Goal: Task Accomplishment & Management: Manage account settings

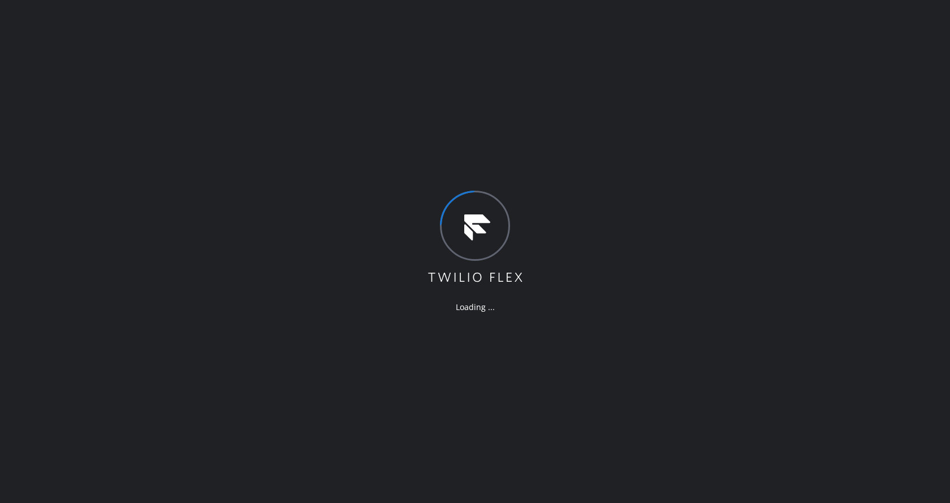
click at [857, 204] on div "Loading ..." at bounding box center [475, 251] width 950 height 503
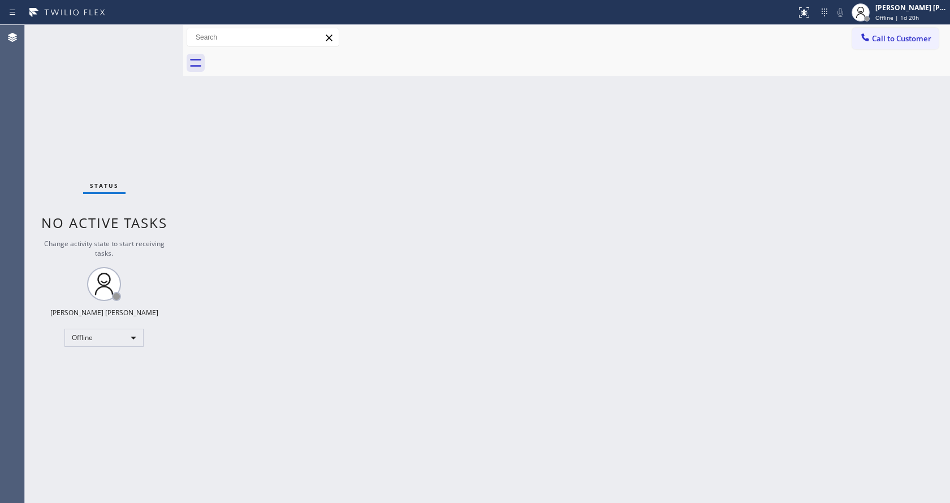
click at [337, 400] on div "Back to Dashboard Change Sender ID Customers Technicians Select a contact Outbo…" at bounding box center [566, 264] width 767 height 478
click at [165, 177] on div "Status No active tasks Change activity state to start receiving tasks. [PERSON_…" at bounding box center [104, 264] width 158 height 478
click at [887, 23] on div "[PERSON_NAME] [PERSON_NAME] Offline | 1d 20h" at bounding box center [899, 12] width 102 height 25
click at [859, 61] on button "Available" at bounding box center [893, 60] width 113 height 15
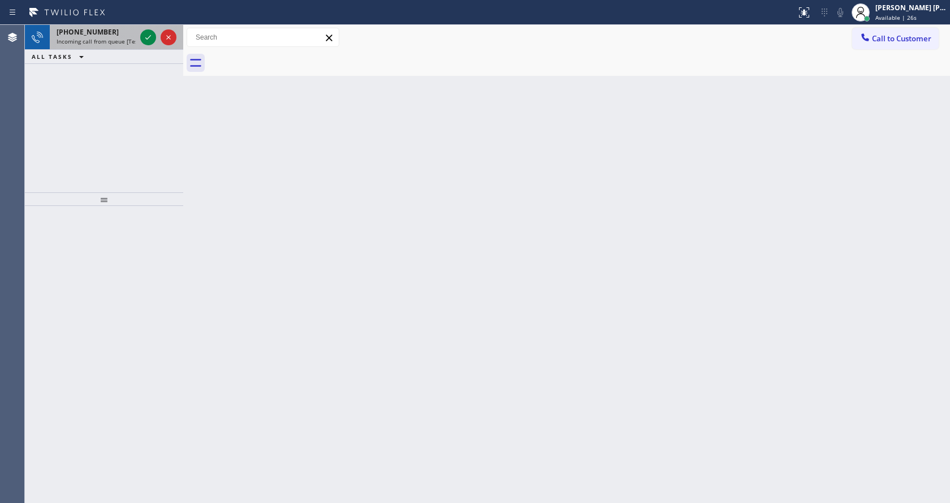
click at [119, 45] on div "[PHONE_NUMBER] Incoming call from queue [Test] All" at bounding box center [94, 37] width 88 height 25
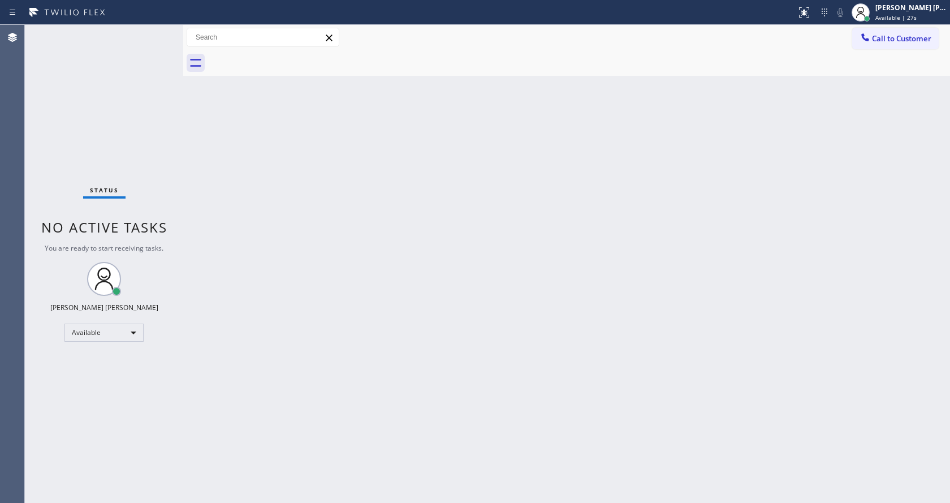
click at [364, 372] on div "Back to Dashboard Change Sender ID Customers Technicians Select a contact Outbo…" at bounding box center [566, 264] width 767 height 478
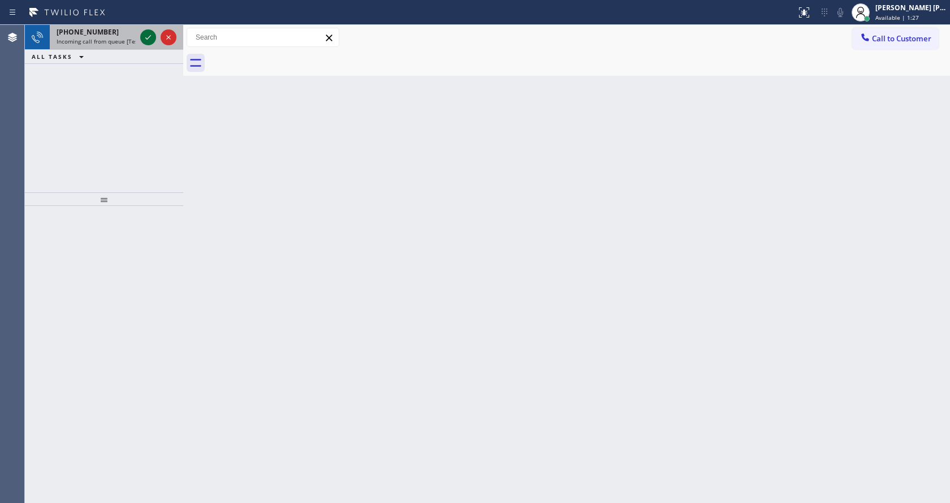
drag, startPoint x: 141, startPoint y: 37, endPoint x: 146, endPoint y: 38, distance: 5.8
click at [141, 37] on div at bounding box center [148, 38] width 16 height 14
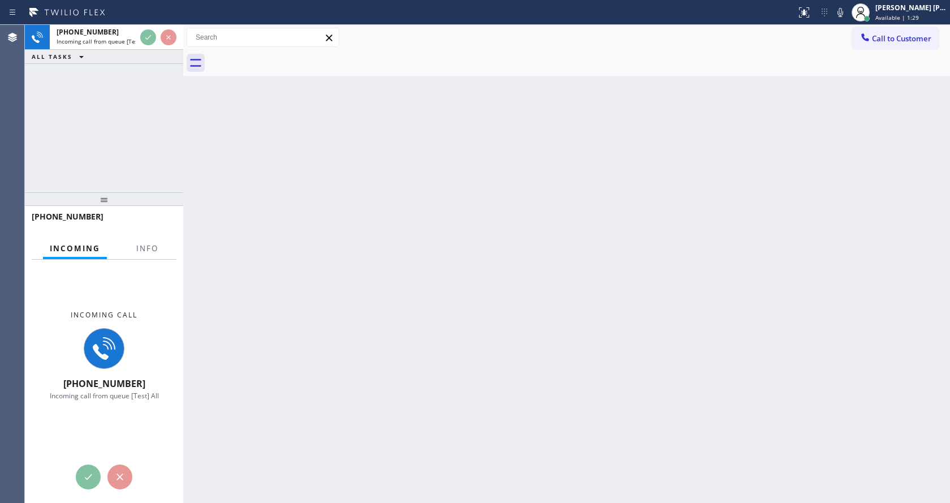
click at [143, 258] on div at bounding box center [148, 258] width 36 height 2
click at [146, 246] on span "Info" at bounding box center [147, 248] width 22 height 10
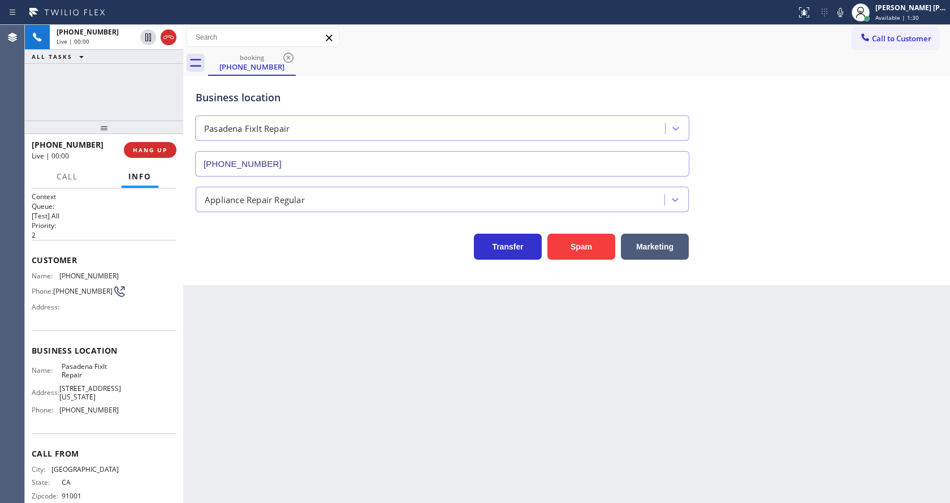
type input "[PHONE_NUMBER]"
drag, startPoint x: 105, startPoint y: 196, endPoint x: 128, endPoint y: 83, distance: 115.4
click at [128, 83] on div "[PHONE_NUMBER] Live | 00:00 ALL TASKS ALL TASKS ACTIVE TASKS TASKS IN WRAP UP […" at bounding box center [104, 264] width 158 height 478
click at [424, 408] on div "Back to Dashboard Change Sender ID Customers Technicians Select a contact Outbo…" at bounding box center [566, 264] width 767 height 478
click at [406, 393] on div "Back to Dashboard Change Sender ID Customers Technicians Select a contact Outbo…" at bounding box center [566, 264] width 767 height 478
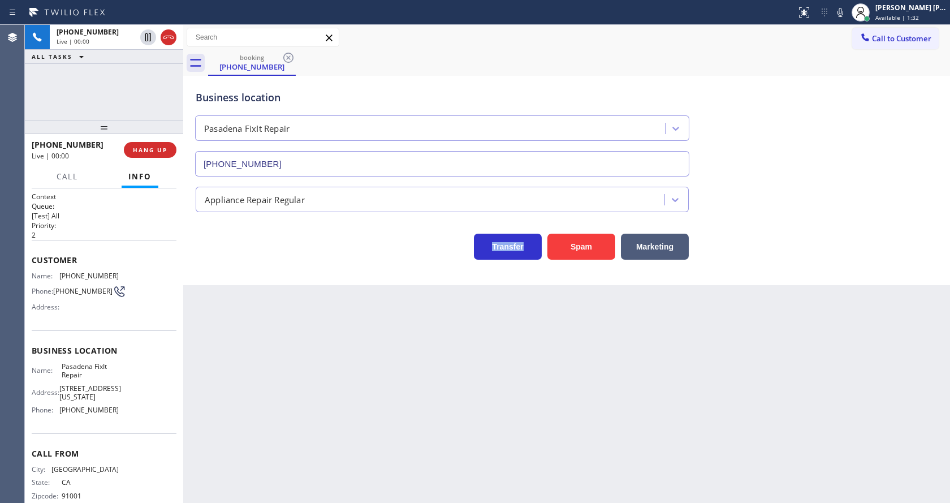
click at [406, 393] on div "Back to Dashboard Change Sender ID Customers Technicians Select a contact Outbo…" at bounding box center [566, 264] width 767 height 478
click at [285, 429] on div "Back to Dashboard Change Sender ID Customers Technicians Select a contact Outbo…" at bounding box center [566, 264] width 767 height 478
click at [290, 291] on div "Back to Dashboard Change Sender ID Customers Technicians Select a contact Outbo…" at bounding box center [566, 264] width 767 height 478
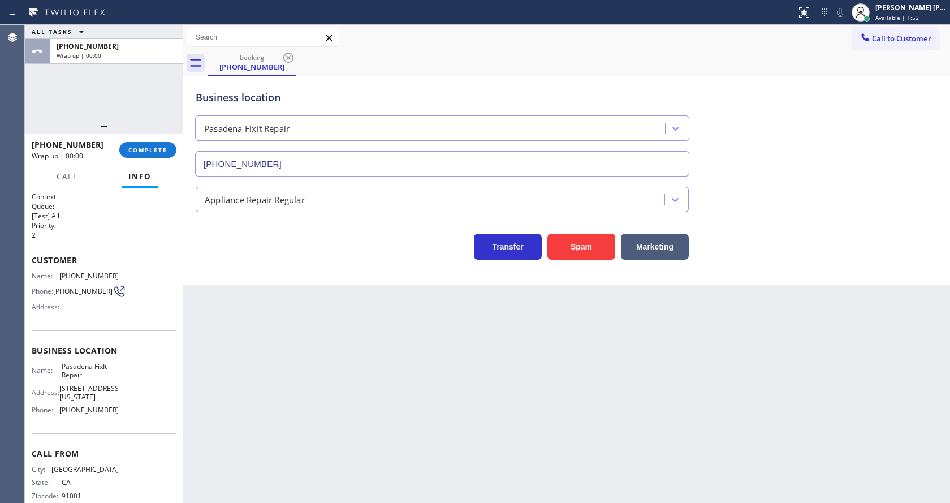
click at [158, 138] on div "[PHONE_NUMBER] Wrap up | 00:00 COMPLETE" at bounding box center [104, 149] width 145 height 29
click at [158, 146] on span "COMPLETE" at bounding box center [147, 150] width 39 height 8
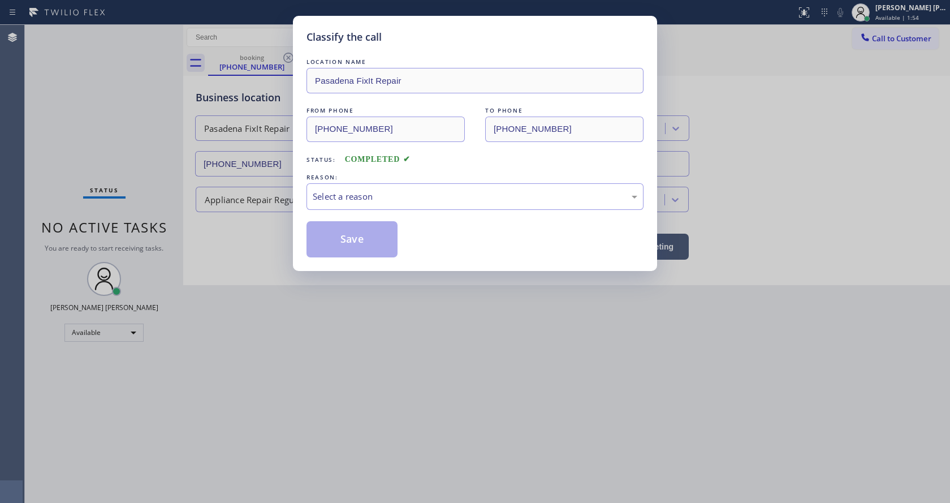
click at [382, 193] on div "Select a reason" at bounding box center [475, 196] width 325 height 13
click at [357, 244] on button "Save" at bounding box center [352, 239] width 91 height 36
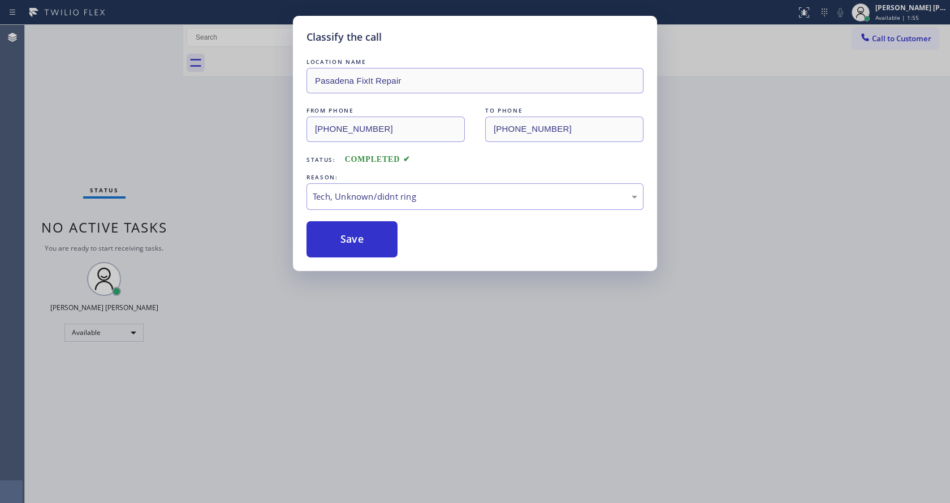
click at [404, 342] on div "Classify the call LOCATION NAME [GEOGRAPHIC_DATA] FixIt Repair FROM PHONE [PHON…" at bounding box center [475, 251] width 950 height 503
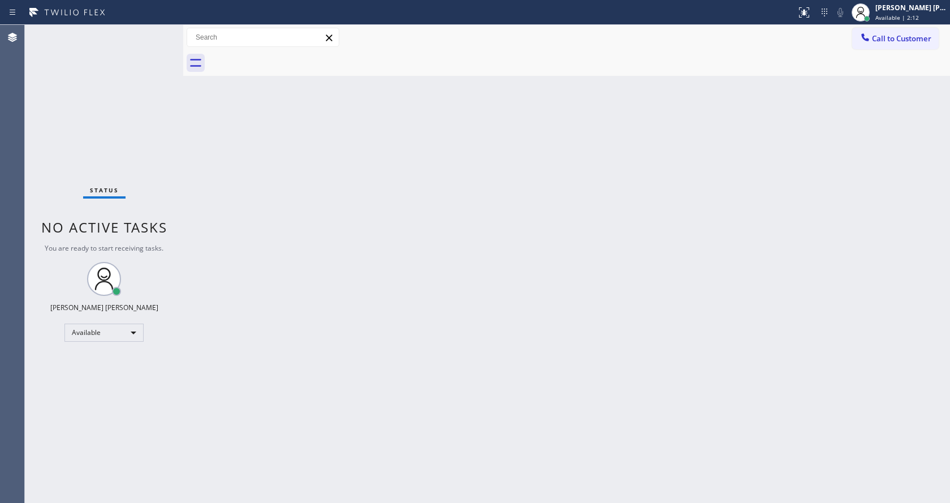
drag, startPoint x: 193, startPoint y: 154, endPoint x: 186, endPoint y: 139, distance: 17.7
click at [193, 154] on div "Back to Dashboard Change Sender ID Customers Technicians Select a contact Outbo…" at bounding box center [566, 264] width 767 height 478
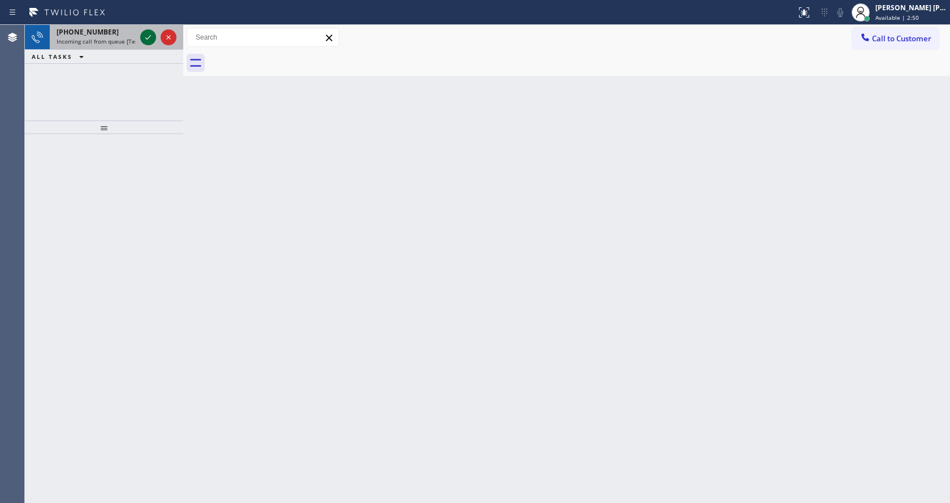
click at [143, 32] on icon at bounding box center [148, 38] width 14 height 14
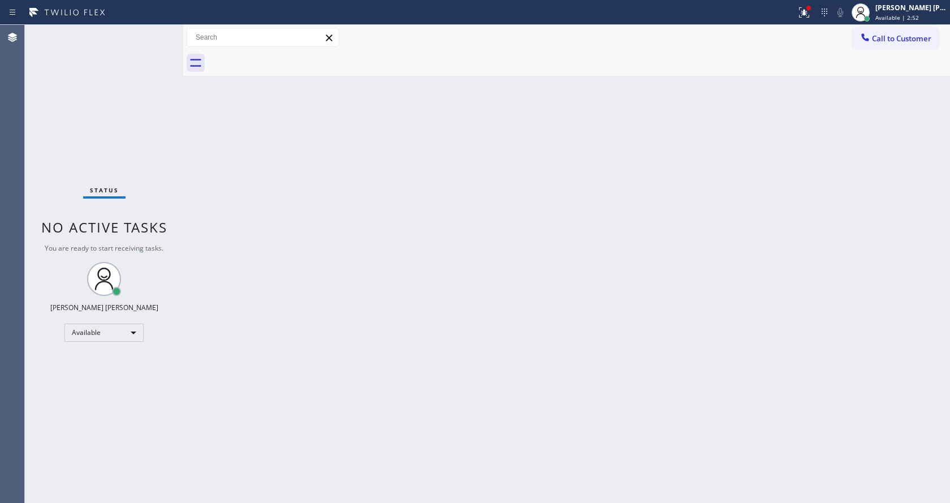
click at [418, 363] on div "Back to Dashboard Change Sender ID Customers Technicians Select a contact Outbo…" at bounding box center [566, 264] width 767 height 478
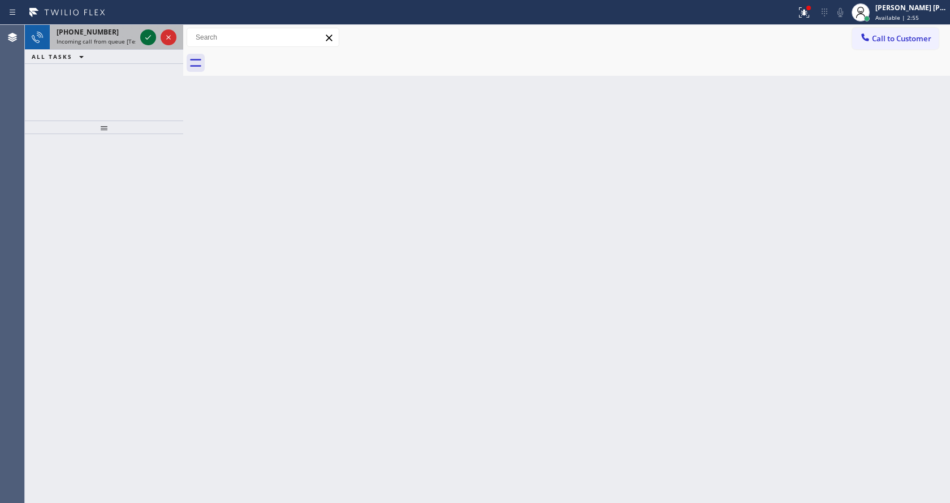
click at [144, 36] on icon at bounding box center [148, 38] width 14 height 14
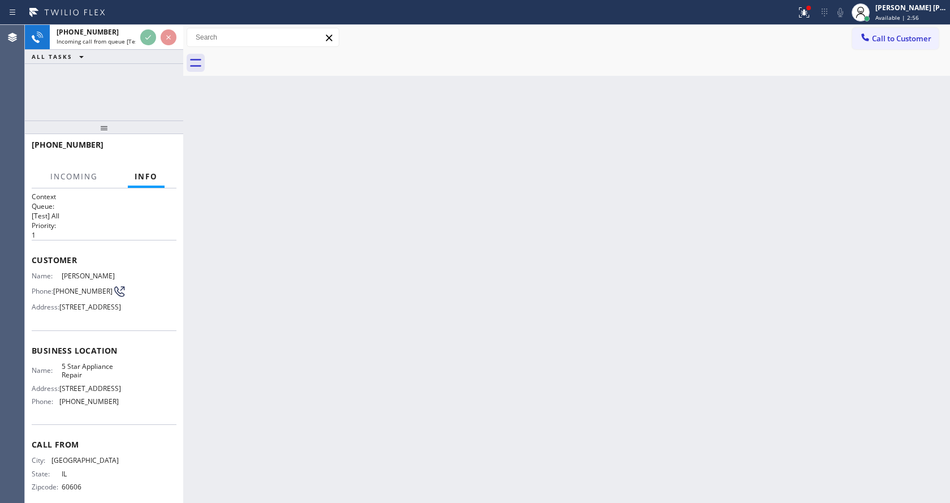
scroll to position [41, 0]
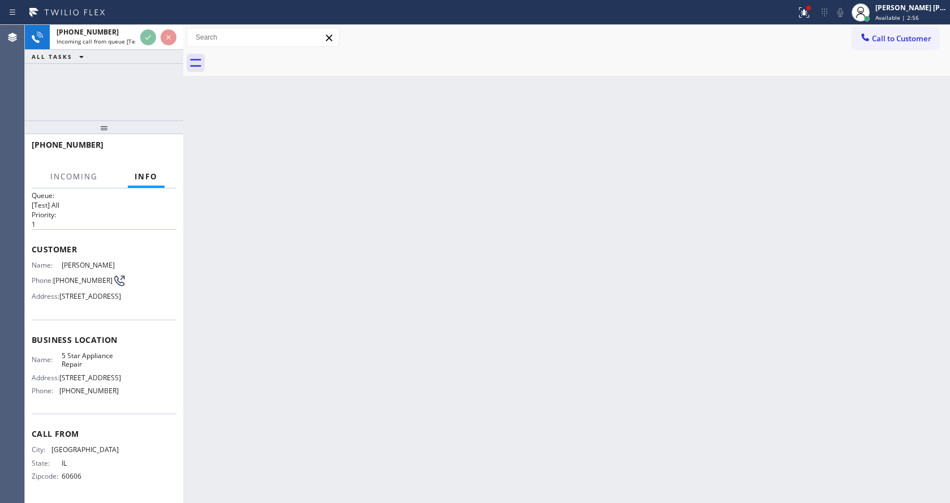
click at [400, 352] on div "Back to Dashboard Change Sender ID Customers Technicians Select a contact Outbo…" at bounding box center [566, 264] width 767 height 478
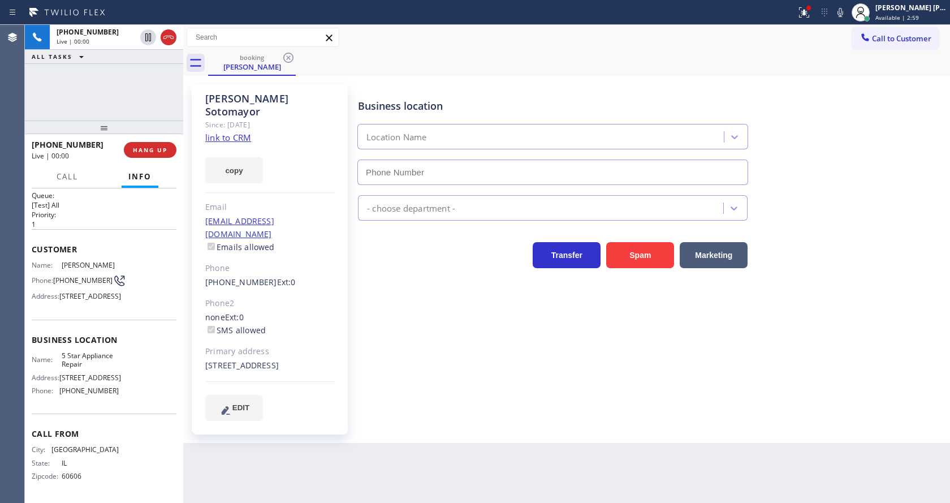
type input "[PHONE_NUMBER]"
click at [242, 132] on link "link to CRM" at bounding box center [228, 137] width 46 height 11
click at [840, 17] on icon at bounding box center [841, 13] width 14 height 14
click at [806, 14] on icon at bounding box center [802, 11] width 7 height 8
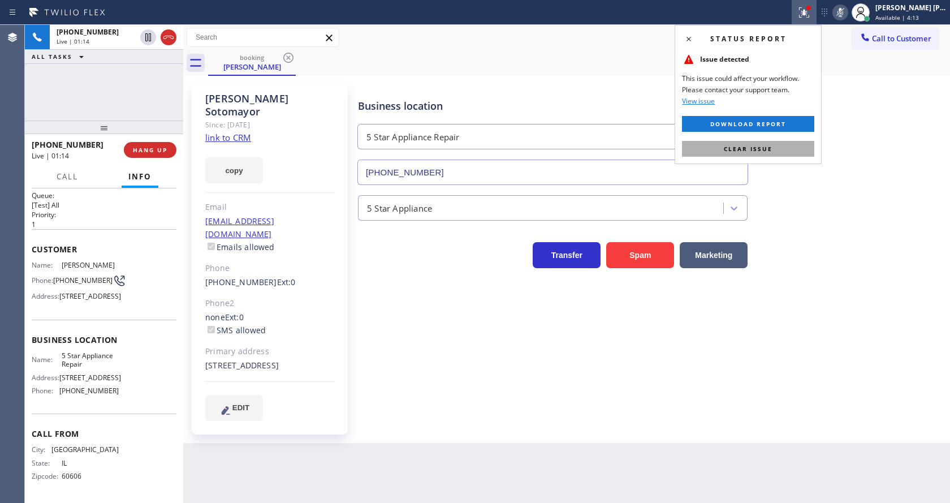
click at [791, 143] on button "Clear issue" at bounding box center [748, 149] width 132 height 16
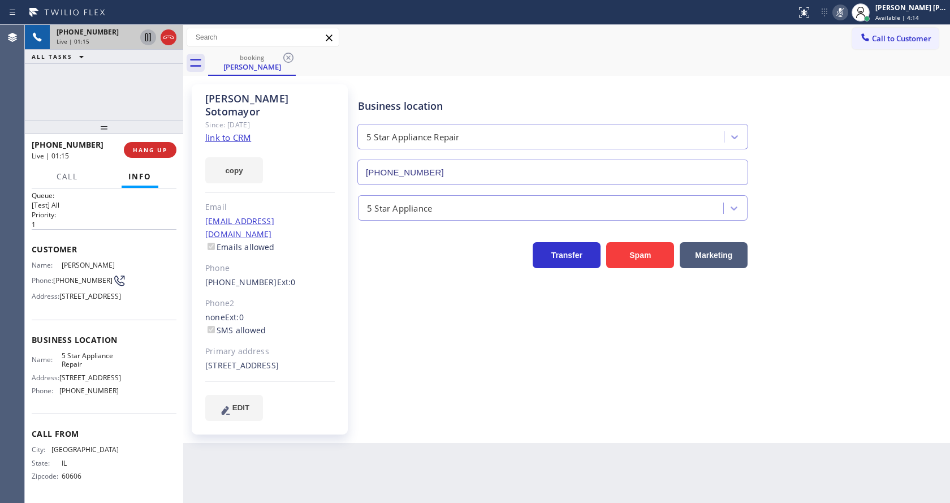
click at [143, 35] on icon at bounding box center [148, 38] width 14 height 14
click at [361, 314] on div "Business location 5 Star Appliance Repair [PHONE_NUMBER] 5 Star Appliance Trans…" at bounding box center [652, 252] width 592 height 330
click at [365, 363] on div "Business location 5 Star Appliance Repair [PHONE_NUMBER] 5 Star Appliance Trans…" at bounding box center [652, 252] width 592 height 330
click at [523, 431] on div "Back to Dashboard Change Sender ID Customers Technicians Select a contact Outbo…" at bounding box center [566, 264] width 767 height 478
click at [950, 152] on div "[PERSON_NAME] Since: [DATE] link to CRM copy Email [EMAIL_ADDRESS][DOMAIN_NAME]…" at bounding box center [566, 259] width 767 height 367
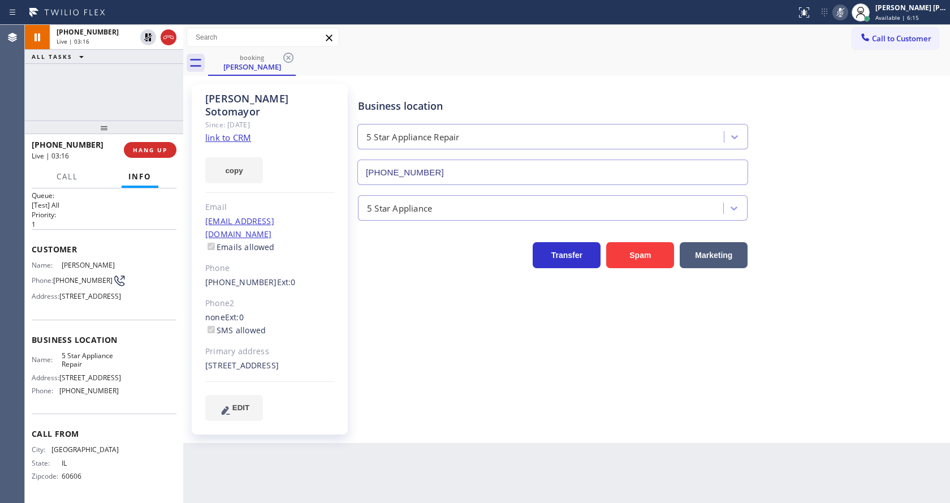
drag, startPoint x: 386, startPoint y: 302, endPoint x: 378, endPoint y: 408, distance: 106.6
click at [385, 302] on div "Business location 5 Star Appliance Repair [PHONE_NUMBER] 5 Star Appliance Trans…" at bounding box center [652, 252] width 592 height 330
click at [90, 106] on div "[PHONE_NUMBER] Live | 08:57 ALL TASKS ALL TASKS ACTIVE TASKS TASKS IN WRAP UP" at bounding box center [104, 73] width 158 height 96
click at [149, 35] on icon at bounding box center [148, 37] width 8 height 8
click at [847, 16] on icon at bounding box center [841, 13] width 14 height 14
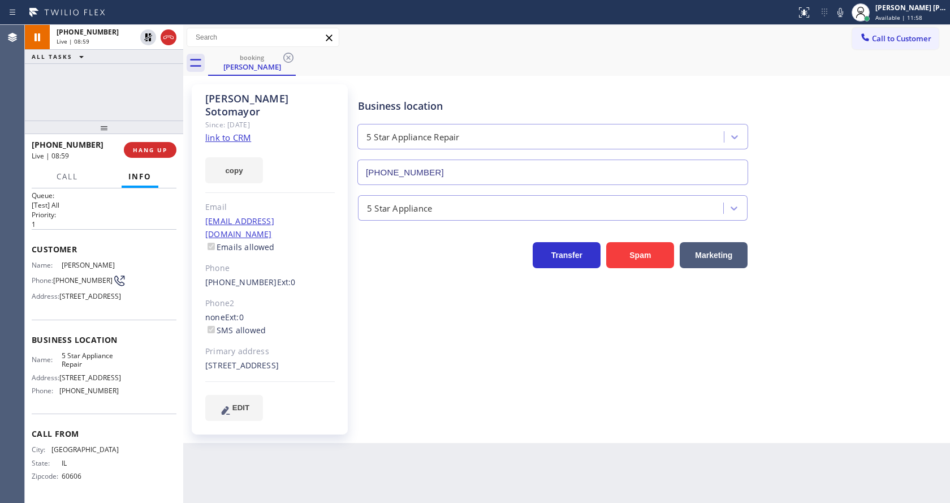
click at [877, 59] on div "booking [PERSON_NAME]" at bounding box center [579, 62] width 742 height 25
click at [350, 434] on div "Back to Dashboard Change Sender ID Customers Technicians Select a contact Outbo…" at bounding box center [566, 264] width 767 height 478
click at [446, 281] on div "Business location 5 Star Appliance Repair [PHONE_NUMBER] 5 Star Appliance Trans…" at bounding box center [652, 252] width 592 height 330
click at [322, 225] on div "[EMAIL_ADDRESS][DOMAIN_NAME] Emails allowed" at bounding box center [270, 234] width 130 height 39
click at [533, 436] on div "Back to Dashboard Change Sender ID Customers Technicians Select a contact Outbo…" at bounding box center [566, 264] width 767 height 478
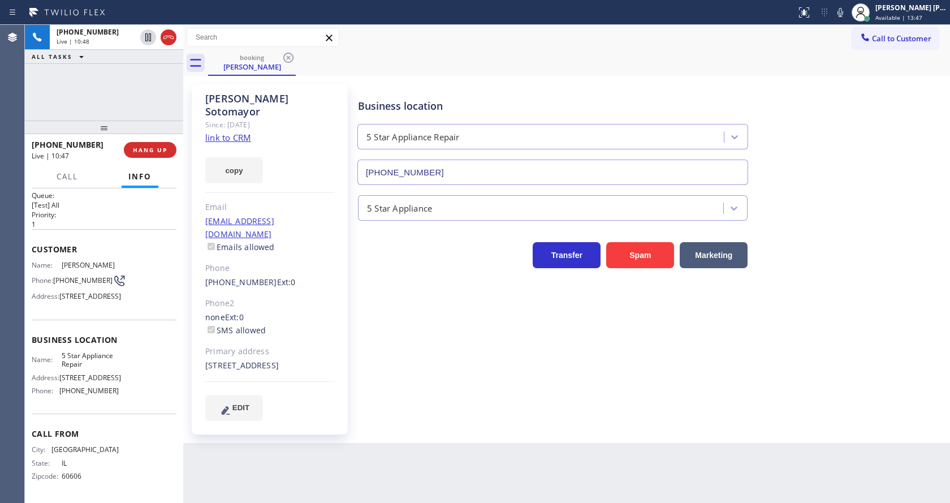
click at [147, 229] on div "Customer Name: [PERSON_NAME] Phone: [PHONE_NUMBER] Address: [STREET_ADDRESS]" at bounding box center [104, 274] width 145 height 90
click at [372, 383] on div "Business location 5 Star Appliance Repair [PHONE_NUMBER] 5 Star Appliance Trans…" at bounding box center [652, 252] width 592 height 330
click at [603, 451] on div "Back to Dashboard Change Sender ID Customers Technicians Select a contact Outbo…" at bounding box center [566, 264] width 767 height 478
click at [333, 485] on div "Back to Dashboard Change Sender ID Customers Technicians Select a contact Outbo…" at bounding box center [566, 264] width 767 height 478
drag, startPoint x: 547, startPoint y: 376, endPoint x: 525, endPoint y: 378, distance: 22.8
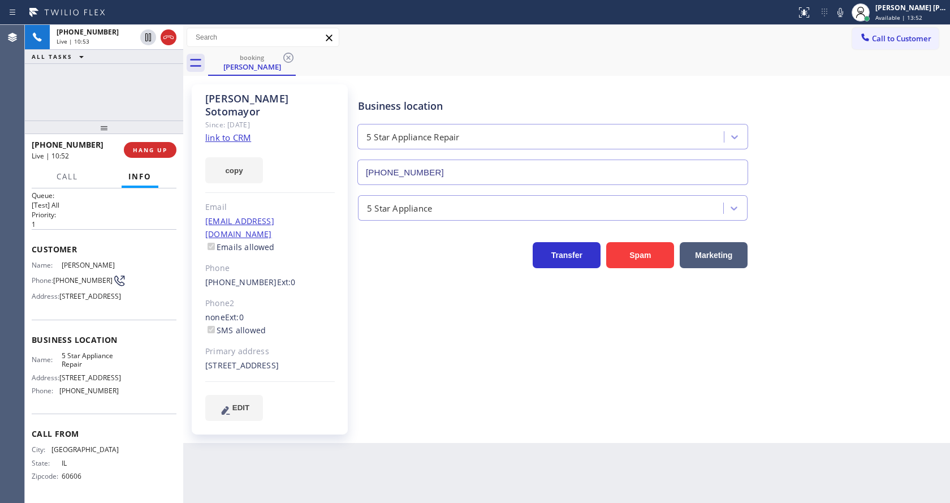
click at [547, 376] on div "Business location 5 Star Appliance Repair [PHONE_NUMBER] 5 Star Appliance Trans…" at bounding box center [652, 252] width 592 height 330
drag, startPoint x: 534, startPoint y: 402, endPoint x: 631, endPoint y: 426, distance: 99.6
click at [540, 404] on div "Business location 5 Star Appliance Repair [PHONE_NUMBER] 5 Star Appliance Trans…" at bounding box center [652, 263] width 592 height 353
click at [398, 473] on div "Back to Dashboard Change Sender ID Customers Technicians Select a contact Outbo…" at bounding box center [566, 264] width 767 height 478
drag, startPoint x: 153, startPoint y: 146, endPoint x: 166, endPoint y: 152, distance: 13.7
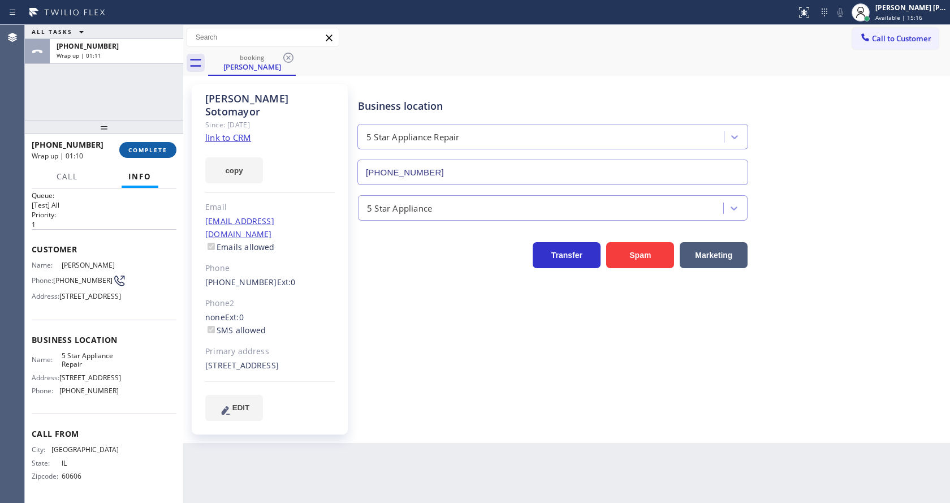
click at [153, 146] on span "COMPLETE" at bounding box center [147, 150] width 39 height 8
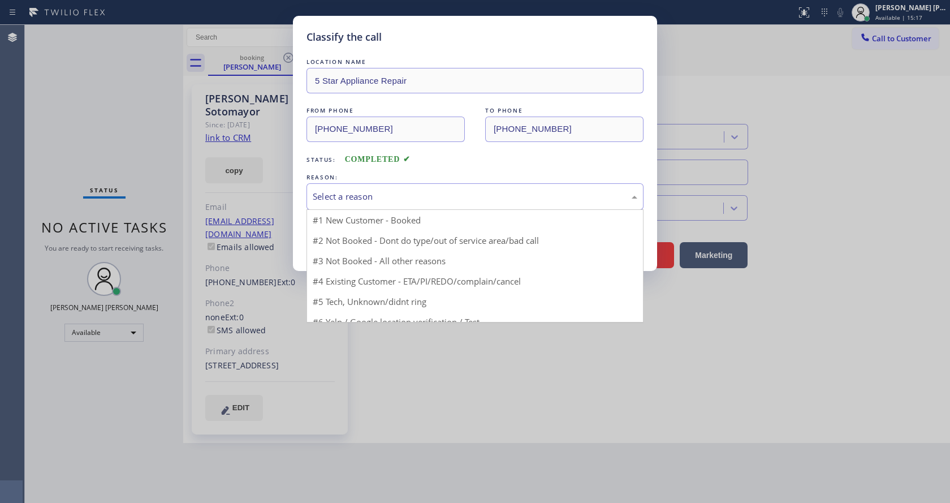
click at [357, 188] on div "Select a reason" at bounding box center [475, 196] width 337 height 27
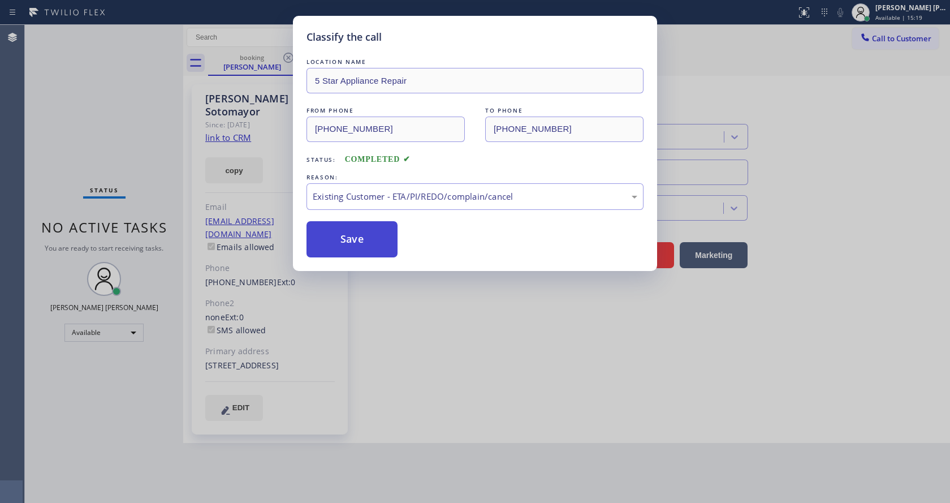
click at [345, 231] on button "Save" at bounding box center [352, 239] width 91 height 36
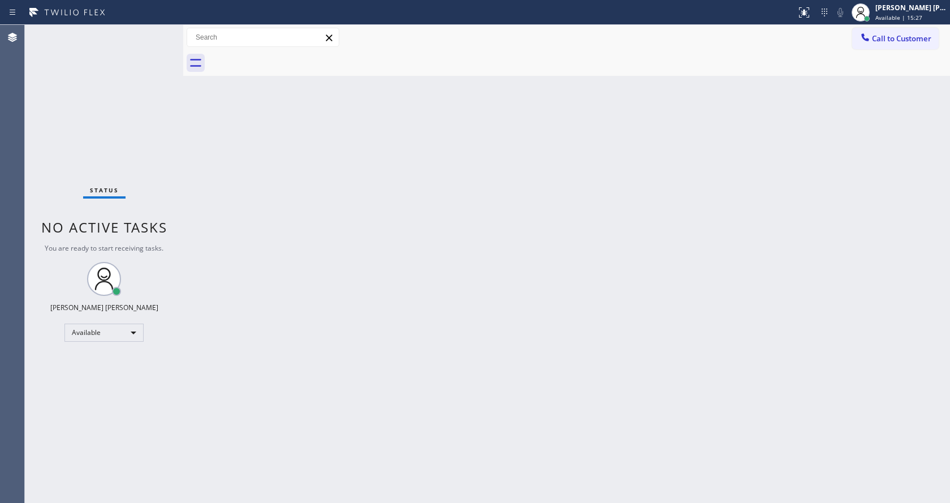
click at [283, 231] on div "Back to Dashboard Change Sender ID Customers Technicians Select a contact Outbo…" at bounding box center [566, 264] width 767 height 478
click at [157, 32] on div "Status No active tasks You are ready to start receiving tasks. [PERSON_NAME] [P…" at bounding box center [104, 264] width 158 height 478
drag, startPoint x: 396, startPoint y: 371, endPoint x: 356, endPoint y: 331, distance: 56.8
click at [396, 371] on div "Back to Dashboard Change Sender ID Customers Technicians Select a contact Outbo…" at bounding box center [566, 264] width 767 height 478
click at [160, 28] on div "Status No active tasks You are ready to start receiving tasks. [PERSON_NAME] [P…" at bounding box center [104, 264] width 158 height 478
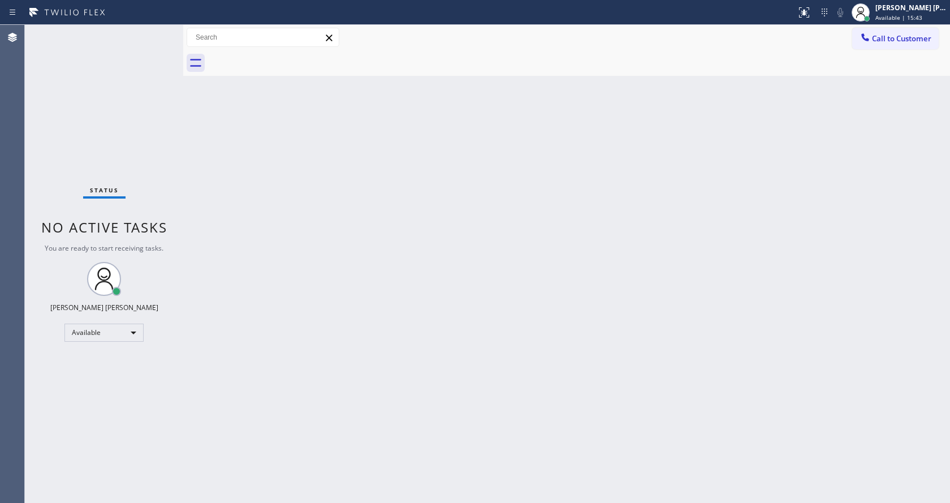
click at [432, 454] on div "Back to Dashboard Change Sender ID Customers Technicians Select a contact Outbo…" at bounding box center [566, 264] width 767 height 478
click at [432, 389] on div "Back to Dashboard Change Sender ID Customers Technicians Select a contact Outbo…" at bounding box center [566, 264] width 767 height 478
click at [450, 304] on div "Back to Dashboard Change Sender ID Customers Technicians Select a contact Outbo…" at bounding box center [566, 264] width 767 height 478
drag, startPoint x: 261, startPoint y: 499, endPoint x: 228, endPoint y: 435, distance: 72.1
click at [228, 435] on div "Back to Dashboard Change Sender ID Customers Technicians Select a contact Outbo…" at bounding box center [566, 264] width 767 height 478
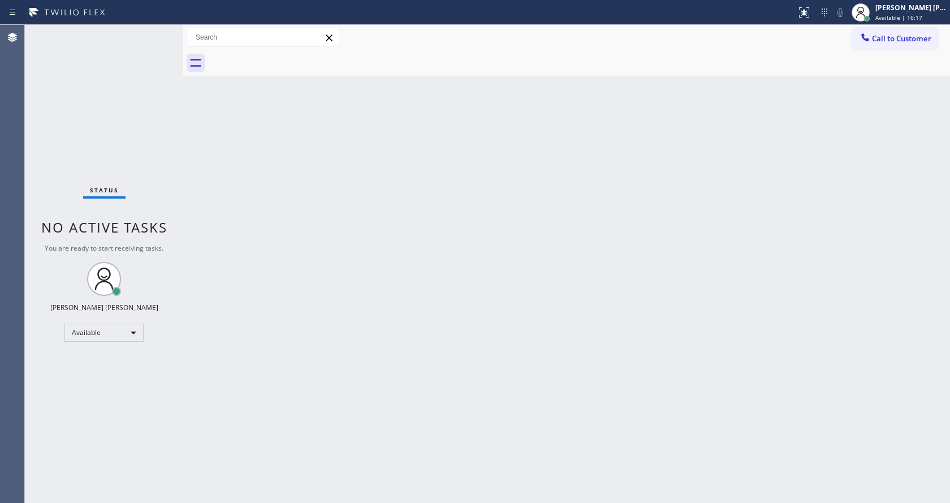
click at [426, 326] on div "Back to Dashboard Change Sender ID Customers Technicians Select a contact Outbo…" at bounding box center [566, 264] width 767 height 478
click at [155, 120] on div "Status No active tasks You are ready to start receiving tasks. [PERSON_NAME] [P…" at bounding box center [104, 264] width 158 height 478
drag, startPoint x: 183, startPoint y: 48, endPoint x: 157, endPoint y: 41, distance: 26.3
click at [157, 41] on div "Status No active tasks You are ready to start receiving tasks. [PERSON_NAME] [P…" at bounding box center [487, 264] width 925 height 478
click at [154, 31] on div "Status No active tasks You are ready to start receiving tasks. [PERSON_NAME] [P…" at bounding box center [103, 264] width 156 height 478
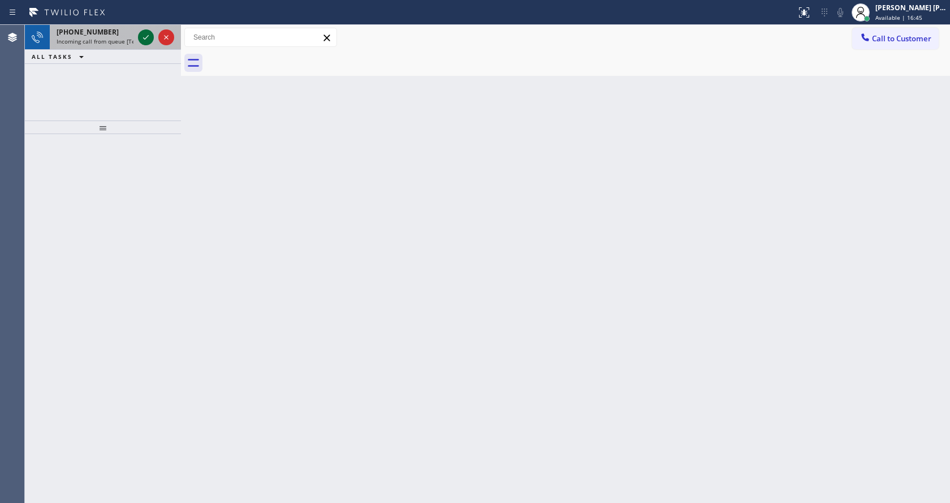
click at [144, 37] on icon at bounding box center [146, 38] width 14 height 14
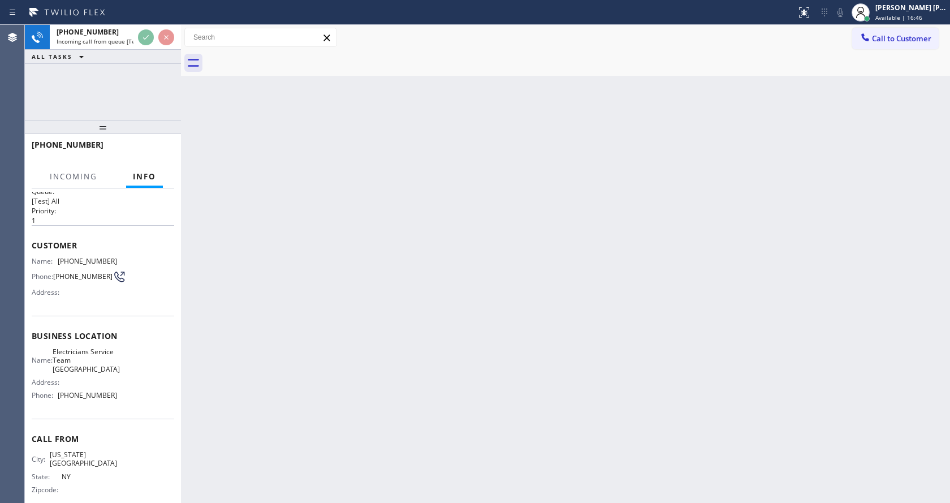
scroll to position [23, 0]
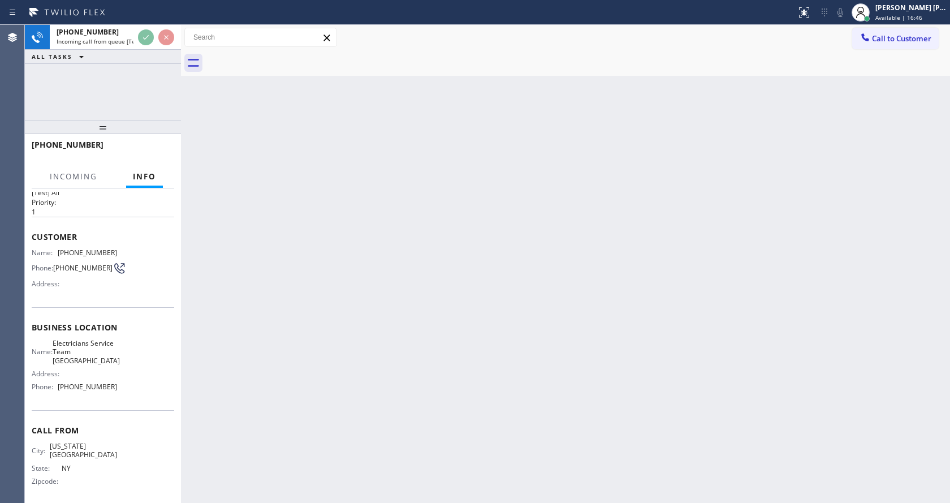
click at [424, 341] on div "Back to Dashboard Change Sender ID Customers Technicians Select a contact Outbo…" at bounding box center [565, 264] width 769 height 478
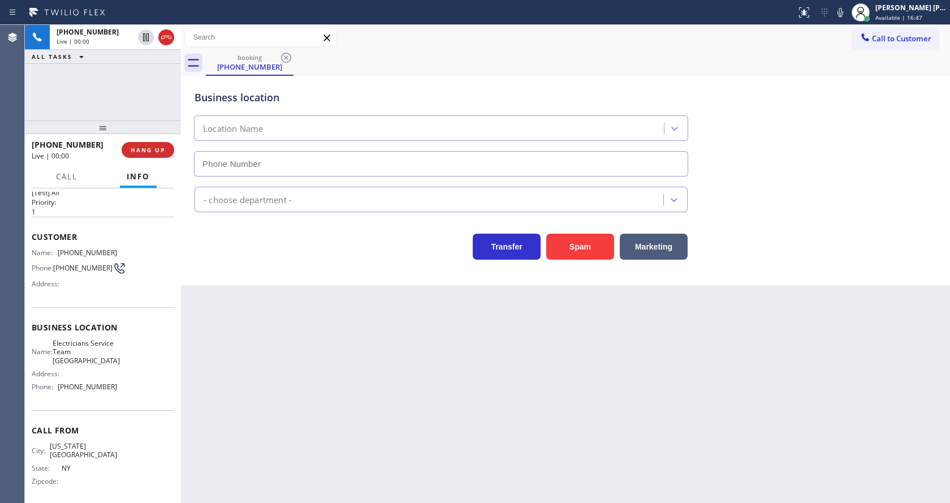
type input "[PHONE_NUMBER]"
click at [373, 399] on div "Back to Dashboard Change Sender ID Customers Technicians Select a contact Outbo…" at bounding box center [565, 264] width 769 height 478
click at [302, 352] on div "Back to Dashboard Change Sender ID Customers Technicians Select a contact Outbo…" at bounding box center [565, 264] width 769 height 478
click at [294, 317] on div "Back to Dashboard Change Sender ID Customers Technicians Select a contact Outbo…" at bounding box center [565, 264] width 769 height 478
drag, startPoint x: 56, startPoint y: 253, endPoint x: 117, endPoint y: 259, distance: 60.8
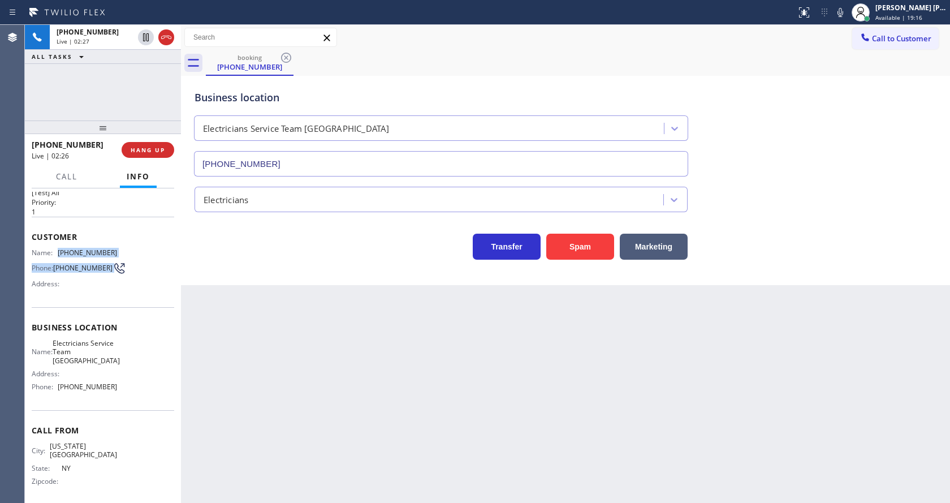
click at [117, 259] on div "Name: [PHONE_NUMBER] Phone: [PHONE_NUMBER] Address:" at bounding box center [103, 270] width 143 height 45
click at [291, 395] on div "Back to Dashboard Change Sender ID Customers Technicians Select a contact Outbo…" at bounding box center [565, 264] width 769 height 478
drag, startPoint x: 70, startPoint y: 357, endPoint x: 70, endPoint y: 334, distance: 23.8
click at [70, 357] on span "Electricians Service Team [GEOGRAPHIC_DATA]" at bounding box center [86, 352] width 67 height 26
click at [331, 443] on div "Back to Dashboard Change Sender ID Customers Technicians Select a contact Outbo…" at bounding box center [565, 264] width 769 height 478
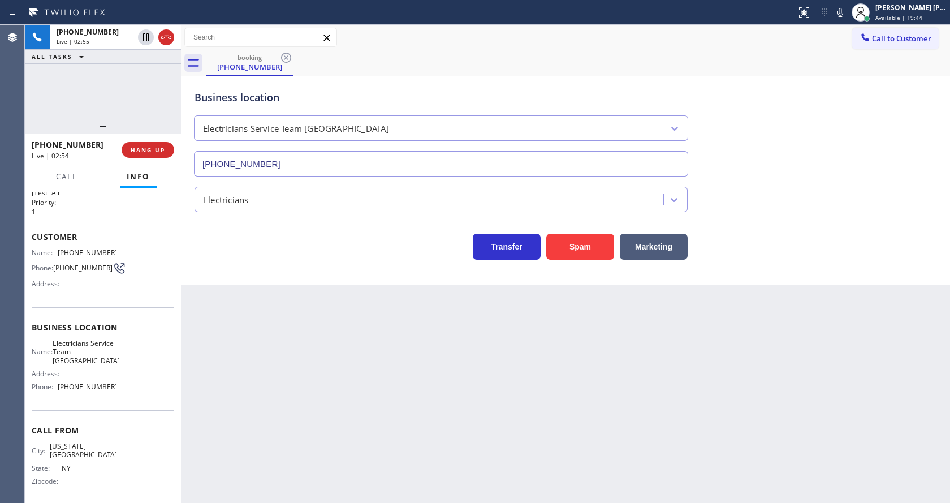
drag, startPoint x: 124, startPoint y: 323, endPoint x: 130, endPoint y: 326, distance: 5.8
click at [124, 323] on div "Business location Name: Electricians Service Team [GEOGRAPHIC_DATA] Address: Ph…" at bounding box center [103, 358] width 143 height 103
drag, startPoint x: 57, startPoint y: 253, endPoint x: 122, endPoint y: 249, distance: 65.1
click at [122, 249] on div "Name: [PHONE_NUMBER] Phone: [PHONE_NUMBER] Address:" at bounding box center [103, 270] width 143 height 45
copy div "[PHONE_NUMBER]"
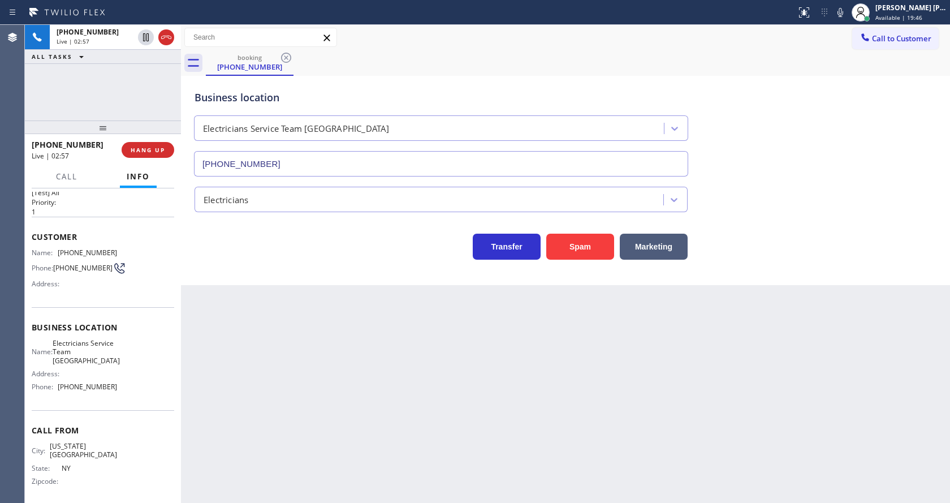
drag, startPoint x: 295, startPoint y: 337, endPoint x: 295, endPoint y: 451, distance: 113.7
click at [295, 340] on div "Back to Dashboard Change Sender ID Customers Technicians Select a contact Outbo…" at bounding box center [565, 264] width 769 height 478
drag, startPoint x: 129, startPoint y: 377, endPoint x: 86, endPoint y: 391, distance: 45.4
click at [129, 377] on div "Name: Electricians Service Team [GEOGRAPHIC_DATA] Address: Phone: [PHONE_NUMBER]" at bounding box center [103, 367] width 143 height 57
drag, startPoint x: 59, startPoint y: 343, endPoint x: 106, endPoint y: 365, distance: 51.9
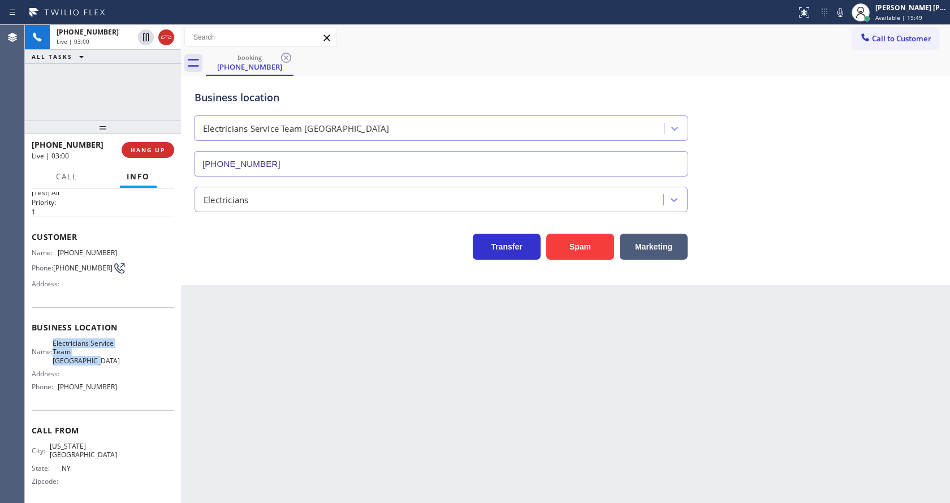
click at [106, 365] on div "Name: Electricians Service Team [GEOGRAPHIC_DATA]" at bounding box center [74, 352] width 85 height 26
copy span "Electricians Service Team [GEOGRAPHIC_DATA]"
click at [292, 383] on div "Back to Dashboard Change Sender ID Customers Technicians Select a contact Outbo…" at bounding box center [565, 264] width 769 height 478
drag, startPoint x: 135, startPoint y: 394, endPoint x: 104, endPoint y: 406, distance: 33.8
click at [135, 394] on div "Name: Electricians Service Team [GEOGRAPHIC_DATA] Address: Phone: [PHONE_NUMBER]" at bounding box center [103, 367] width 143 height 57
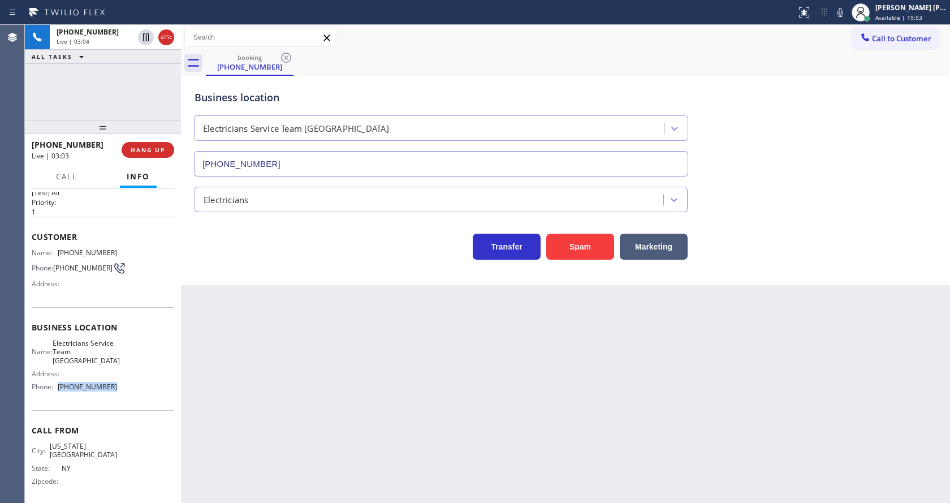
drag, startPoint x: 60, startPoint y: 390, endPoint x: 118, endPoint y: 387, distance: 58.3
click at [118, 387] on div "Name: Electricians Service Team [GEOGRAPHIC_DATA] Address: Phone: [PHONE_NUMBER]" at bounding box center [103, 367] width 143 height 57
copy span "[PHONE_NUMBER]"
click at [255, 403] on div "Back to Dashboard Change Sender ID Customers Technicians Select a contact Outbo…" at bounding box center [565, 264] width 769 height 478
click at [773, 162] on div "Business location Electricians Service Team [GEOGRAPHIC_DATA] [PHONE_NUMBER]" at bounding box center [565, 125] width 747 height 102
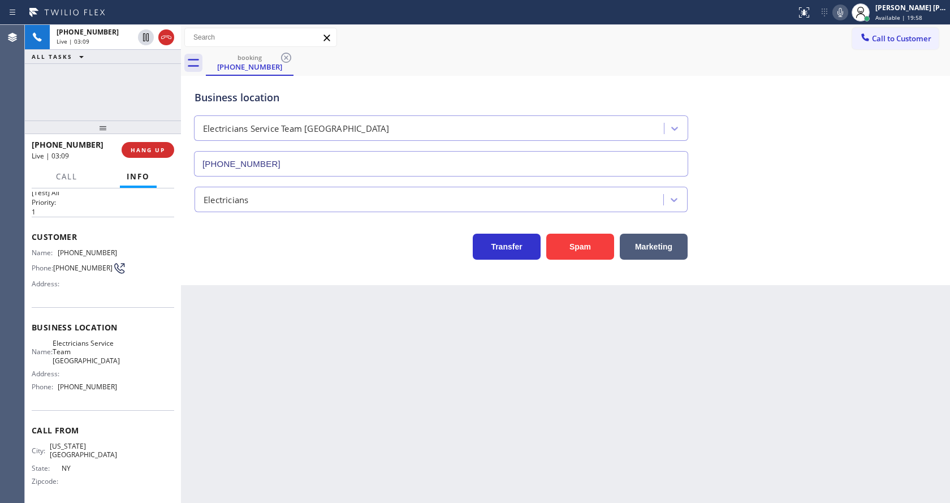
click at [843, 13] on icon at bounding box center [841, 12] width 6 height 9
click at [145, 37] on icon at bounding box center [146, 37] width 6 height 8
click at [318, 366] on div "Back to Dashboard Change Sender ID Customers Technicians Select a contact Outbo…" at bounding box center [565, 264] width 769 height 478
click at [414, 404] on div "Back to Dashboard Change Sender ID Customers Technicians Select a contact Outbo…" at bounding box center [565, 264] width 769 height 478
click at [217, 343] on div "Back to Dashboard Change Sender ID Customers Technicians Select a contact Outbo…" at bounding box center [565, 264] width 769 height 478
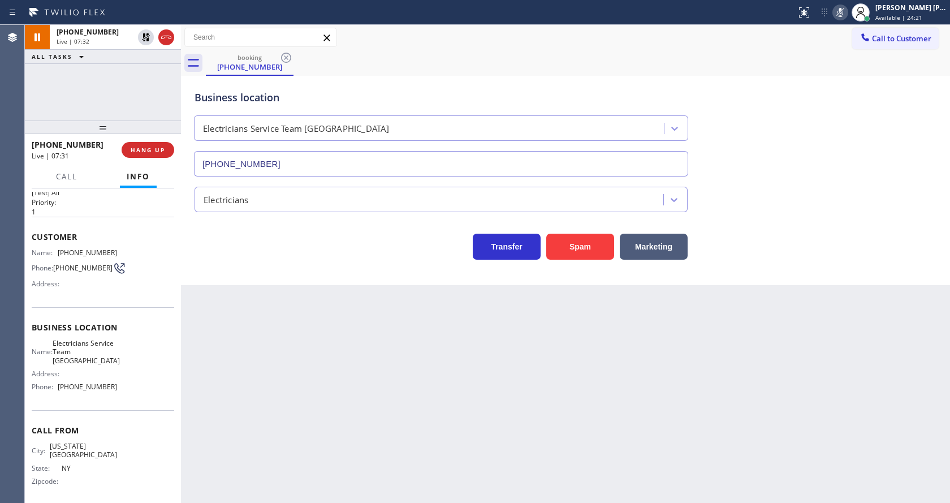
drag, startPoint x: 248, startPoint y: 279, endPoint x: 240, endPoint y: 264, distance: 17.2
click at [248, 279] on div "Business location Electricians Service Team [GEOGRAPHIC_DATA] [PHONE_NUMBER] El…" at bounding box center [565, 180] width 769 height 209
click at [148, 35] on icon at bounding box center [146, 37] width 8 height 8
click at [842, 10] on icon at bounding box center [841, 13] width 14 height 14
click at [868, 51] on div "booking [PHONE_NUMBER]" at bounding box center [578, 62] width 744 height 25
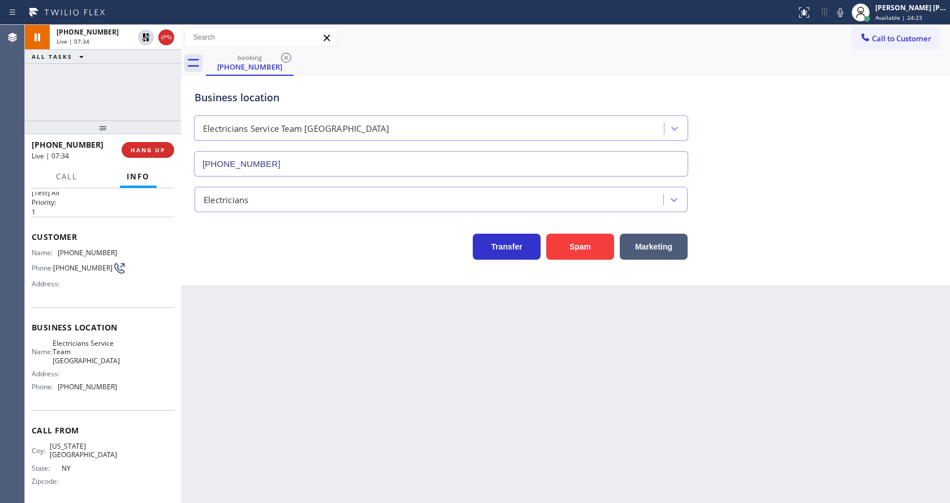
drag, startPoint x: 305, startPoint y: 357, endPoint x: 304, endPoint y: 342, distance: 15.3
click at [305, 357] on div "Back to Dashboard Change Sender ID Customers Technicians Select a contact Outbo…" at bounding box center [565, 264] width 769 height 478
click at [476, 408] on div "Back to Dashboard Change Sender ID Customers Technicians Select a contact Outbo…" at bounding box center [565, 264] width 769 height 478
click at [313, 431] on div "Back to Dashboard Change Sender ID Customers Technicians Select a contact Outbo…" at bounding box center [565, 264] width 769 height 478
click at [454, 406] on div "Back to Dashboard Change Sender ID Customers Technicians Select a contact Outbo…" at bounding box center [565, 264] width 769 height 478
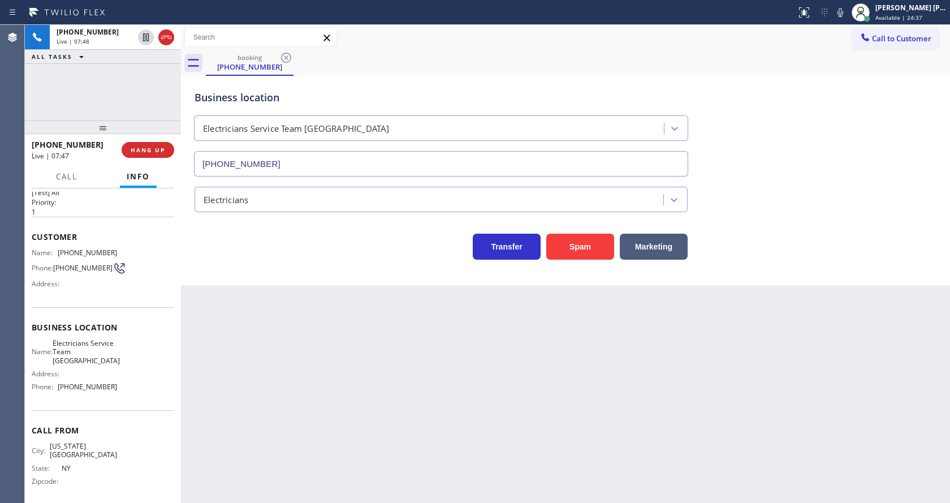
click at [426, 353] on div "Back to Dashboard Change Sender ID Customers Technicians Select a contact Outbo…" at bounding box center [565, 264] width 769 height 478
click at [838, 16] on div at bounding box center [841, 13] width 16 height 14
click at [144, 155] on button "COMPLETE" at bounding box center [145, 150] width 57 height 16
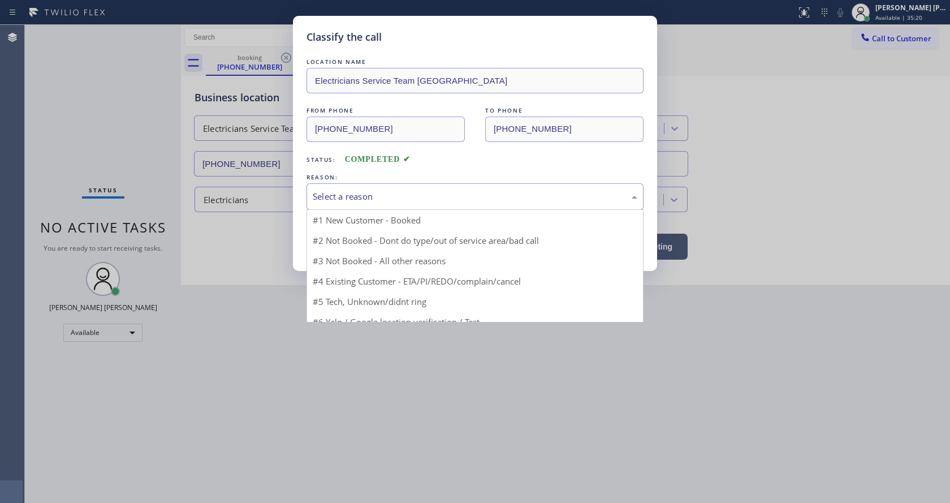
click at [345, 192] on div "Select a reason" at bounding box center [475, 196] width 325 height 13
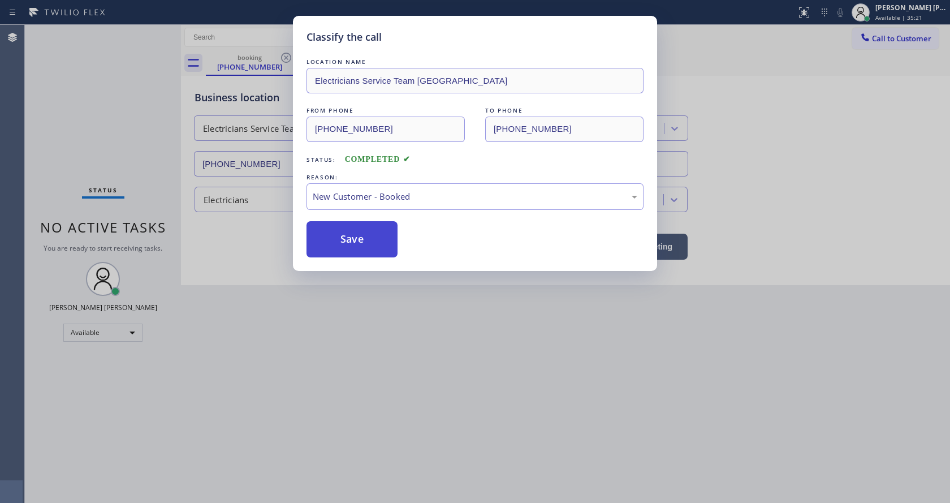
drag, startPoint x: 348, startPoint y: 227, endPoint x: 404, endPoint y: 428, distance: 208.3
click at [349, 230] on button "Save" at bounding box center [352, 239] width 91 height 36
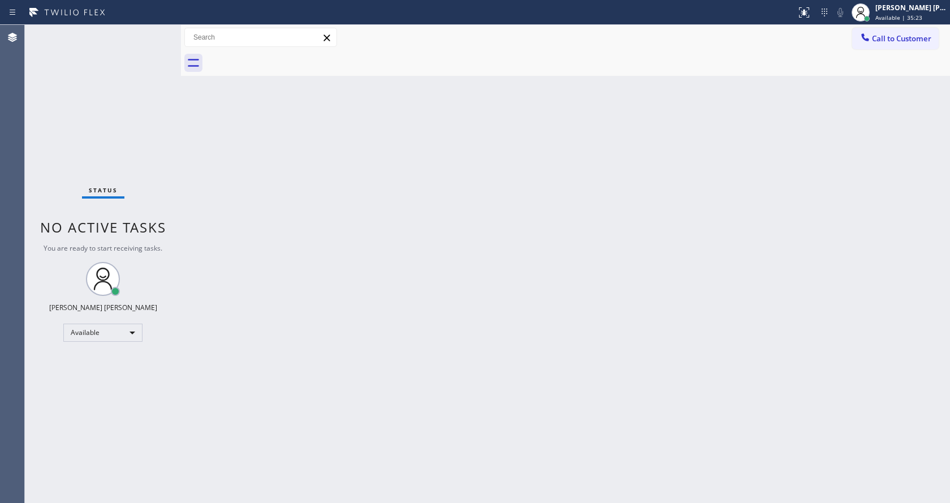
click at [260, 182] on div "Back to Dashboard Change Sender ID Customers Technicians Select a contact Outbo…" at bounding box center [565, 264] width 769 height 478
click at [876, 31] on button "Call to Customer" at bounding box center [895, 38] width 87 height 21
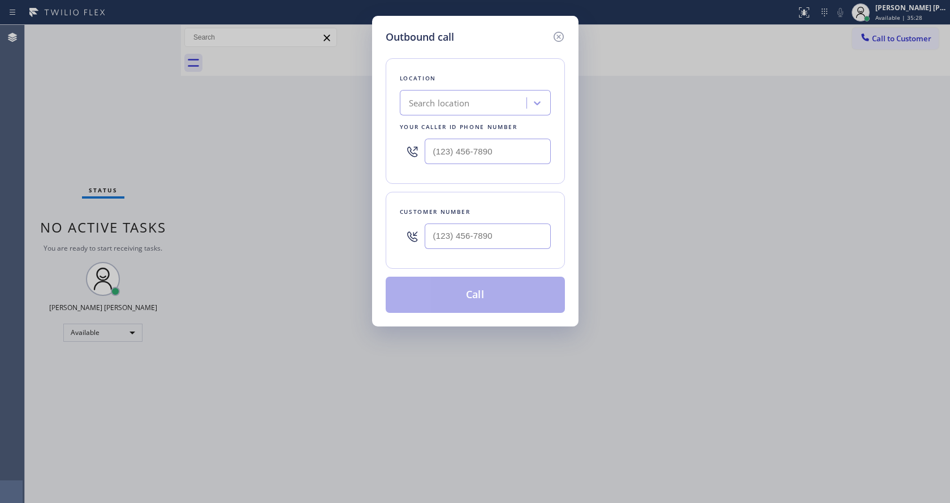
click at [476, 109] on div "Search location" at bounding box center [464, 103] width 123 height 20
click at [474, 157] on input "(___) ___-____" at bounding box center [488, 151] width 126 height 25
paste input "760) 388-6929"
type input "[PHONE_NUMBER]"
click at [459, 243] on input "(___) ___-____" at bounding box center [488, 235] width 126 height 25
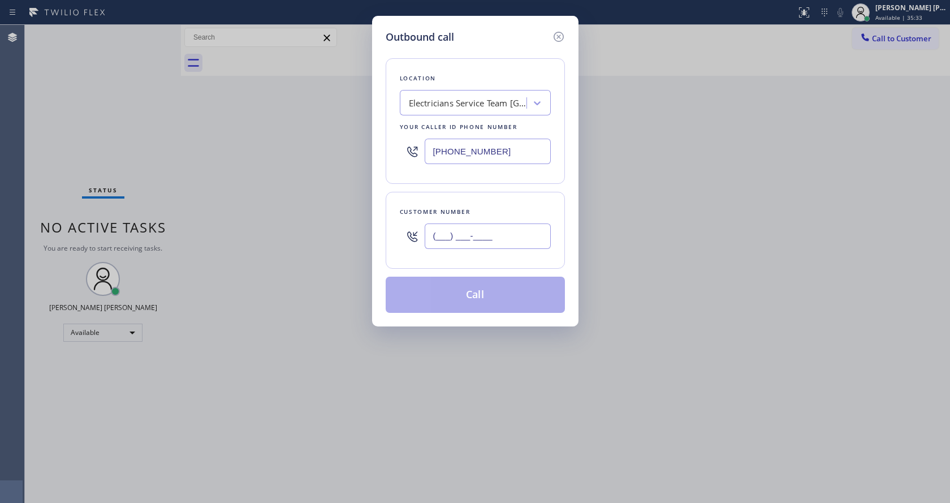
paste input "929) 305-6824"
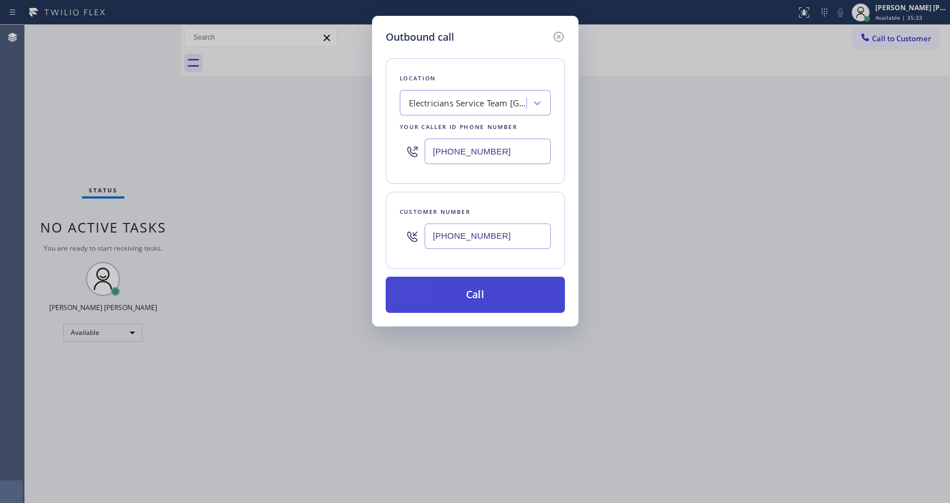
type input "[PHONE_NUMBER]"
click at [472, 299] on button "Call" at bounding box center [475, 295] width 179 height 36
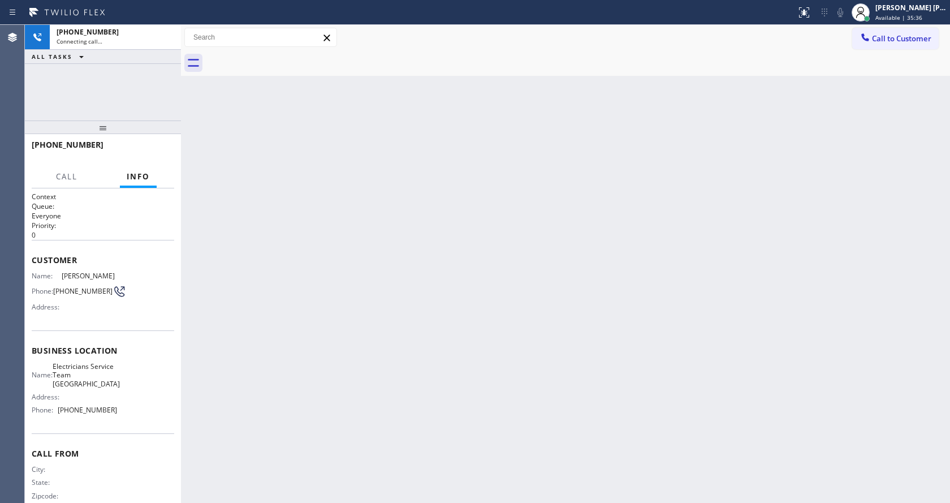
click at [262, 221] on div "Back to Dashboard Change Sender ID Customers Technicians Select a contact Outbo…" at bounding box center [565, 264] width 769 height 478
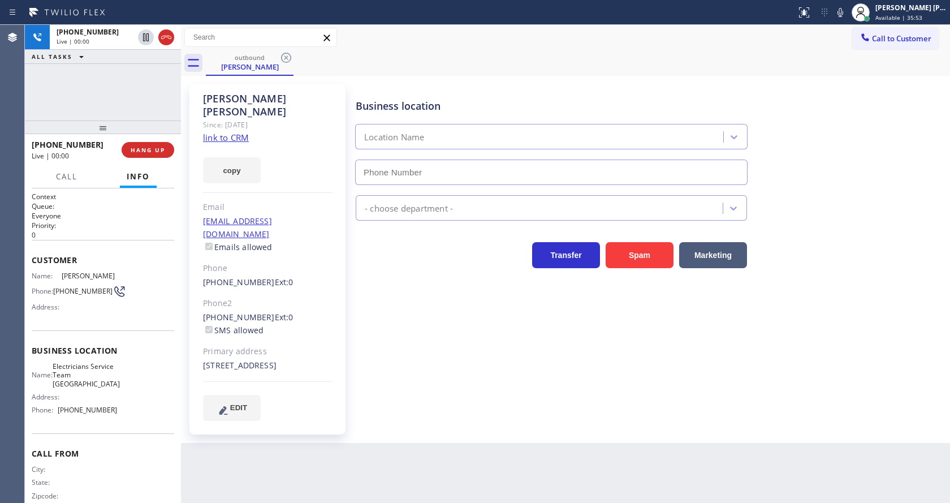
type input "[PHONE_NUMBER]"
click at [439, 309] on div "Business location Electricians Service Team [GEOGRAPHIC_DATA] [PHONE_NUMBER] El…" at bounding box center [650, 252] width 594 height 330
click at [428, 351] on div "Business location Electricians Service Team [GEOGRAPHIC_DATA] [PHONE_NUMBER] El…" at bounding box center [650, 252] width 594 height 330
click at [417, 353] on div "Business location Electricians Service Team [GEOGRAPHIC_DATA] [PHONE_NUMBER] El…" at bounding box center [650, 252] width 594 height 330
click at [391, 464] on div "Back to Dashboard Change Sender ID Customers Technicians Select a contact Outbo…" at bounding box center [565, 264] width 769 height 478
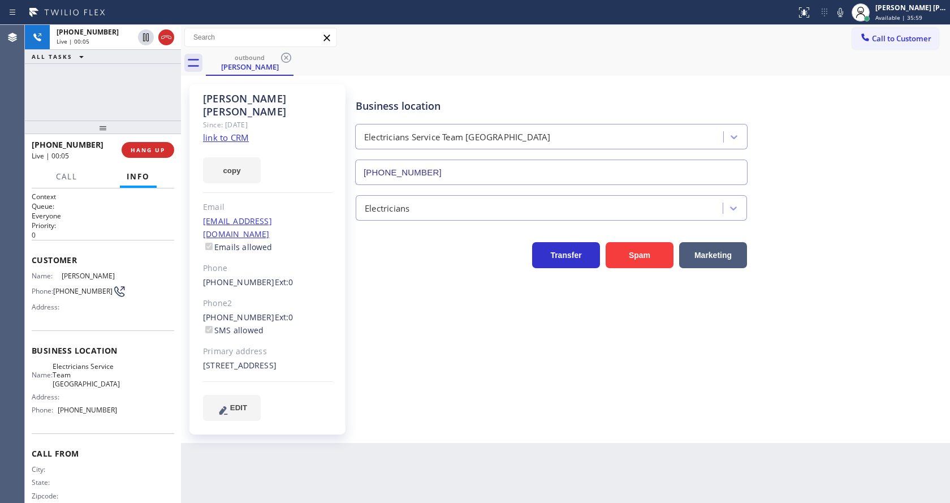
click at [443, 424] on div "Business location Electricians Service Team [GEOGRAPHIC_DATA] [PHONE_NUMBER] El…" at bounding box center [650, 263] width 594 height 353
click at [134, 149] on span "COMPLETE" at bounding box center [145, 150] width 39 height 8
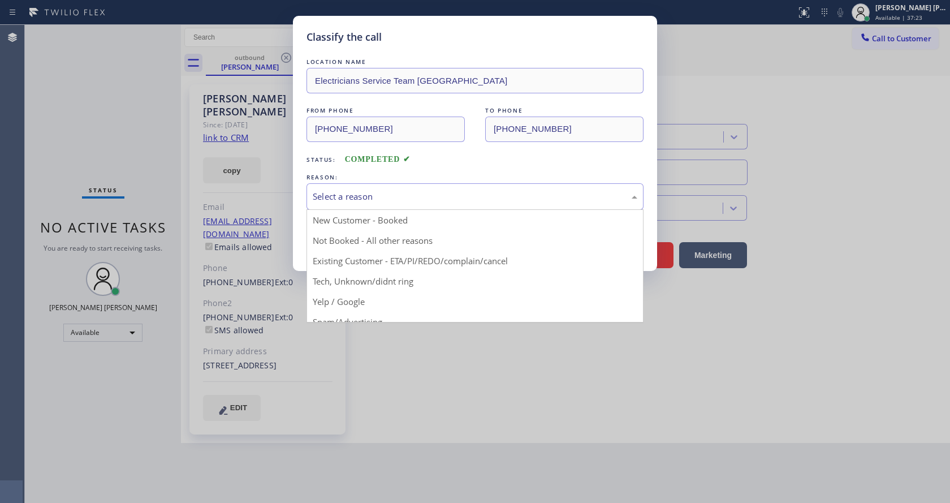
click at [354, 193] on div "Select a reason" at bounding box center [475, 196] width 325 height 13
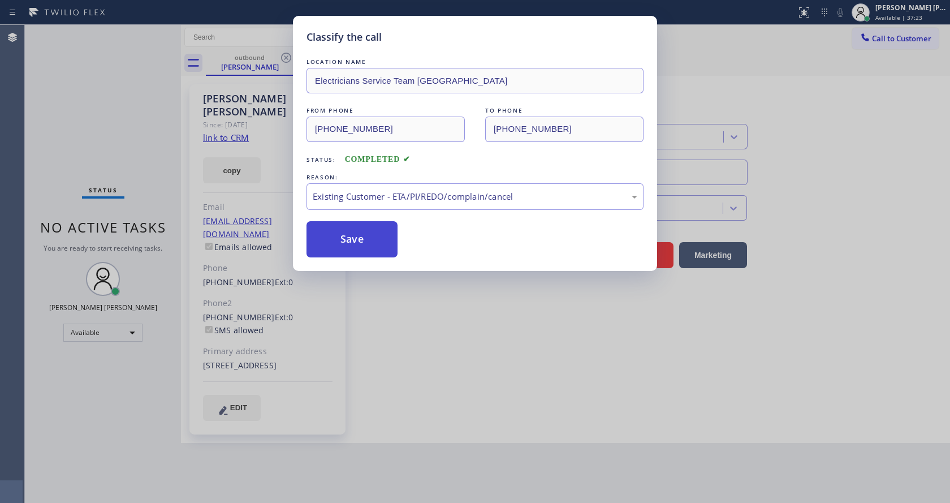
click at [352, 232] on button "Save" at bounding box center [352, 239] width 91 height 36
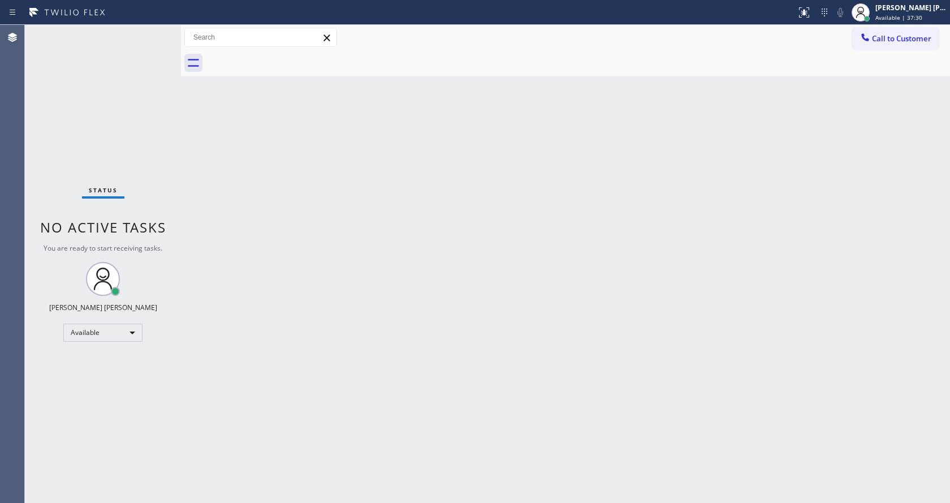
click at [188, 172] on div "Back to Dashboard Change Sender ID Customers Technicians Select a contact Outbo…" at bounding box center [565, 264] width 769 height 478
click at [152, 29] on div "Status No active tasks You are ready to start receiving tasks. [PERSON_NAME] [P…" at bounding box center [103, 264] width 156 height 478
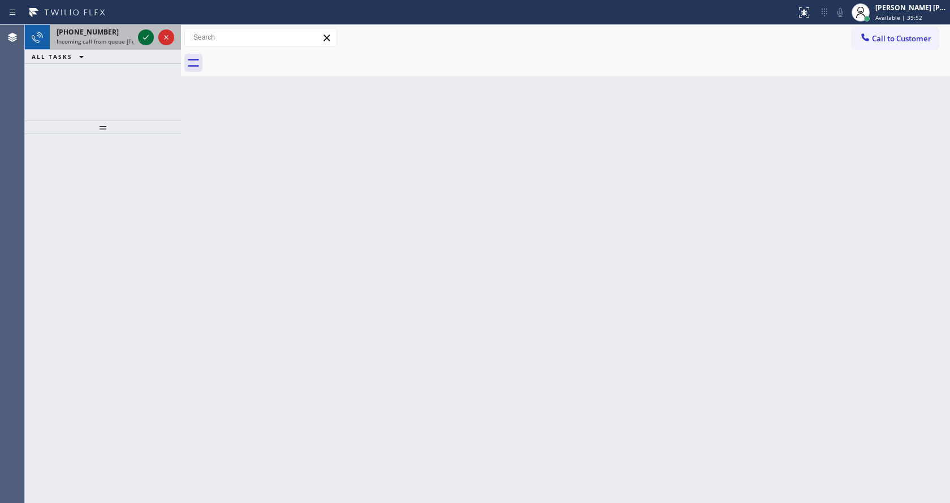
click at [149, 38] on icon at bounding box center [146, 38] width 14 height 14
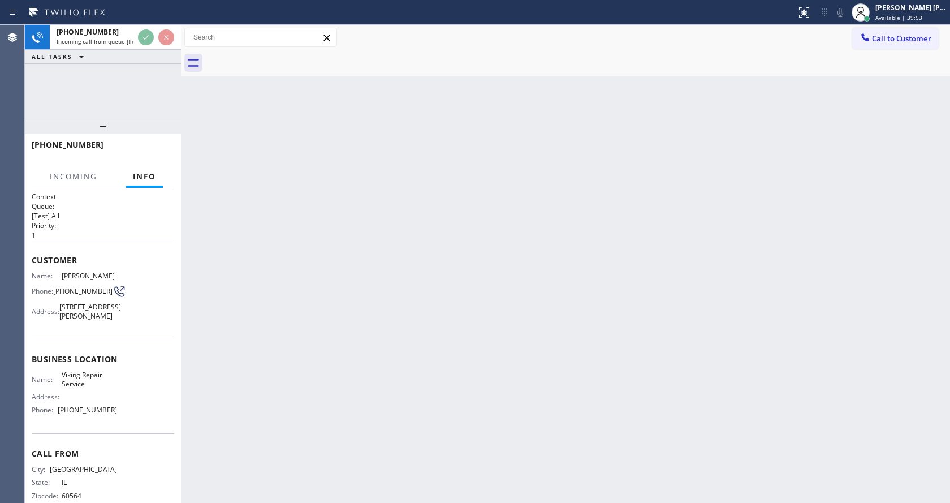
scroll to position [32, 0]
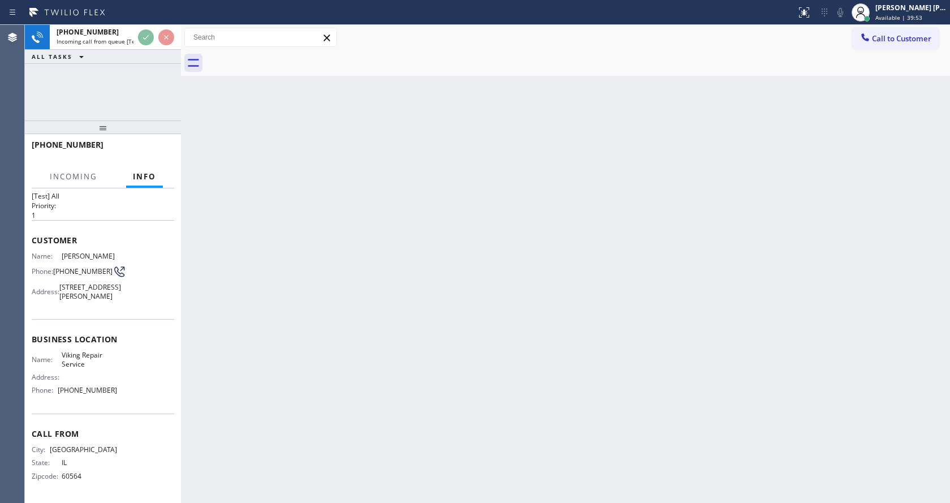
click at [471, 353] on div "Back to Dashboard Change Sender ID Customers Technicians Select a contact Outbo…" at bounding box center [565, 264] width 769 height 478
click at [441, 346] on div "Back to Dashboard Change Sender ID Customers Technicians Select a contact Outbo…" at bounding box center [565, 264] width 769 height 478
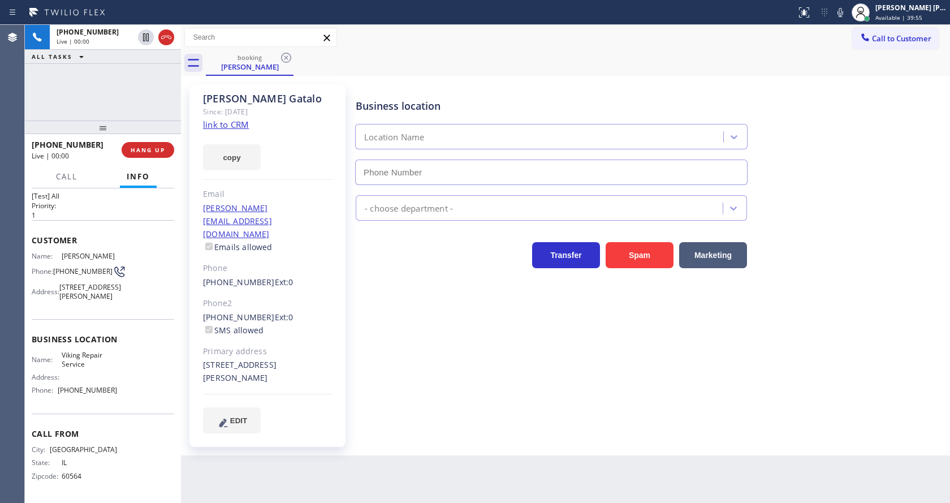
type input "[PHONE_NUMBER]"
click at [274, 174] on div "[PERSON_NAME] Since: [DATE] link to CRM copy Email [PERSON_NAME][EMAIL_ADDRESS]…" at bounding box center [267, 265] width 156 height 363
click at [220, 123] on link "link to CRM" at bounding box center [226, 124] width 46 height 11
click at [400, 413] on div "Business location Viking Repair Service [PHONE_NUMBER] Appliance Repair High En…" at bounding box center [650, 269] width 594 height 365
click at [153, 149] on span "HANG UP" at bounding box center [148, 150] width 35 height 8
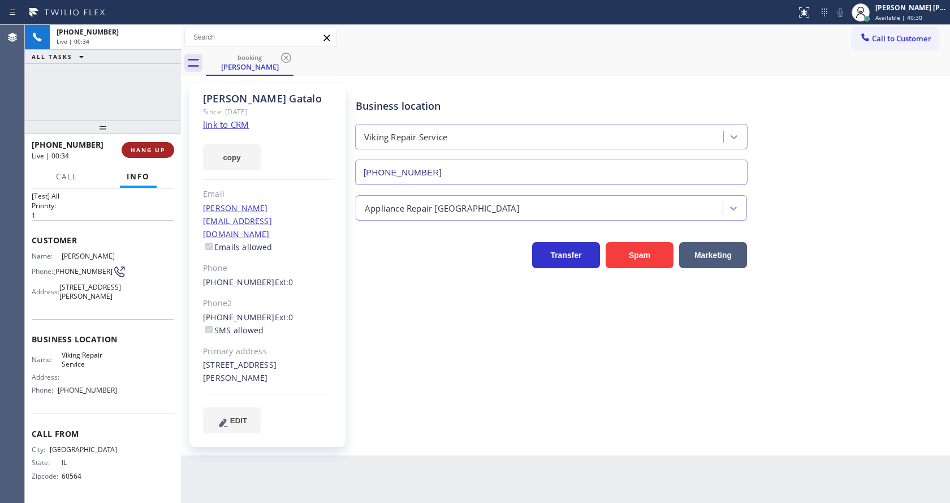
click at [153, 149] on span "HANG UP" at bounding box center [148, 150] width 35 height 8
click at [153, 149] on span "COMPLETE" at bounding box center [145, 150] width 39 height 8
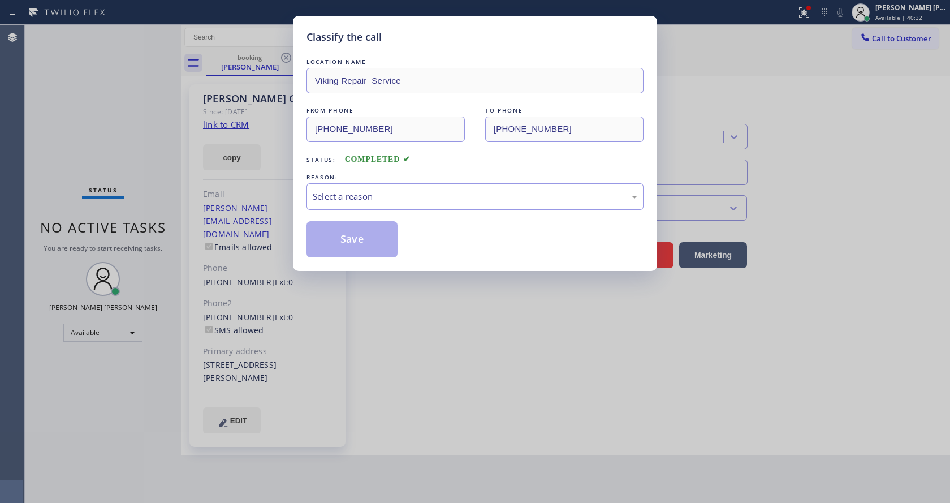
click at [405, 218] on div "LOCATION NAME Viking Repair Service FROM PHONE [PHONE_NUMBER] TO PHONE [PHONE_N…" at bounding box center [475, 156] width 337 height 201
click at [393, 200] on div "Select a reason" at bounding box center [475, 196] width 325 height 13
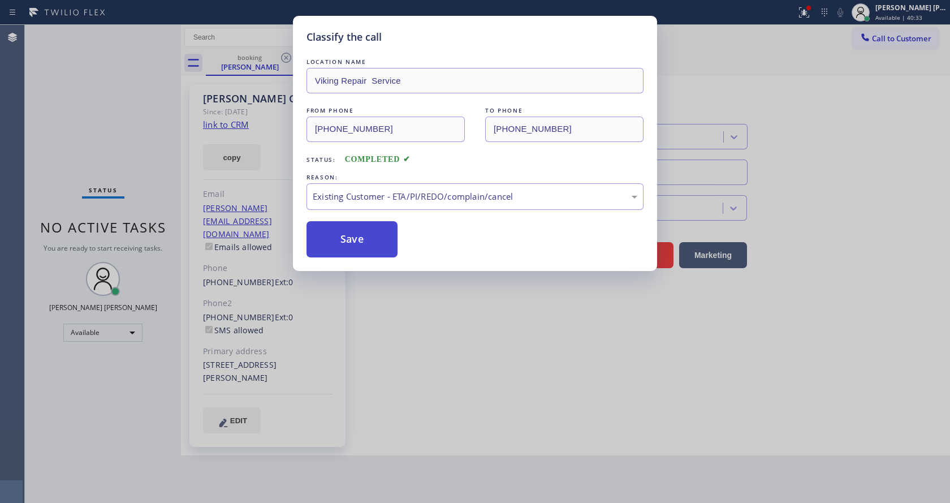
click at [374, 238] on button "Save" at bounding box center [352, 239] width 91 height 36
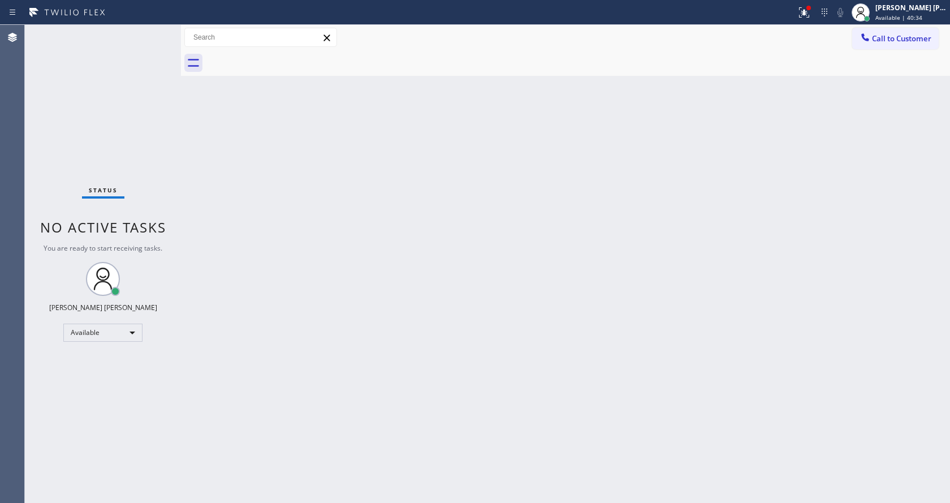
drag, startPoint x: 178, startPoint y: 40, endPoint x: 156, endPoint y: 39, distance: 22.6
click at [156, 39] on div "Status No active tasks You are ready to start receiving tasks. [PERSON_NAME] [P…" at bounding box center [487, 264] width 925 height 478
click at [151, 31] on div "Status No active tasks You are ready to start receiving tasks. [PERSON_NAME] [P…" at bounding box center [103, 264] width 156 height 478
click at [150, 44] on div "Status No active tasks You are ready to start receiving tasks. [PERSON_NAME] [P…" at bounding box center [103, 264] width 156 height 478
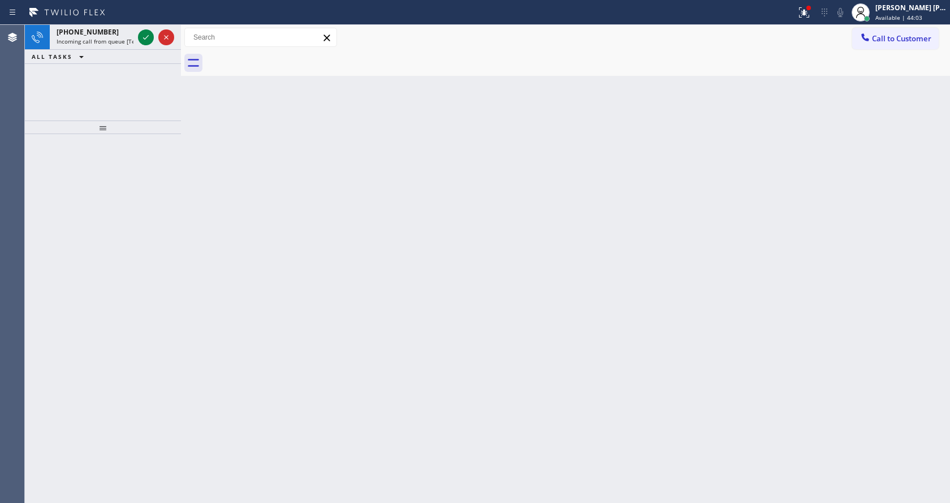
click at [143, 36] on icon at bounding box center [146, 38] width 14 height 14
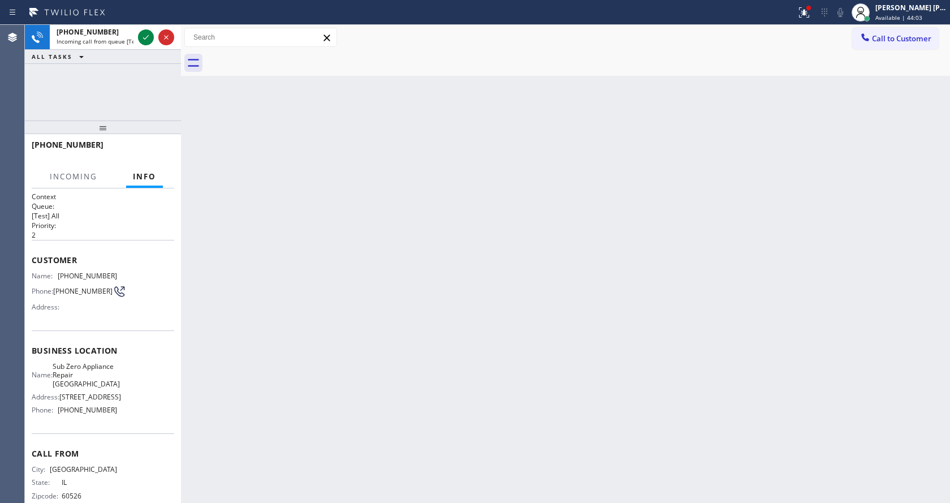
click at [143, 36] on icon at bounding box center [146, 38] width 14 height 14
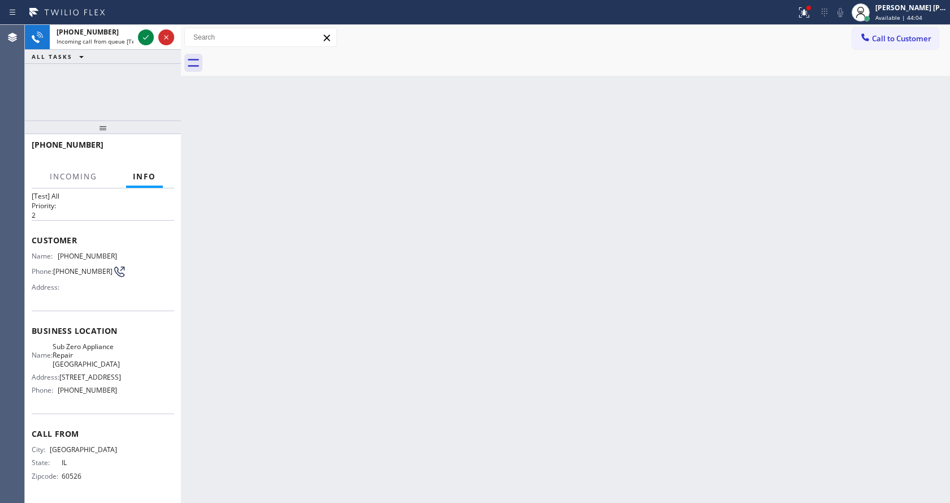
scroll to position [41, 0]
click at [445, 337] on div "Back to Dashboard Change Sender ID Customers Technicians Select a contact Outbo…" at bounding box center [565, 264] width 769 height 478
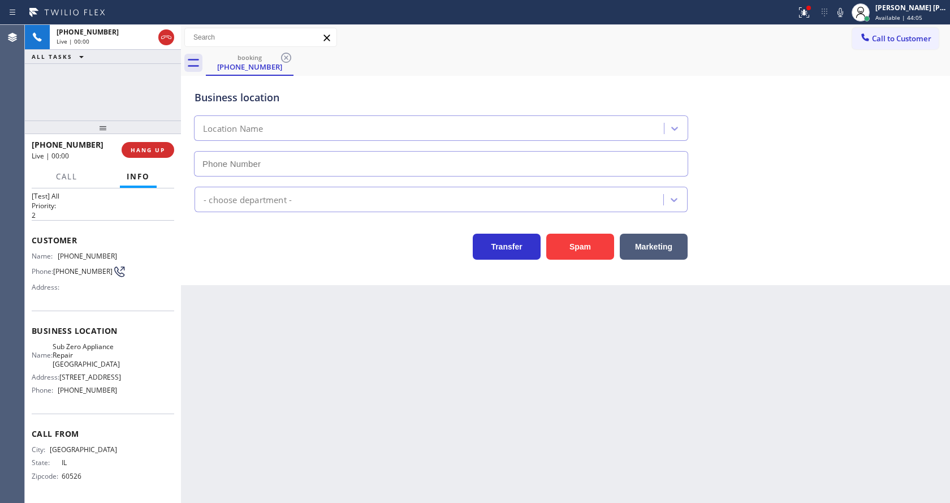
type input "[PHONE_NUMBER]"
click at [346, 360] on div "Back to Dashboard Change Sender ID Customers Technicians Select a contact Outbo…" at bounding box center [565, 264] width 769 height 478
click at [343, 366] on div "Back to Dashboard Change Sender ID Customers Technicians Select a contact Outbo…" at bounding box center [565, 264] width 769 height 478
click at [343, 365] on div "Back to Dashboard Change Sender ID Customers Technicians Select a contact Outbo…" at bounding box center [565, 264] width 769 height 478
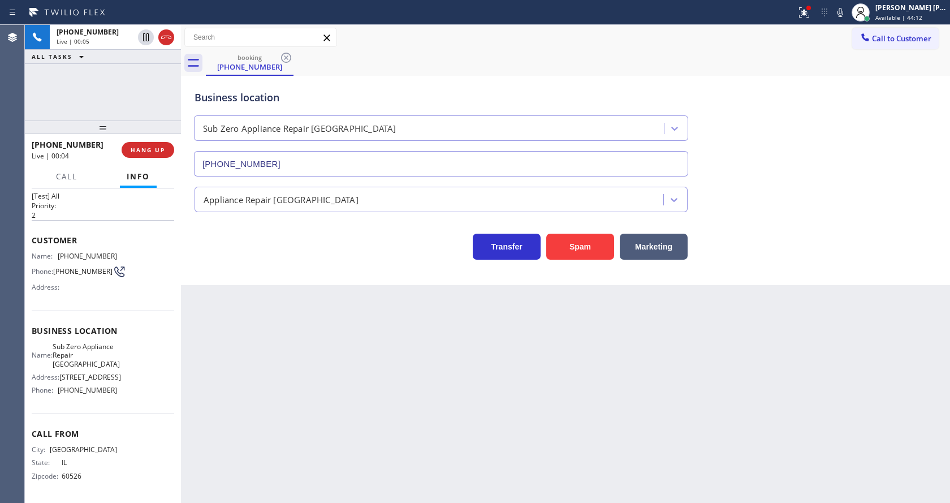
click at [287, 384] on div "Back to Dashboard Change Sender ID Customers Technicians Select a contact Outbo…" at bounding box center [565, 264] width 769 height 478
drag, startPoint x: 89, startPoint y: 301, endPoint x: 76, endPoint y: 269, distance: 35.3
click at [89, 311] on div "Business location Name: Sub Zero Appliance Repair [GEOGRAPHIC_DATA] Address: [S…" at bounding box center [103, 362] width 143 height 103
drag, startPoint x: 57, startPoint y: 234, endPoint x: 134, endPoint y: 231, distance: 77.0
click at [134, 252] on div "Name: [PHONE_NUMBER] Phone: [PHONE_NUMBER] Address:" at bounding box center [103, 274] width 143 height 45
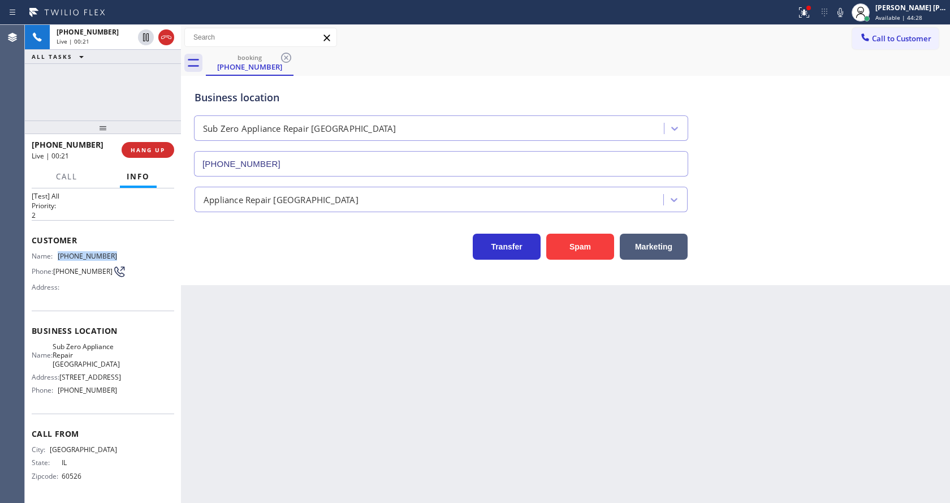
copy div "[PHONE_NUMBER]"
click at [324, 357] on div "Back to Dashboard Change Sender ID Customers Technicians Select a contact Outbo…" at bounding box center [565, 264] width 769 height 478
click at [135, 352] on div "Name: Sub Zero Appliance Repair [GEOGRAPHIC_DATA] Address: [STREET_ADDRESS], Ph…" at bounding box center [103, 370] width 143 height 57
drag, startPoint x: 56, startPoint y: 329, endPoint x: 119, endPoint y: 346, distance: 65.2
click at [119, 346] on div "Name: Sub Zero Appliance Repair [GEOGRAPHIC_DATA] Address: [STREET_ADDRESS], Ph…" at bounding box center [103, 370] width 143 height 57
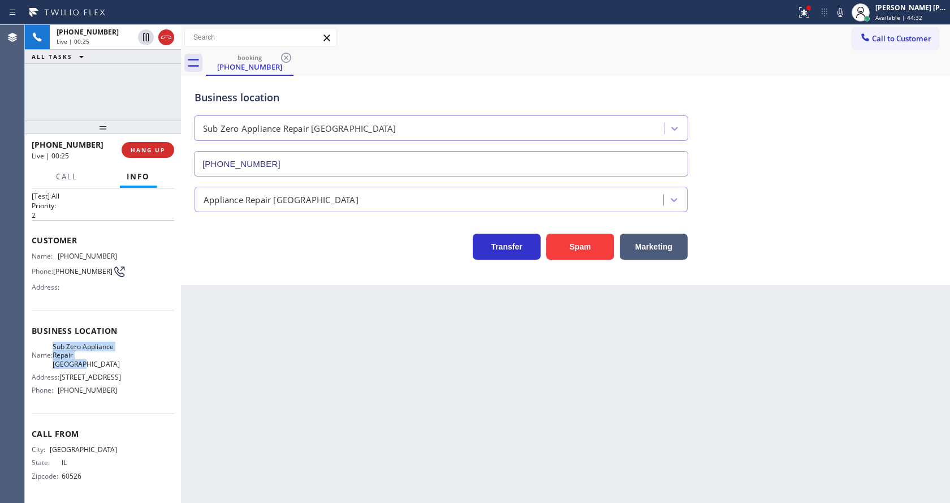
copy span "Sub Zero Appliance Repair [GEOGRAPHIC_DATA]"
click at [398, 351] on div "Back to Dashboard Change Sender ID Customers Technicians Select a contact Outbo…" at bounding box center [565, 264] width 769 height 478
click at [260, 420] on div "Back to Dashboard Change Sender ID Customers Technicians Select a contact Outbo…" at bounding box center [565, 264] width 769 height 478
click at [134, 363] on div "Name: Sub Zero Appliance Repair [GEOGRAPHIC_DATA] Address: [STREET_ADDRESS], Ph…" at bounding box center [103, 370] width 143 height 57
drag, startPoint x: 56, startPoint y: 378, endPoint x: 133, endPoint y: 385, distance: 77.7
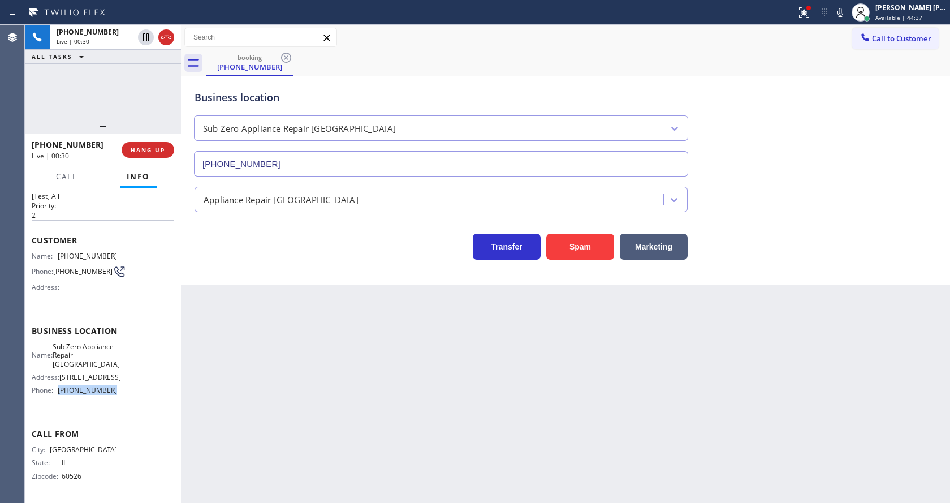
click at [133, 385] on div "Name: Sub Zero Appliance Repair [GEOGRAPHIC_DATA] Address: [STREET_ADDRESS], Ph…" at bounding box center [103, 370] width 143 height 57
copy div "[PHONE_NUMBER]"
click at [283, 307] on div "Back to Dashboard Change Sender ID Customers Technicians Select a contact Outbo…" at bounding box center [565, 264] width 769 height 478
drag, startPoint x: 548, startPoint y: 370, endPoint x: 543, endPoint y: 367, distance: 6.1
click at [548, 370] on div "Back to Dashboard Change Sender ID Customers Technicians Select a contact Outbo…" at bounding box center [565, 264] width 769 height 478
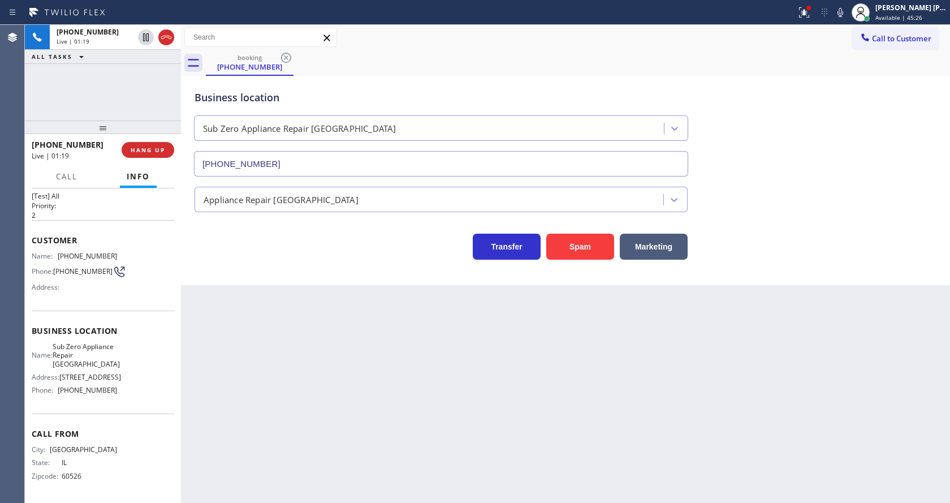
click at [273, 323] on div "Back to Dashboard Change Sender ID Customers Technicians Select a contact Outbo…" at bounding box center [565, 264] width 769 height 478
click at [819, 63] on div "booking [PHONE_NUMBER]" at bounding box center [578, 62] width 744 height 25
click at [811, 9] on div at bounding box center [809, 8] width 5 height 5
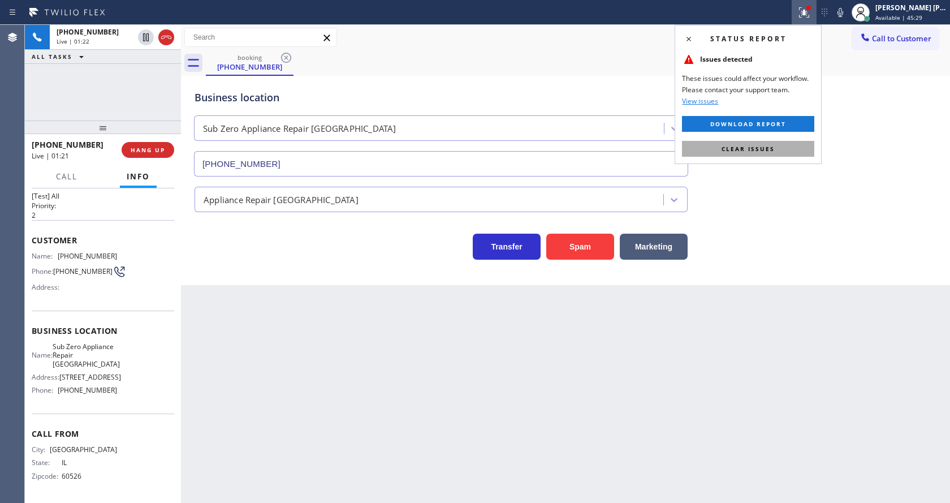
click at [783, 145] on button "Clear issues" at bounding box center [748, 149] width 132 height 16
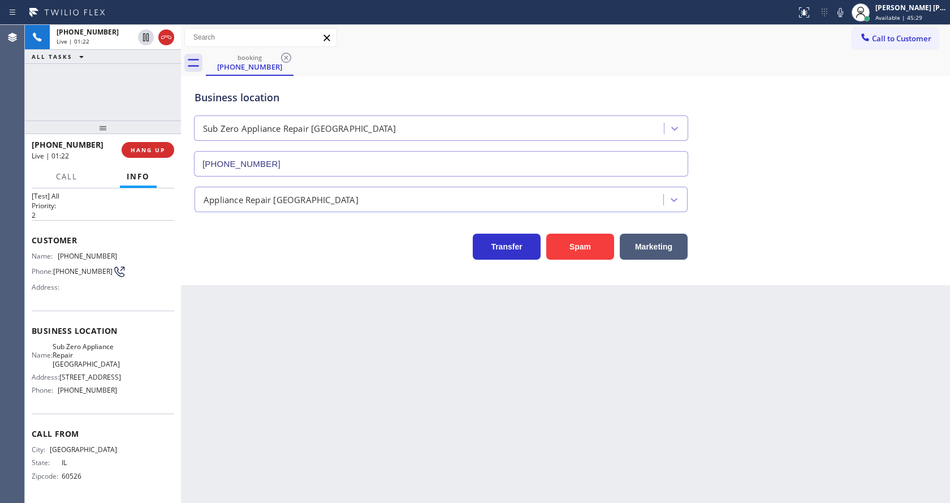
click at [799, 121] on div "Business location Sub Zero Appliance Repair [GEOGRAPHIC_DATA] [PHONE_NUMBER]" at bounding box center [565, 125] width 747 height 102
click at [299, 352] on div "Back to Dashboard Change Sender ID Customers Technicians Select a contact Outbo…" at bounding box center [565, 264] width 769 height 478
drag, startPoint x: 587, startPoint y: 352, endPoint x: 830, endPoint y: 130, distance: 329.9
click at [597, 351] on div "Back to Dashboard Change Sender ID Customers Technicians Select a contact Outbo…" at bounding box center [565, 264] width 769 height 478
click at [847, 12] on icon at bounding box center [841, 13] width 14 height 14
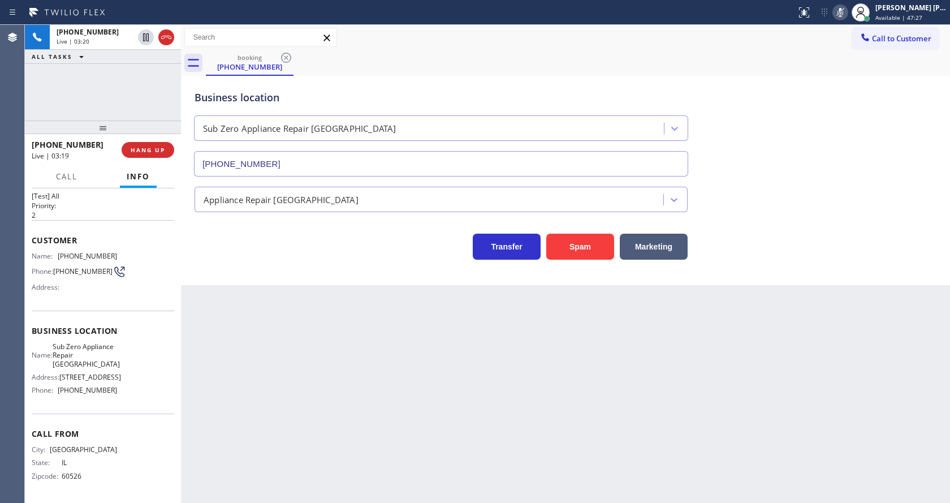
click at [847, 17] on icon at bounding box center [841, 13] width 14 height 14
click at [282, 429] on div "Back to Dashboard Change Sender ID Customers Technicians Select a contact Outbo…" at bounding box center [565, 264] width 769 height 478
click at [439, 308] on div "Back to Dashboard Change Sender ID Customers Technicians Select a contact Outbo…" at bounding box center [565, 264] width 769 height 478
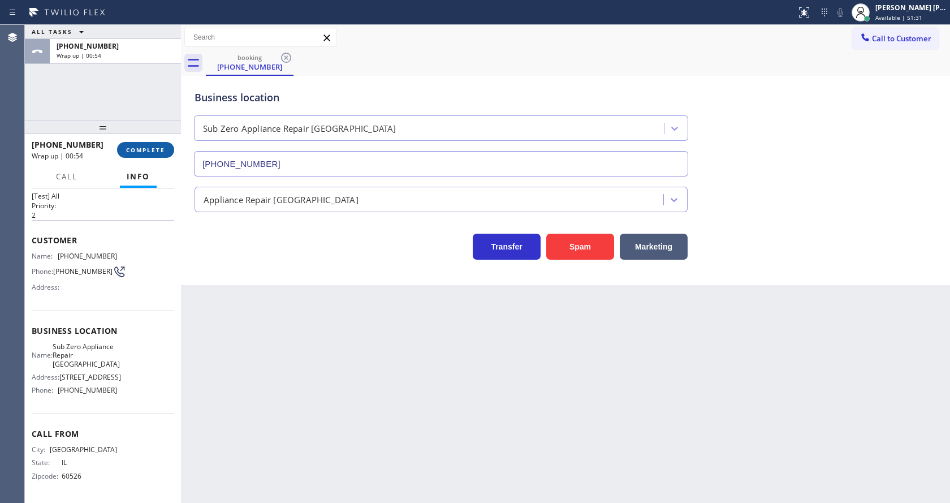
click at [135, 143] on button "COMPLETE" at bounding box center [145, 150] width 57 height 16
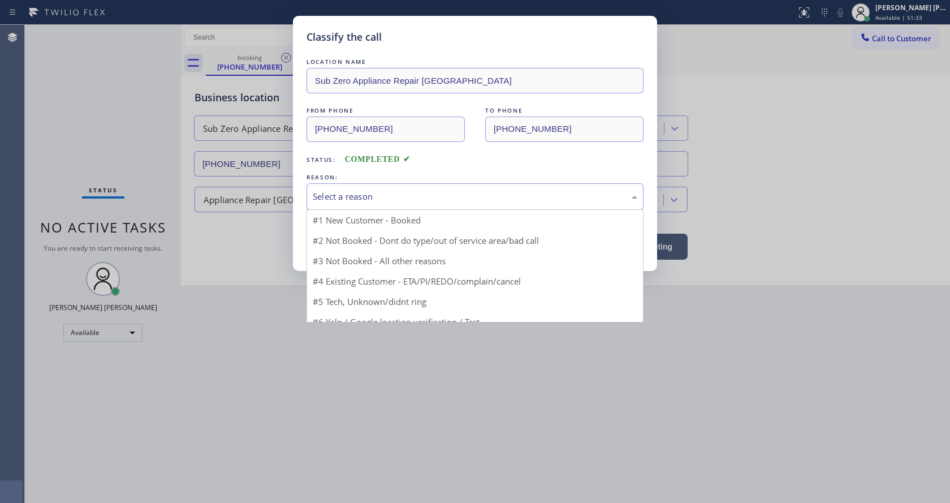
click at [340, 196] on div "Select a reason" at bounding box center [475, 196] width 325 height 13
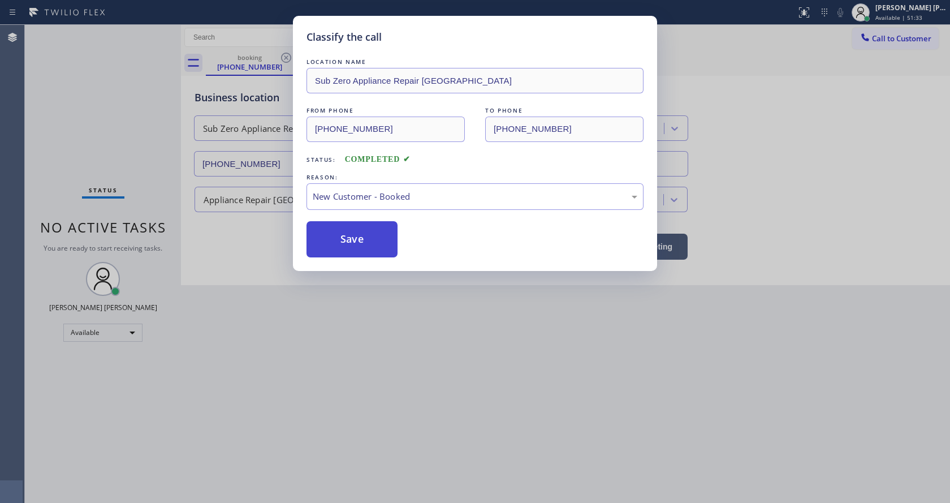
click at [341, 230] on button "Save" at bounding box center [352, 239] width 91 height 36
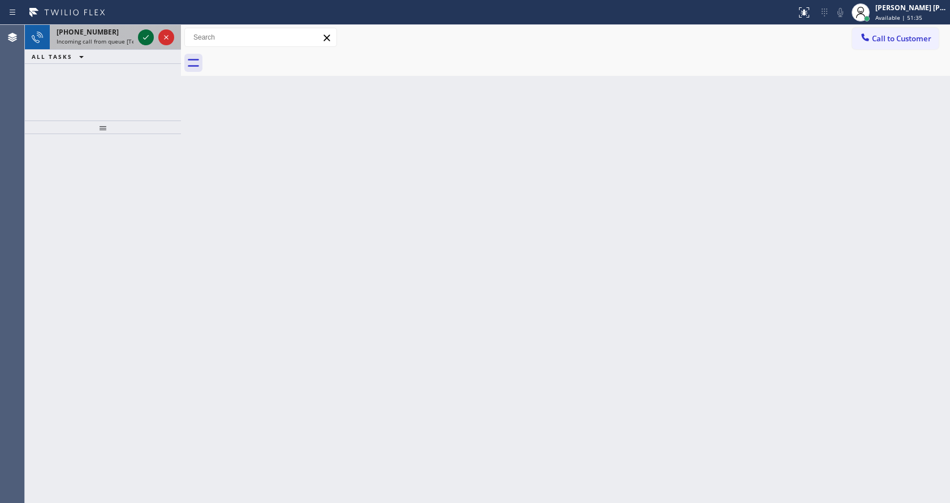
click at [144, 37] on icon at bounding box center [146, 38] width 14 height 14
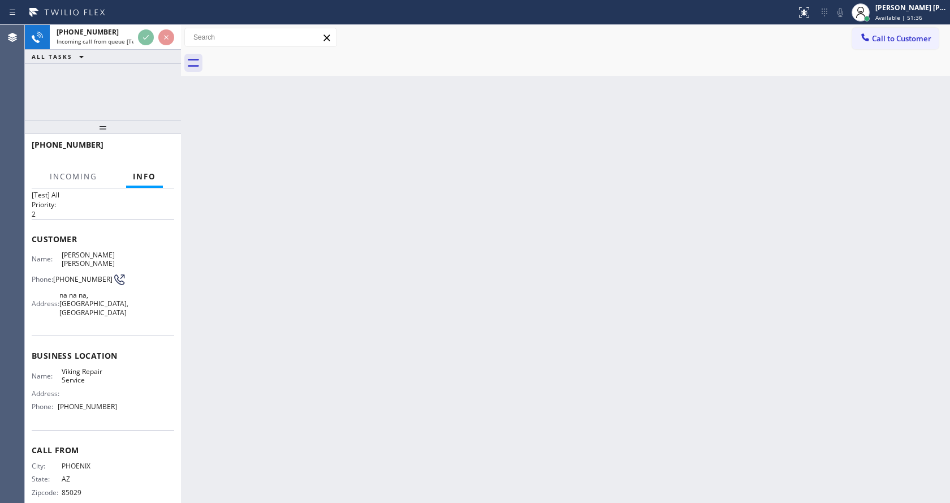
scroll to position [32, 0]
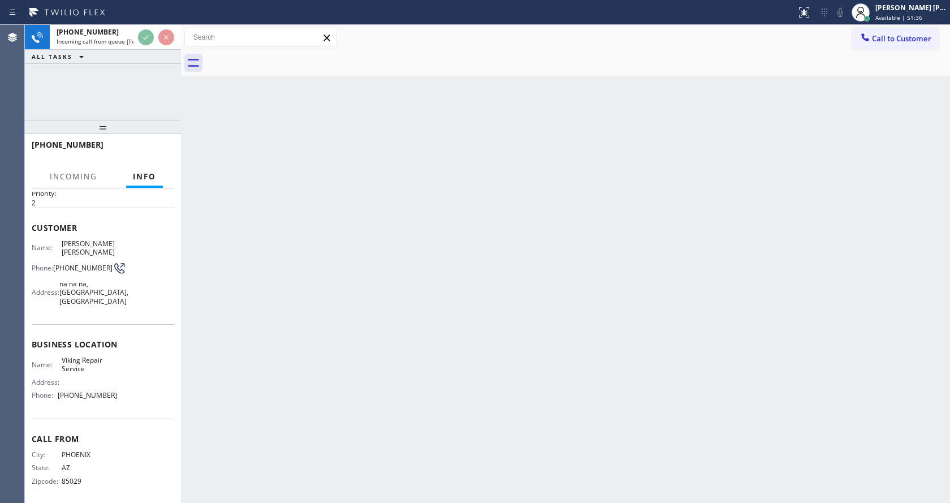
click at [333, 339] on div "Back to Dashboard Change Sender ID Customers Technicians Select a contact Outbo…" at bounding box center [565, 264] width 769 height 478
click at [273, 380] on div "Back to Dashboard Change Sender ID Customers Technicians Select a contact Outbo…" at bounding box center [565, 264] width 769 height 478
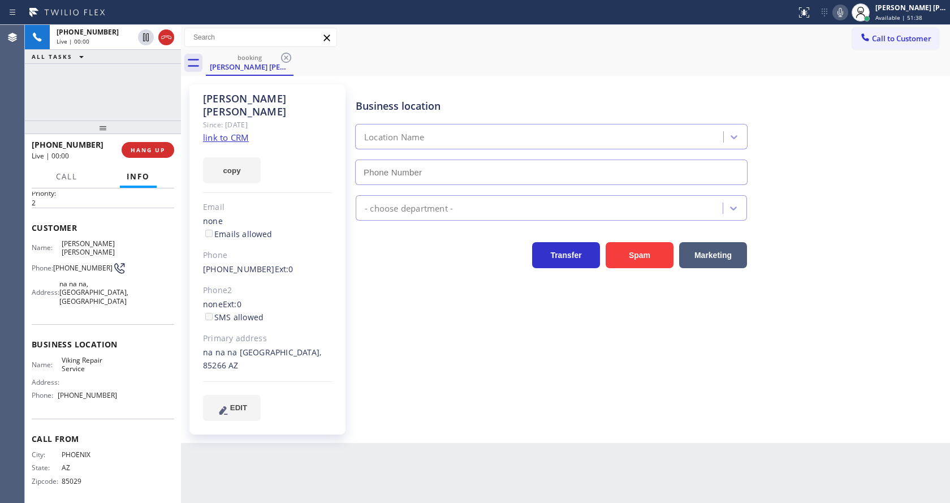
type input "[PHONE_NUMBER]"
click at [422, 396] on div "Business location Viking Repair Service [PHONE_NUMBER] Appliance Repair High En…" at bounding box center [650, 263] width 594 height 353
click at [303, 186] on div "[PERSON_NAME] [PERSON_NAME] Since: [DATE] link to CRM copy Email none Emails al…" at bounding box center [267, 259] width 156 height 350
click at [239, 132] on link "link to CRM" at bounding box center [226, 137] width 46 height 11
click at [385, 436] on div "Back to Dashboard Change Sender ID Customers Technicians Select a contact Outbo…" at bounding box center [565, 264] width 769 height 478
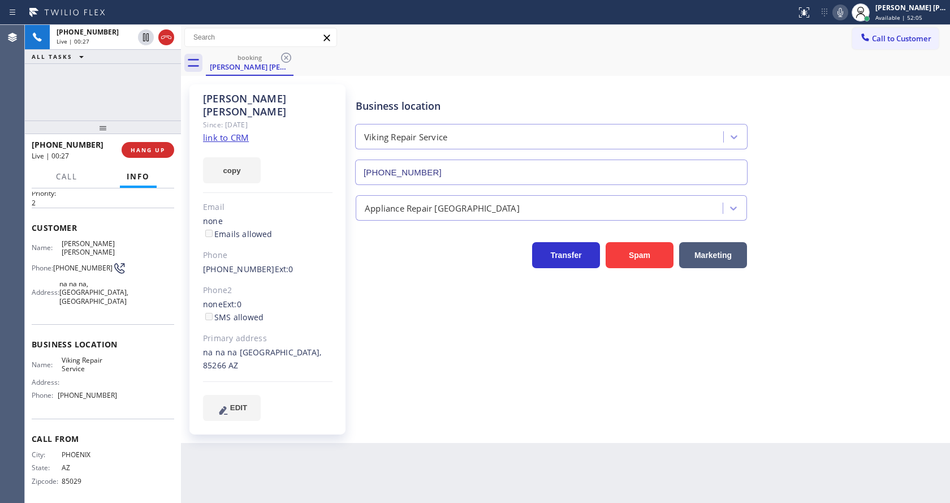
click at [143, 208] on div "Customer Name: [PERSON_NAME] [PERSON_NAME] Phone: [PHONE_NUMBER] Address: [GEOG…" at bounding box center [103, 266] width 143 height 117
click at [408, 328] on div "Business location Viking Repair Service [PHONE_NUMBER] Appliance Repair High En…" at bounding box center [650, 252] width 594 height 330
click at [434, 409] on div "Business location Viking Repair Service [PHONE_NUMBER] Appliance Repair High En…" at bounding box center [650, 263] width 594 height 353
click at [419, 256] on div "Transfer Spam Marketing" at bounding box center [551, 252] width 396 height 32
click at [146, 148] on span "HANG UP" at bounding box center [148, 150] width 35 height 8
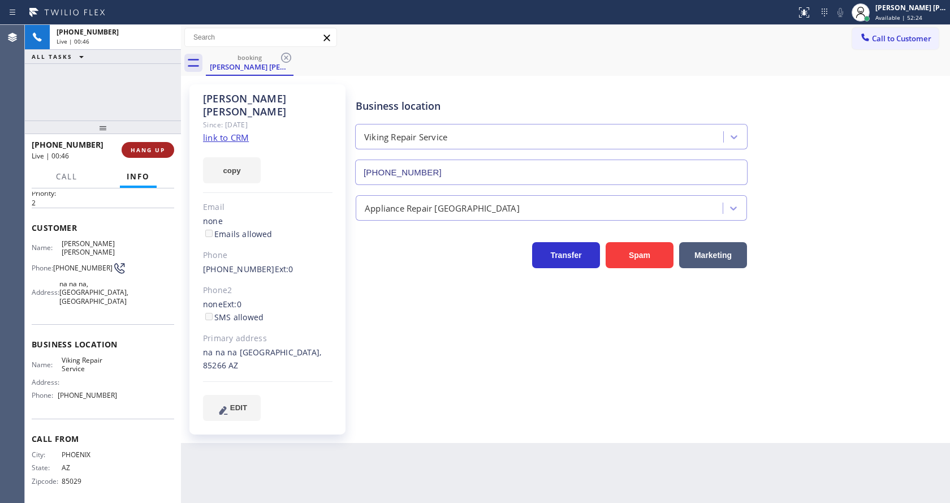
click at [146, 148] on span "HANG UP" at bounding box center [148, 150] width 35 height 8
click at [146, 148] on span "COMPLETE" at bounding box center [145, 150] width 39 height 8
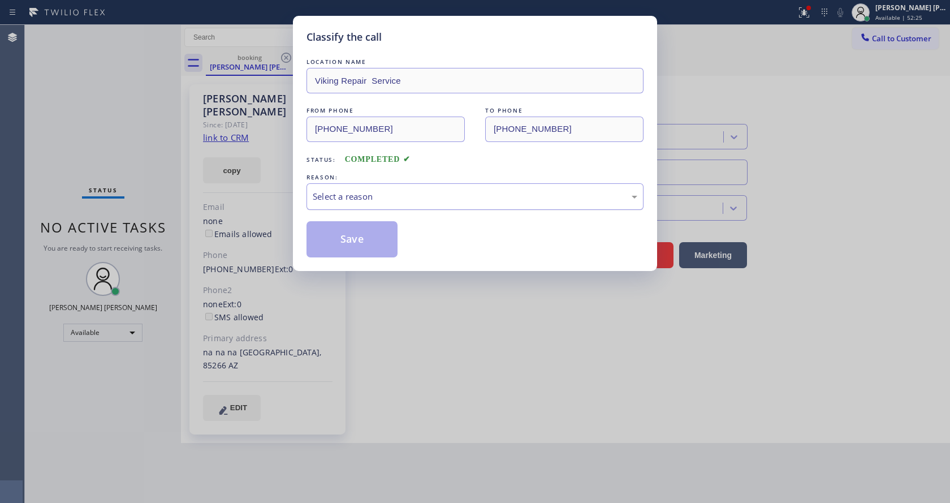
click at [365, 198] on div "Select a reason" at bounding box center [475, 196] width 325 height 13
click at [351, 238] on button "Save" at bounding box center [352, 239] width 91 height 36
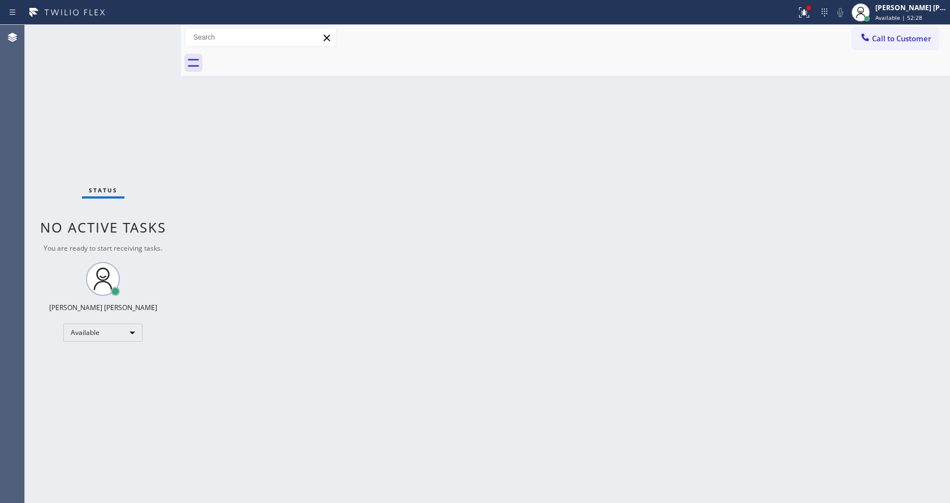
click at [547, 317] on div "Back to Dashboard Change Sender ID Customers Technicians Select a contact Outbo…" at bounding box center [565, 264] width 769 height 478
drag, startPoint x: 187, startPoint y: 197, endPoint x: 179, endPoint y: 141, distance: 56.5
click at [187, 197] on div "Back to Dashboard Change Sender ID Customers Technicians Select a contact Outbo…" at bounding box center [565, 264] width 769 height 478
click at [158, 30] on div "Status No active tasks You are ready to start receiving tasks. [PERSON_NAME] [P…" at bounding box center [103, 264] width 156 height 478
click at [104, 37] on div "Status No active tasks You are ready to start receiving tasks. [PERSON_NAME] [P…" at bounding box center [103, 264] width 156 height 478
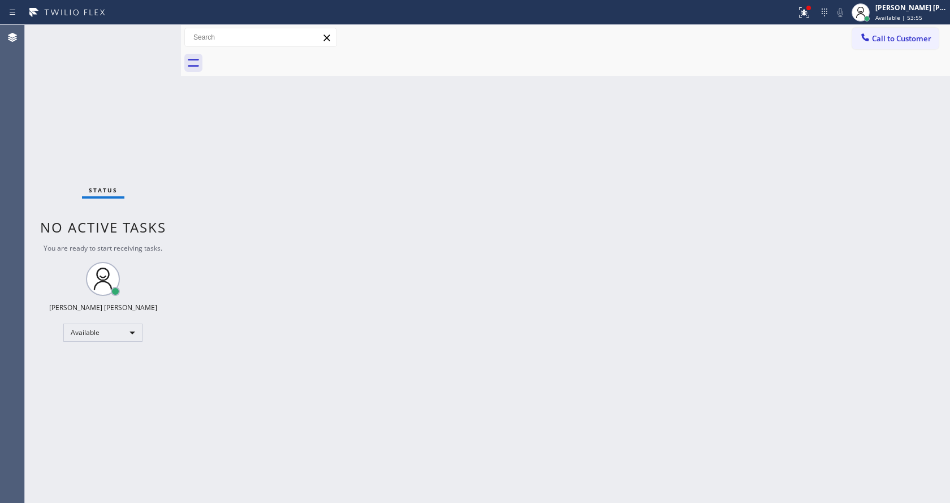
click at [383, 271] on div "Back to Dashboard Change Sender ID Customers Technicians Select a contact Outbo…" at bounding box center [565, 264] width 769 height 478
click at [160, 186] on div "Status No active tasks You are ready to start receiving tasks. [PERSON_NAME] [P…" at bounding box center [103, 264] width 156 height 478
click at [504, 214] on div "Back to Dashboard Change Sender ID Customers Technicians Select a contact Outbo…" at bounding box center [565, 264] width 769 height 478
click at [811, 7] on div at bounding box center [808, 8] width 7 height 7
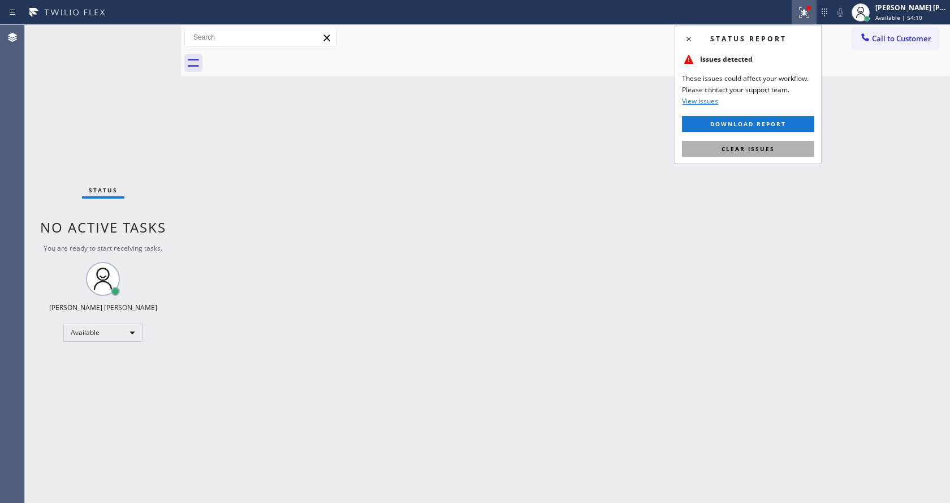
click at [778, 150] on button "Clear issues" at bounding box center [748, 149] width 132 height 16
click at [781, 151] on div "Back to Dashboard Change Sender ID Customers Technicians Select a contact Outbo…" at bounding box center [565, 264] width 769 height 478
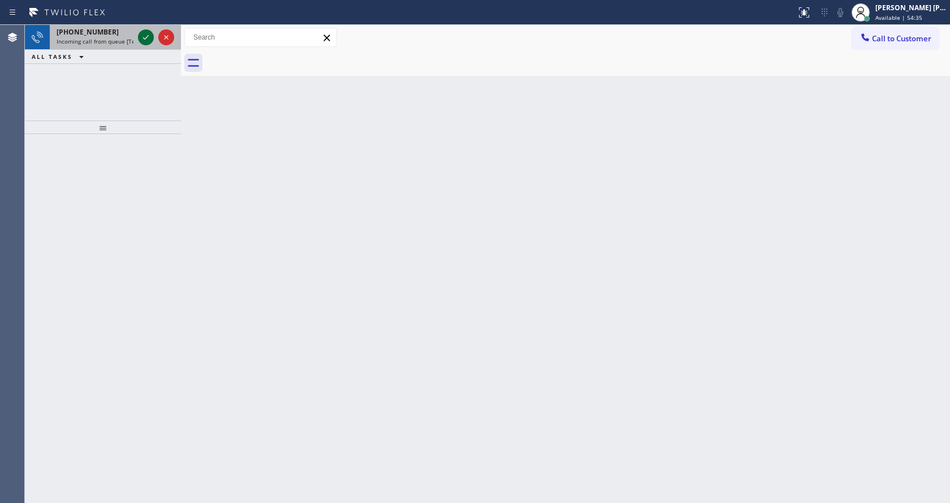
click at [143, 37] on icon at bounding box center [146, 38] width 14 height 14
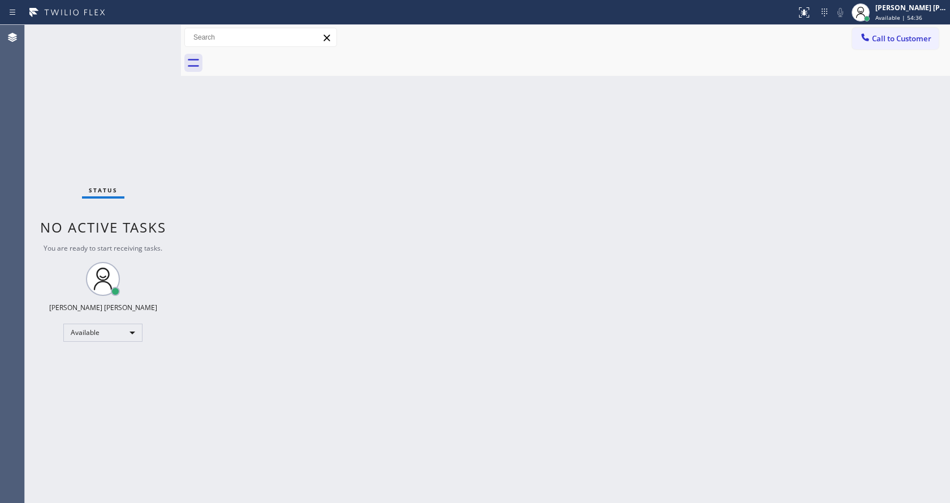
click at [372, 367] on div "Back to Dashboard Change Sender ID Customers Technicians Select a contact Outbo…" at bounding box center [565, 264] width 769 height 478
click at [808, 10] on icon at bounding box center [804, 13] width 14 height 14
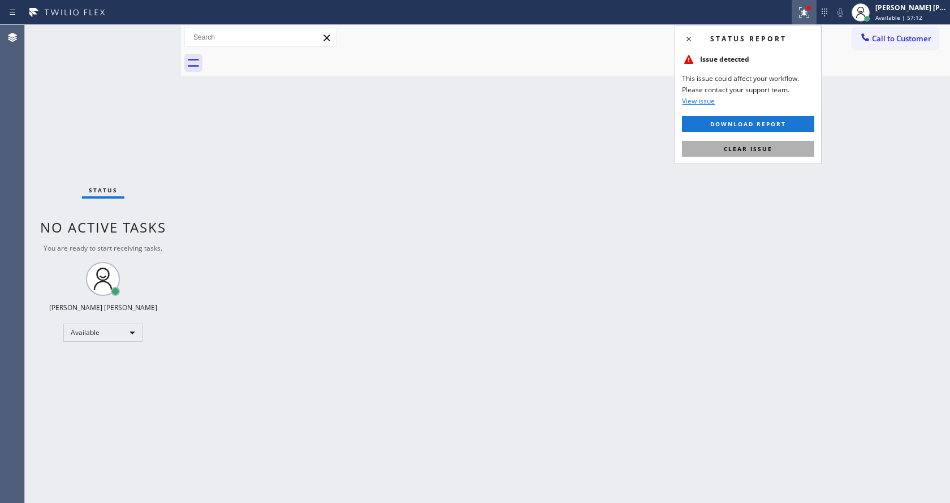
click at [763, 144] on button "Clear issue" at bounding box center [748, 149] width 132 height 16
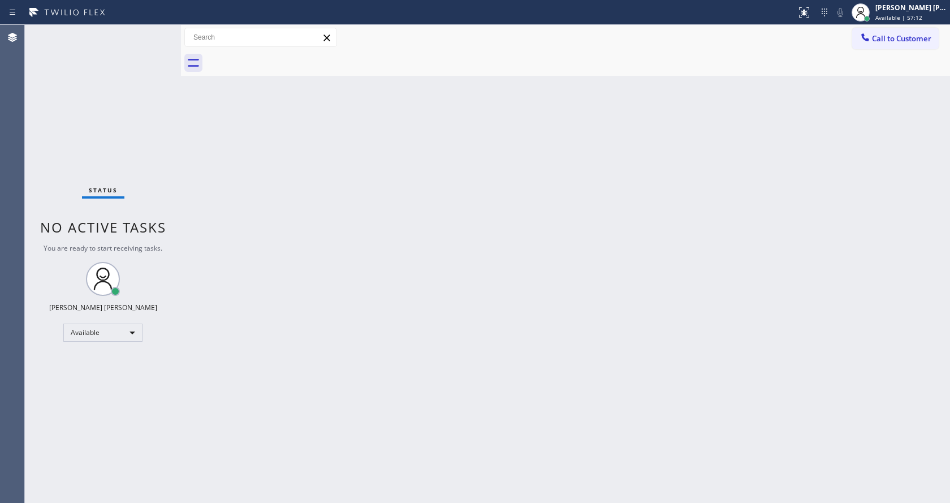
click at [765, 145] on div "Back to Dashboard Change Sender ID Customers Technicians Select a contact Outbo…" at bounding box center [565, 264] width 769 height 478
drag, startPoint x: 543, startPoint y: 214, endPoint x: 503, endPoint y: 184, distance: 50.0
click at [537, 209] on div "Back to Dashboard Change Sender ID Customers Technicians Select a contact Outbo…" at bounding box center [565, 264] width 769 height 478
click at [304, 258] on div "Back to Dashboard Change Sender ID Customers Technicians Select a contact Outbo…" at bounding box center [565, 264] width 769 height 478
click at [491, 318] on div "Back to Dashboard Change Sender ID Customers Technicians Select a contact Outbo…" at bounding box center [565, 264] width 769 height 478
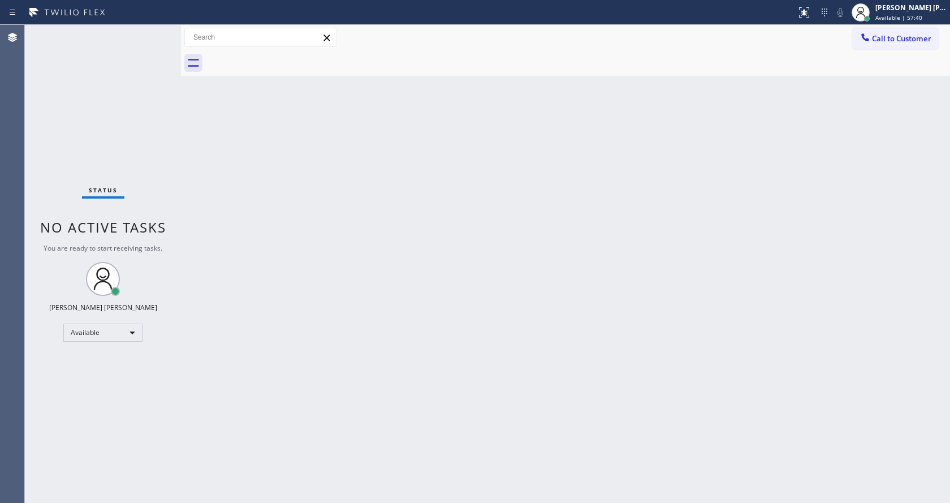
drag, startPoint x: 205, startPoint y: 246, endPoint x: 143, endPoint y: 64, distance: 191.9
click at [207, 243] on div "Back to Dashboard Change Sender ID Customers Technicians Select a contact Outbo…" at bounding box center [565, 264] width 769 height 478
click at [157, 32] on div "Status No active tasks You are ready to start receiving tasks. [PERSON_NAME] [P…" at bounding box center [103, 264] width 156 height 478
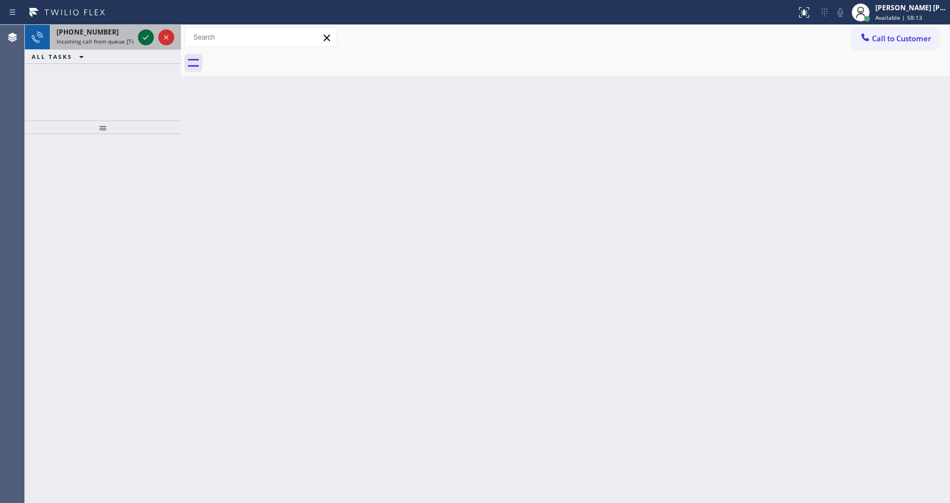
click at [146, 32] on icon at bounding box center [146, 38] width 14 height 14
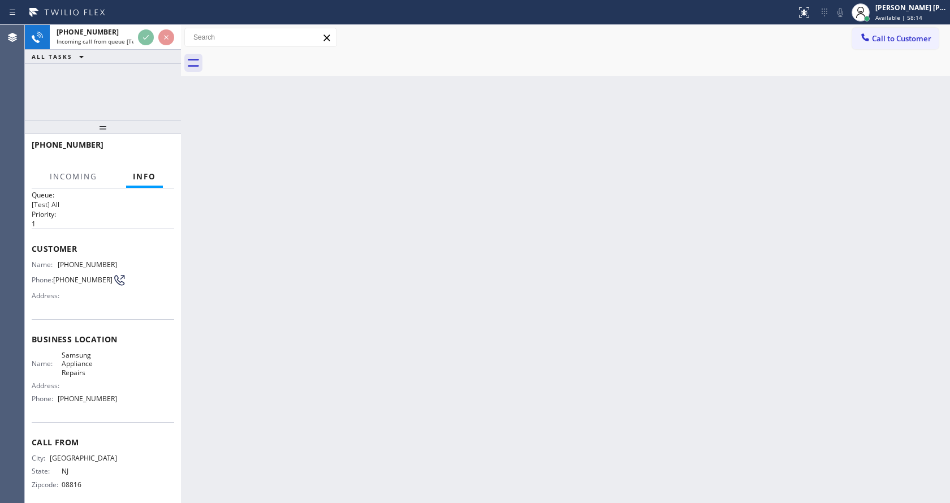
scroll to position [23, 0]
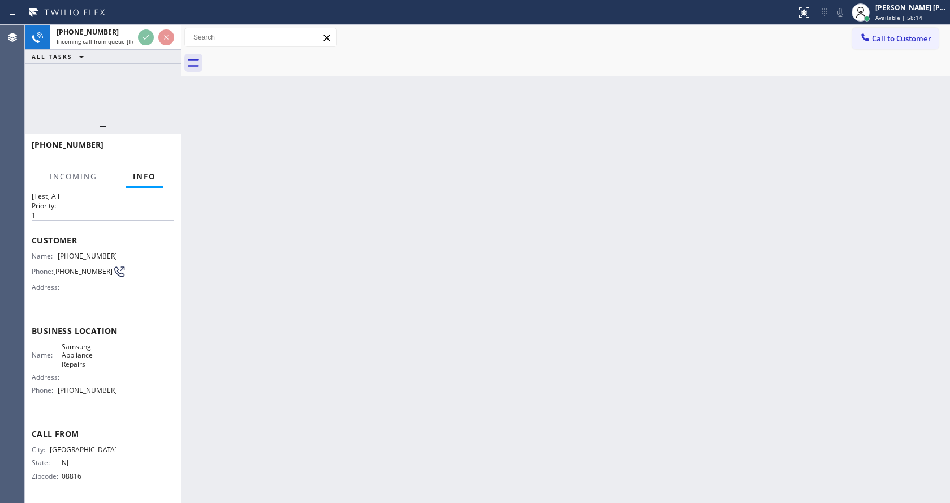
click at [419, 267] on div "Back to Dashboard Change Sender ID Customers Technicians Select a contact Outbo…" at bounding box center [565, 264] width 769 height 478
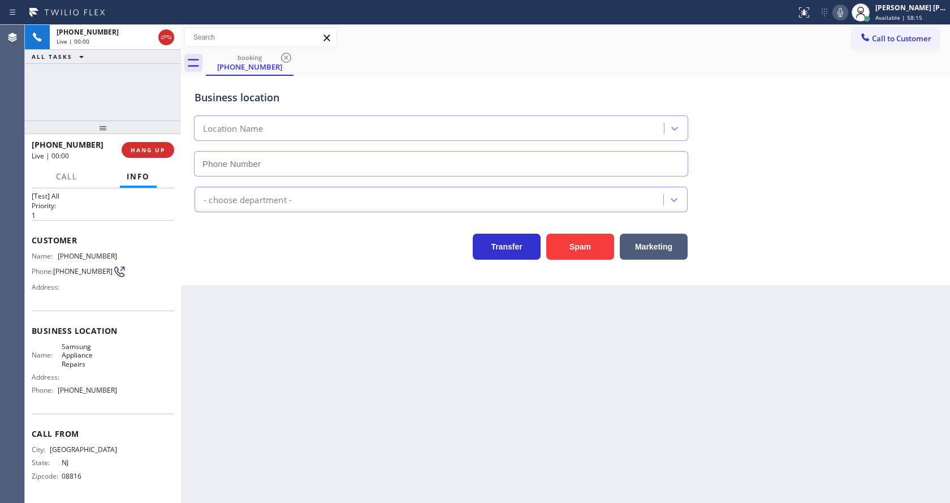
type input "[PHONE_NUMBER]"
click at [307, 388] on div "Back to Dashboard Change Sender ID Customers Technicians Select a contact Outbo…" at bounding box center [565, 264] width 769 height 478
click at [316, 396] on div "Back to Dashboard Change Sender ID Customers Technicians Select a contact Outbo…" at bounding box center [565, 264] width 769 height 478
click at [234, 333] on div "Back to Dashboard Change Sender ID Customers Technicians Select a contact Outbo…" at bounding box center [565, 264] width 769 height 478
click at [467, 402] on div "Back to Dashboard Change Sender ID Customers Technicians Select a contact Outbo…" at bounding box center [565, 264] width 769 height 478
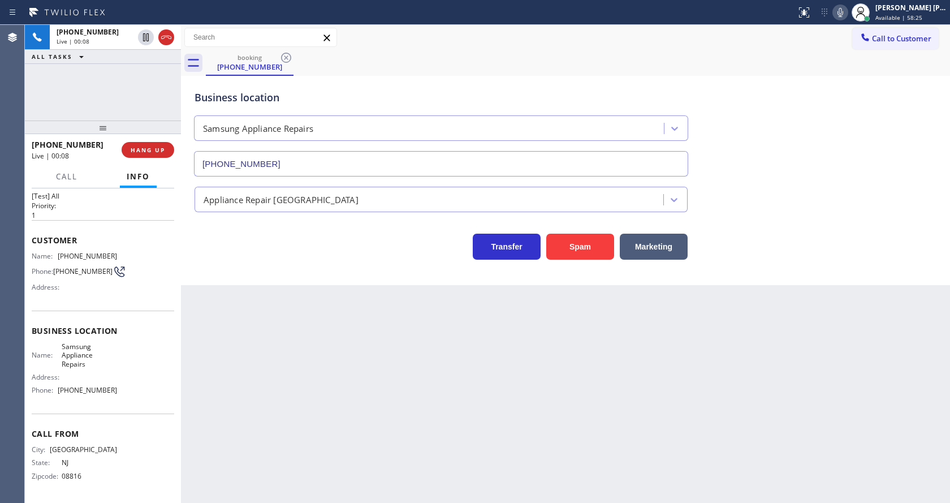
click at [437, 373] on div "Back to Dashboard Change Sender ID Customers Technicians Select a contact Outbo…" at bounding box center [565, 264] width 769 height 478
click at [248, 322] on div "Back to Dashboard Change Sender ID Customers Technicians Select a contact Outbo…" at bounding box center [565, 264] width 769 height 478
click at [807, 132] on div "Business location Samsung Appliance Repairs [PHONE_NUMBER]" at bounding box center [565, 125] width 747 height 102
click at [415, 351] on div "Back to Dashboard Change Sender ID Customers Technicians Select a contact Outbo…" at bounding box center [565, 264] width 769 height 478
drag, startPoint x: 193, startPoint y: 369, endPoint x: 195, endPoint y: 377, distance: 8.2
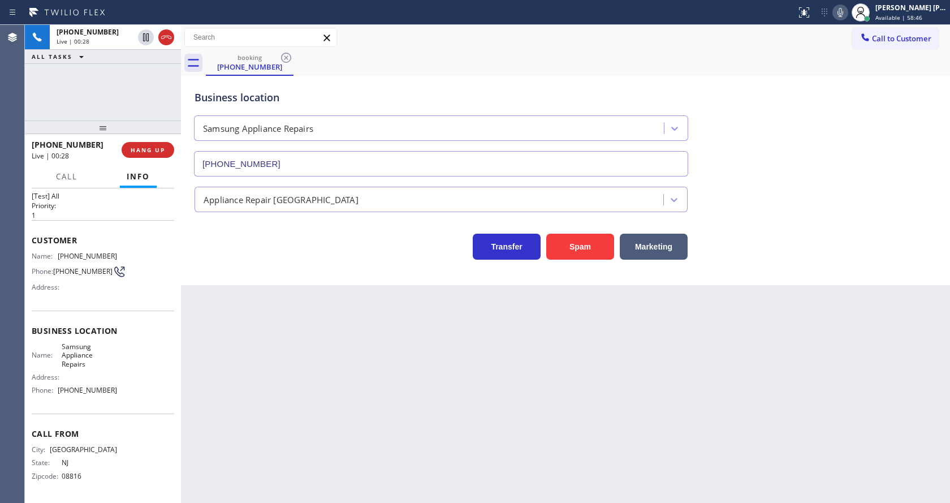
click at [193, 369] on div "Back to Dashboard Change Sender ID Customers Technicians Select a contact Outbo…" at bounding box center [565, 264] width 769 height 478
click at [339, 473] on div "Back to Dashboard Change Sender ID Customers Technicians Select a contact Outbo…" at bounding box center [565, 264] width 769 height 478
click at [243, 332] on div "Back to Dashboard Change Sender ID Customers Technicians Select a contact Outbo…" at bounding box center [565, 264] width 769 height 478
click at [271, 333] on div "Back to Dashboard Change Sender ID Customers Technicians Select a contact Outbo…" at bounding box center [565, 264] width 769 height 478
click at [426, 373] on div "Back to Dashboard Change Sender ID Customers Technicians Select a contact Outbo…" at bounding box center [565, 264] width 769 height 478
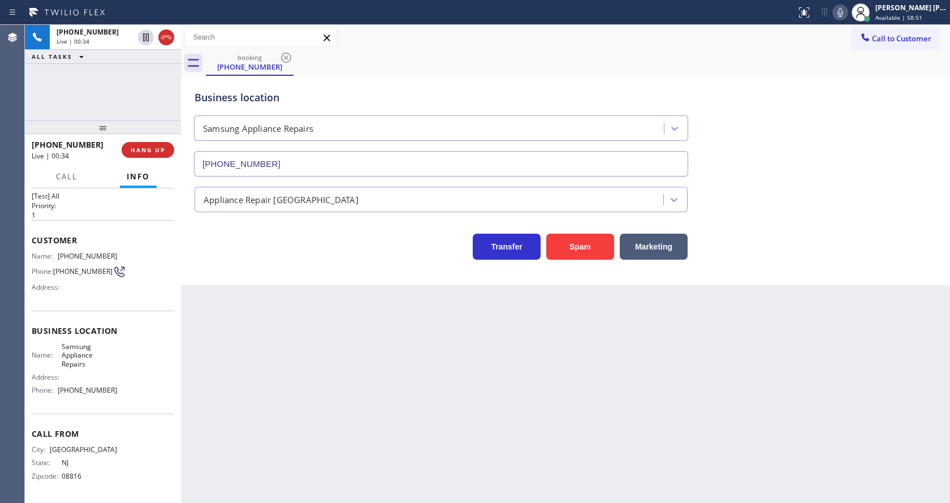
drag, startPoint x: 524, startPoint y: 388, endPoint x: 418, endPoint y: 355, distance: 110.9
click at [524, 388] on div "Back to Dashboard Change Sender ID Customers Technicians Select a contact Outbo…" at bounding box center [565, 264] width 769 height 478
click at [85, 260] on div "Name: [PHONE_NUMBER] Phone: [PHONE_NUMBER] Address:" at bounding box center [74, 274] width 85 height 45
click at [355, 386] on div "Back to Dashboard Change Sender ID Customers Technicians Select a contact Outbo…" at bounding box center [565, 264] width 769 height 478
click at [235, 325] on div "Back to Dashboard Change Sender ID Customers Technicians Select a contact Outbo…" at bounding box center [565, 264] width 769 height 478
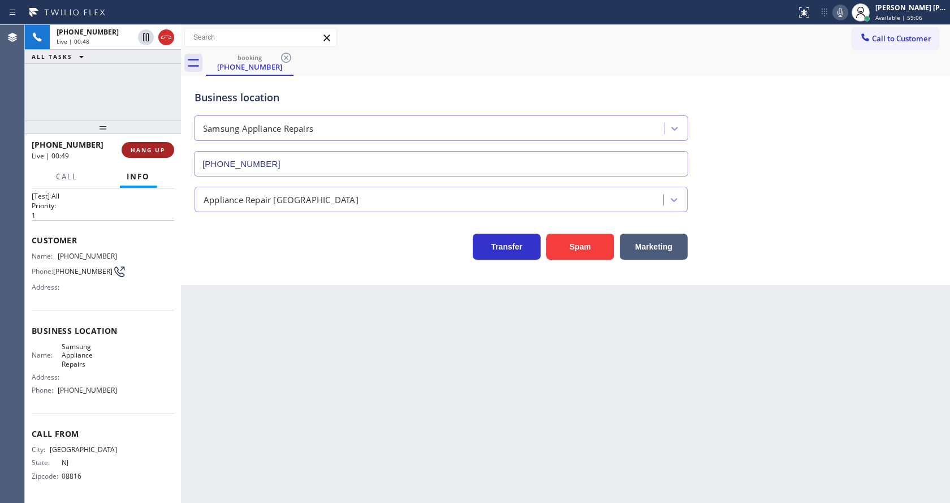
click at [146, 149] on span "HANG UP" at bounding box center [148, 150] width 35 height 8
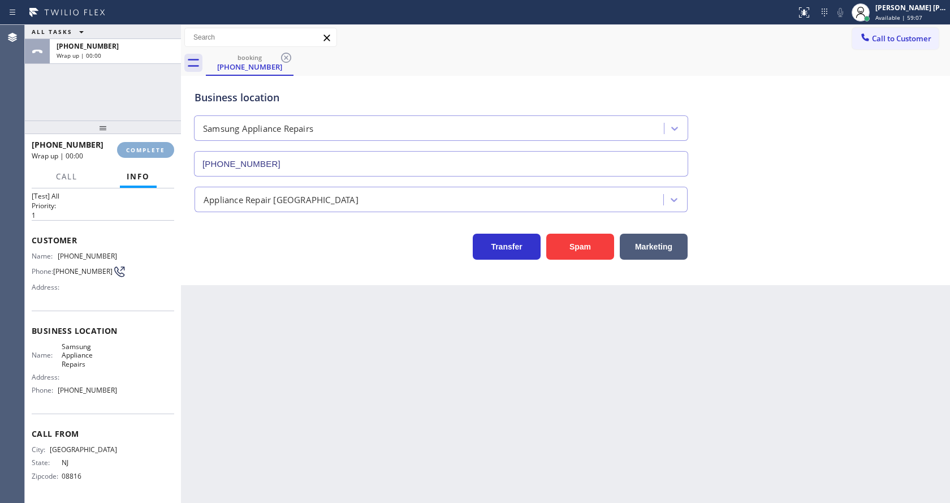
click at [146, 149] on span "COMPLETE" at bounding box center [145, 150] width 39 height 8
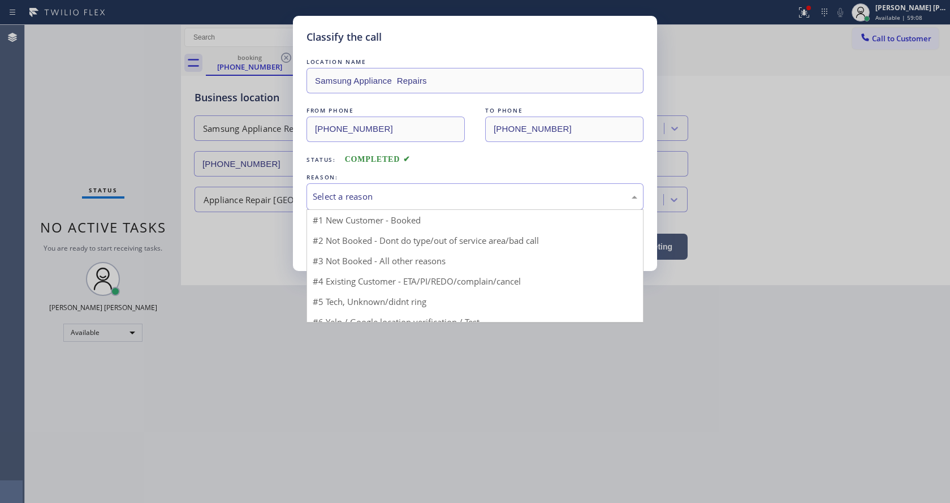
click at [389, 202] on div "Select a reason" at bounding box center [475, 196] width 325 height 13
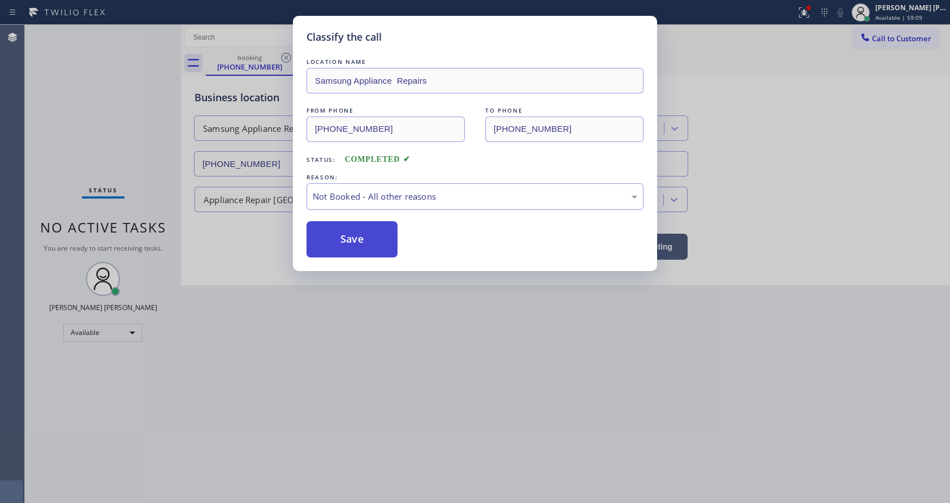
click at [350, 238] on button "Save" at bounding box center [352, 239] width 91 height 36
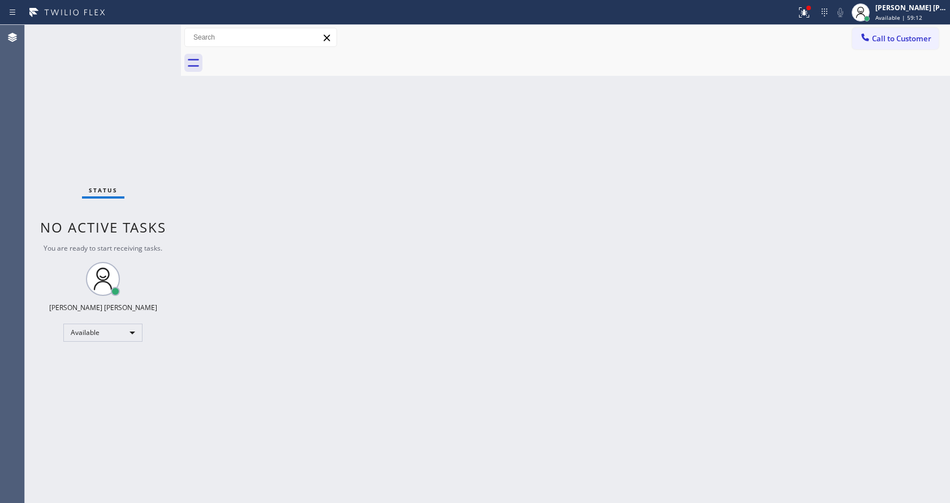
drag, startPoint x: 182, startPoint y: 43, endPoint x: 158, endPoint y: 37, distance: 24.4
click at [165, 41] on div "Status No active tasks You are ready to start receiving tasks. [PERSON_NAME] [P…" at bounding box center [487, 264] width 925 height 478
click at [155, 31] on div "Status No active tasks You are ready to start receiving tasks. [PERSON_NAME] [P…" at bounding box center [103, 264] width 156 height 478
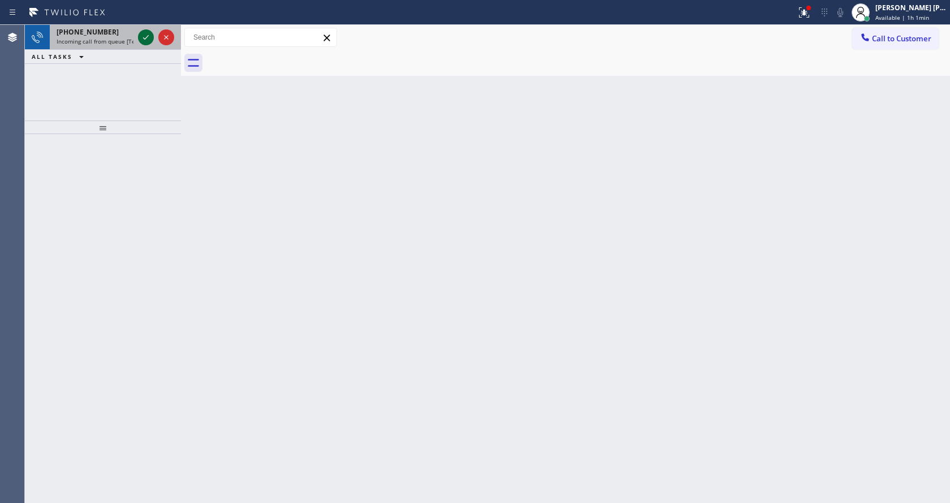
click at [144, 38] on icon at bounding box center [146, 37] width 6 height 5
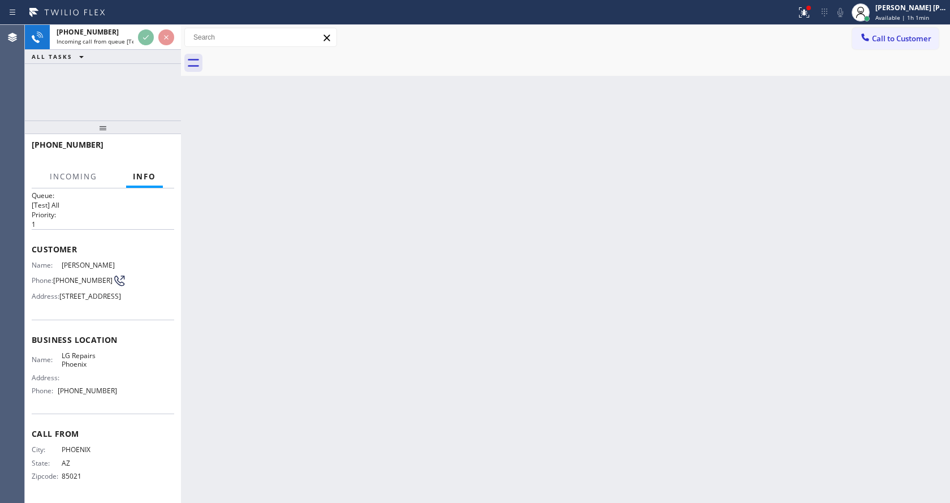
scroll to position [41, 0]
click at [356, 314] on div "Back to Dashboard Change Sender ID Customers Technicians Select a contact Outbo…" at bounding box center [565, 264] width 769 height 478
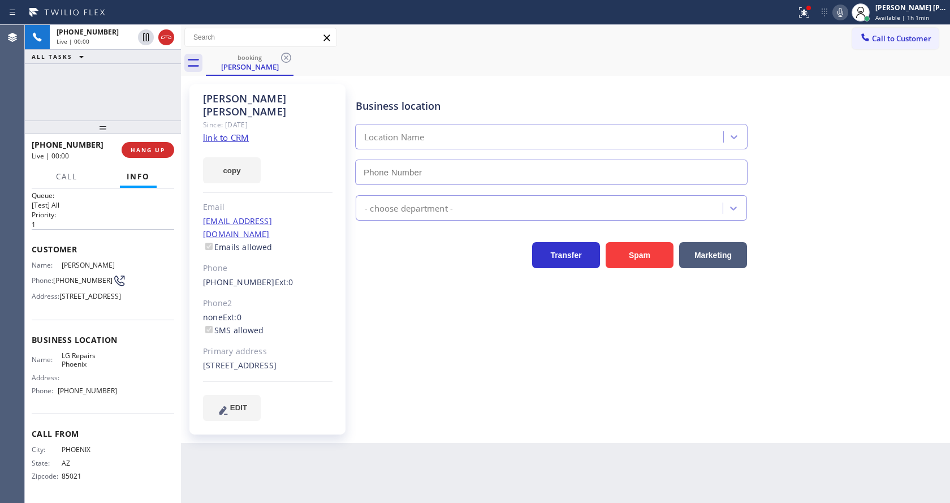
type input "[PHONE_NUMBER]"
click at [289, 158] on div "copy" at bounding box center [268, 163] width 130 height 39
click at [230, 132] on link "link to CRM" at bounding box center [226, 137] width 46 height 11
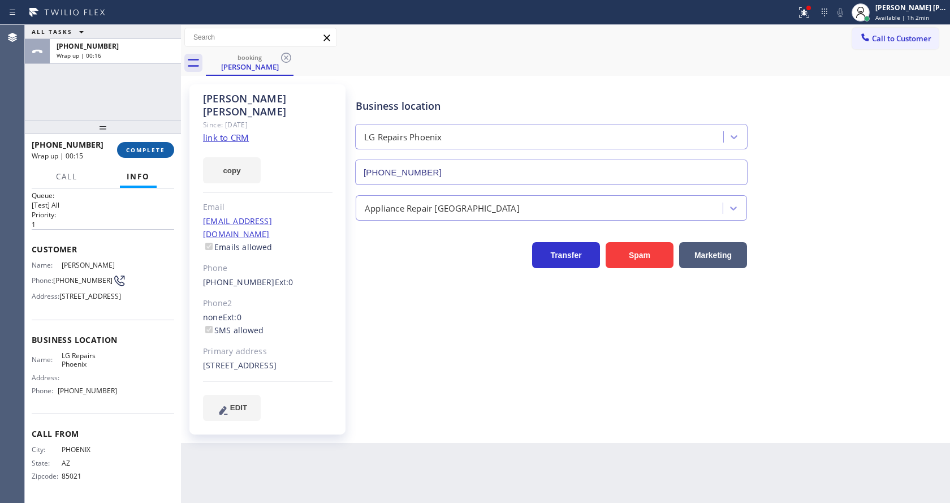
click at [140, 152] on span "COMPLETE" at bounding box center [145, 150] width 39 height 8
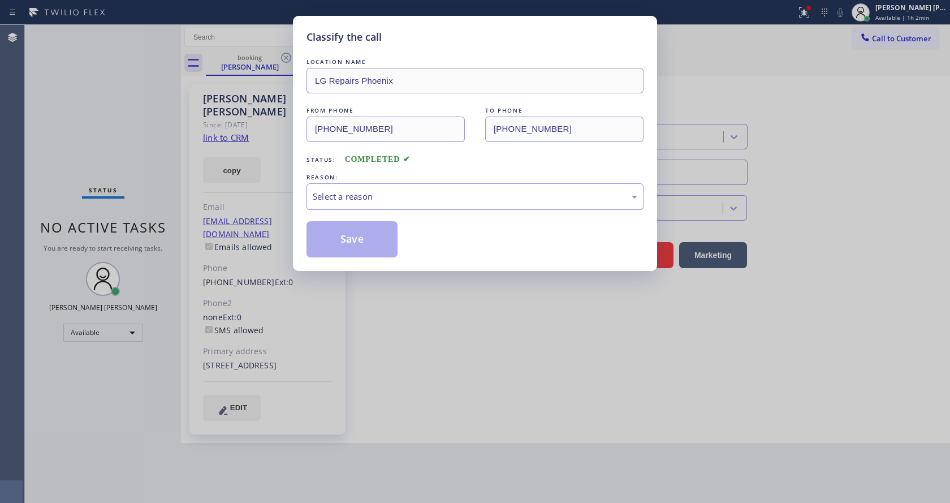
click at [342, 188] on div "Select a reason" at bounding box center [475, 196] width 337 height 27
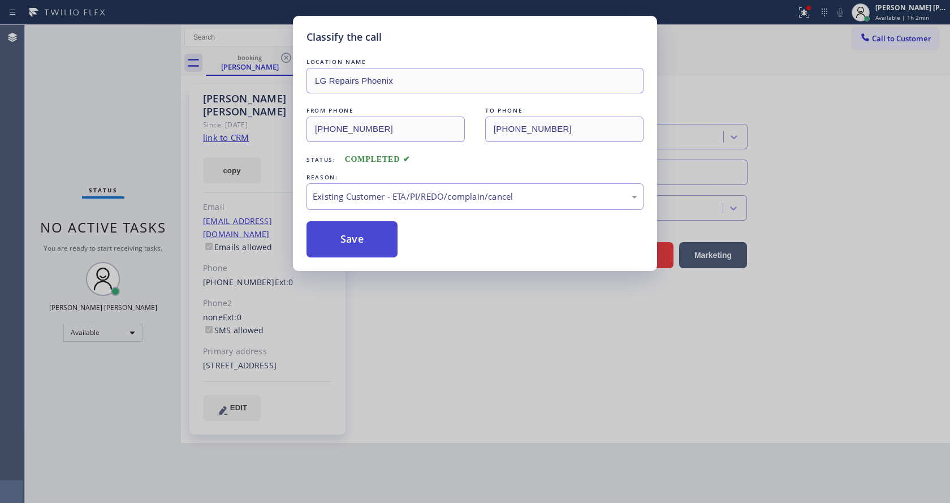
drag, startPoint x: 377, startPoint y: 256, endPoint x: 362, endPoint y: 234, distance: 27.3
click at [358, 229] on button "Save" at bounding box center [352, 239] width 91 height 36
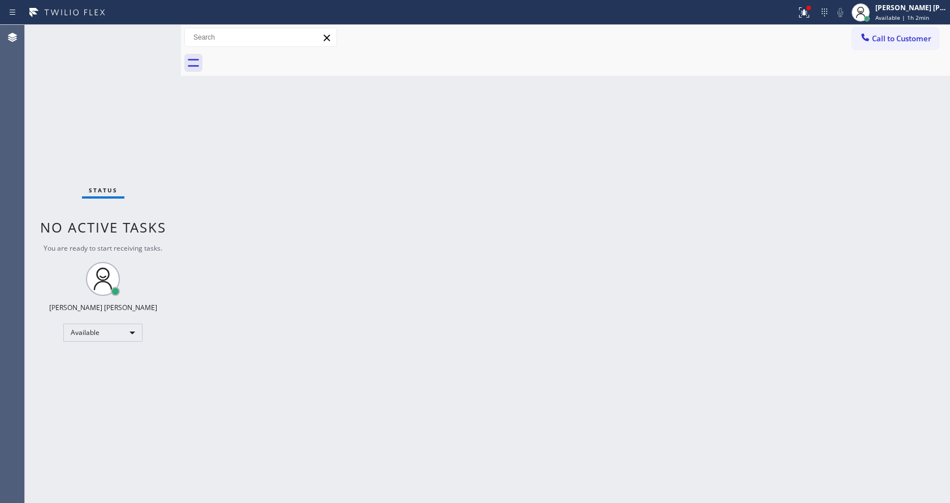
click at [166, 101] on div "Status No active tasks You are ready to start receiving tasks. [PERSON_NAME] [P…" at bounding box center [103, 264] width 156 height 478
click at [154, 31] on div "Status No active tasks You are ready to start receiving tasks. [PERSON_NAME] [P…" at bounding box center [103, 264] width 156 height 478
click at [149, 35] on div "Status No active tasks You are ready to start receiving tasks. [PERSON_NAME] [P…" at bounding box center [103, 264] width 156 height 478
click at [355, 244] on div "Back to Dashboard Change Sender ID Customers Technicians Select a contact Outbo…" at bounding box center [565, 264] width 769 height 478
click at [303, 198] on div "Back to Dashboard Change Sender ID Customers Technicians Select a contact Outbo…" at bounding box center [565, 264] width 769 height 478
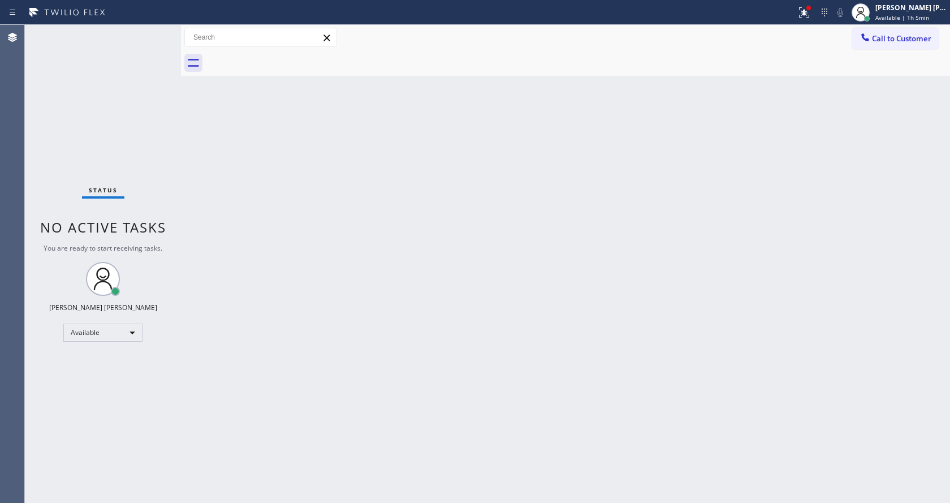
click at [159, 32] on div "Status No active tasks You are ready to start receiving tasks. [PERSON_NAME] [P…" at bounding box center [103, 264] width 156 height 478
click at [803, 10] on icon at bounding box center [804, 13] width 14 height 14
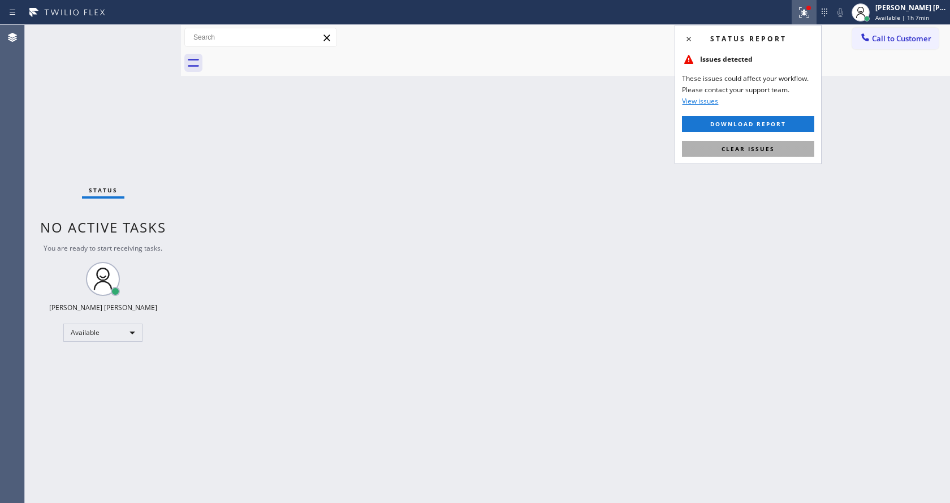
click at [763, 147] on span "Clear issues" at bounding box center [748, 149] width 53 height 8
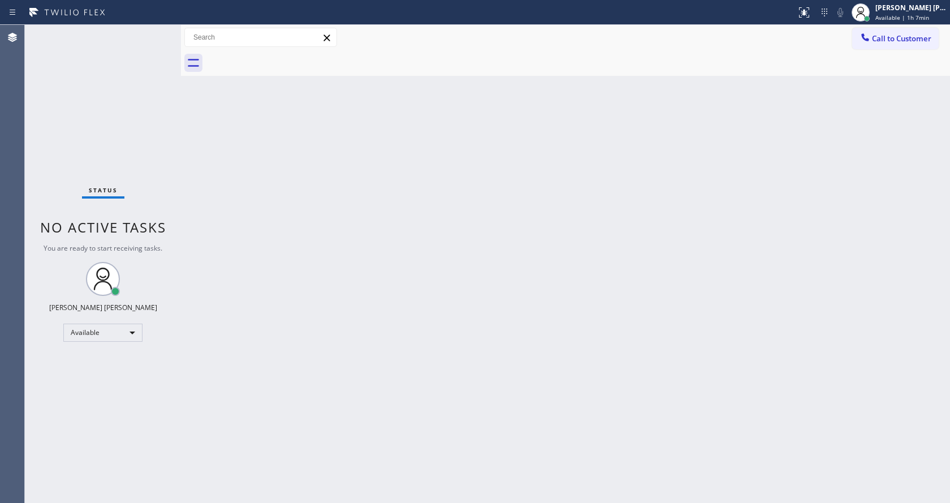
click at [301, 360] on div "Back to Dashboard Change Sender ID Customers Technicians Select a contact Outbo…" at bounding box center [565, 264] width 769 height 478
drag, startPoint x: 187, startPoint y: 127, endPoint x: 188, endPoint y: 115, distance: 12.5
click at [187, 127] on div "Back to Dashboard Change Sender ID Customers Technicians Select a contact Outbo…" at bounding box center [565, 264] width 769 height 478
click at [156, 29] on div "Status No active tasks You are ready to start receiving tasks. [PERSON_NAME] [P…" at bounding box center [103, 264] width 156 height 478
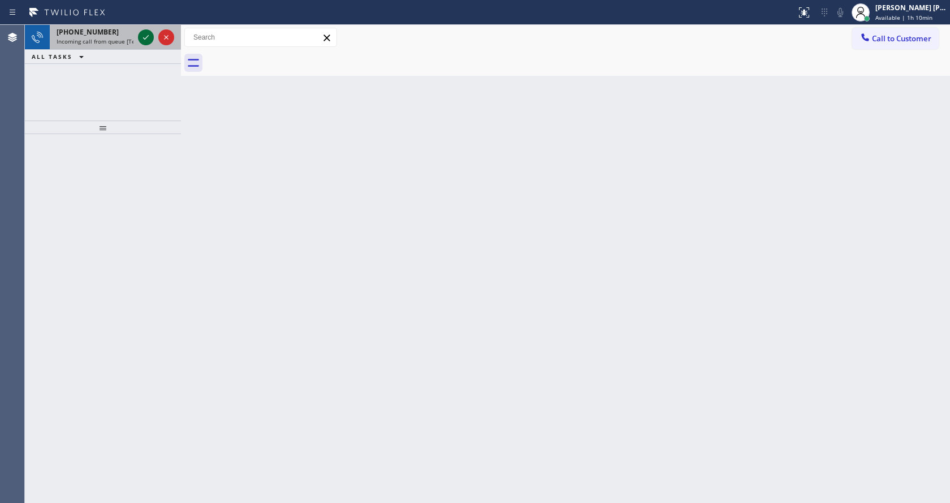
click at [141, 42] on icon at bounding box center [146, 38] width 14 height 14
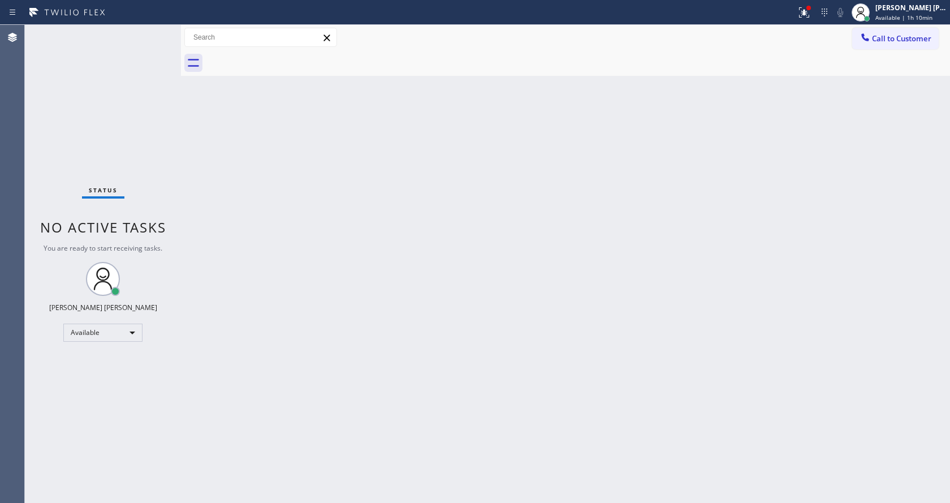
drag, startPoint x: 446, startPoint y: 317, endPoint x: 458, endPoint y: 325, distance: 13.8
click at [449, 320] on div "Back to Dashboard Change Sender ID Customers Technicians Select a contact Outbo…" at bounding box center [565, 264] width 769 height 478
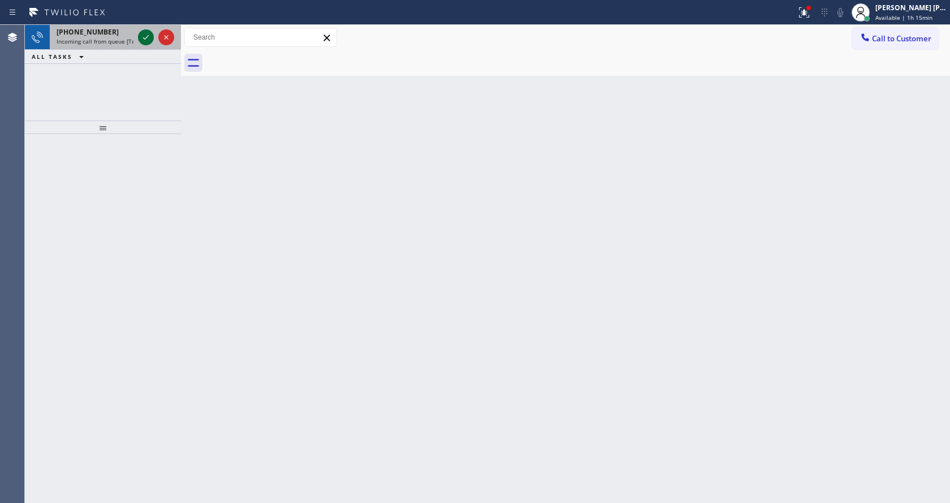
click at [142, 36] on icon at bounding box center [146, 38] width 14 height 14
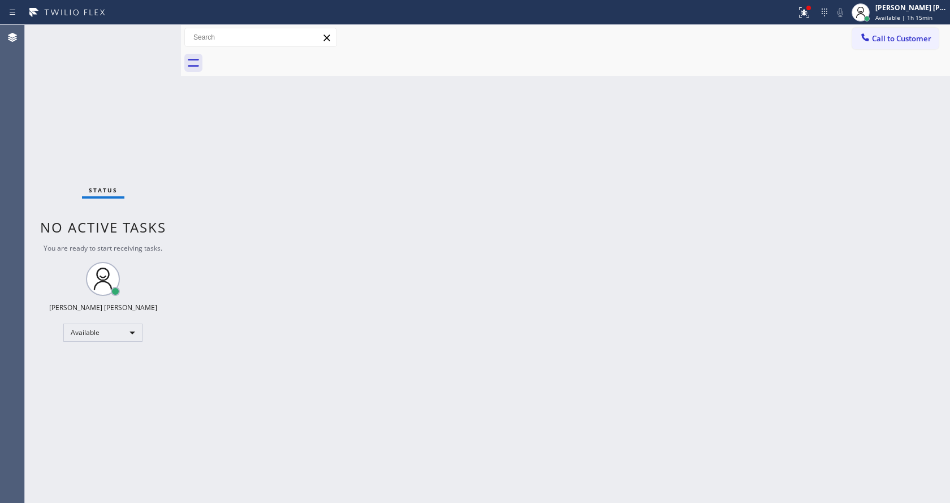
drag, startPoint x: 345, startPoint y: 309, endPoint x: 357, endPoint y: 307, distance: 12.2
click at [350, 312] on div "Back to Dashboard Change Sender ID Customers Technicians Select a contact Outbo…" at bounding box center [565, 264] width 769 height 478
click at [755, 241] on div "Back to Dashboard Change Sender ID Customers Technicians Select a contact Outbo…" at bounding box center [565, 264] width 769 height 478
click at [206, 131] on div "Back to Dashboard Change Sender ID Customers Technicians Select a contact Outbo…" at bounding box center [565, 264] width 769 height 478
click at [158, 28] on div "Status No active tasks You are ready to start receiving tasks. [PERSON_NAME] [P…" at bounding box center [103, 264] width 156 height 478
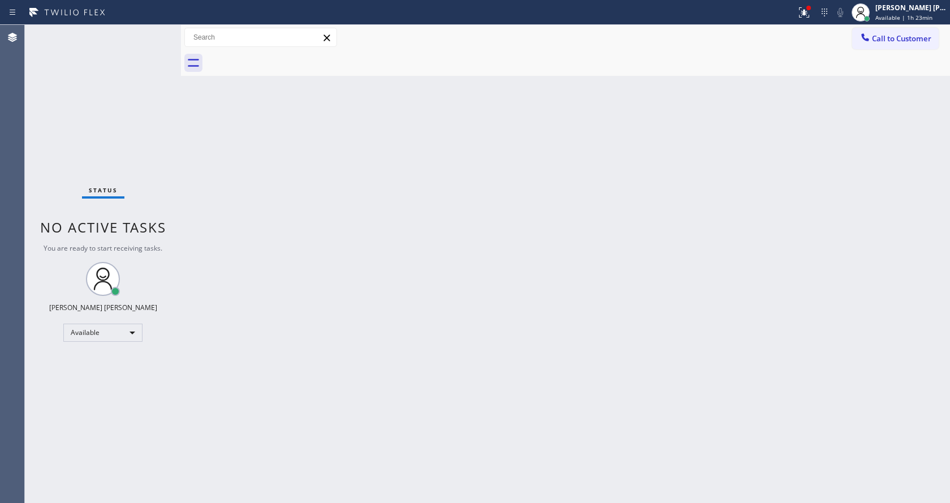
click at [143, 37] on div "Status No active tasks You are ready to start receiving tasks. [PERSON_NAME] [P…" at bounding box center [103, 264] width 156 height 478
click at [146, 38] on div "Status No active tasks You are ready to start receiving tasks. [PERSON_NAME] [P…" at bounding box center [103, 264] width 156 height 478
click at [409, 263] on div "Back to Dashboard Change Sender ID Customers Technicians Select a contact Outbo…" at bounding box center [565, 264] width 769 height 478
click at [405, 416] on div "Back to Dashboard Change Sender ID Customers Technicians Select a contact Outbo…" at bounding box center [565, 264] width 769 height 478
click at [307, 253] on div "Back to Dashboard Change Sender ID Customers Technicians Select a contact Outbo…" at bounding box center [565, 264] width 769 height 478
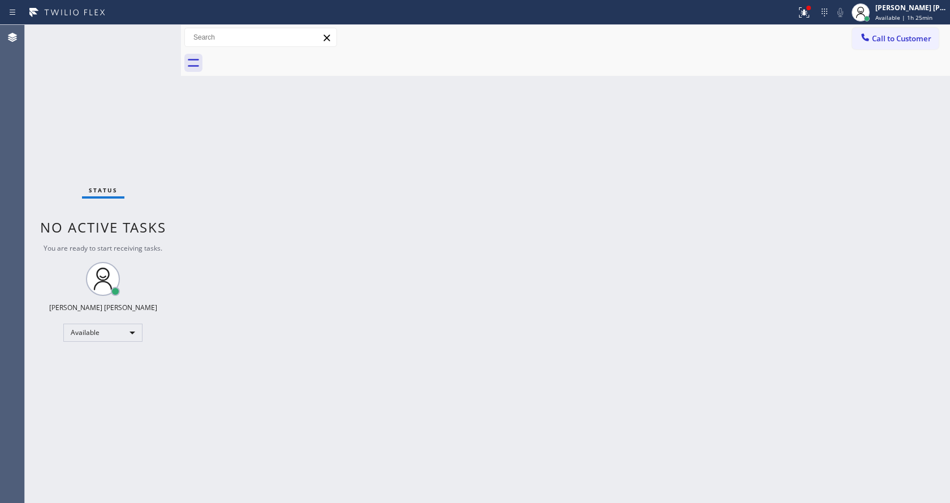
click at [150, 29] on div "Status No active tasks You are ready to start receiving tasks. [PERSON_NAME] [P…" at bounding box center [103, 264] width 156 height 478
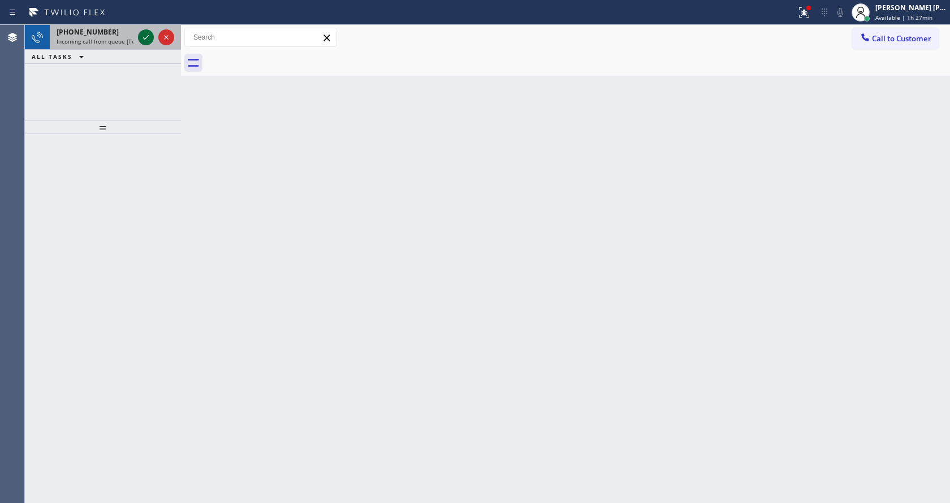
click at [149, 40] on icon at bounding box center [146, 38] width 14 height 14
click at [148, 34] on icon at bounding box center [146, 38] width 14 height 14
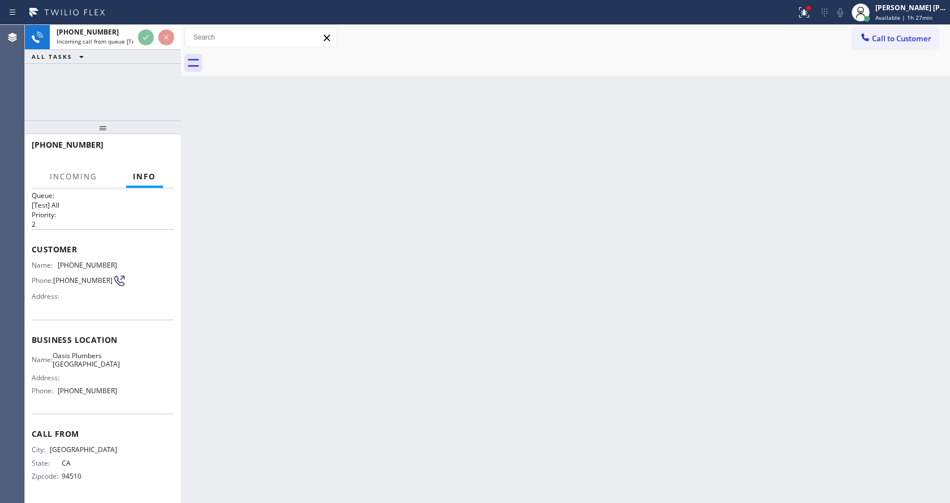
scroll to position [15, 0]
click at [446, 326] on div "Back to Dashboard Change Sender ID Customers Technicians Select a contact Outbo…" at bounding box center [565, 264] width 769 height 478
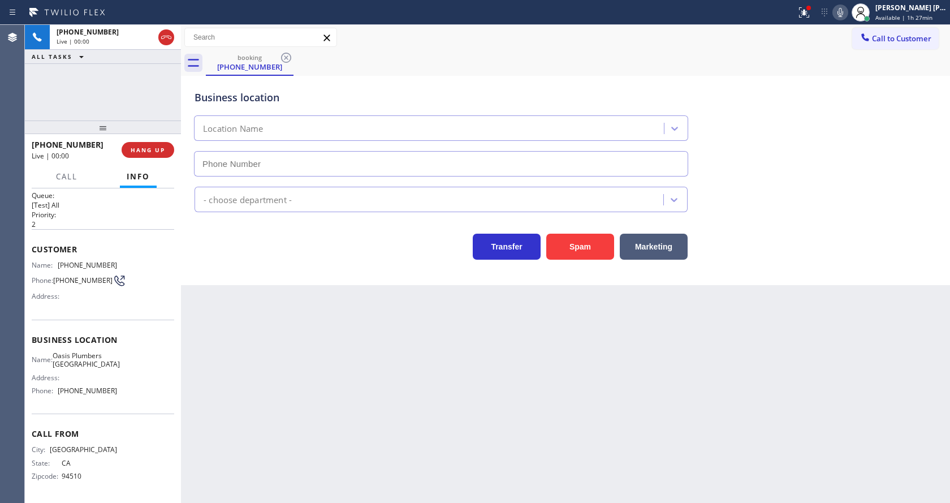
type input "[PHONE_NUMBER]"
drag, startPoint x: 386, startPoint y: 330, endPoint x: 391, endPoint y: 335, distance: 7.6
click at [386, 331] on div "Back to Dashboard Change Sender ID Customers Technicians Select a contact Outbo…" at bounding box center [565, 264] width 769 height 478
click at [391, 335] on div "Back to Dashboard Change Sender ID Customers Technicians Select a contact Outbo…" at bounding box center [565, 264] width 769 height 478
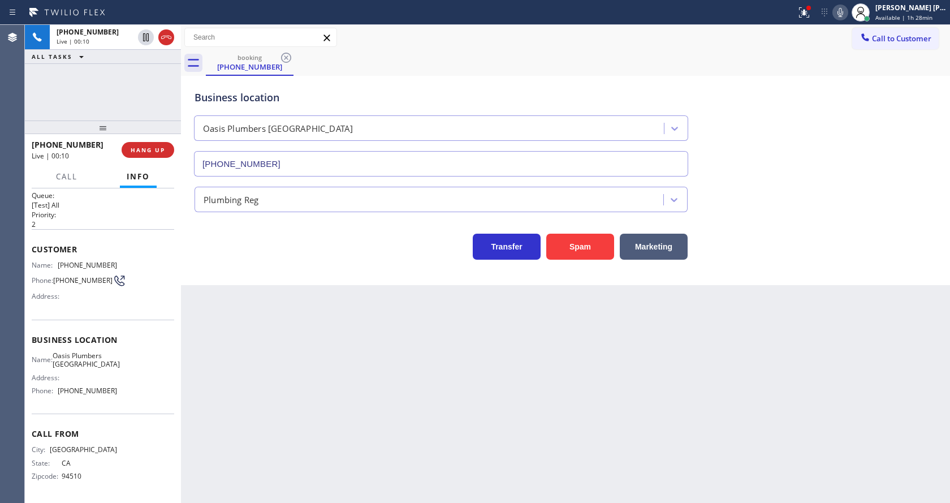
click at [248, 291] on div "Back to Dashboard Change Sender ID Customers Technicians Select a contact Outbo…" at bounding box center [565, 264] width 769 height 478
click at [247, 416] on div "Back to Dashboard Change Sender ID Customers Technicians Select a contact Outbo…" at bounding box center [565, 264] width 769 height 478
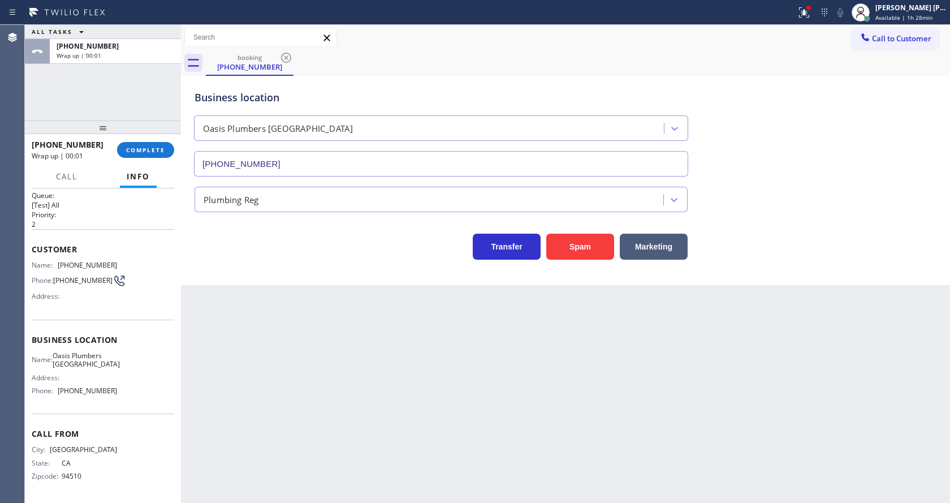
click at [70, 244] on span "Customer" at bounding box center [103, 249] width 143 height 11
click at [128, 146] on span "COMPLETE" at bounding box center [145, 150] width 39 height 8
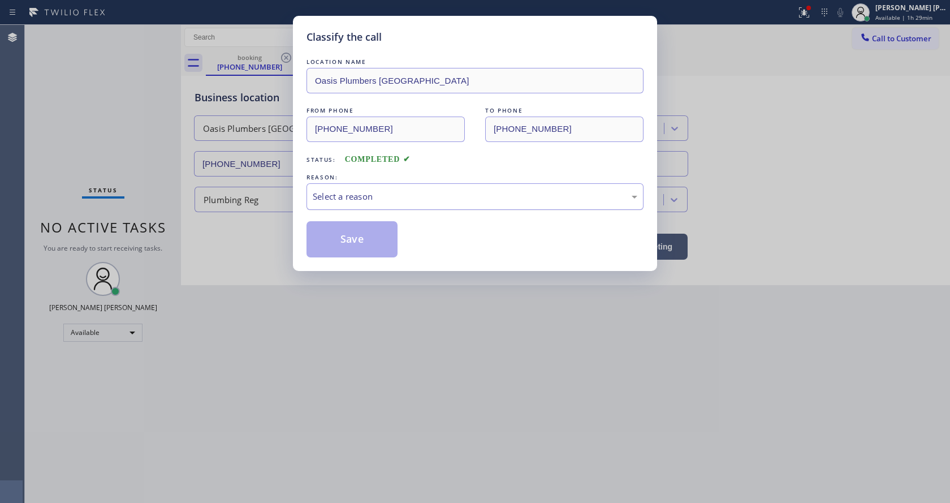
click at [344, 189] on div "Select a reason" at bounding box center [475, 196] width 337 height 27
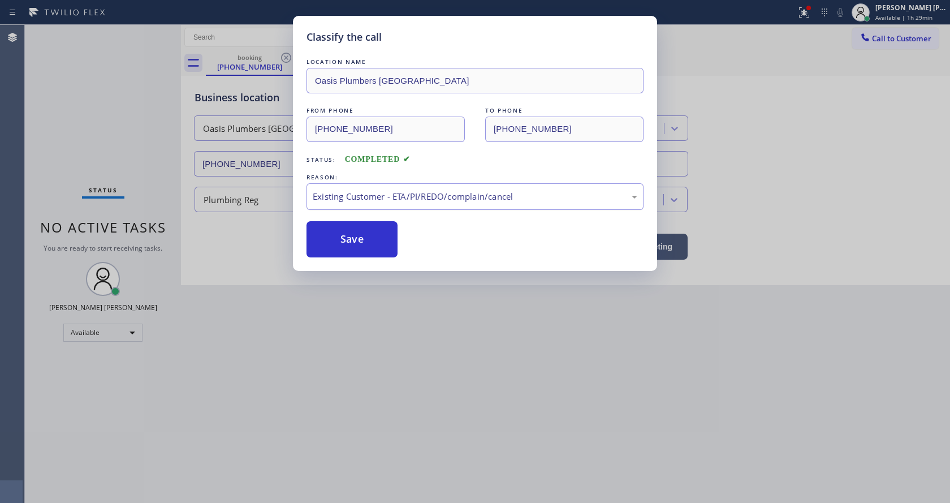
click at [355, 200] on div "Existing Customer - ETA/PI/REDO/complain/cancel" at bounding box center [475, 196] width 325 height 13
click at [348, 252] on button "Save" at bounding box center [352, 239] width 91 height 36
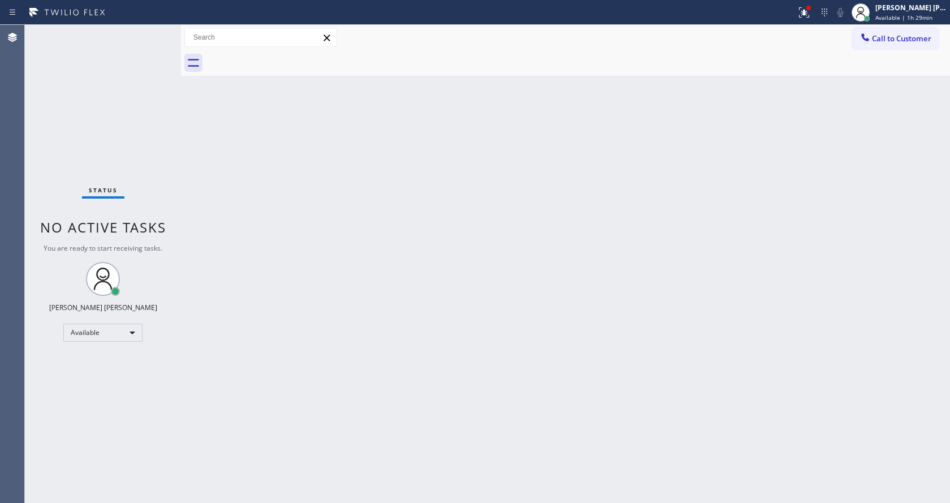
drag, startPoint x: 163, startPoint y: 191, endPoint x: 162, endPoint y: 126, distance: 65.1
click at [163, 191] on div "Status No active tasks You are ready to start receiving tasks. [PERSON_NAME] [P…" at bounding box center [103, 264] width 156 height 478
click at [153, 30] on div "Status No active tasks You are ready to start receiving tasks. [PERSON_NAME] [P…" at bounding box center [103, 264] width 156 height 478
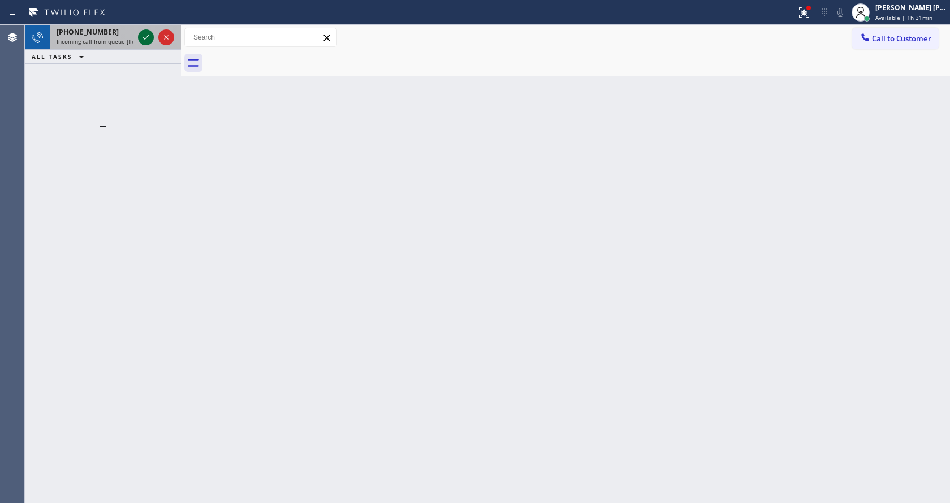
click at [146, 38] on icon at bounding box center [146, 37] width 6 height 5
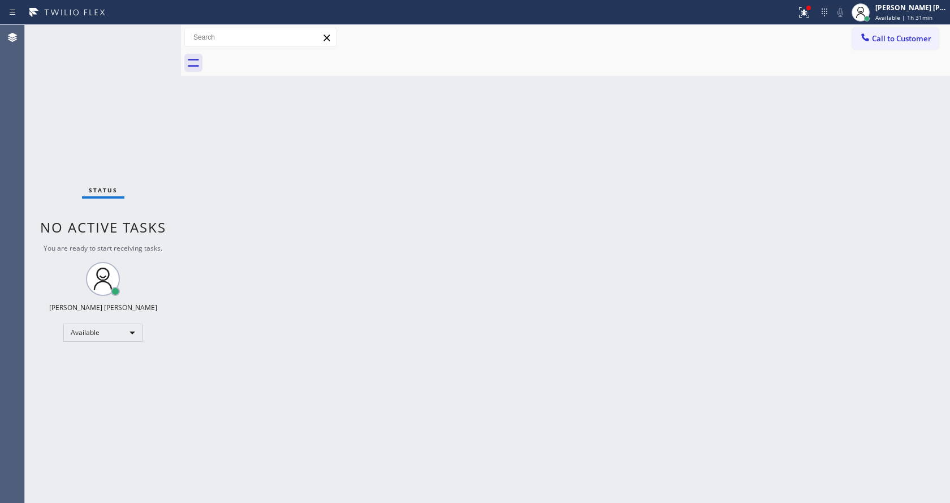
drag, startPoint x: 495, startPoint y: 314, endPoint x: 486, endPoint y: 319, distance: 10.4
click at [493, 314] on div "Back to Dashboard Change Sender ID Customers Technicians Select a contact Outbo…" at bounding box center [565, 264] width 769 height 478
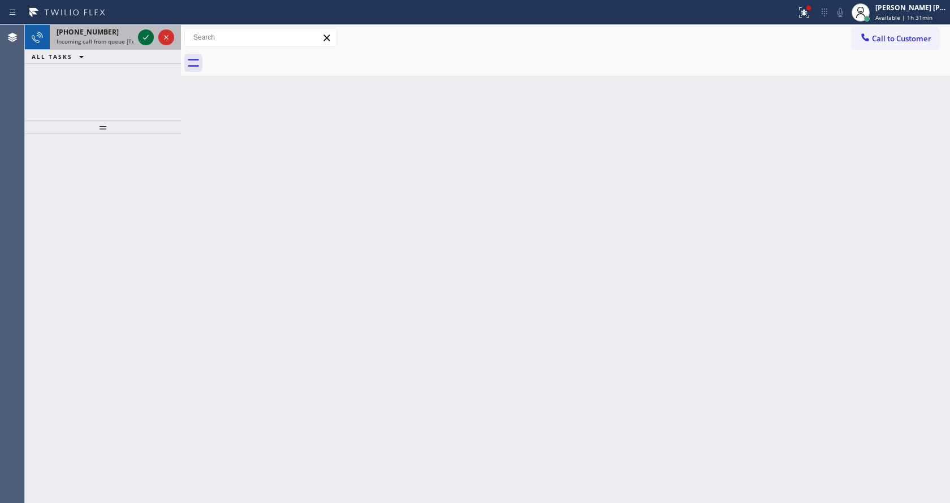
click at [141, 39] on icon at bounding box center [146, 38] width 14 height 14
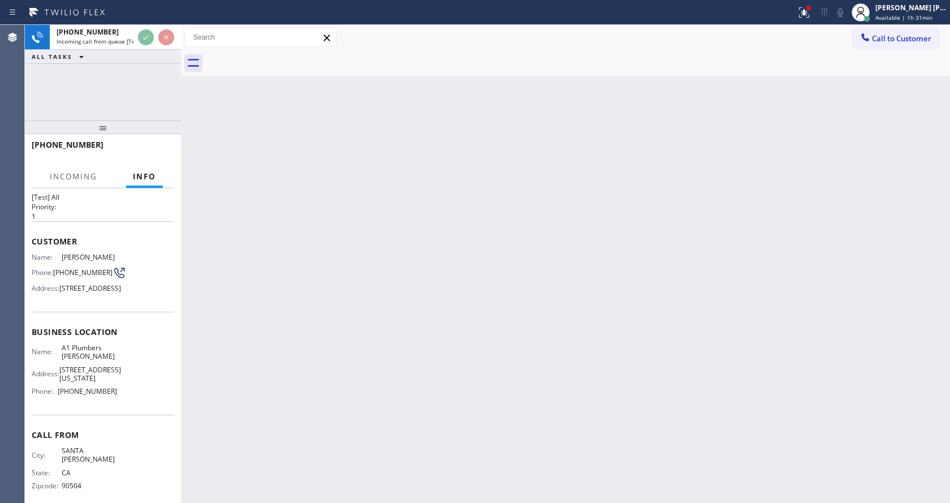
scroll to position [50, 0]
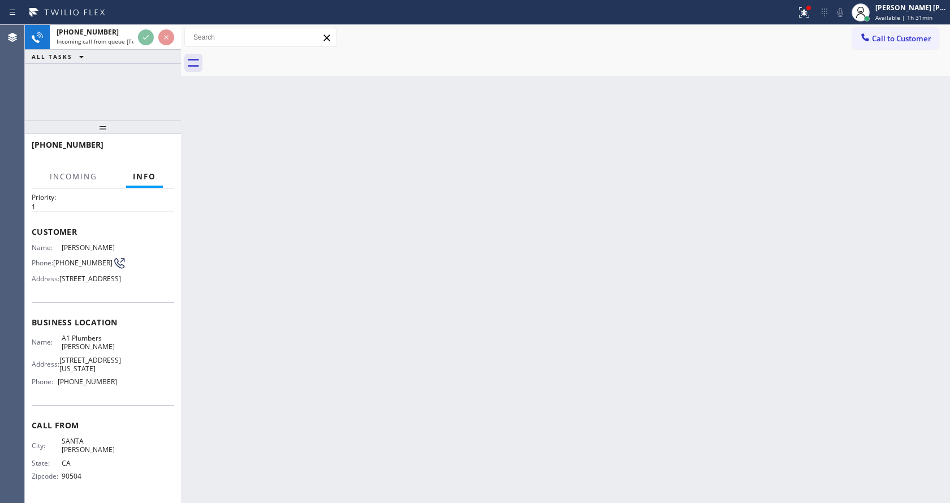
click at [383, 311] on div "Back to Dashboard Change Sender ID Customers Technicians Select a contact Outbo…" at bounding box center [565, 264] width 769 height 478
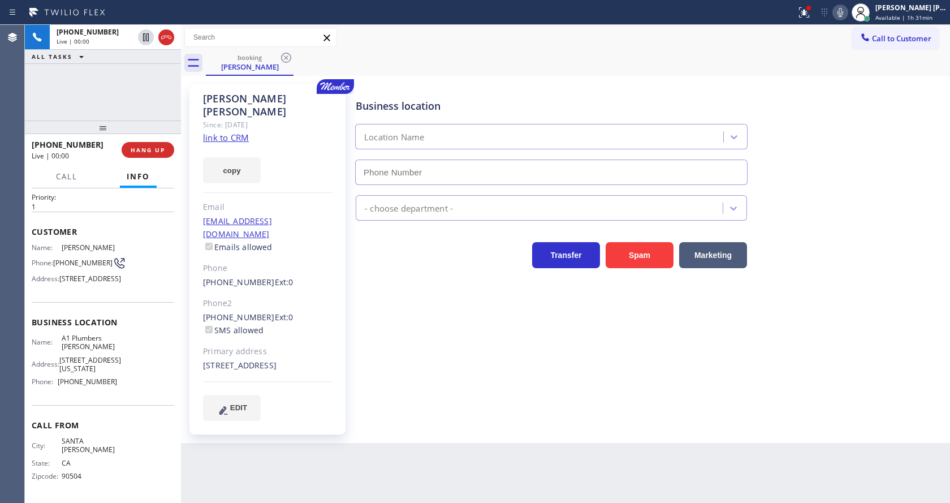
type input "[PHONE_NUMBER]"
click at [377, 412] on div "Business location [GEOGRAPHIC_DATA] [PHONE_NUMBER] Plumbing Reg Transfer Spam M…" at bounding box center [650, 263] width 594 height 353
click at [397, 476] on div "Back to Dashboard Change Sender ID Customers Technicians Select a contact Outbo…" at bounding box center [565, 264] width 769 height 478
click at [442, 372] on div "Business location [GEOGRAPHIC_DATA] [PHONE_NUMBER] Plumbing Reg Transfer Spam M…" at bounding box center [650, 252] width 594 height 330
click at [234, 132] on link "link to CRM" at bounding box center [226, 137] width 46 height 11
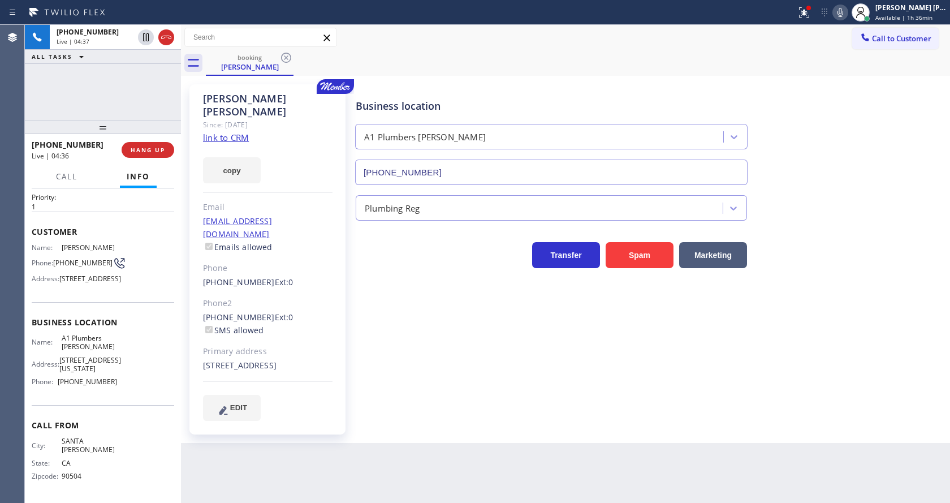
click at [324, 359] on div "[STREET_ADDRESS]" at bounding box center [268, 365] width 130 height 13
drag, startPoint x: 54, startPoint y: 246, endPoint x: 77, endPoint y: 256, distance: 25.1
click at [77, 256] on div "Phone: [PHONE_NUMBER]" at bounding box center [74, 263] width 85 height 14
copy span "[PHONE_NUMBER]"
drag, startPoint x: 455, startPoint y: 391, endPoint x: 378, endPoint y: 402, distance: 77.2
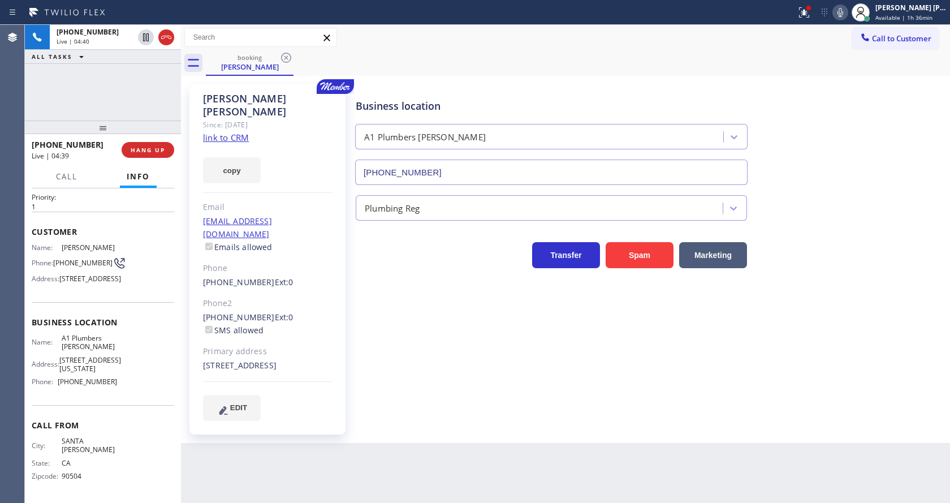
click at [453, 392] on div "Business location [GEOGRAPHIC_DATA] [PHONE_NUMBER] Plumbing Reg Transfer Spam M…" at bounding box center [650, 252] width 594 height 330
click at [101, 350] on span "A1 Plumbers [PERSON_NAME]" at bounding box center [90, 343] width 56 height 18
drag, startPoint x: 59, startPoint y: 347, endPoint x: 125, endPoint y: 360, distance: 67.3
click at [125, 360] on div "Name: [GEOGRAPHIC_DATA][PERSON_NAME] Address: [STREET_ADDRESS][US_STATE] Phone:…" at bounding box center [103, 362] width 143 height 57
copy div "A1 Plumbers [PERSON_NAME]"
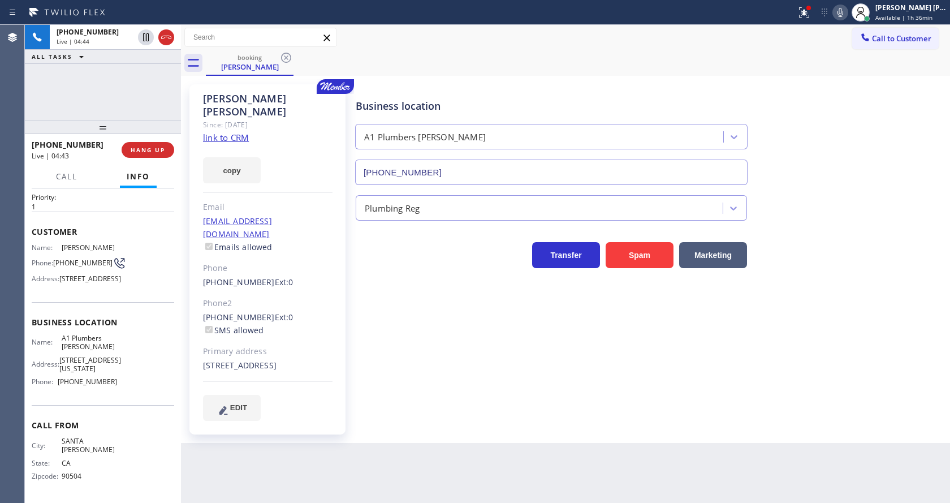
click at [354, 452] on div "Back to Dashboard Change Sender ID Customers Technicians Select a contact Outbo…" at bounding box center [565, 264] width 769 height 478
click at [846, 11] on icon at bounding box center [841, 13] width 14 height 14
click at [800, 14] on div at bounding box center [804, 13] width 25 height 14
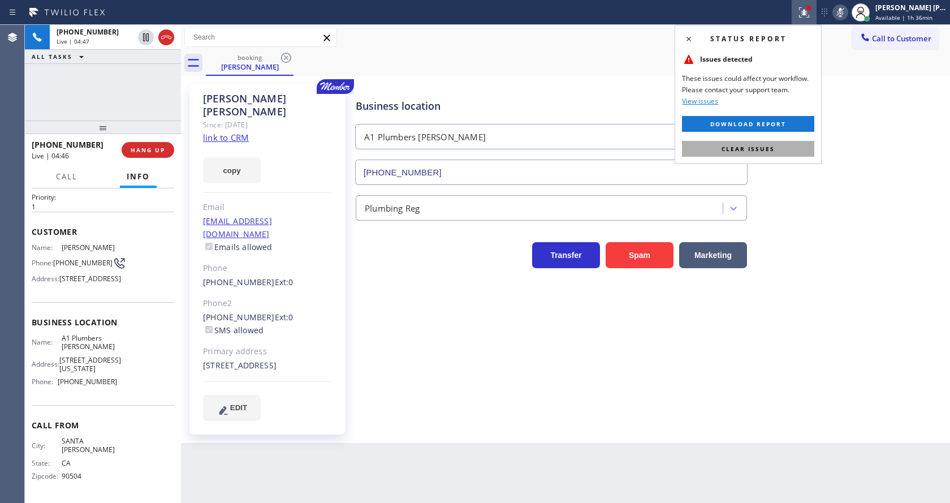
click at [771, 146] on span "Clear issues" at bounding box center [748, 149] width 53 height 8
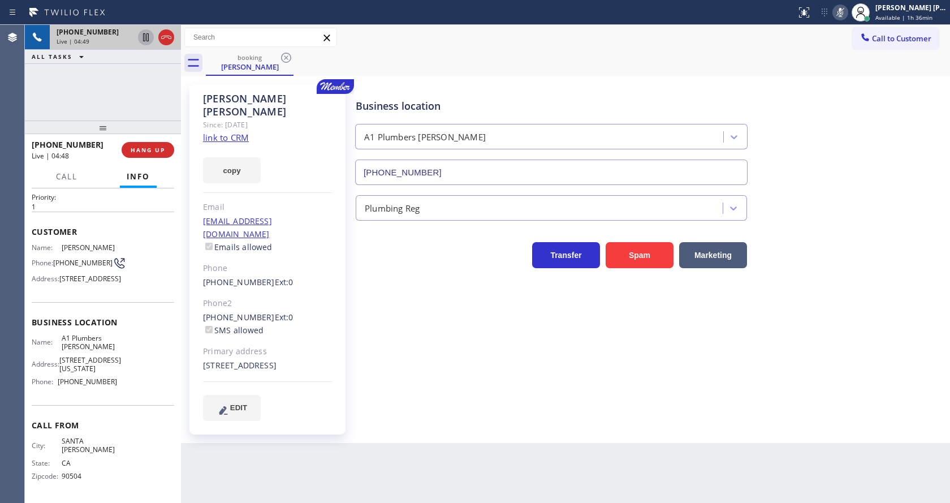
click at [148, 33] on icon at bounding box center [146, 37] width 6 height 8
click at [455, 313] on div "Business location [GEOGRAPHIC_DATA] [PHONE_NUMBER] Plumbing Reg Transfer Spam M…" at bounding box center [650, 252] width 594 height 330
drag, startPoint x: 92, startPoint y: 353, endPoint x: 98, endPoint y: 383, distance: 30.2
click at [93, 351] on span "A1 Plumbers [PERSON_NAME]" at bounding box center [90, 343] width 56 height 18
drag, startPoint x: 59, startPoint y: 393, endPoint x: 140, endPoint y: 399, distance: 80.6
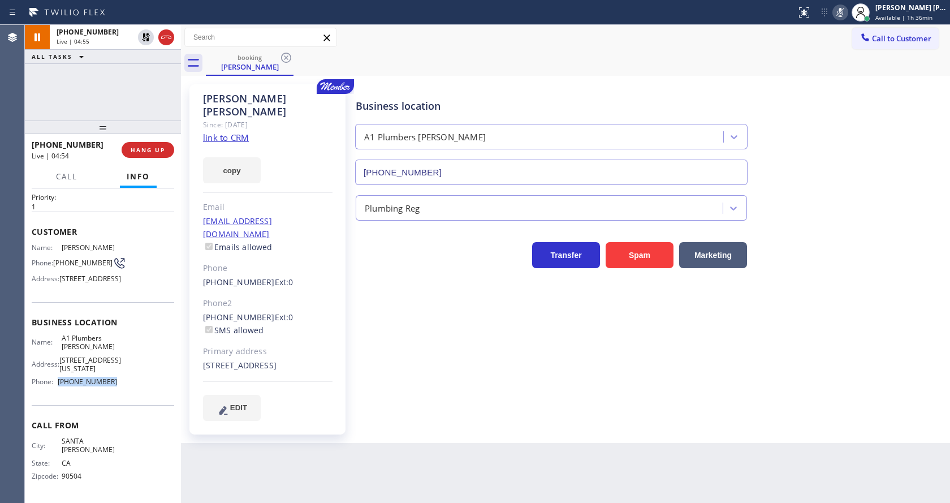
click at [140, 391] on div "Name: [GEOGRAPHIC_DATA][PERSON_NAME] Address: [STREET_ADDRESS][US_STATE] Phone:…" at bounding box center [103, 362] width 143 height 57
copy span "[PHONE_NUMBER]"
drag, startPoint x: 438, startPoint y: 310, endPoint x: 427, endPoint y: 343, distance: 34.5
click at [438, 310] on div "Business location [GEOGRAPHIC_DATA] [PHONE_NUMBER] Plumbing Reg Transfer Spam M…" at bounding box center [650, 252] width 594 height 330
click at [144, 35] on icon at bounding box center [146, 37] width 8 height 8
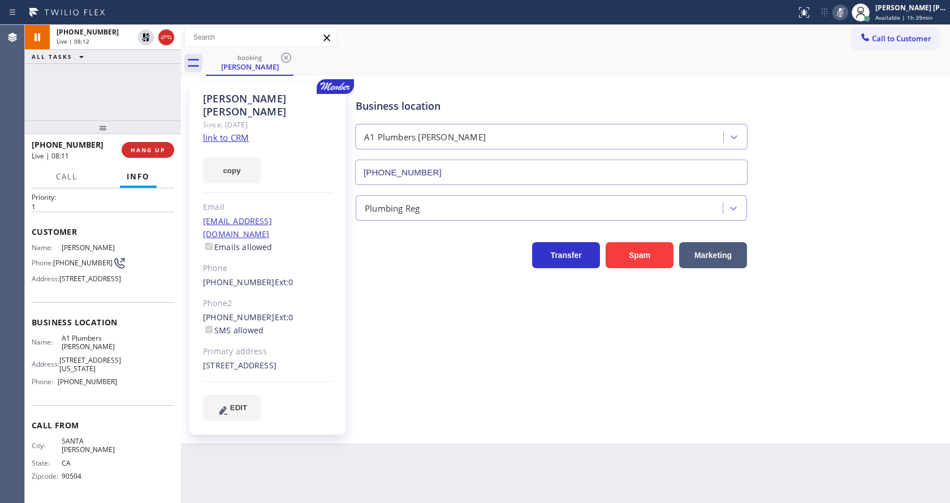
click at [847, 8] on icon at bounding box center [841, 13] width 14 height 14
click at [432, 402] on div "Business location [GEOGRAPHIC_DATA] [PHONE_NUMBER] Plumbing Reg Transfer Spam M…" at bounding box center [650, 252] width 594 height 330
click at [342, 467] on div "Back to Dashboard Change Sender ID Customers Technicians Select a contact Outbo…" at bounding box center [565, 264] width 769 height 478
click at [433, 403] on div "Business location [GEOGRAPHIC_DATA] [PHONE_NUMBER] Plumbing Reg Transfer Spam M…" at bounding box center [650, 252] width 594 height 330
click at [428, 422] on div "Business location [GEOGRAPHIC_DATA] [PHONE_NUMBER] Plumbing Reg Transfer Spam M…" at bounding box center [650, 263] width 594 height 353
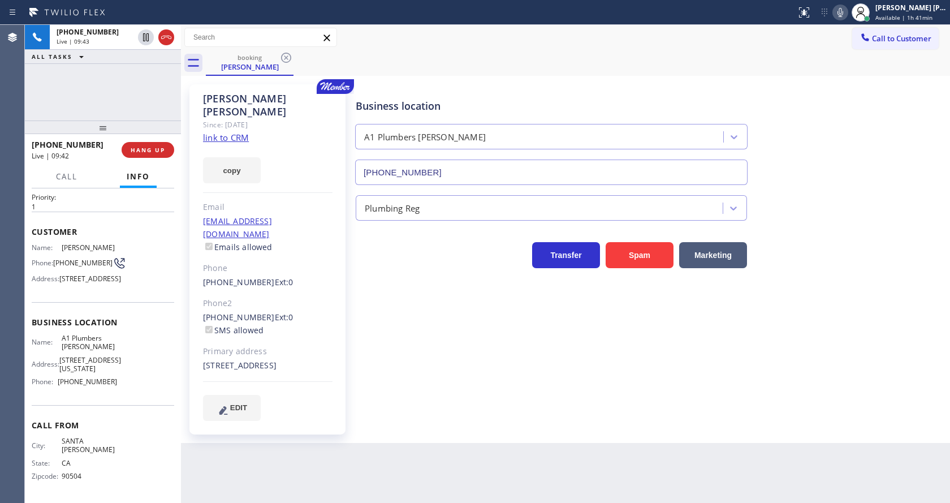
click at [545, 433] on div "Back to Dashboard Change Sender ID Customers Technicians Select a contact Outbo…" at bounding box center [565, 264] width 769 height 478
drag, startPoint x: 834, startPoint y: 356, endPoint x: 765, endPoint y: 414, distance: 89.9
click at [834, 356] on div "Business location [GEOGRAPHIC_DATA] [PHONE_NUMBER] Plumbing Reg Transfer Spam M…" at bounding box center [650, 252] width 594 height 330
drag, startPoint x: 488, startPoint y: 326, endPoint x: 249, endPoint y: 209, distance: 265.6
click at [485, 323] on div "Business location [GEOGRAPHIC_DATA] [PHONE_NUMBER] Plumbing Reg Transfer Spam M…" at bounding box center [650, 252] width 594 height 330
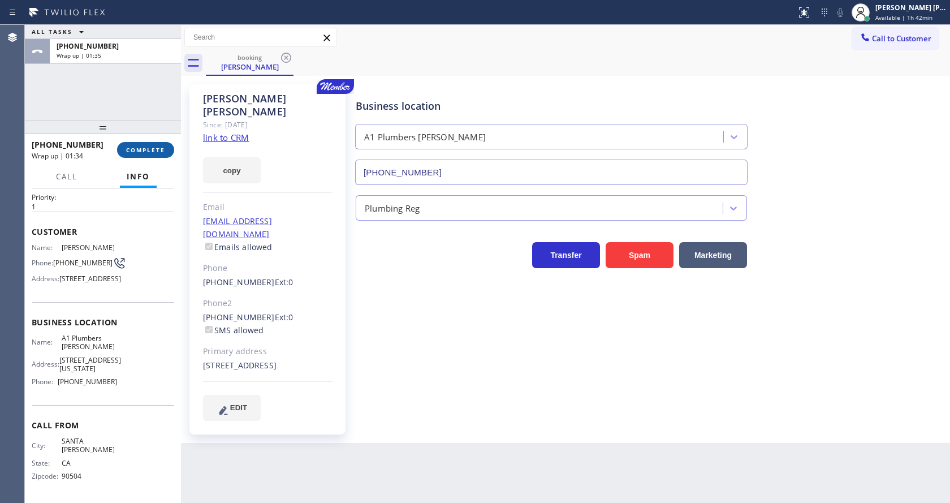
click at [148, 145] on button "COMPLETE" at bounding box center [145, 150] width 57 height 16
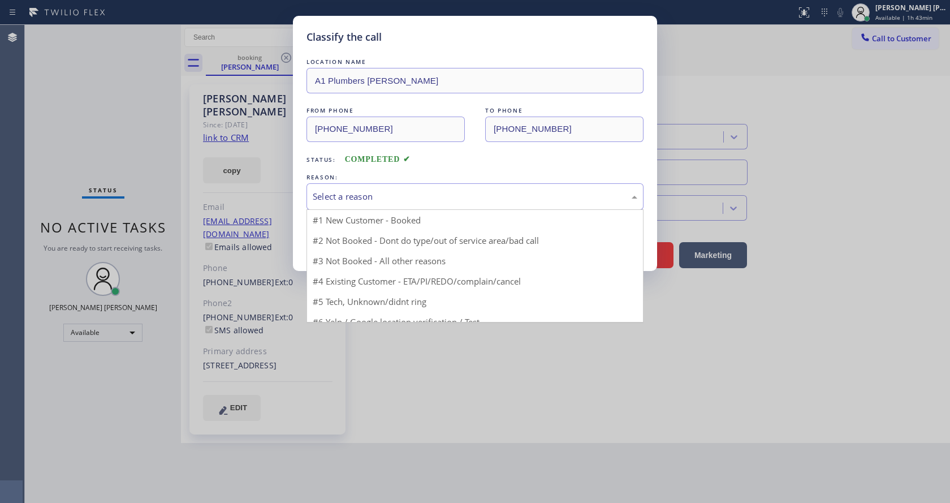
click at [337, 190] on div "Select a reason" at bounding box center [475, 196] width 325 height 13
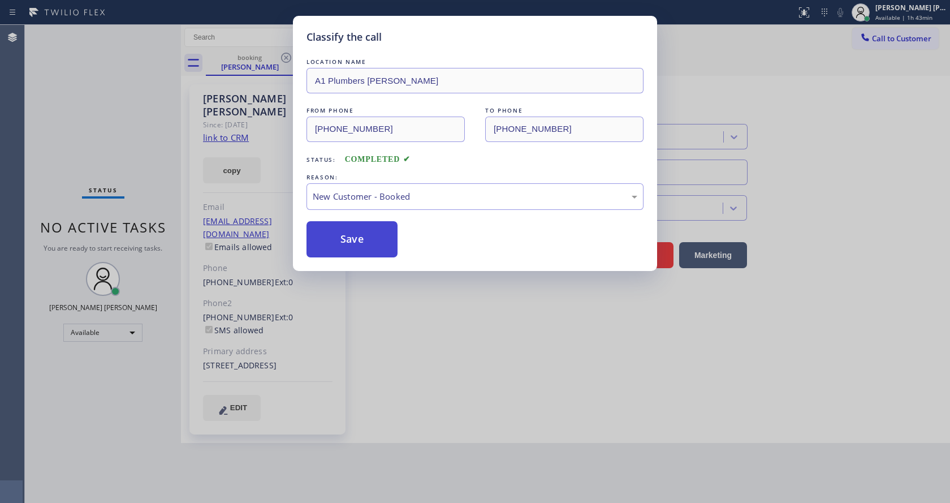
click at [343, 236] on button "Save" at bounding box center [352, 239] width 91 height 36
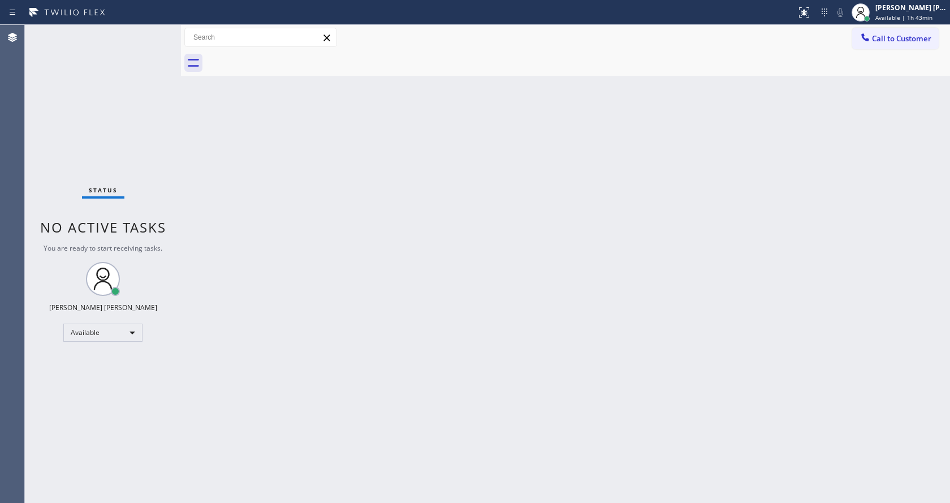
click at [149, 33] on div "Status No active tasks You are ready to start receiving tasks. [PERSON_NAME] [P…" at bounding box center [103, 264] width 156 height 478
click at [156, 31] on div "Status No active tasks You are ready to start receiving tasks. [PERSON_NAME] [P…" at bounding box center [103, 264] width 156 height 478
click at [255, 166] on div "Back to Dashboard Change Sender ID Customers Technicians Select a contact Outbo…" at bounding box center [565, 264] width 769 height 478
click at [534, 265] on div "Back to Dashboard Change Sender ID Customers Technicians Select a contact Outbo…" at bounding box center [565, 264] width 769 height 478
drag, startPoint x: 235, startPoint y: 239, endPoint x: 236, endPoint y: 305, distance: 65.6
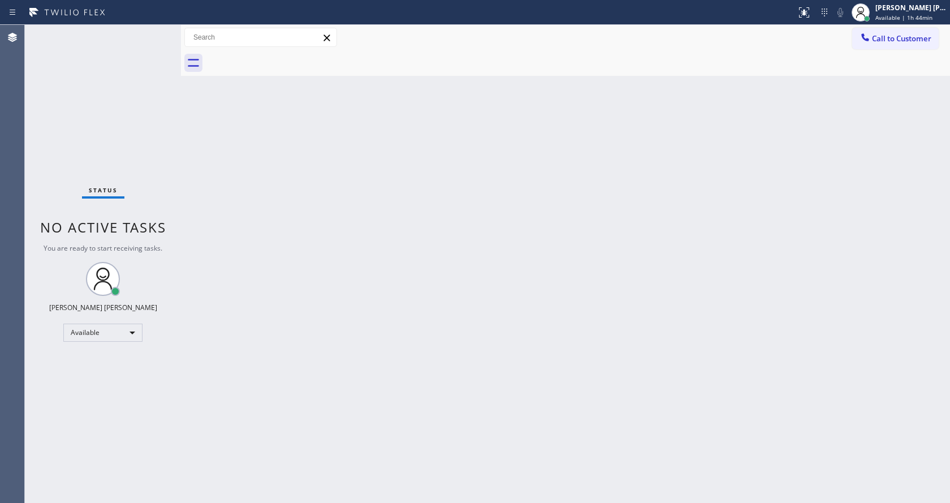
click at [230, 264] on div "Back to Dashboard Change Sender ID Customers Technicians Select a contact Outbo…" at bounding box center [565, 264] width 769 height 478
drag, startPoint x: 270, startPoint y: 473, endPoint x: 271, endPoint y: 447, distance: 26.6
click at [270, 475] on div "Back to Dashboard Change Sender ID Customers Technicians Select a contact Outbo…" at bounding box center [565, 264] width 769 height 478
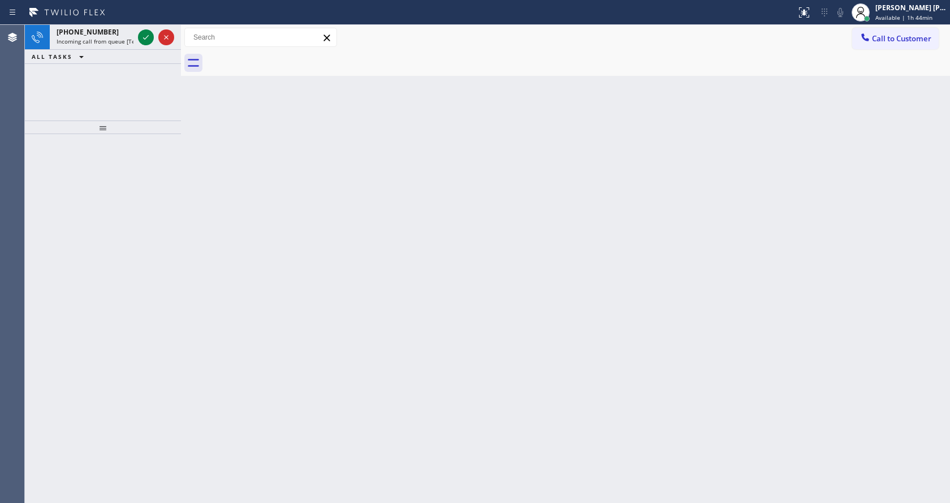
click at [628, 254] on div "Back to Dashboard Change Sender ID Customers Technicians Select a contact Outbo…" at bounding box center [565, 264] width 769 height 478
click at [131, 45] on span "Incoming call from queue [Test] All" at bounding box center [104, 41] width 94 height 8
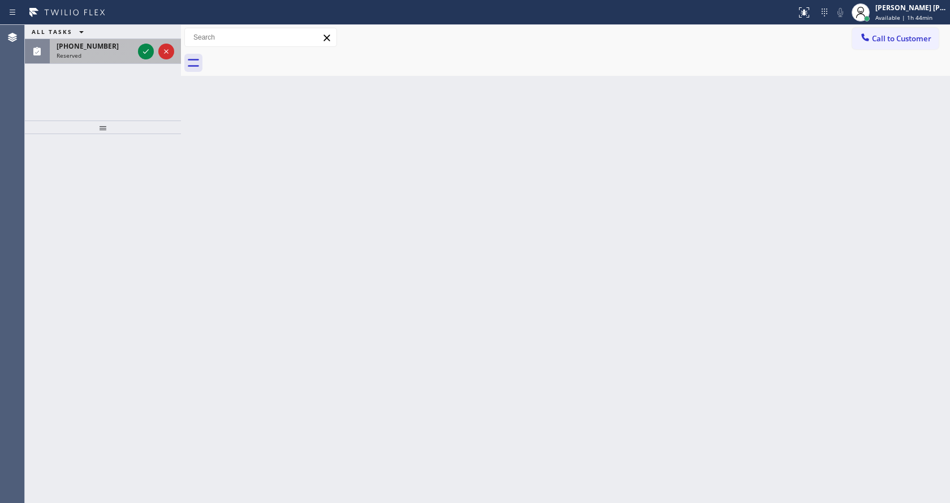
click at [122, 45] on div "[PHONE_NUMBER]" at bounding box center [95, 46] width 77 height 10
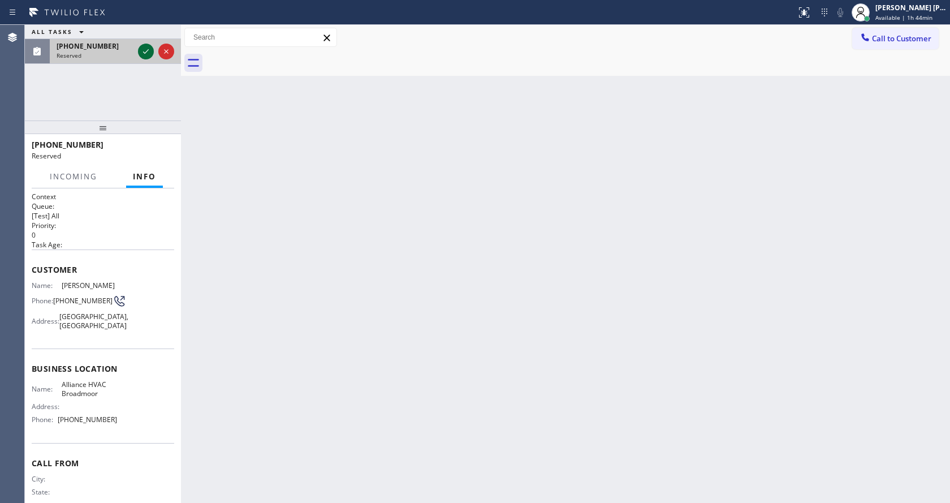
click at [141, 49] on icon at bounding box center [146, 52] width 14 height 14
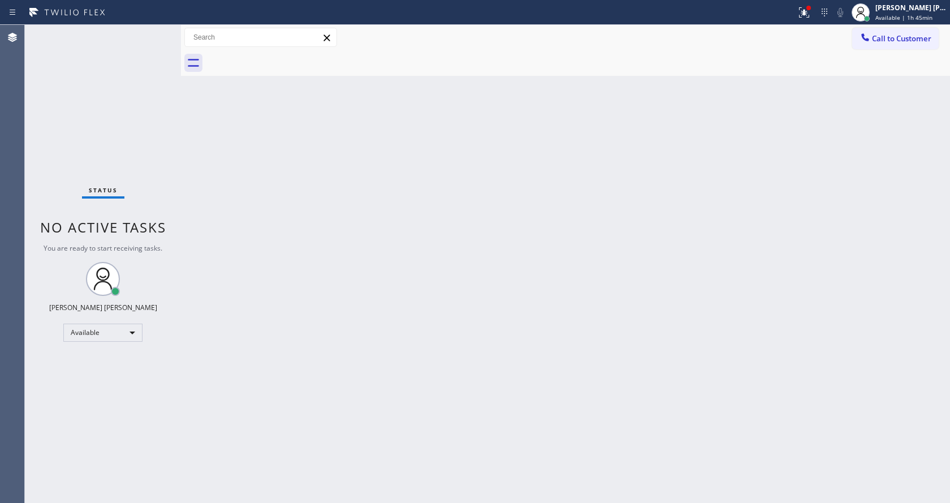
click at [382, 261] on div "Back to Dashboard Change Sender ID Customers Technicians Select a contact Outbo…" at bounding box center [565, 264] width 769 height 478
click at [322, 307] on div "Back to Dashboard Change Sender ID Customers Technicians Select a contact Outbo…" at bounding box center [565, 264] width 769 height 478
click at [156, 30] on div "Status No active tasks You are ready to start receiving tasks. [PERSON_NAME] [P…" at bounding box center [103, 264] width 156 height 478
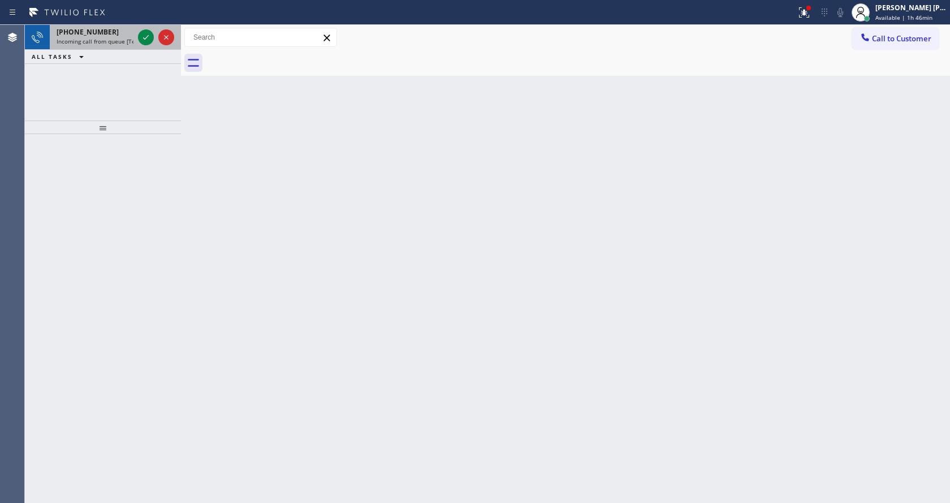
drag, startPoint x: 120, startPoint y: 32, endPoint x: 134, endPoint y: 45, distance: 18.8
click at [120, 33] on div "[PHONE_NUMBER]" at bounding box center [95, 32] width 77 height 10
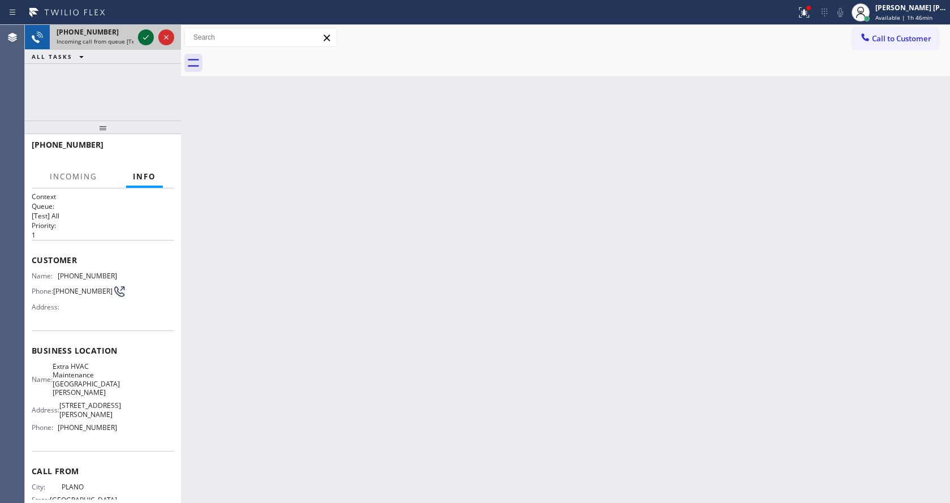
click at [143, 40] on icon at bounding box center [146, 38] width 14 height 14
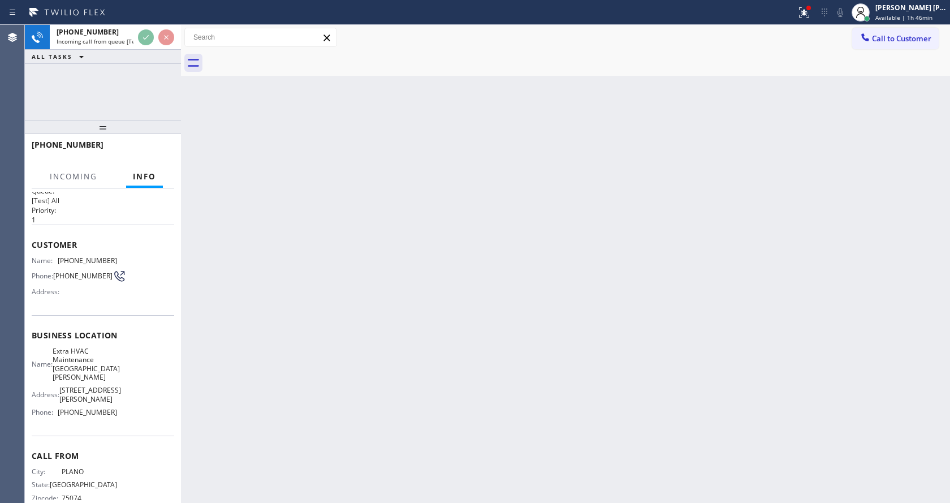
scroll to position [23, 0]
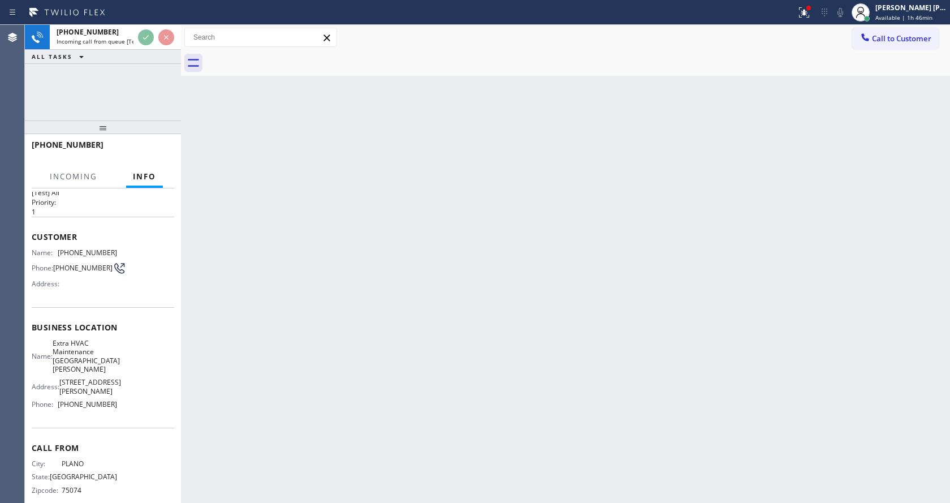
click at [324, 305] on div "Back to Dashboard Change Sender ID Customers Technicians Select a contact Outbo…" at bounding box center [565, 264] width 769 height 478
click at [271, 351] on div "Back to Dashboard Change Sender ID Customers Technicians Select a contact Outbo…" at bounding box center [565, 264] width 769 height 478
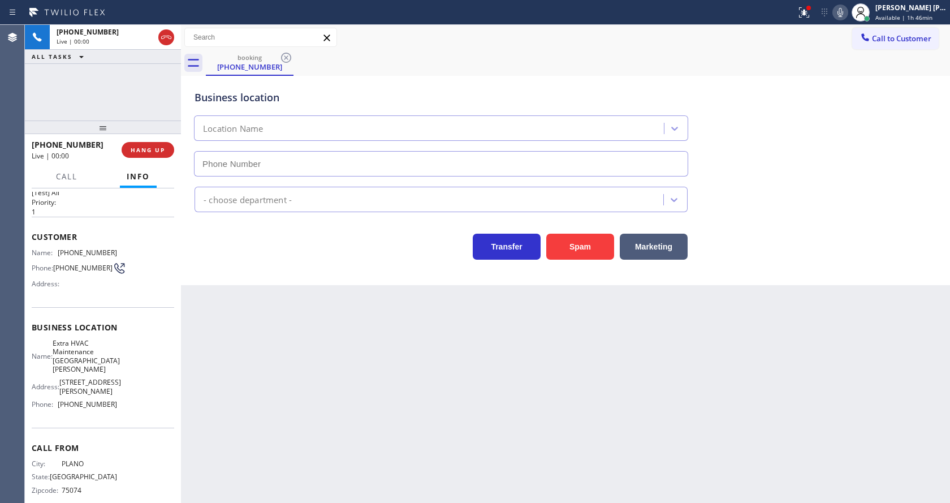
type input "[PHONE_NUMBER]"
click at [352, 380] on div "Back to Dashboard Change Sender ID Customers Technicians Select a contact Outbo…" at bounding box center [565, 264] width 769 height 478
click at [254, 295] on div "Back to Dashboard Change Sender ID Customers Technicians Select a contact Outbo…" at bounding box center [565, 264] width 769 height 478
click at [389, 403] on div "Back to Dashboard Change Sender ID Customers Technicians Select a contact Outbo…" at bounding box center [565, 264] width 769 height 478
click at [195, 313] on div "Back to Dashboard Change Sender ID Customers Technicians Select a contact Outbo…" at bounding box center [565, 264] width 769 height 478
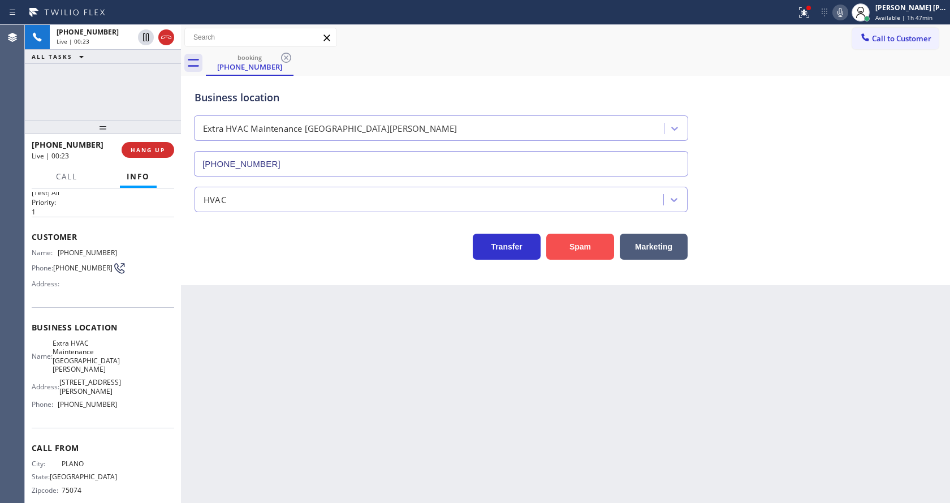
click at [578, 243] on button "Spam" at bounding box center [580, 247] width 68 height 26
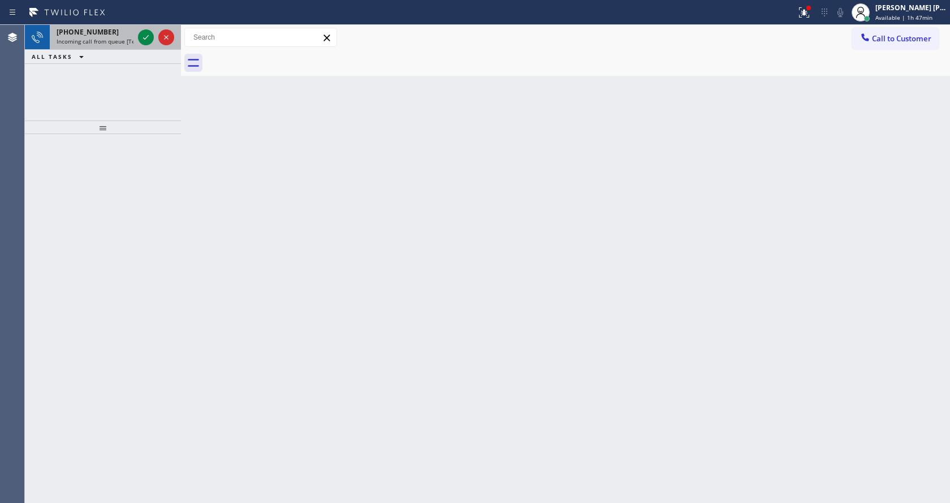
click at [108, 35] on div "[PHONE_NUMBER]" at bounding box center [95, 32] width 77 height 10
click at [134, 40] on div "[PHONE_NUMBER] Incoming call from queue [Test] All" at bounding box center [93, 37] width 86 height 25
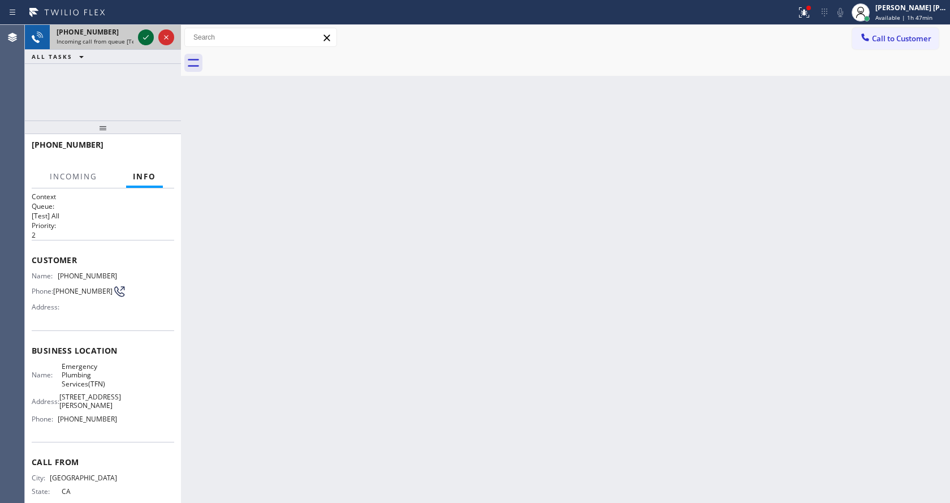
click at [145, 41] on icon at bounding box center [146, 38] width 14 height 14
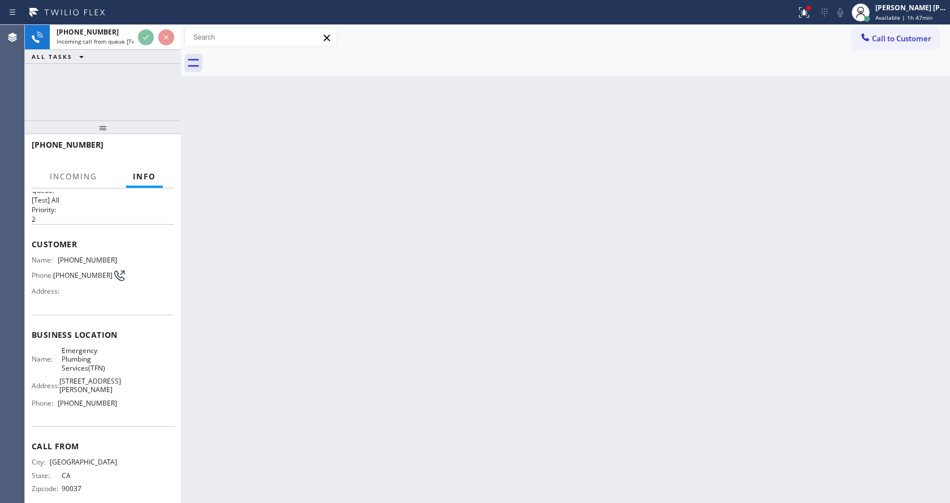
scroll to position [23, 0]
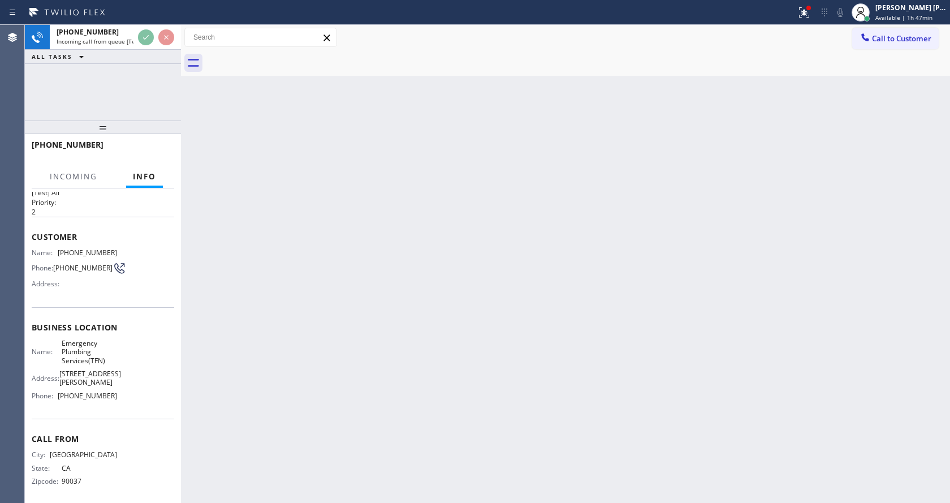
click at [348, 352] on div "Back to Dashboard Change Sender ID Customers Technicians Select a contact Outbo…" at bounding box center [565, 264] width 769 height 478
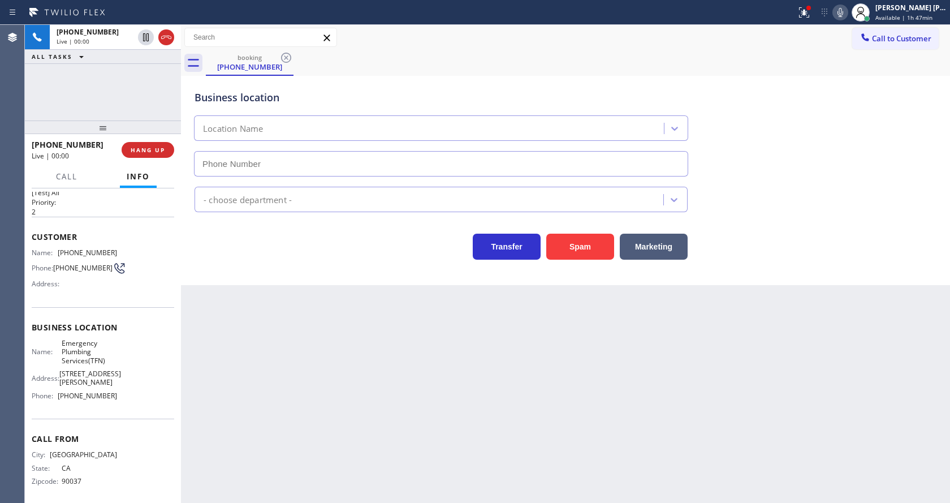
type input "[PHONE_NUMBER]"
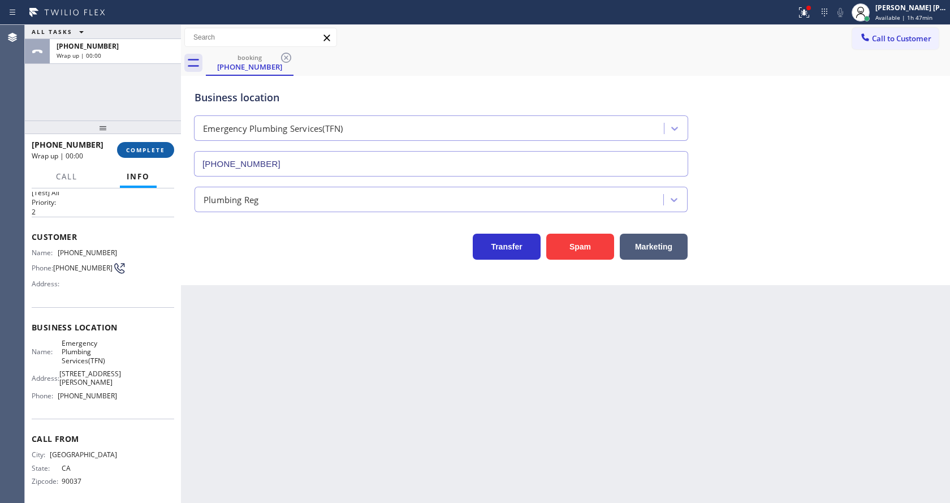
click at [133, 152] on span "COMPLETE" at bounding box center [145, 150] width 39 height 8
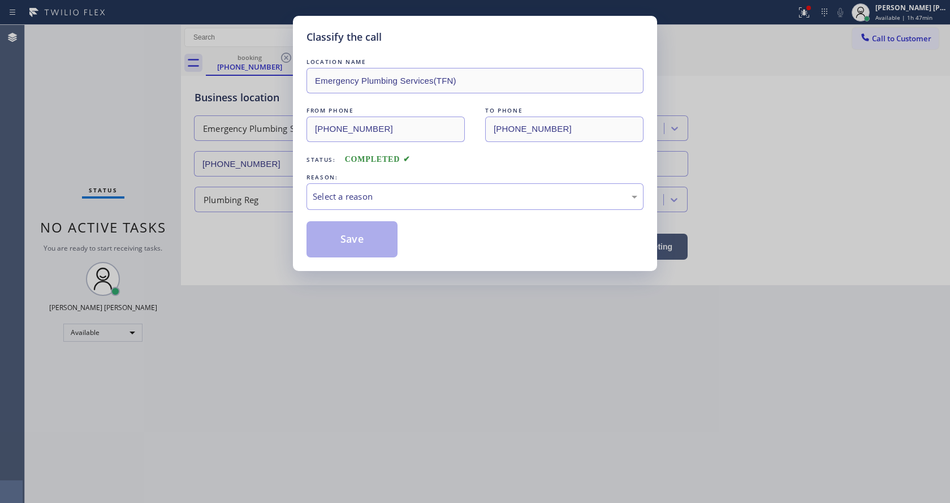
click at [342, 182] on div "REASON:" at bounding box center [475, 177] width 337 height 12
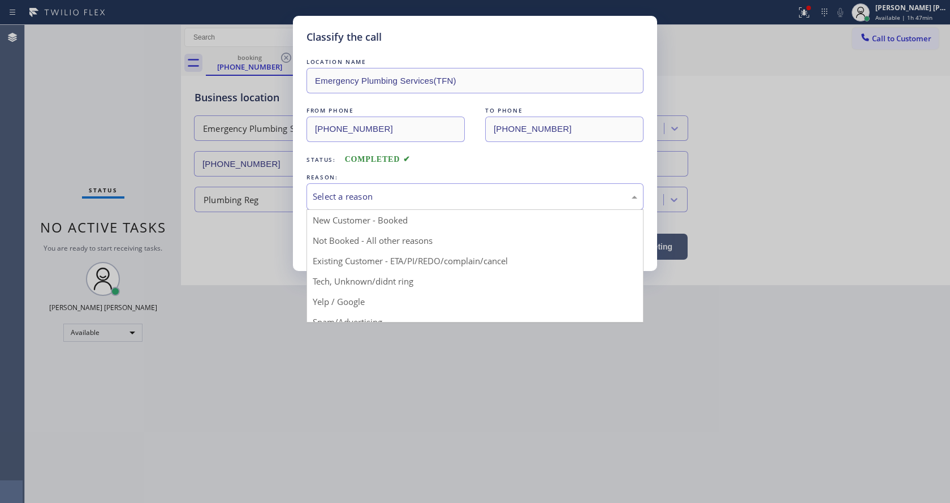
click at [353, 199] on div "Select a reason" at bounding box center [475, 196] width 325 height 13
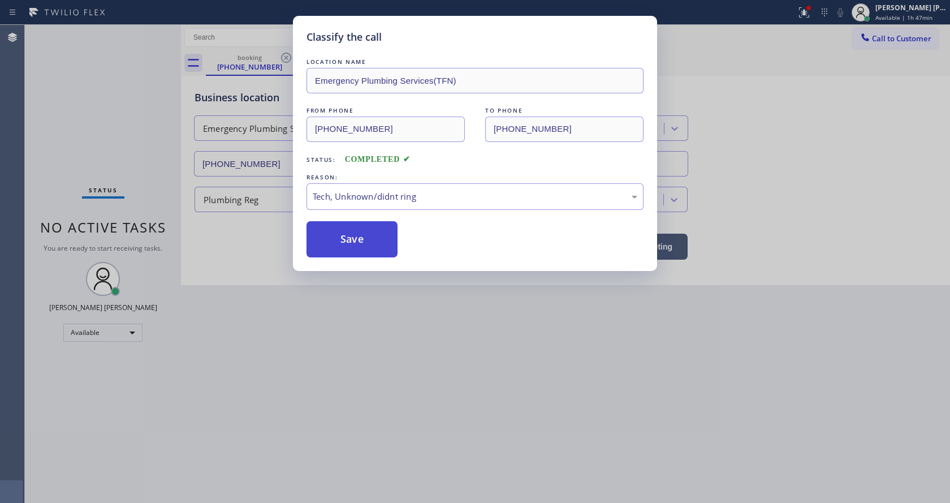
click at [369, 251] on button "Save" at bounding box center [352, 239] width 91 height 36
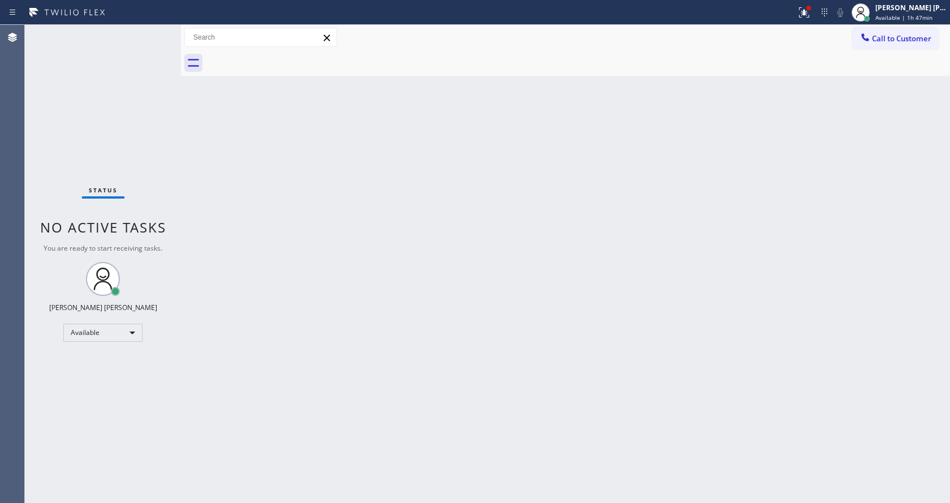
click at [186, 85] on div "Back to Dashboard Change Sender ID Customers Technicians Select a contact Outbo…" at bounding box center [565, 264] width 769 height 478
click at [120, 173] on div "Status No active tasks You are ready to start receiving tasks. [PERSON_NAME] [P…" at bounding box center [103, 264] width 156 height 478
click at [157, 35] on div "Status No active tasks You are ready to start receiving tasks. [PERSON_NAME] [P…" at bounding box center [103, 264] width 156 height 478
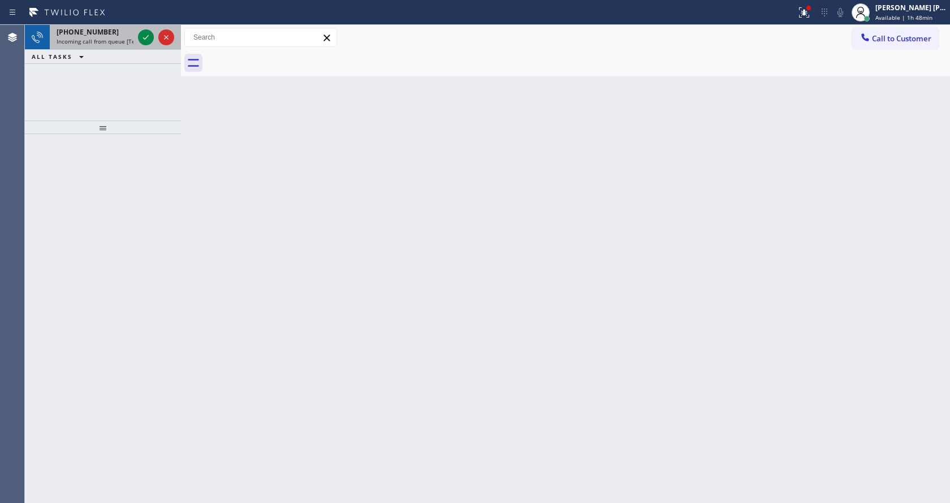
click at [74, 36] on span "[PHONE_NUMBER]" at bounding box center [88, 32] width 62 height 10
click at [128, 39] on span "Incoming call from queue [Test] All" at bounding box center [104, 41] width 94 height 8
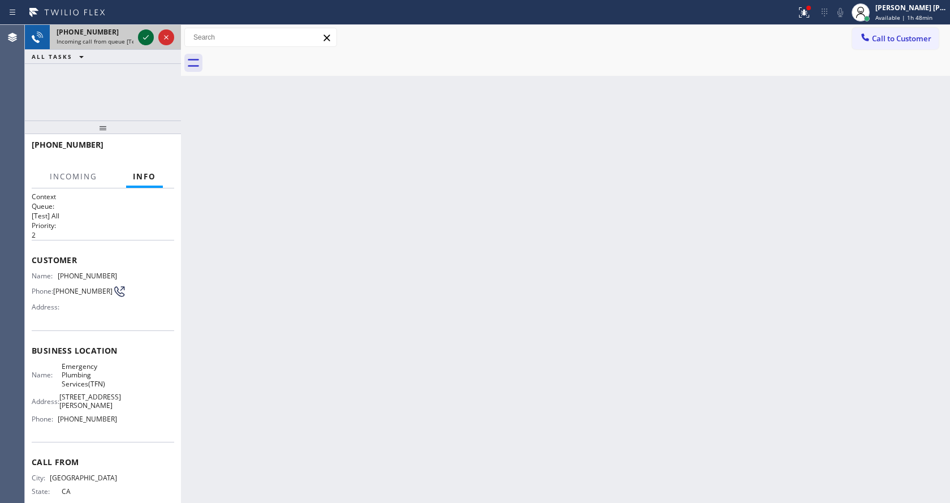
click at [139, 36] on icon at bounding box center [146, 38] width 14 height 14
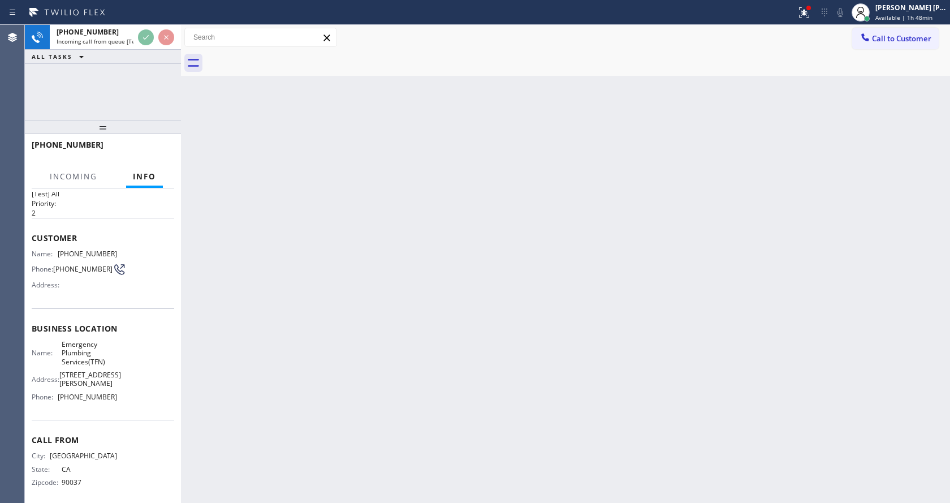
scroll to position [23, 0]
click at [313, 288] on div "Back to Dashboard Change Sender ID Customers Technicians Select a contact Outbo…" at bounding box center [565, 264] width 769 height 478
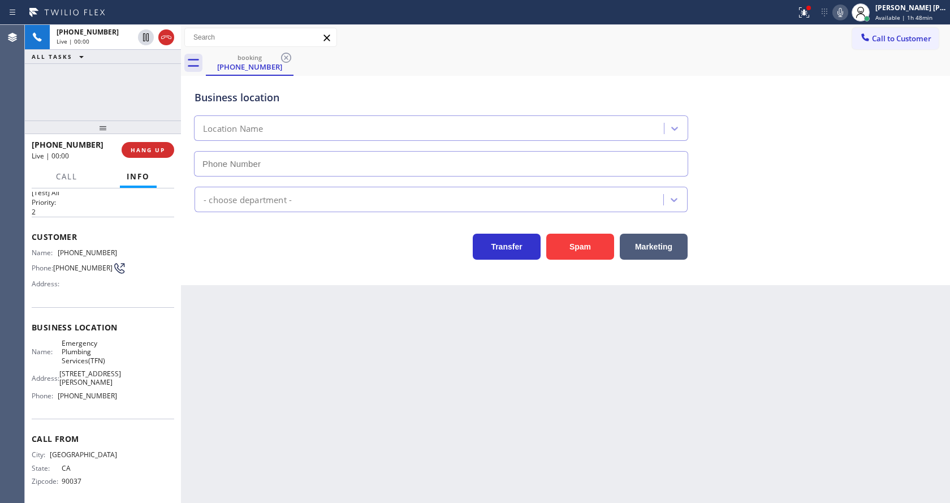
type input "[PHONE_NUMBER]"
click at [381, 451] on div "Back to Dashboard Change Sender ID Customers Technicians Select a contact Outbo…" at bounding box center [565, 264] width 769 height 478
click at [453, 444] on div "Back to Dashboard Change Sender ID Customers Technicians Select a contact Outbo…" at bounding box center [565, 264] width 769 height 478
click at [326, 352] on div "Back to Dashboard Change Sender ID Customers Technicians Select a contact Outbo…" at bounding box center [565, 264] width 769 height 478
drag, startPoint x: 487, startPoint y: 413, endPoint x: 471, endPoint y: 419, distance: 16.8
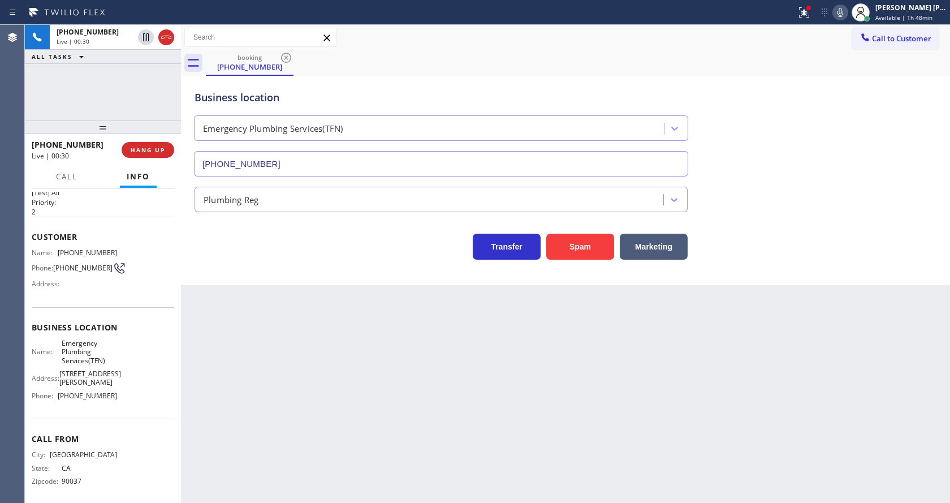
click at [487, 413] on div "Back to Dashboard Change Sender ID Customers Technicians Select a contact Outbo…" at bounding box center [565, 264] width 769 height 478
click at [256, 283] on div "Business location Emergency Plumbing Services(TFN) [PHONE_NUMBER] Plumbing Reg …" at bounding box center [565, 180] width 769 height 209
click at [115, 366] on div "Name: Emergency Plumbing Services(TFN) Address: [STREET_ADDRESS][PERSON_NAME] P…" at bounding box center [103, 372] width 143 height 66
click at [255, 462] on div "Back to Dashboard Change Sender ID Customers Technicians Select a contact Outbo…" at bounding box center [565, 264] width 769 height 478
click at [808, 8] on icon at bounding box center [804, 13] width 14 height 14
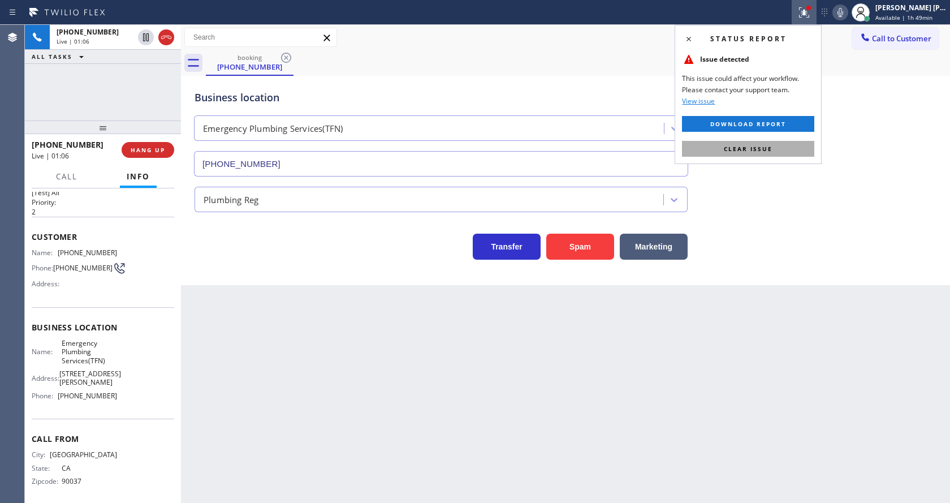
click at [773, 146] on button "Clear issue" at bounding box center [748, 149] width 132 height 16
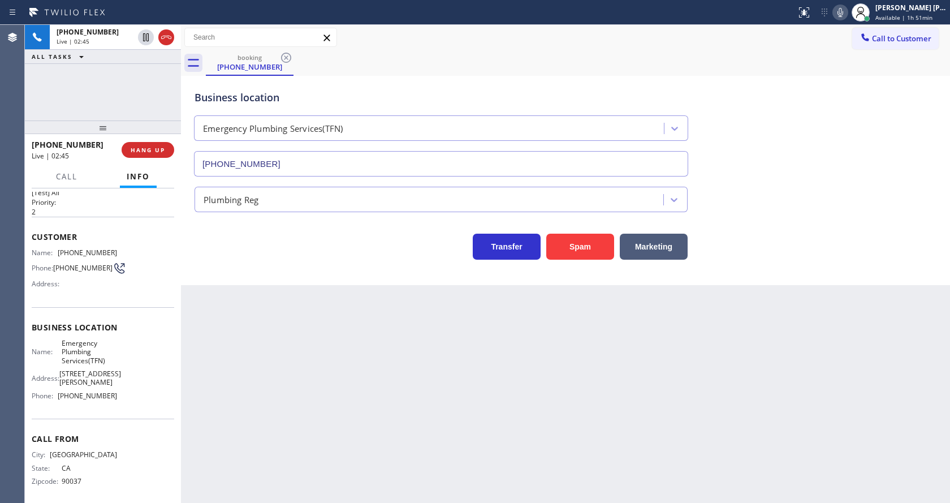
click at [308, 416] on div "Back to Dashboard Change Sender ID Customers Technicians Select a contact Outbo…" at bounding box center [565, 264] width 769 height 478
drag, startPoint x: 56, startPoint y: 253, endPoint x: 127, endPoint y: 256, distance: 70.8
click at [127, 256] on div "Name: [PHONE_NUMBER] Phone: [PHONE_NUMBER] Address:" at bounding box center [103, 270] width 143 height 45
copy div "[PHONE_NUMBER]"
drag, startPoint x: 287, startPoint y: 337, endPoint x: 280, endPoint y: 347, distance: 12.6
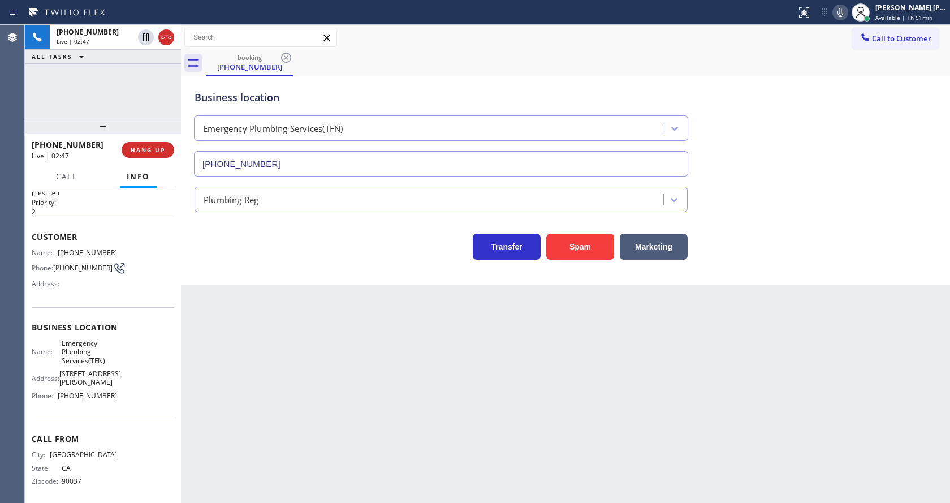
click at [283, 342] on div "Back to Dashboard Change Sender ID Customers Technicians Select a contact Outbo…" at bounding box center [565, 264] width 769 height 478
click at [115, 365] on div "Name: Emergency Plumbing Services(TFN) Address: [STREET_ADDRESS][PERSON_NAME] P…" at bounding box center [103, 372] width 143 height 66
drag, startPoint x: 57, startPoint y: 345, endPoint x: 107, endPoint y: 369, distance: 55.9
click at [107, 369] on div "Name: Emergency Plumbing Services(TFN) Address: [STREET_ADDRESS][PERSON_NAME] P…" at bounding box center [74, 372] width 85 height 66
drag, startPoint x: 265, startPoint y: 379, endPoint x: 261, endPoint y: 485, distance: 106.4
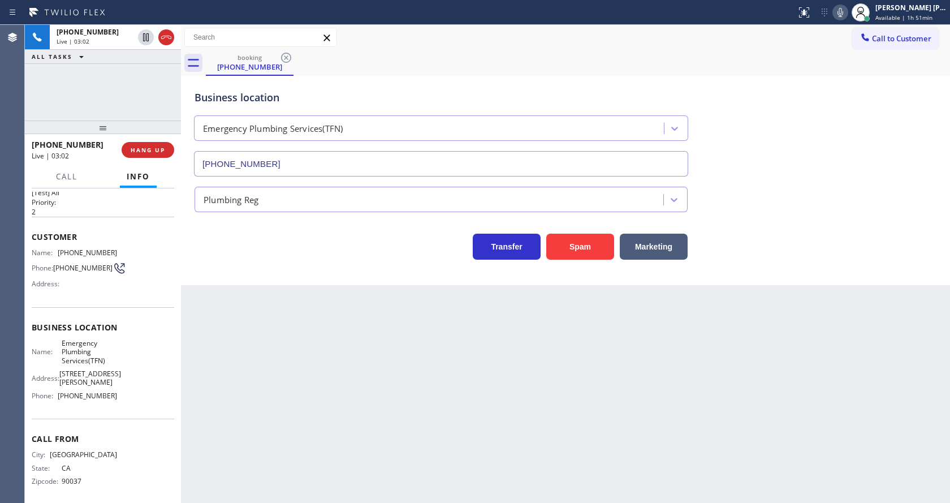
click at [265, 384] on div "Back to Dashboard Change Sender ID Customers Technicians Select a contact Outbo…" at bounding box center [565, 264] width 769 height 478
click at [128, 403] on div "Business location Name: Emergency Plumbing Services(TFN) Address: [STREET_ADDRE…" at bounding box center [103, 363] width 143 height 112
click at [847, 12] on icon at bounding box center [841, 13] width 14 height 14
click at [146, 36] on icon at bounding box center [146, 38] width 14 height 14
click at [344, 353] on div "Back to Dashboard Change Sender ID Customers Technicians Select a contact Outbo…" at bounding box center [565, 264] width 769 height 478
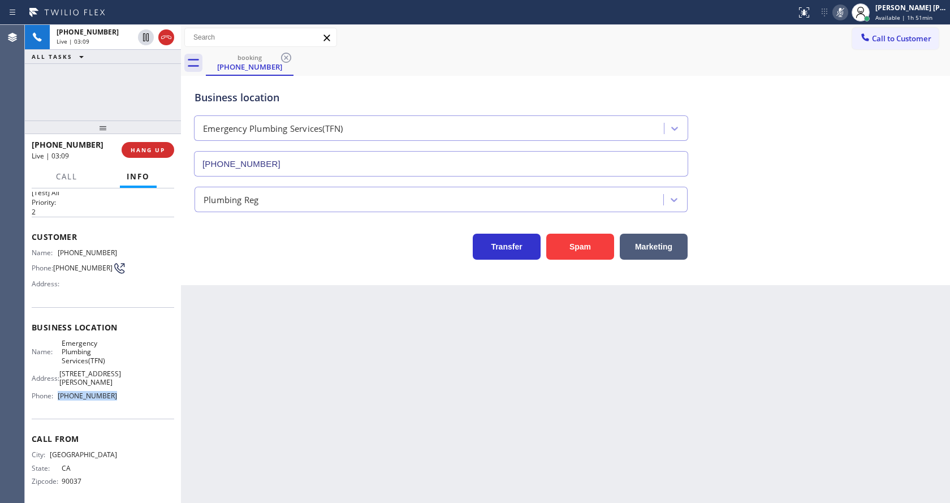
drag, startPoint x: 57, startPoint y: 394, endPoint x: 123, endPoint y: 393, distance: 66.7
click at [123, 393] on div "Name: Emergency Plumbing Services(TFN) Address: [STREET_ADDRESS][PERSON_NAME] P…" at bounding box center [103, 372] width 143 height 66
drag, startPoint x: 296, startPoint y: 417, endPoint x: 252, endPoint y: 485, distance: 81.3
click at [289, 424] on div "Back to Dashboard Change Sender ID Customers Technicians Select a contact Outbo…" at bounding box center [565, 264] width 769 height 478
drag, startPoint x: 400, startPoint y: 372, endPoint x: 348, endPoint y: 452, distance: 95.7
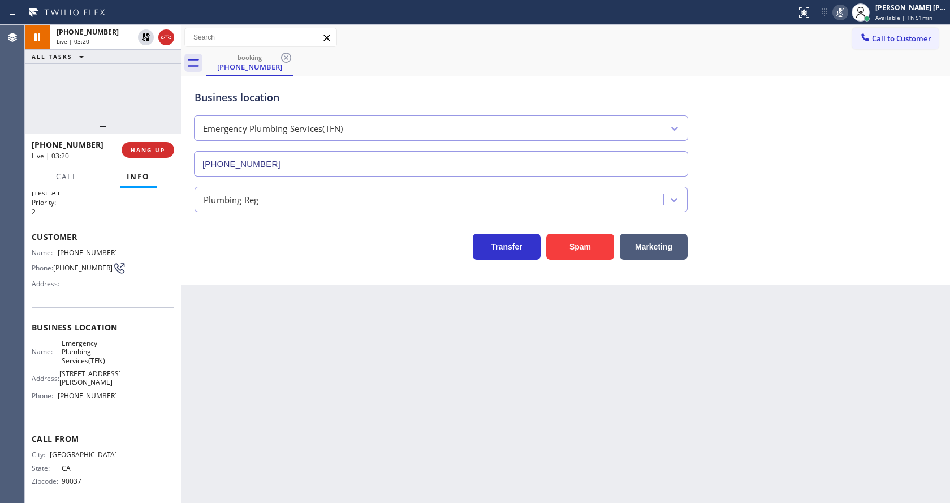
click at [399, 372] on div "Back to Dashboard Change Sender ID Customers Technicians Select a contact Outbo…" at bounding box center [565, 264] width 769 height 478
drag, startPoint x: 256, startPoint y: 304, endPoint x: 242, endPoint y: 287, distance: 21.7
click at [256, 304] on div "Back to Dashboard Change Sender ID Customers Technicians Select a contact Outbo…" at bounding box center [565, 264] width 769 height 478
click at [146, 33] on icon at bounding box center [146, 38] width 14 height 14
click at [847, 15] on icon at bounding box center [841, 13] width 14 height 14
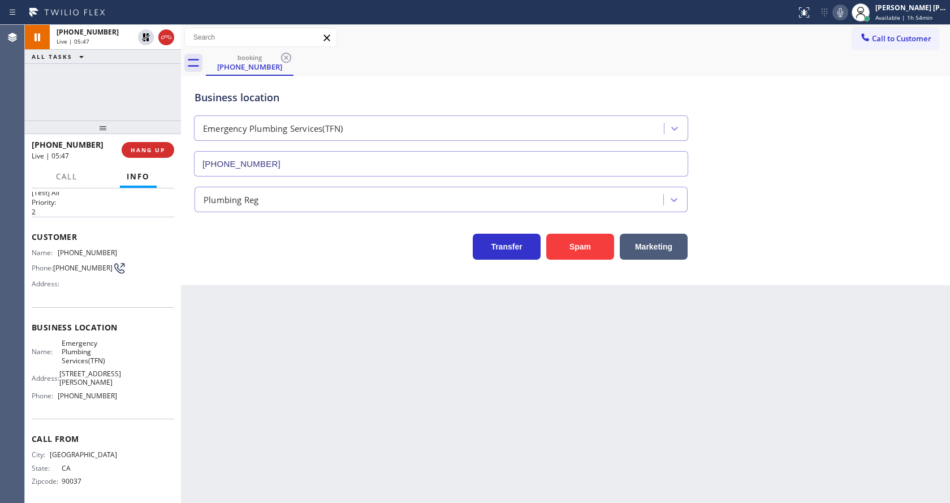
click at [836, 79] on div "Business location Emergency Plumbing Services(TFN) [PHONE_NUMBER]" at bounding box center [565, 125] width 747 height 102
click at [347, 415] on div "Back to Dashboard Change Sender ID Customers Technicians Select a contact Outbo…" at bounding box center [565, 264] width 769 height 478
click at [247, 445] on div "Back to Dashboard Change Sender ID Customers Technicians Select a contact Outbo…" at bounding box center [565, 264] width 769 height 478
click at [482, 384] on div "Back to Dashboard Change Sender ID Customers Technicians Select a contact Outbo…" at bounding box center [565, 264] width 769 height 478
click at [258, 432] on div "Back to Dashboard Change Sender ID Customers Technicians Select a contact Outbo…" at bounding box center [565, 264] width 769 height 478
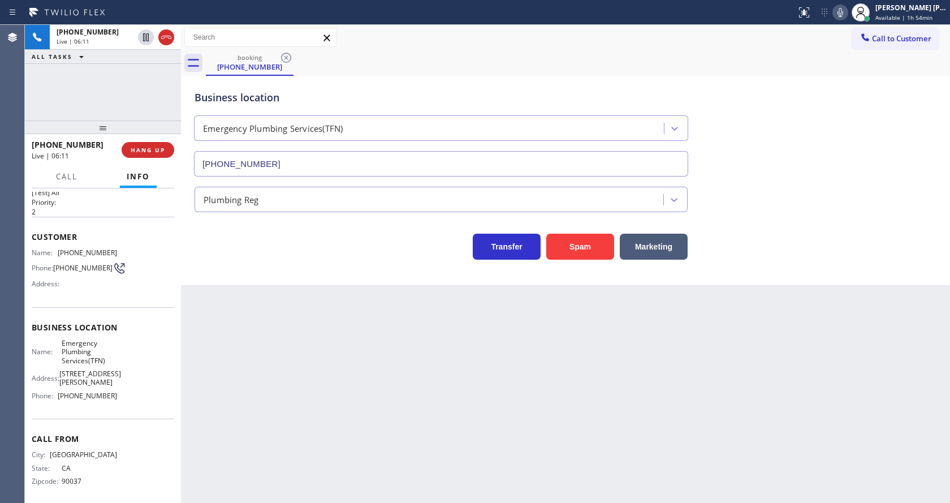
drag, startPoint x: 495, startPoint y: 417, endPoint x: 476, endPoint y: 434, distance: 26.0
click at [495, 417] on div "Back to Dashboard Change Sender ID Customers Technicians Select a contact Outbo…" at bounding box center [565, 264] width 769 height 478
click at [354, 388] on div "Back to Dashboard Change Sender ID Customers Technicians Select a contact Outbo…" at bounding box center [565, 264] width 769 height 478
click at [266, 326] on div "Back to Dashboard Change Sender ID Customers Technicians Select a contact Outbo…" at bounding box center [565, 264] width 769 height 478
click at [259, 484] on div "Back to Dashboard Change Sender ID Customers Technicians Select a contact Outbo…" at bounding box center [565, 264] width 769 height 478
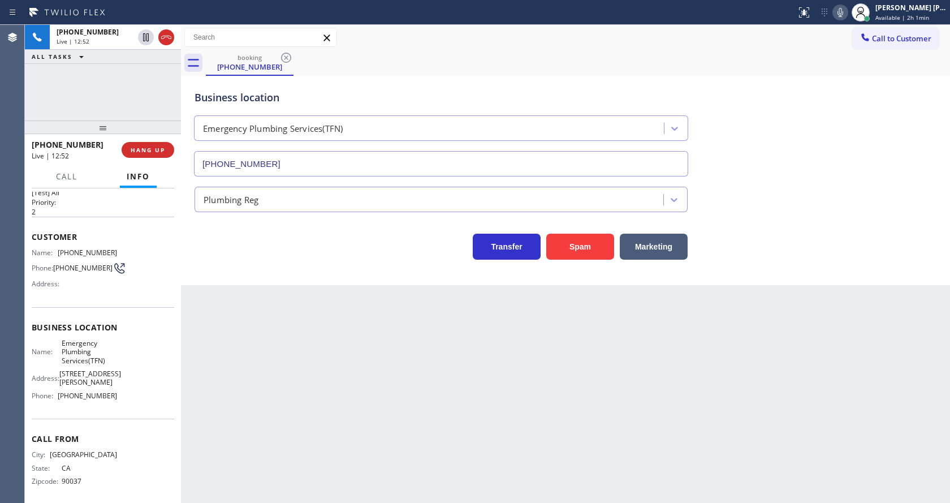
click at [847, 10] on icon at bounding box center [841, 13] width 14 height 14
drag, startPoint x: 834, startPoint y: 117, endPoint x: 575, endPoint y: 334, distance: 338.1
click at [834, 128] on div "Business location Emergency Plumbing Services(TFN) [PHONE_NUMBER]" at bounding box center [565, 125] width 747 height 102
click at [838, 145] on div "Business location Emergency Plumbing Services(TFN) [PHONE_NUMBER]" at bounding box center [565, 125] width 747 height 102
click at [844, 12] on icon at bounding box center [841, 13] width 14 height 14
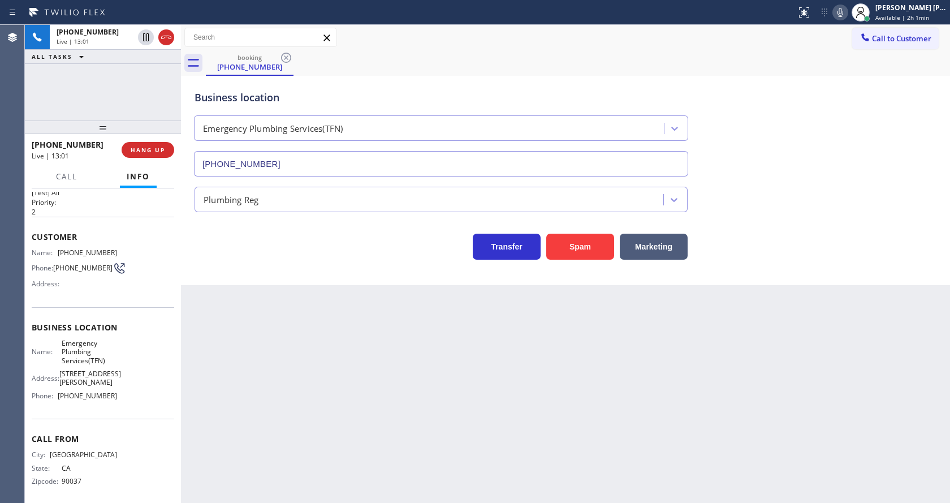
click at [846, 87] on div "Business location Emergency Plumbing Services(TFN) [PHONE_NUMBER]" at bounding box center [565, 125] width 747 height 102
click at [371, 414] on div "Back to Dashboard Change Sender ID Customers Technicians Select a contact Outbo…" at bounding box center [565, 264] width 769 height 478
click at [245, 392] on div "Back to Dashboard Change Sender ID Customers Technicians Select a contact Outbo…" at bounding box center [565, 264] width 769 height 478
click at [238, 383] on div "Back to Dashboard Change Sender ID Customers Technicians Select a contact Outbo…" at bounding box center [565, 264] width 769 height 478
click at [154, 141] on div "[PHONE_NUMBER] Live | 14:30 HANG UP" at bounding box center [103, 149] width 143 height 29
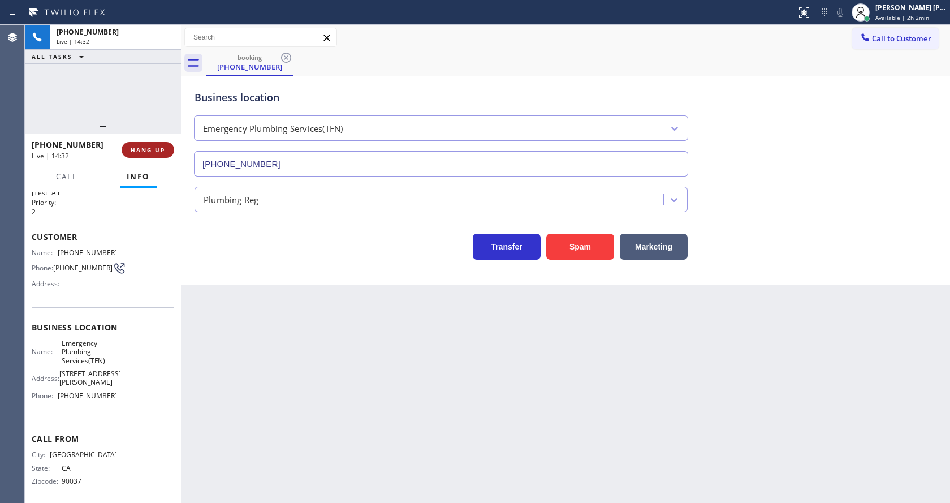
click at [144, 144] on button "HANG UP" at bounding box center [148, 150] width 53 height 16
click at [158, 144] on button "COMPLETE" at bounding box center [145, 150] width 57 height 16
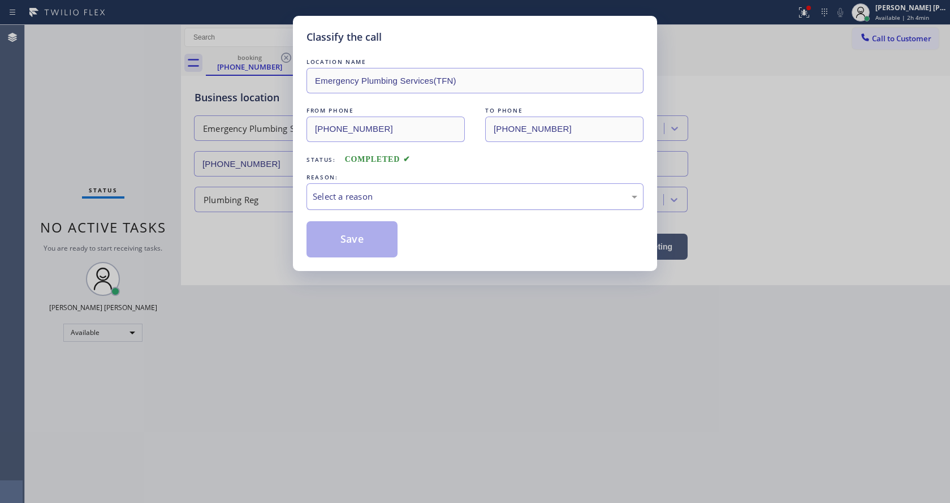
click at [354, 201] on div "Select a reason" at bounding box center [475, 196] width 325 height 13
click at [346, 229] on button "Save" at bounding box center [352, 239] width 91 height 36
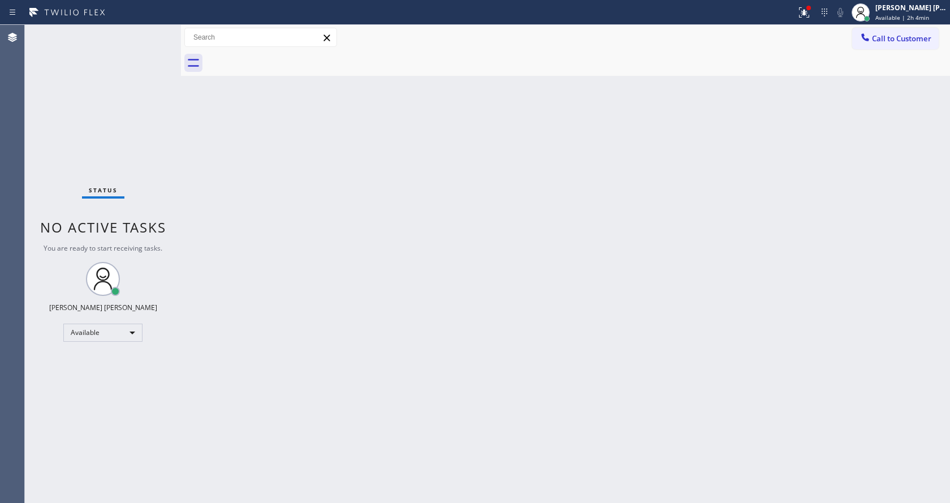
click at [229, 184] on div "Back to Dashboard Change Sender ID Customers Technicians Select a contact Outbo…" at bounding box center [565, 264] width 769 height 478
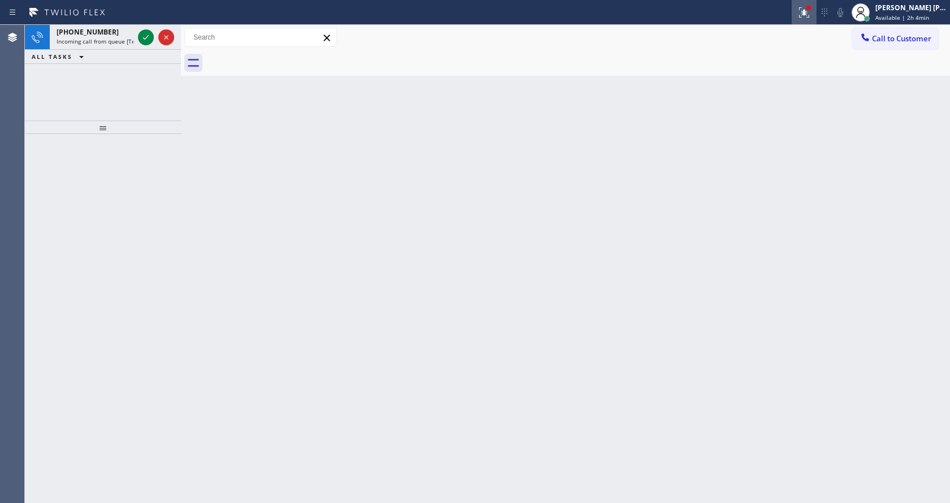
click at [803, 11] on icon at bounding box center [804, 13] width 14 height 14
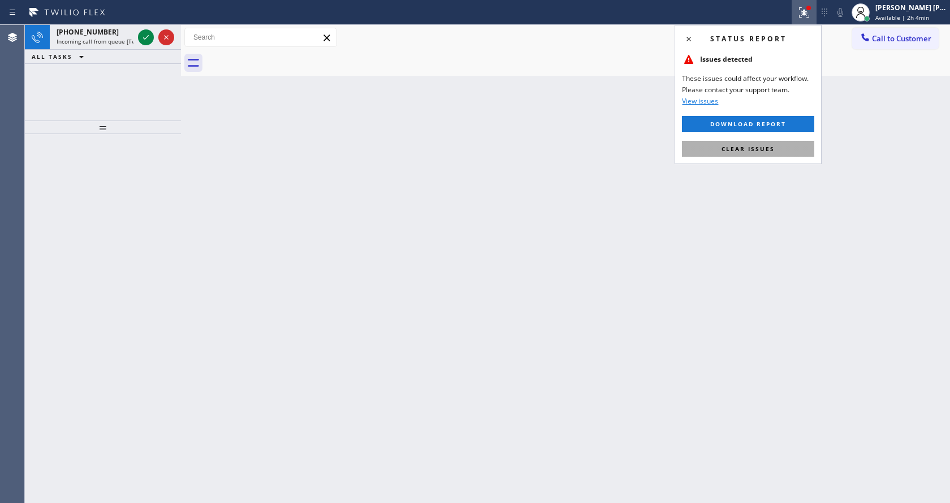
click at [754, 146] on span "Clear issues" at bounding box center [748, 149] width 53 height 8
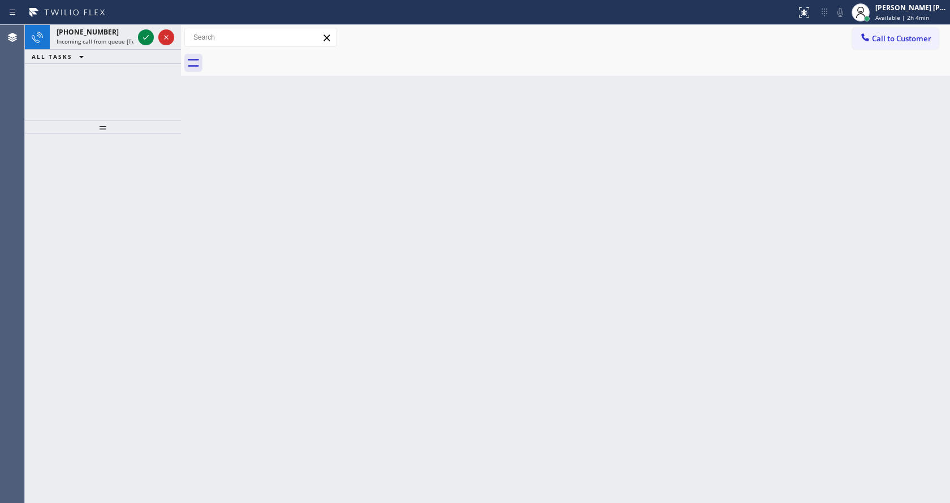
click at [762, 152] on div "Back to Dashboard Change Sender ID Customers Technicians Select a contact Outbo…" at bounding box center [565, 264] width 769 height 478
click at [121, 37] on div "[PHONE_NUMBER] Incoming call from queue [Test] All" at bounding box center [93, 37] width 86 height 25
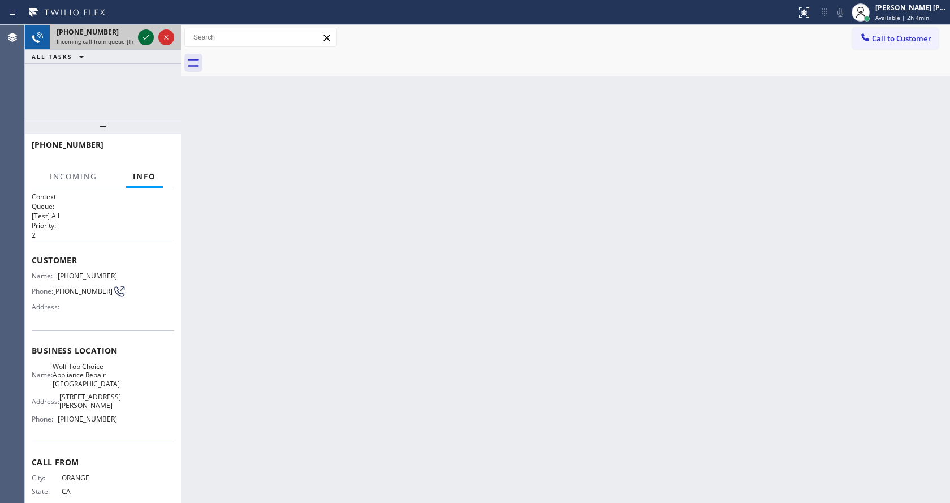
click at [144, 37] on icon at bounding box center [146, 38] width 14 height 14
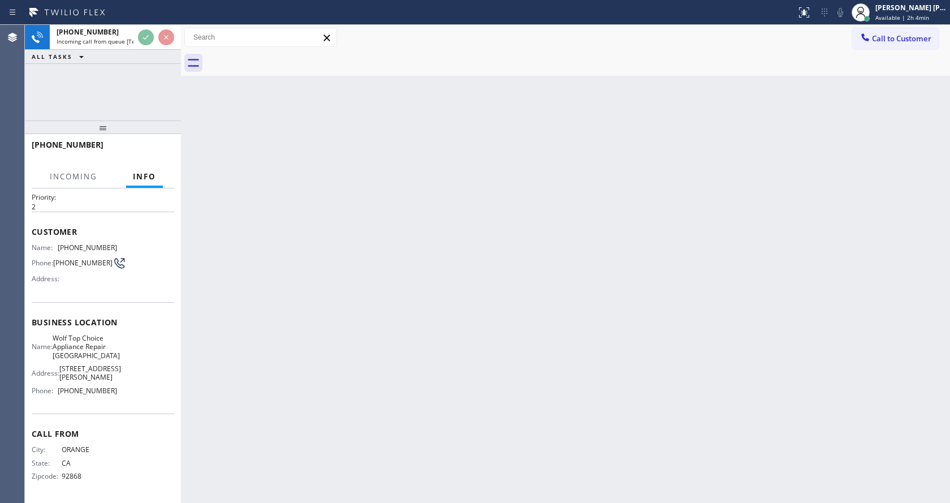
scroll to position [50, 0]
click at [403, 309] on div "Back to Dashboard Change Sender ID Customers Technicians Select a contact Outbo…" at bounding box center [565, 264] width 769 height 478
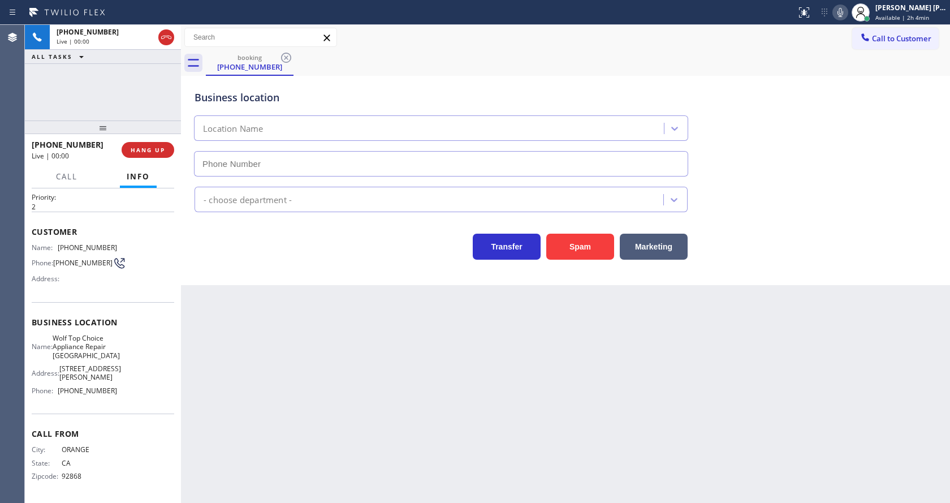
type input "[PHONE_NUMBER]"
click at [506, 370] on div "Back to Dashboard Change Sender ID Customers Technicians Select a contact Outbo…" at bounding box center [565, 264] width 769 height 478
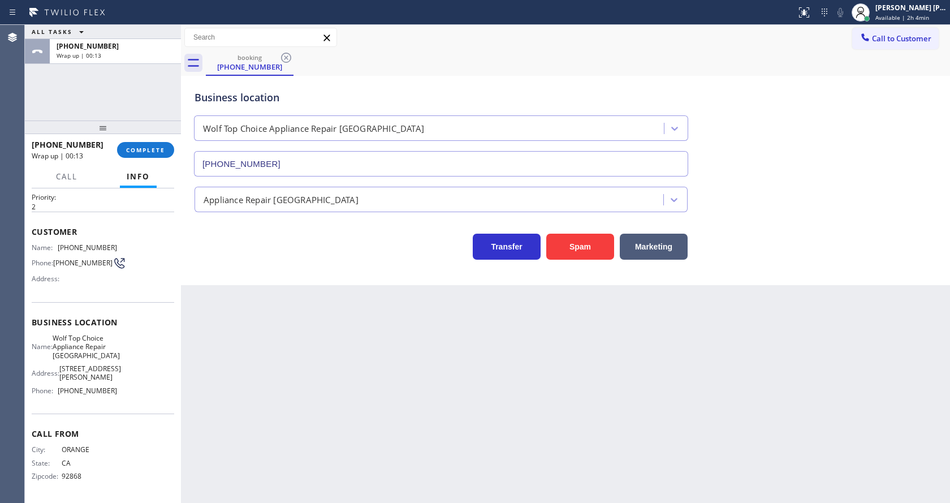
drag, startPoint x: 236, startPoint y: 179, endPoint x: 195, endPoint y: 175, distance: 42.0
click at [237, 179] on div "Appliance Repair [GEOGRAPHIC_DATA]" at bounding box center [565, 194] width 747 height 36
click at [143, 146] on span "COMPLETE" at bounding box center [145, 150] width 39 height 8
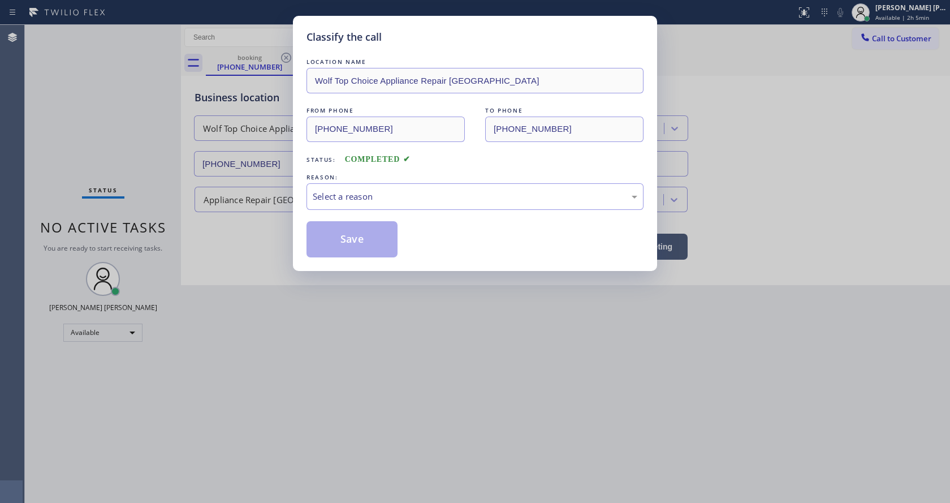
click at [344, 213] on div "LOCATION NAME Wolf Top Choice Appliance Repair [GEOGRAPHIC_DATA] FROM PHONE [PH…" at bounding box center [475, 156] width 337 height 201
click at [359, 202] on div "Select a reason" at bounding box center [475, 196] width 325 height 13
drag, startPoint x: 365, startPoint y: 236, endPoint x: 403, endPoint y: 261, distance: 44.9
click at [366, 236] on button "Save" at bounding box center [352, 239] width 91 height 36
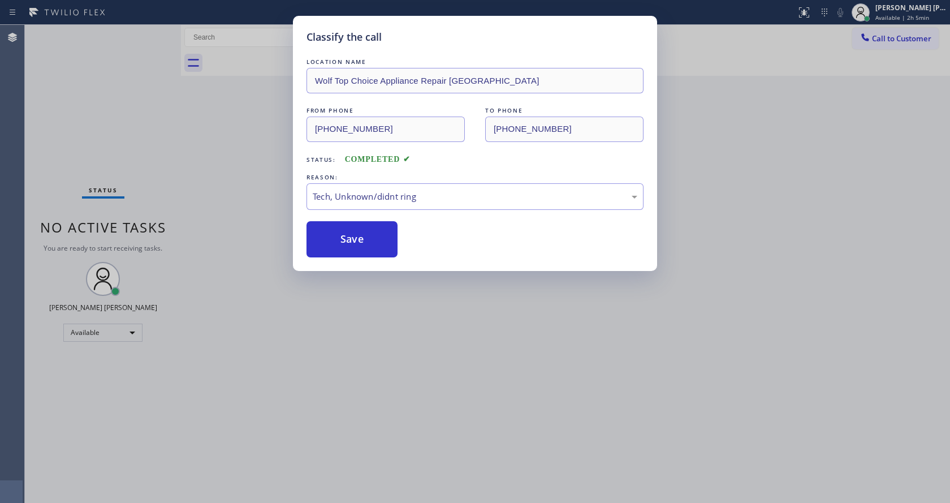
click at [403, 261] on div "Classify the call LOCATION NAME Wolf Top Choice Appliance Repair [GEOGRAPHIC_DA…" at bounding box center [475, 143] width 364 height 255
click at [385, 395] on div "Classify the call LOCATION NAME Wolf Top Choice Appliance Repair [GEOGRAPHIC_DA…" at bounding box center [475, 251] width 950 height 503
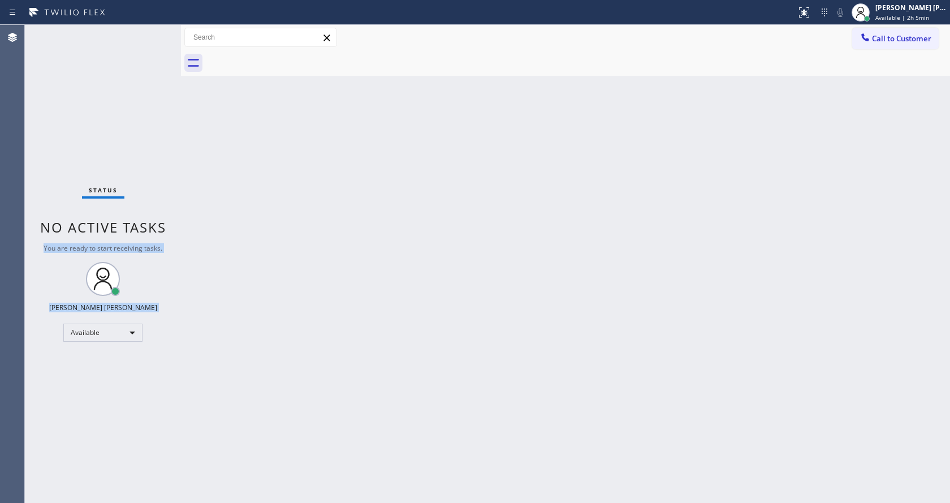
click at [178, 166] on div "Status No active tasks You are ready to start receiving tasks. [PERSON_NAME] [P…" at bounding box center [487, 264] width 925 height 478
drag, startPoint x: 269, startPoint y: 239, endPoint x: 279, endPoint y: 256, distance: 20.0
click at [269, 239] on div "Back to Dashboard Change Sender ID Customers Technicians Select a contact Outbo…" at bounding box center [565, 264] width 769 height 478
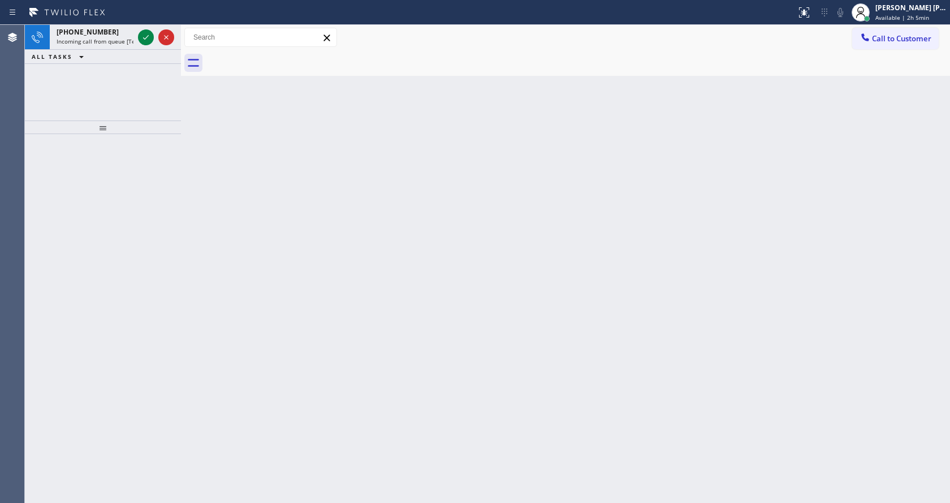
drag, startPoint x: 184, startPoint y: 130, endPoint x: 170, endPoint y: 111, distance: 23.0
click at [184, 130] on div "Back to Dashboard Change Sender ID Customers Technicians Select a contact Outbo…" at bounding box center [565, 264] width 769 height 478
click at [127, 48] on div "[PHONE_NUMBER] Incoming call from queue [Test] All" at bounding box center [93, 37] width 86 height 25
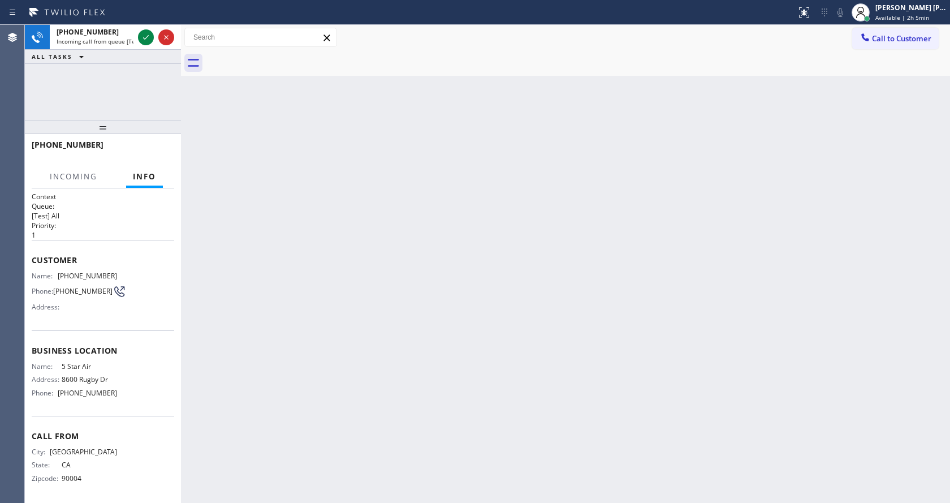
click at [563, 349] on div "Back to Dashboard Change Sender ID Customers Technicians Select a contact Outbo…" at bounding box center [565, 264] width 769 height 478
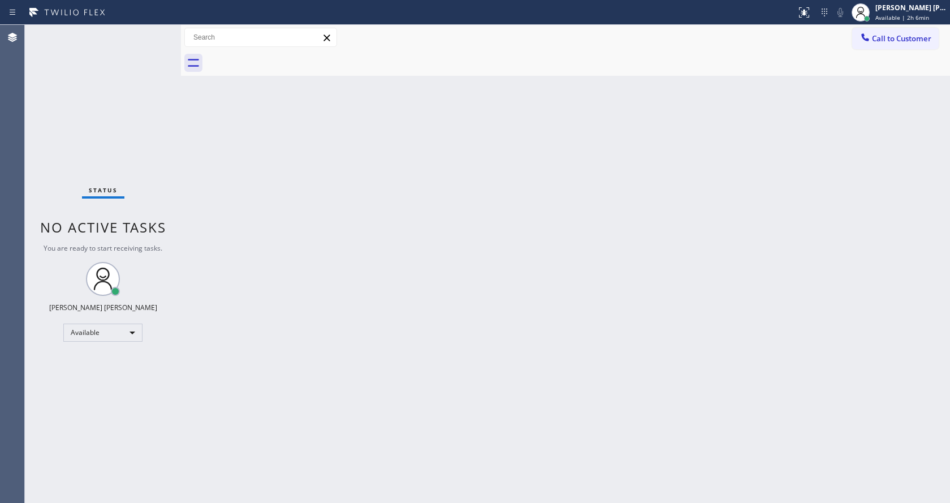
click at [203, 130] on div "Back to Dashboard Change Sender ID Customers Technicians Select a contact Outbo…" at bounding box center [565, 264] width 769 height 478
click at [422, 248] on div "Back to Dashboard Change Sender ID Customers Technicians Select a contact Outbo…" at bounding box center [565, 264] width 769 height 478
drag, startPoint x: 227, startPoint y: 166, endPoint x: 236, endPoint y: 373, distance: 207.2
click at [229, 174] on div "Back to Dashboard Change Sender ID Customers Technicians Select a contact Outbo…" at bounding box center [565, 264] width 769 height 478
drag, startPoint x: 667, startPoint y: 309, endPoint x: 816, endPoint y: 127, distance: 235.2
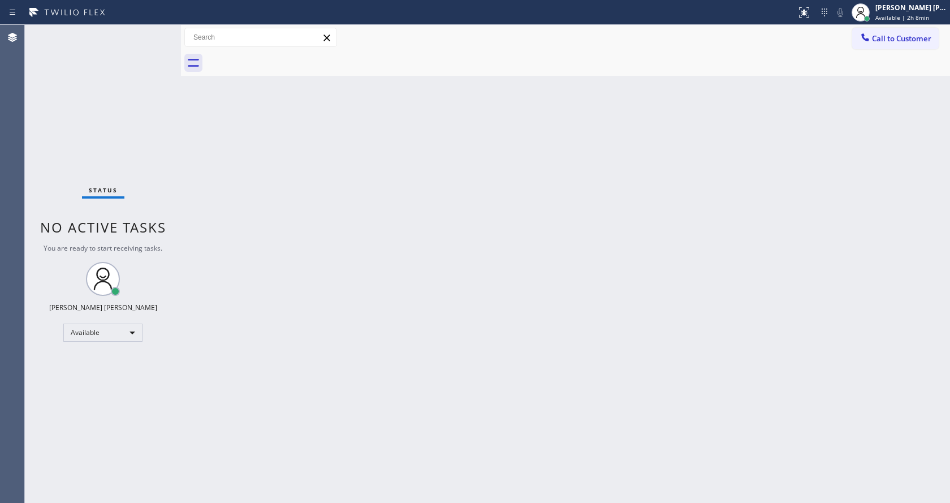
click at [669, 308] on div "Back to Dashboard Change Sender ID Customers Technicians Select a contact Outbo…" at bounding box center [565, 264] width 769 height 478
drag, startPoint x: 183, startPoint y: 144, endPoint x: 153, endPoint y: 68, distance: 81.5
click at [181, 139] on div at bounding box center [181, 264] width 0 height 478
drag, startPoint x: 180, startPoint y: 44, endPoint x: 149, endPoint y: 45, distance: 31.1
click at [149, 45] on div "Status No active tasks You are ready to start receiving tasks. [PERSON_NAME] [P…" at bounding box center [487, 264] width 925 height 478
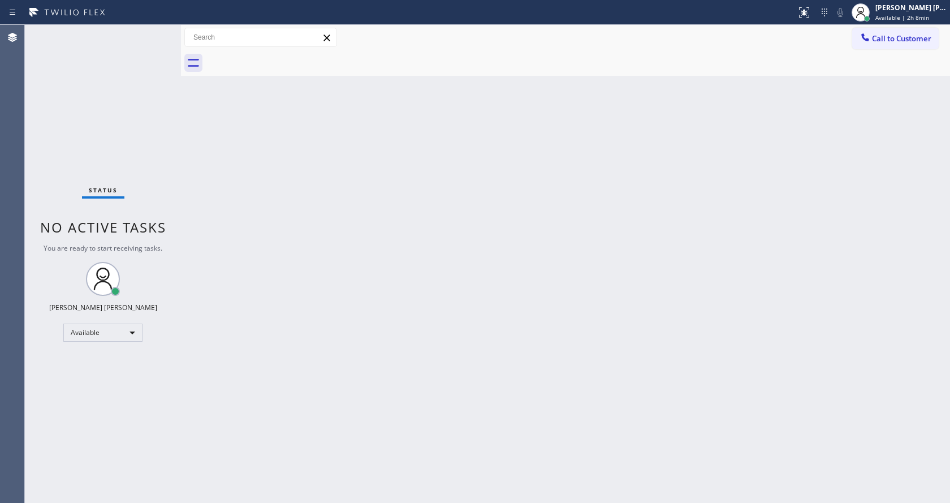
click at [154, 33] on div "Status No active tasks You are ready to start receiving tasks. [PERSON_NAME] [P…" at bounding box center [103, 264] width 156 height 478
click at [140, 38] on div "Status No active tasks You are ready to start receiving tasks. [PERSON_NAME] [P…" at bounding box center [103, 264] width 156 height 478
click at [344, 260] on div "Back to Dashboard Change Sender ID Customers Technicians Select a contact Outbo…" at bounding box center [565, 264] width 769 height 478
click at [176, 126] on div "Status No active tasks You are ready to start receiving tasks. [PERSON_NAME] [P…" at bounding box center [103, 264] width 156 height 478
click at [156, 33] on div "Status No active tasks You are ready to start receiving tasks. [PERSON_NAME] [P…" at bounding box center [103, 264] width 156 height 478
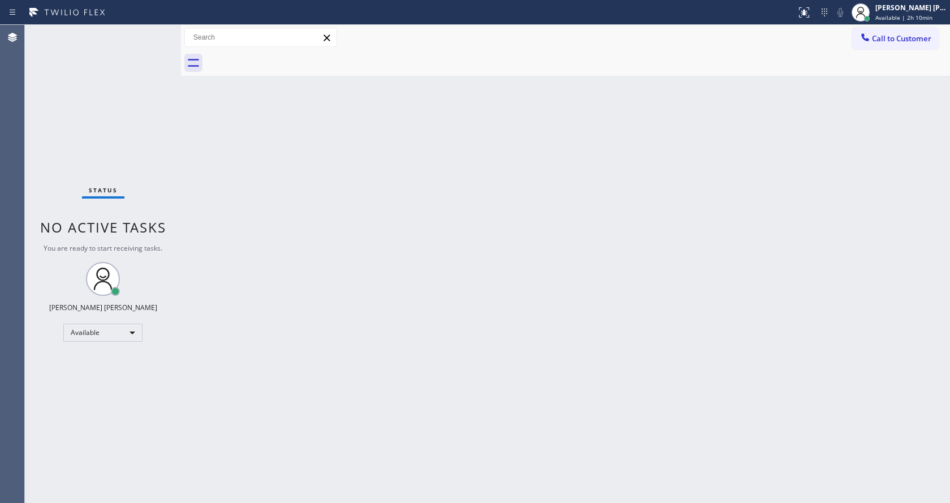
click at [382, 304] on div "Back to Dashboard Change Sender ID Customers Technicians Select a contact Outbo…" at bounding box center [565, 264] width 769 height 478
click at [79, 170] on div "Status No active tasks You are ready to start receiving tasks. [PERSON_NAME] [P…" at bounding box center [103, 264] width 156 height 478
click at [157, 32] on div "Status No active tasks You are ready to start receiving tasks. [PERSON_NAME] [P…" at bounding box center [103, 264] width 156 height 478
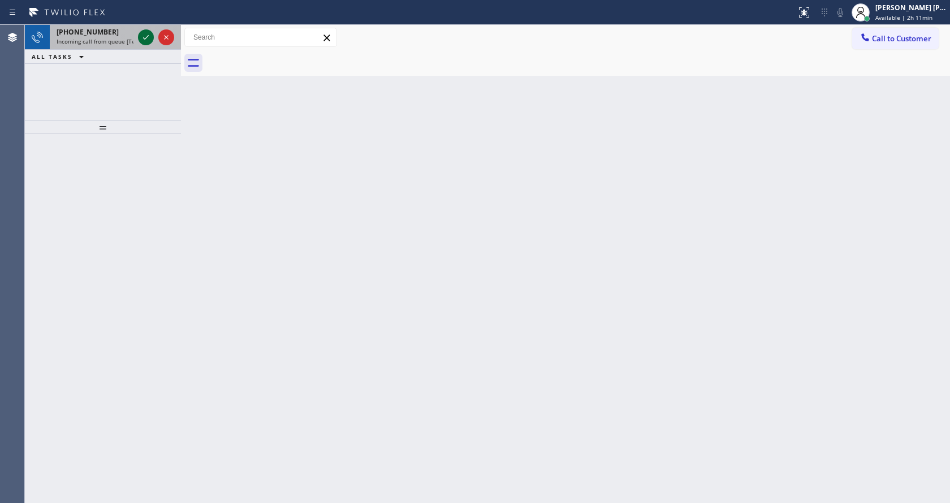
click at [148, 36] on icon at bounding box center [146, 37] width 6 height 5
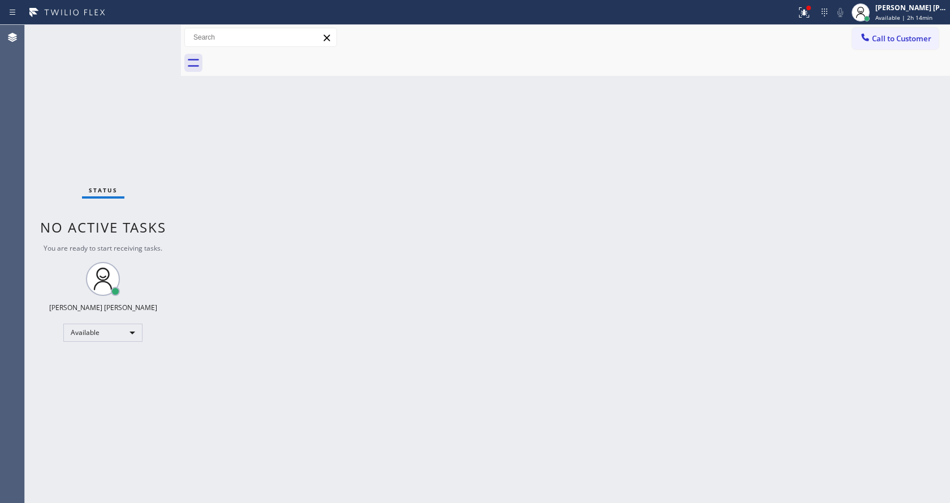
click at [264, 129] on div "Back to Dashboard Change Sender ID Customers Technicians Select a contact Outbo…" at bounding box center [565, 264] width 769 height 478
click at [156, 34] on div "Status No active tasks You are ready to start receiving tasks. [PERSON_NAME] [P…" at bounding box center [103, 264] width 156 height 478
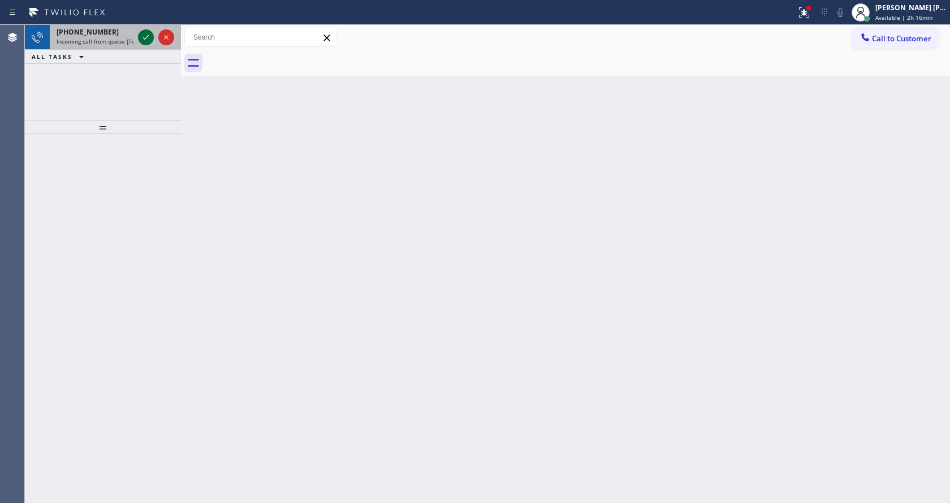
click at [141, 36] on icon at bounding box center [146, 38] width 14 height 14
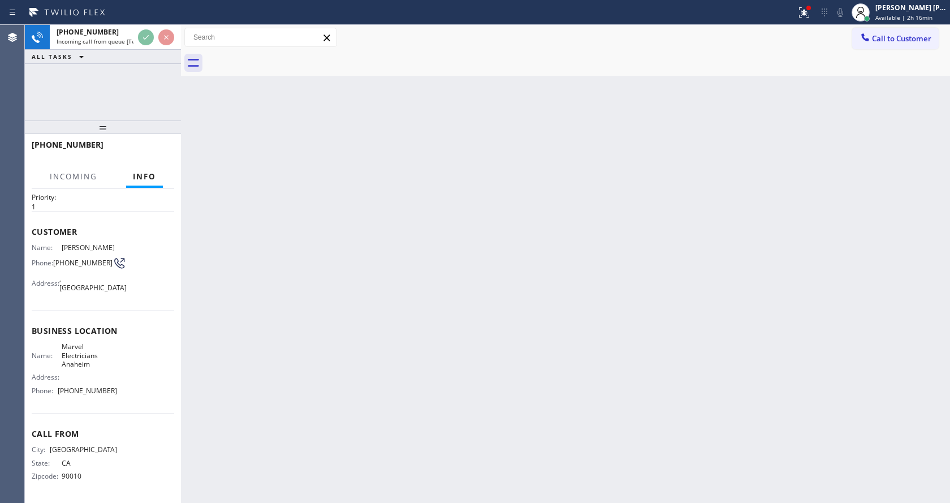
scroll to position [32, 0]
click at [365, 330] on div "Back to Dashboard Change Sender ID Customers Technicians Select a contact Outbo…" at bounding box center [565, 264] width 769 height 478
click at [300, 363] on div "Back to Dashboard Change Sender ID Customers Technicians Select a contact Outbo…" at bounding box center [565, 264] width 769 height 478
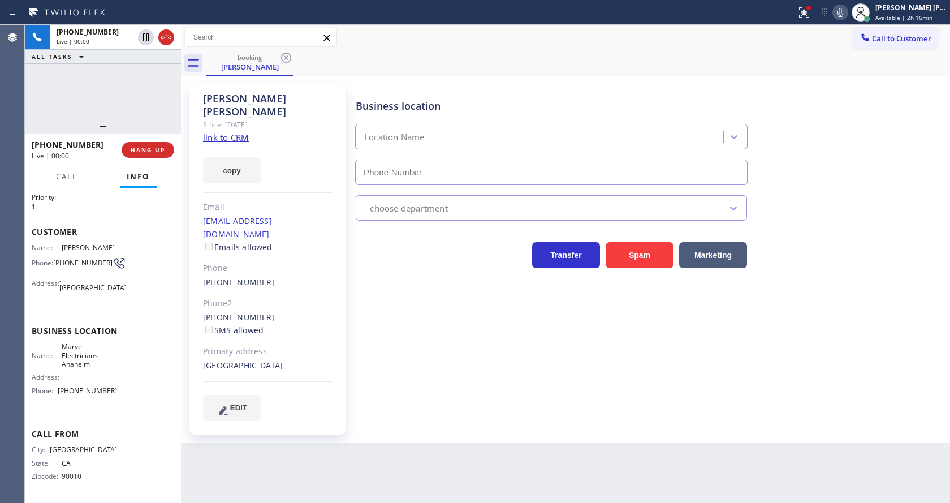
type input "[PHONE_NUMBER]"
click at [423, 358] on div "Business location Marvel Electricians [GEOGRAPHIC_DATA] [PHONE_NUMBER] Electric…" at bounding box center [650, 252] width 594 height 330
click at [385, 439] on div "Back to Dashboard Change Sender ID Customers Technicians Select a contact Outbo…" at bounding box center [565, 264] width 769 height 478
click at [242, 132] on link "link to CRM" at bounding box center [226, 137] width 46 height 11
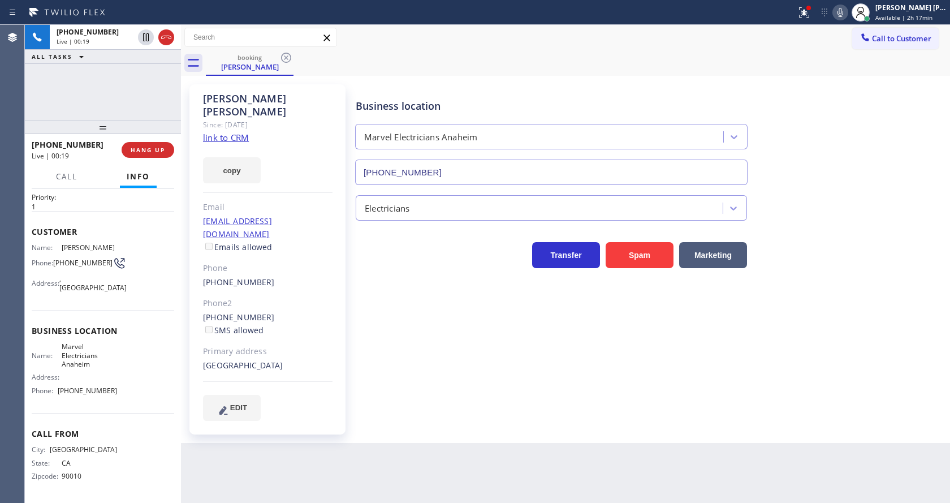
click at [390, 335] on div "Business location Marvel Electricians [GEOGRAPHIC_DATA] [PHONE_NUMBER] Electric…" at bounding box center [650, 252] width 594 height 330
click at [181, 238] on div at bounding box center [181, 264] width 0 height 478
click at [842, 11] on icon at bounding box center [841, 13] width 14 height 14
drag, startPoint x: 438, startPoint y: 320, endPoint x: 473, endPoint y: 317, distance: 35.7
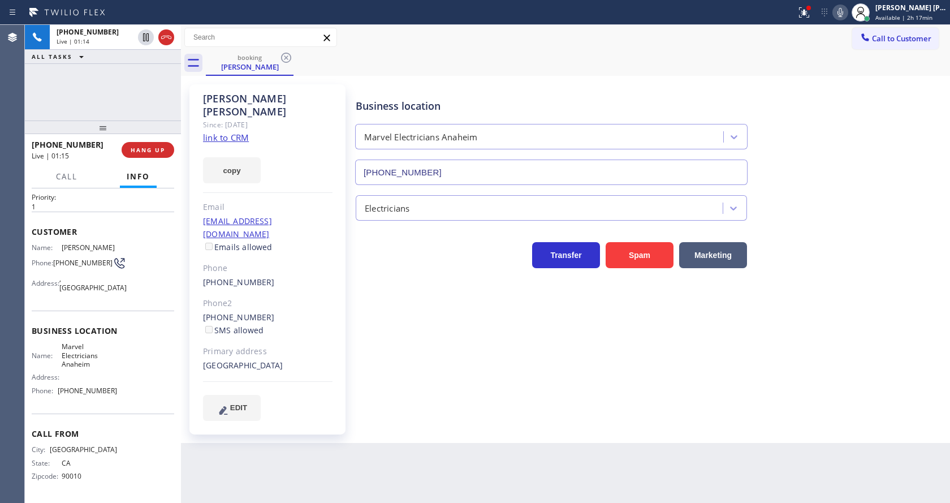
click at [440, 320] on div "Business location Marvel Electricians [GEOGRAPHIC_DATA] [PHONE_NUMBER] Electric…" at bounding box center [650, 252] width 594 height 330
click at [88, 361] on span "Marvel Electricians Anaheim" at bounding box center [90, 355] width 56 height 26
drag, startPoint x: 59, startPoint y: 242, endPoint x: 113, endPoint y: 245, distance: 54.4
click at [113, 245] on div "Name: [PERSON_NAME] Phone: [PHONE_NUMBER] Address: [GEOGRAPHIC_DATA]" at bounding box center [103, 269] width 143 height 53
click at [325, 395] on div "EDIT" at bounding box center [268, 408] width 130 height 26
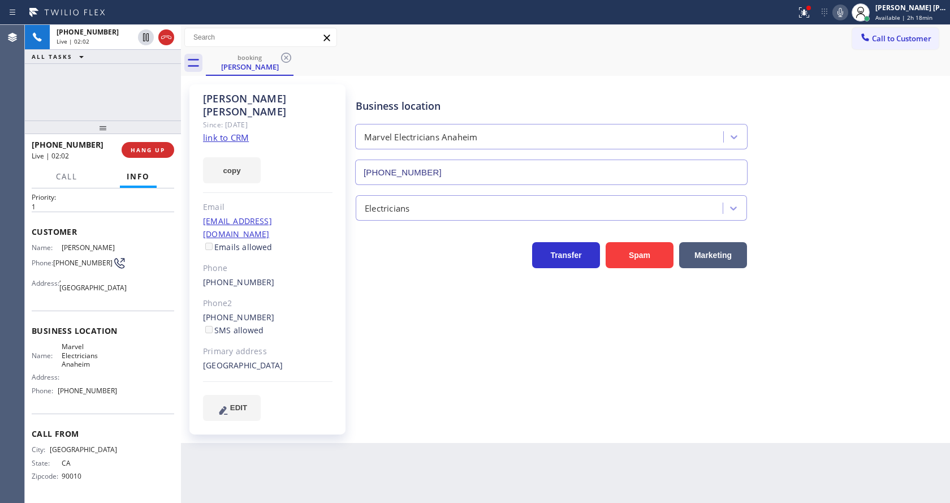
drag, startPoint x: 154, startPoint y: 318, endPoint x: 133, endPoint y: 318, distance: 20.9
click at [154, 318] on div "Business location Name: Marvel Electricians Anaheim Address: Phone: [PHONE_NUMB…" at bounding box center [103, 362] width 143 height 103
drag, startPoint x: 55, startPoint y: 256, endPoint x: 78, endPoint y: 265, distance: 25.1
click at [78, 265] on span "[PHONE_NUMBER]" at bounding box center [82, 262] width 59 height 8
click at [322, 428] on div "Back to Dashboard Change Sender ID Customers Technicians Select a contact Outbo…" at bounding box center [565, 264] width 769 height 478
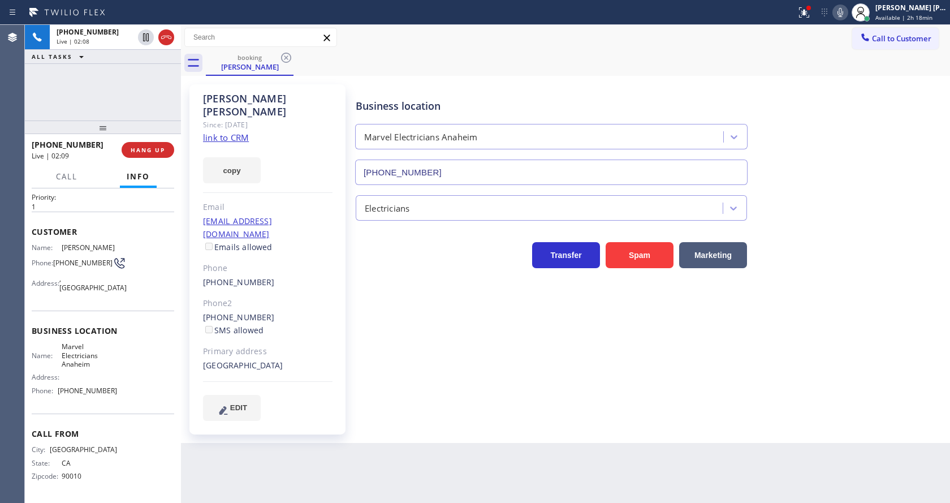
click at [159, 342] on div "Name: Marvel Electricians Anaheim Address: Phone: [PHONE_NUMBER]" at bounding box center [103, 370] width 143 height 57
click at [88, 362] on span "Marvel Electricians Anaheim" at bounding box center [90, 355] width 56 height 26
drag, startPoint x: 59, startPoint y: 345, endPoint x: 98, endPoint y: 368, distance: 45.1
click at [98, 368] on span "Marvel Electricians Anaheim" at bounding box center [90, 355] width 56 height 26
click at [315, 491] on div "Back to Dashboard Change Sender ID Customers Technicians Select a contact Outbo…" at bounding box center [565, 264] width 769 height 478
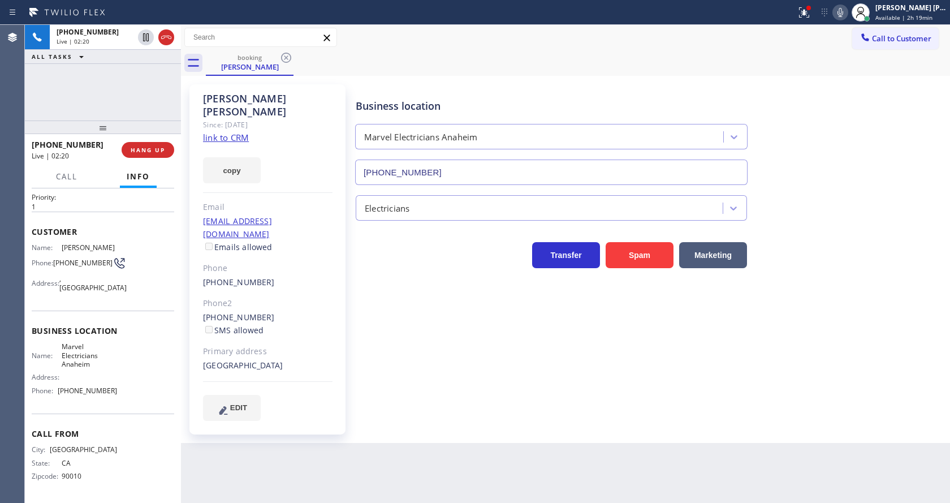
drag, startPoint x: 131, startPoint y: 419, endPoint x: 123, endPoint y: 413, distance: 9.7
click at [131, 419] on div "Call From City: [GEOGRAPHIC_DATA]: [US_STATE] Zipcode: 90010" at bounding box center [103, 455] width 143 height 85
drag, startPoint x: 55, startPoint y: 389, endPoint x: 113, endPoint y: 394, distance: 57.9
click at [113, 394] on div "Name: Marvel Electricians Anaheim Address: Phone: [PHONE_NUMBER]" at bounding box center [103, 370] width 143 height 57
click at [271, 435] on div "Back to Dashboard Change Sender ID Customers Technicians Select a contact Outbo…" at bounding box center [565, 264] width 769 height 478
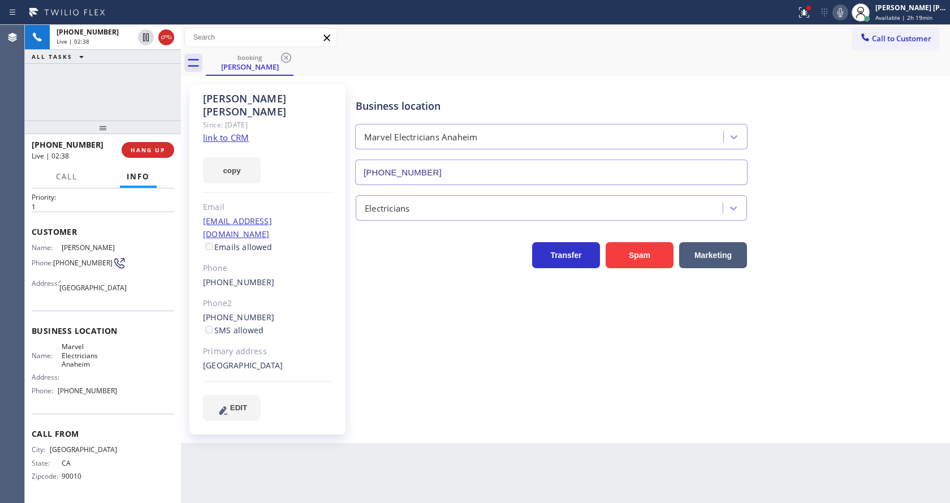
click at [523, 407] on div "Business location Marvel Electricians [GEOGRAPHIC_DATA] [PHONE_NUMBER] Electric…" at bounding box center [650, 263] width 594 height 353
click at [476, 450] on div "Back to Dashboard Change Sender ID Customers Technicians Select a contact Outbo…" at bounding box center [565, 264] width 769 height 478
click at [467, 416] on div "[PERSON_NAME] Since: [DATE] link to CRM copy Email [EMAIL_ADDRESS][DOMAIN_NAME]…" at bounding box center [565, 259] width 769 height 367
click at [313, 297] on div "Phone2" at bounding box center [268, 303] width 130 height 13
click at [368, 407] on div "Business location Marvel Electricians [GEOGRAPHIC_DATA] [PHONE_NUMBER] Electric…" at bounding box center [650, 263] width 594 height 353
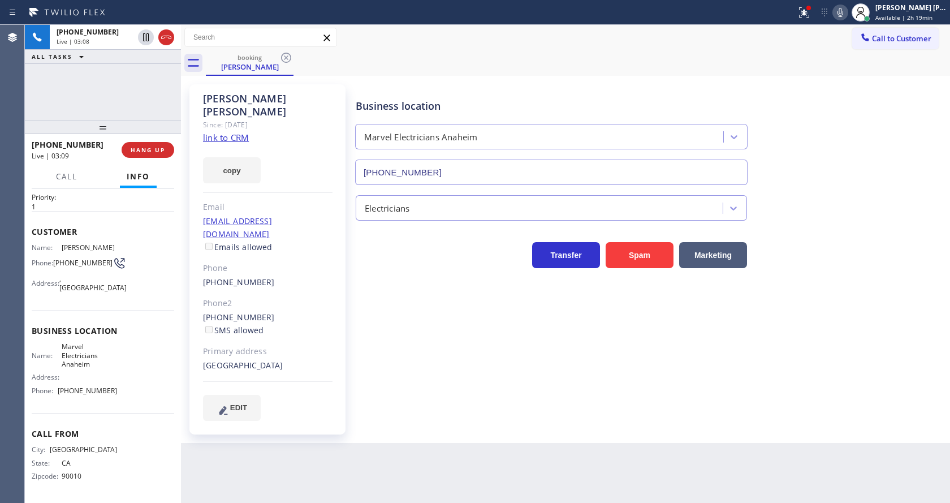
click at [424, 365] on div "Business location Marvel Electricians [GEOGRAPHIC_DATA] [PHONE_NUMBER] Electric…" at bounding box center [650, 252] width 594 height 330
click at [333, 359] on div "[PERSON_NAME] Since: [DATE] link to CRM copy Email [EMAIL_ADDRESS][DOMAIN_NAME]…" at bounding box center [267, 259] width 156 height 350
click at [443, 372] on div "Business location Marvel Electricians [GEOGRAPHIC_DATA] [PHONE_NUMBER] Electric…" at bounding box center [650, 252] width 594 height 330
click at [156, 150] on span "HANG UP" at bounding box center [148, 150] width 35 height 8
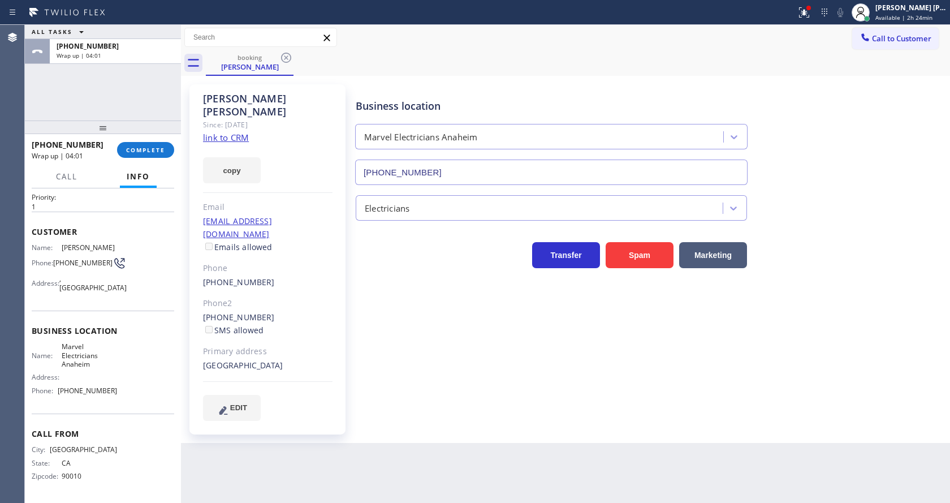
click at [154, 159] on div "[PHONE_NUMBER] Wrap up | 04:01 COMPLETE" at bounding box center [103, 149] width 143 height 29
click at [151, 151] on span "COMPLETE" at bounding box center [145, 150] width 39 height 8
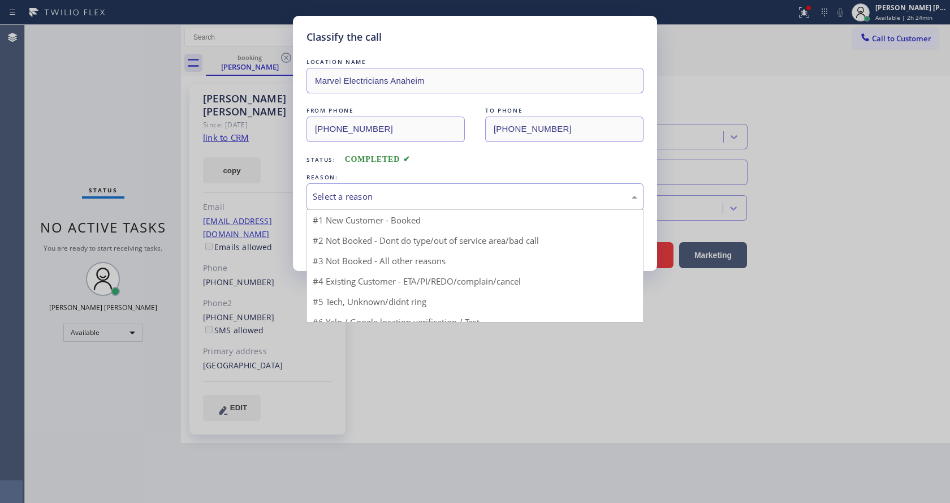
click at [383, 196] on div "Select a reason" at bounding box center [475, 196] width 325 height 13
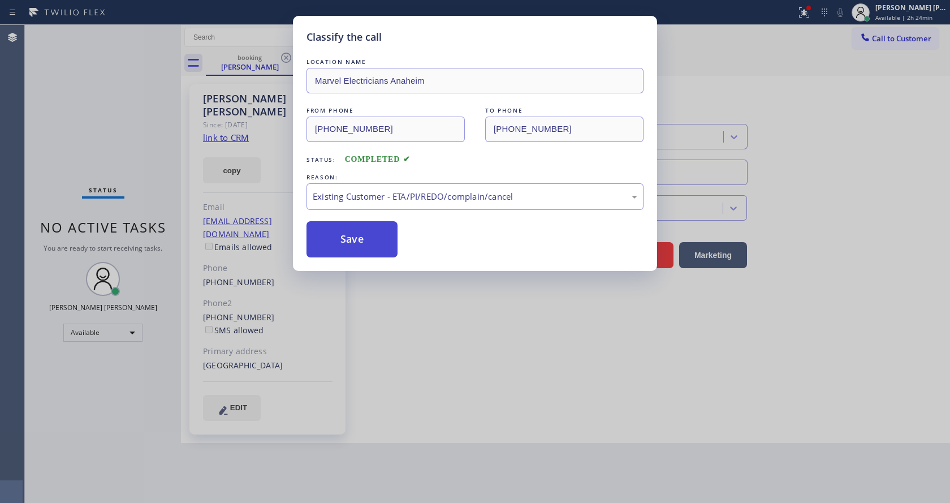
click at [354, 231] on button "Save" at bounding box center [352, 239] width 91 height 36
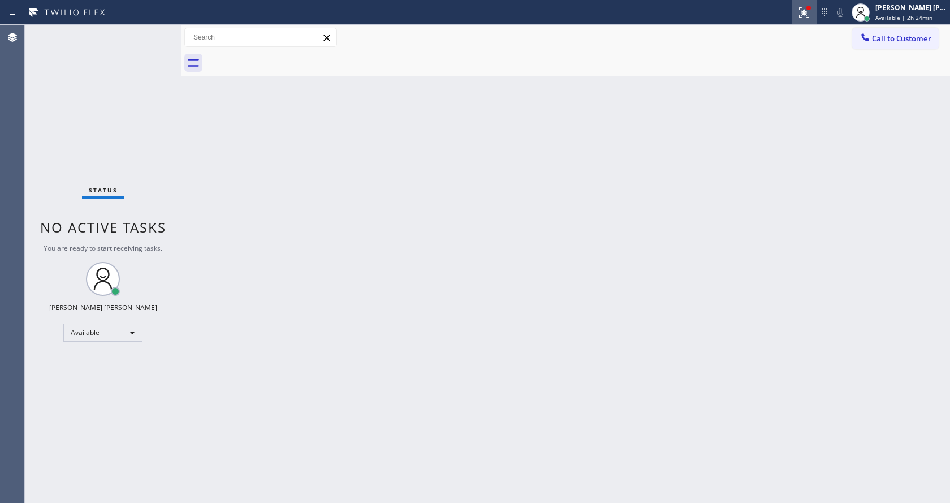
click at [817, 10] on div at bounding box center [804, 13] width 25 height 14
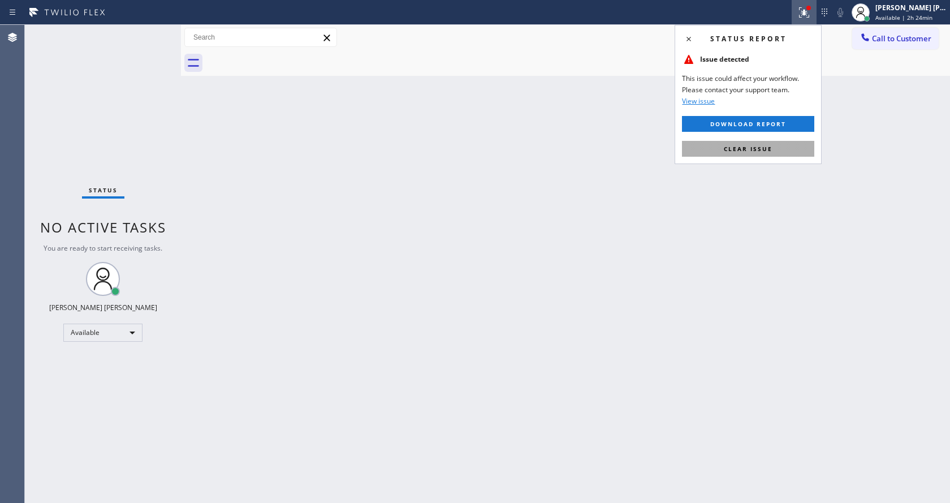
click at [767, 149] on span "Clear issue" at bounding box center [748, 149] width 49 height 8
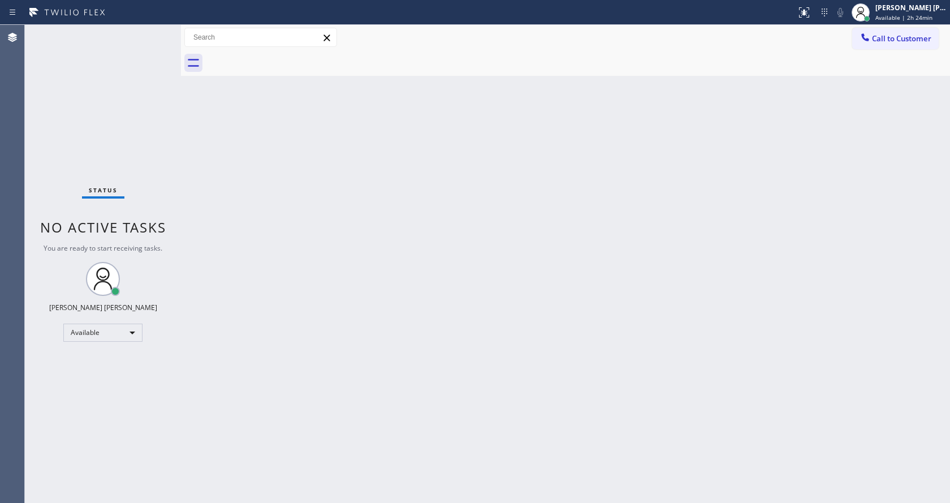
drag, startPoint x: 687, startPoint y: 244, endPoint x: 466, endPoint y: 354, distance: 246.4
click at [678, 249] on div "Back to Dashboard Change Sender ID Customers Technicians Select a contact Outbo…" at bounding box center [565, 264] width 769 height 478
click at [199, 131] on div "Back to Dashboard Change Sender ID Customers Technicians Select a contact Outbo…" at bounding box center [565, 264] width 769 height 478
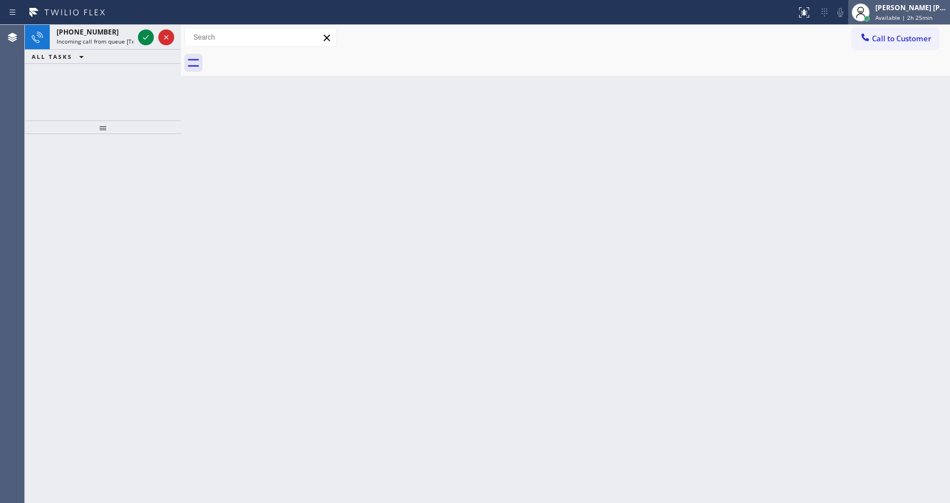
click at [896, 15] on span "Available | 2h 25min" at bounding box center [904, 18] width 57 height 8
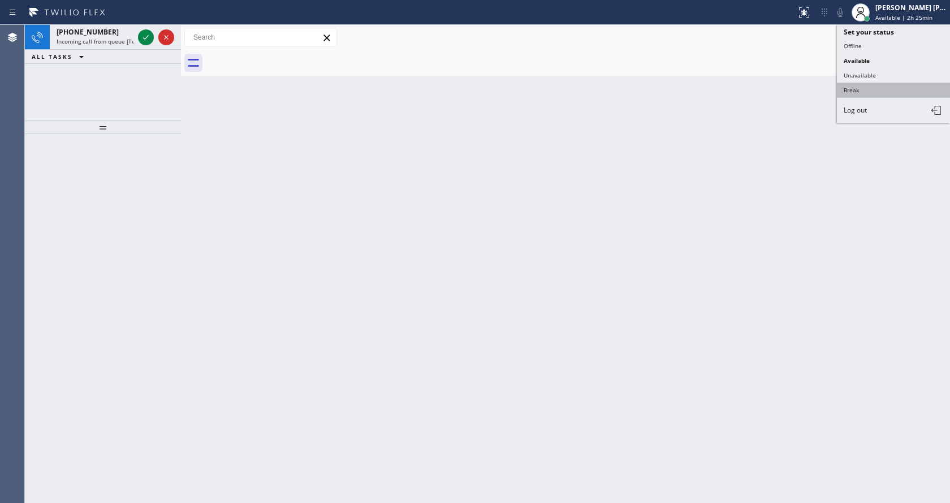
click at [882, 85] on button "Break" at bounding box center [893, 90] width 113 height 15
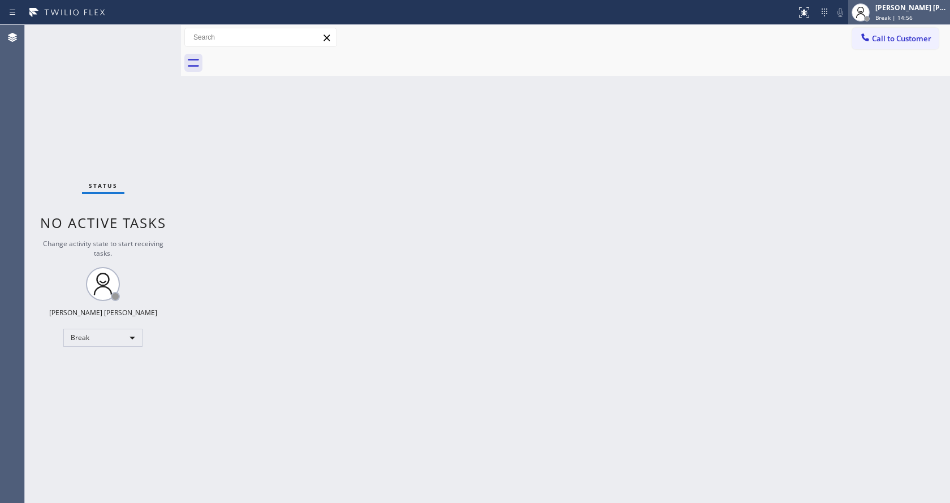
click at [925, 23] on div "[PERSON_NAME] [PERSON_NAME] Break | 14:56" at bounding box center [899, 12] width 102 height 25
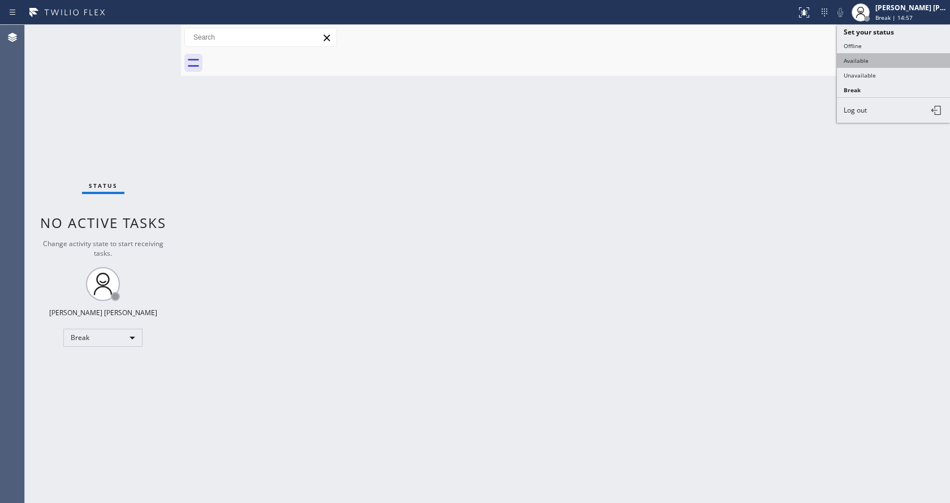
click at [882, 62] on button "Available" at bounding box center [893, 60] width 113 height 15
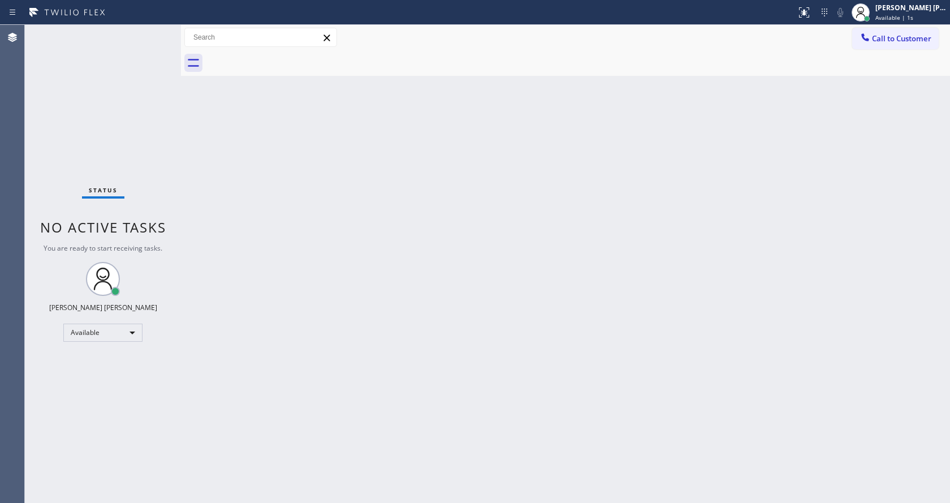
click at [518, 244] on div "Back to Dashboard Change Sender ID Customers Technicians Select a contact Outbo…" at bounding box center [565, 264] width 769 height 478
drag, startPoint x: 120, startPoint y: 178, endPoint x: 135, endPoint y: 180, distance: 15.4
click at [127, 179] on div "Status No active tasks You are ready to start receiving tasks. [PERSON_NAME] [P…" at bounding box center [103, 264] width 156 height 478
click at [294, 161] on div "Back to Dashboard Change Sender ID Customers Technicians Select a contact Outbo…" at bounding box center [565, 264] width 769 height 478
click at [156, 32] on div "Status No active tasks You are ready to start receiving tasks. [PERSON_NAME] [P…" at bounding box center [103, 264] width 156 height 478
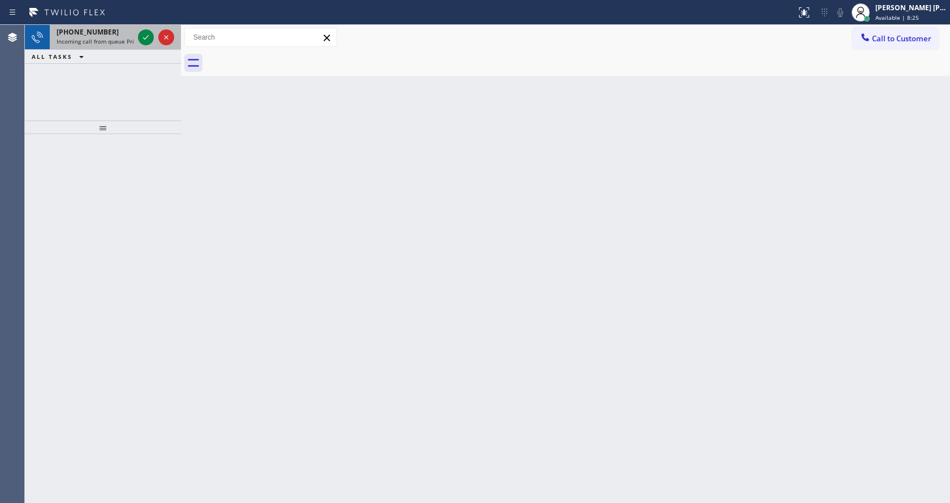
click at [105, 27] on div "[PHONE_NUMBER]" at bounding box center [95, 32] width 77 height 10
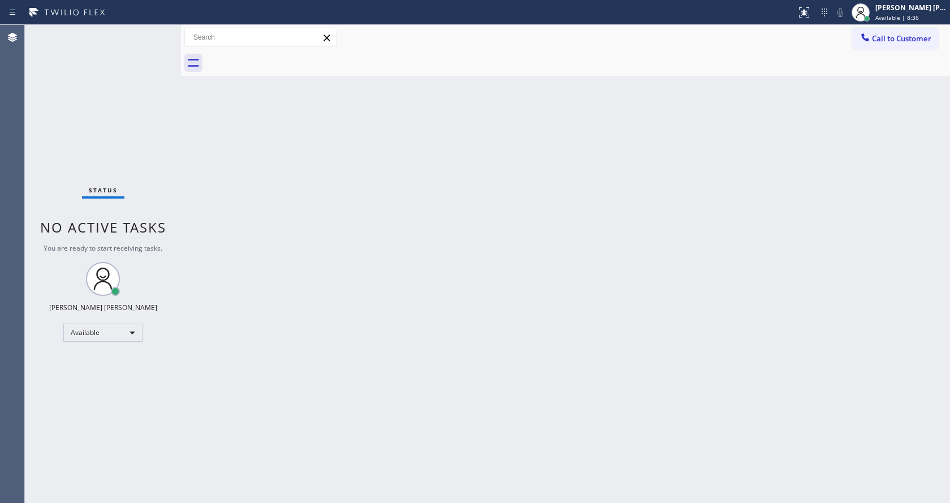
click at [456, 263] on div "Back to Dashboard Change Sender ID Customers Technicians Select a contact Outbo…" at bounding box center [565, 264] width 769 height 478
click at [907, 226] on div "Back to Dashboard Change Sender ID Customers Technicians Select a contact Outbo…" at bounding box center [565, 264] width 769 height 478
click at [855, 197] on div "Back to Dashboard Change Sender ID Customers Technicians Select a contact Outbo…" at bounding box center [565, 264] width 769 height 478
click at [291, 190] on div "Back to Dashboard Change Sender ID Customers Technicians Select a contact Outbo…" at bounding box center [565, 264] width 769 height 478
drag, startPoint x: 184, startPoint y: 31, endPoint x: 171, endPoint y: 31, distance: 12.4
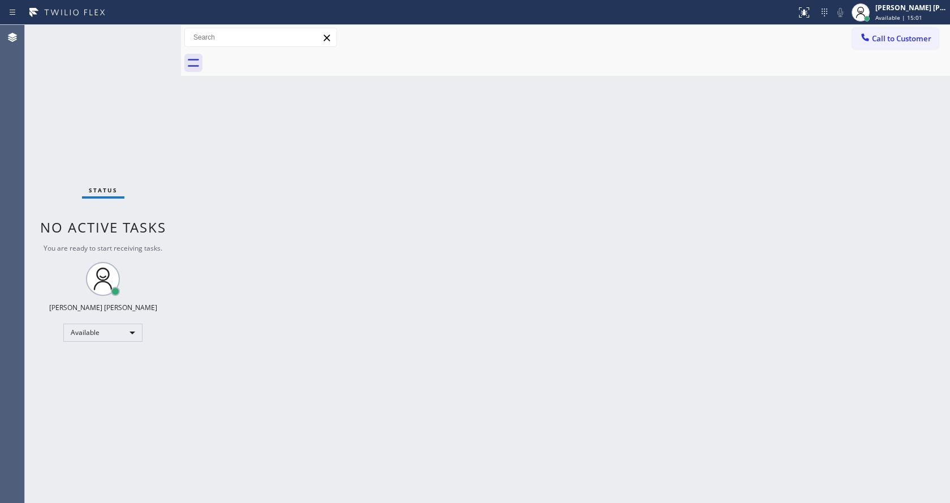
click at [171, 31] on div "Status No active tasks You are ready to start receiving tasks. [PERSON_NAME] [P…" at bounding box center [487, 264] width 925 height 478
drag, startPoint x: 182, startPoint y: 30, endPoint x: 162, endPoint y: 31, distance: 19.8
click at [162, 31] on div "Status No active tasks You are ready to start receiving tasks. [PERSON_NAME] [P…" at bounding box center [487, 264] width 925 height 478
click at [161, 29] on div "Status No active tasks You are ready to start receiving tasks. [PERSON_NAME] [P…" at bounding box center [103, 264] width 156 height 478
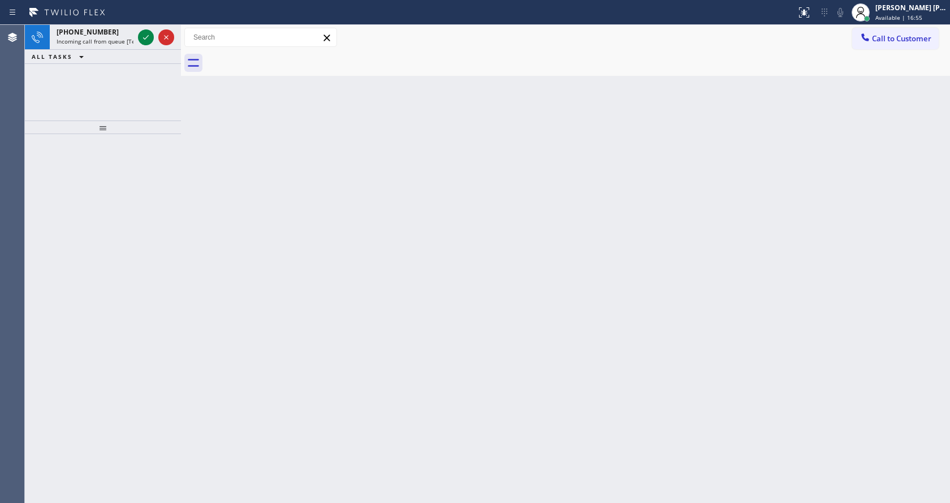
click at [412, 242] on div "Back to Dashboard Change Sender ID Customers Technicians Select a contact Outbo…" at bounding box center [565, 264] width 769 height 478
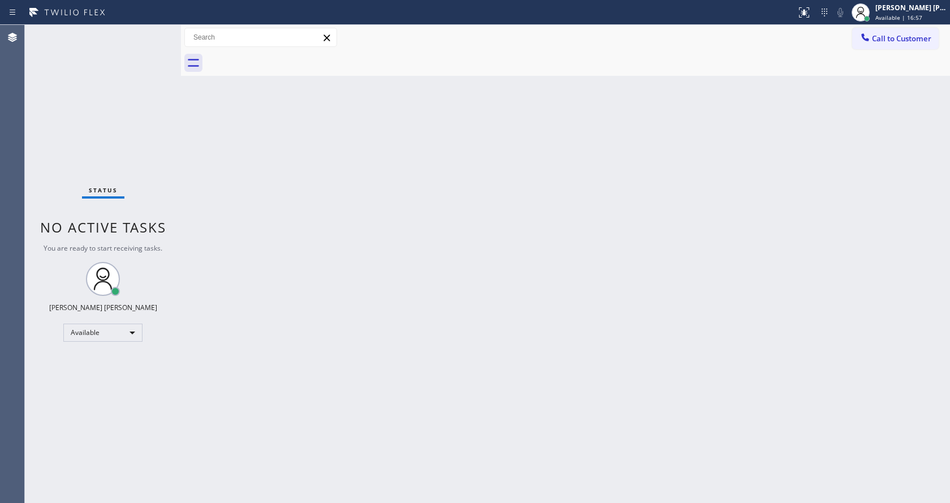
click at [199, 46] on div at bounding box center [260, 37] width 153 height 19
click at [614, 333] on div "Back to Dashboard Change Sender ID Customers Technicians Select a contact Outbo…" at bounding box center [565, 264] width 769 height 478
click at [271, 380] on div "Back to Dashboard Change Sender ID Customers Technicians Select a contact Outbo…" at bounding box center [565, 264] width 769 height 478
click at [580, 268] on div "Back to Dashboard Change Sender ID Customers Technicians Select a contact Outbo…" at bounding box center [565, 264] width 769 height 478
click at [378, 238] on div "Back to Dashboard Change Sender ID Customers Technicians Select a contact Outbo…" at bounding box center [565, 264] width 769 height 478
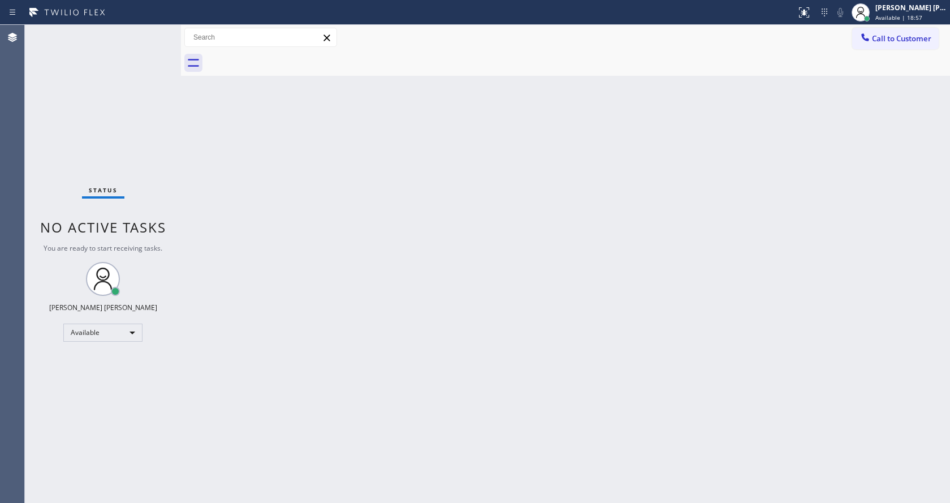
click at [438, 355] on div "Back to Dashboard Change Sender ID Customers Technicians Select a contact Outbo…" at bounding box center [565, 264] width 769 height 478
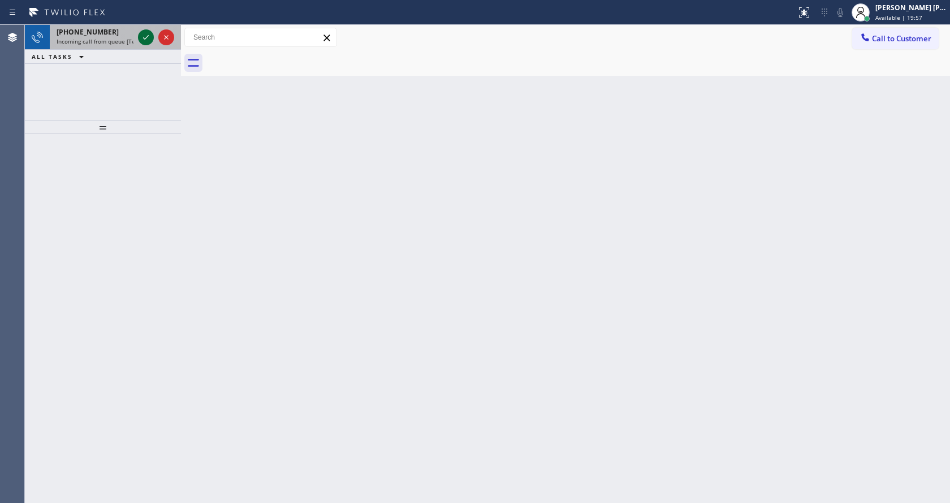
click at [145, 37] on icon at bounding box center [146, 38] width 14 height 14
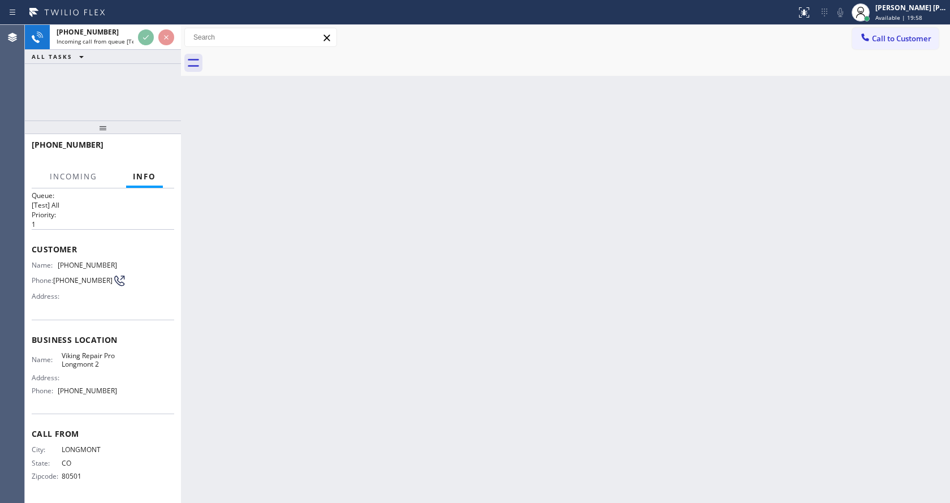
scroll to position [15, 0]
click at [441, 371] on div "Back to Dashboard Change Sender ID Customers Technicians Select a contact Outbo…" at bounding box center [565, 264] width 769 height 478
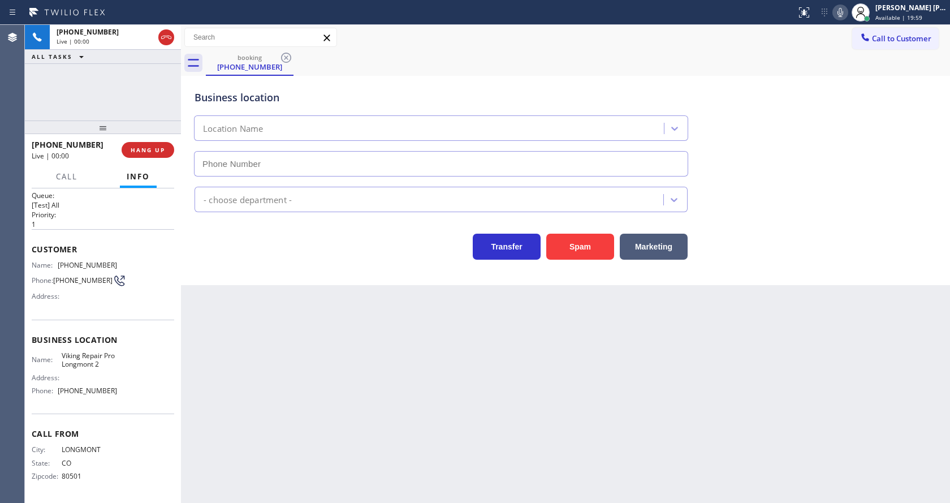
type input "[PHONE_NUMBER]"
click at [396, 425] on div "Back to Dashboard Change Sender ID Customers Technicians Select a contact Outbo…" at bounding box center [565, 264] width 769 height 478
click at [278, 288] on div "Back to Dashboard Change Sender ID Customers Technicians Select a contact Outbo…" at bounding box center [565, 264] width 769 height 478
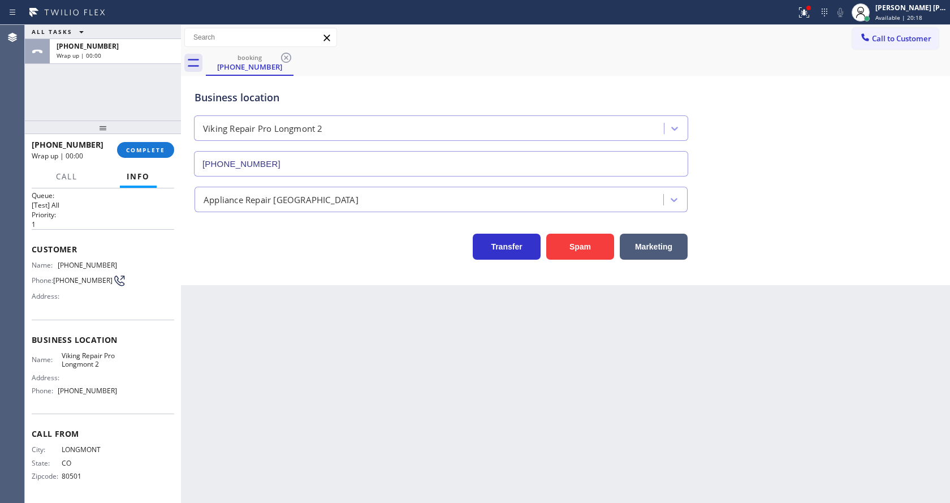
click at [146, 134] on div at bounding box center [103, 127] width 156 height 14
click at [148, 145] on button "COMPLETE" at bounding box center [145, 150] width 57 height 16
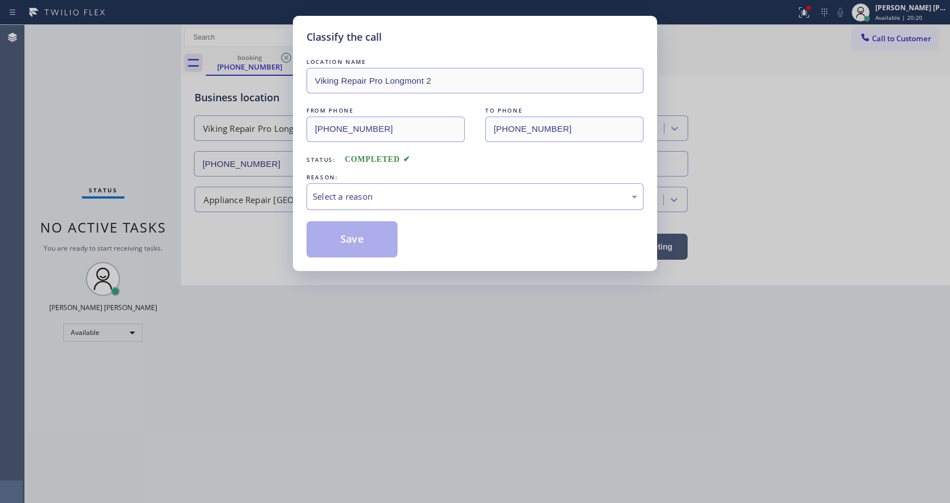
click at [351, 192] on div "Select a reason" at bounding box center [475, 196] width 325 height 13
click at [353, 257] on div "Classify the call LOCATION NAME Viking Repair Pro Longmont 2 FROM PHONE [PHONE_…" at bounding box center [475, 143] width 364 height 255
click at [343, 232] on button "Save" at bounding box center [352, 239] width 91 height 36
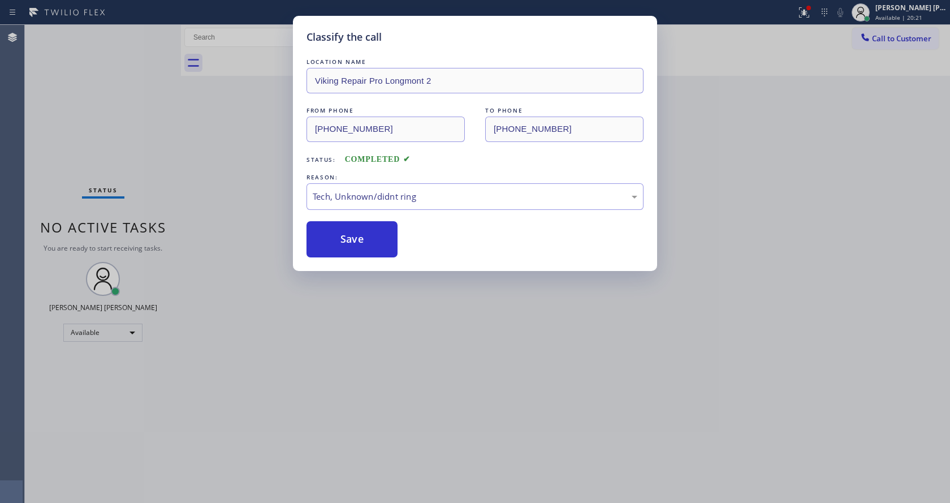
click at [373, 350] on div "Classify the call LOCATION NAME Viking Repair Pro Longmont 2 FROM PHONE [PHONE_…" at bounding box center [475, 251] width 950 height 503
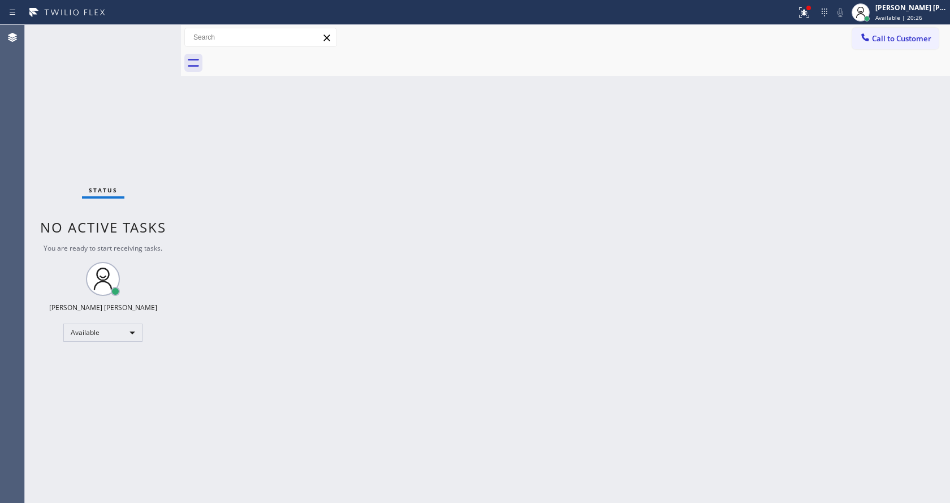
click at [264, 277] on div "Back to Dashboard Change Sender ID Customers Technicians Select a contact Outbo…" at bounding box center [565, 264] width 769 height 478
click at [154, 37] on div "Status No active tasks You are ready to start receiving tasks. [PERSON_NAME] [P…" at bounding box center [103, 264] width 156 height 478
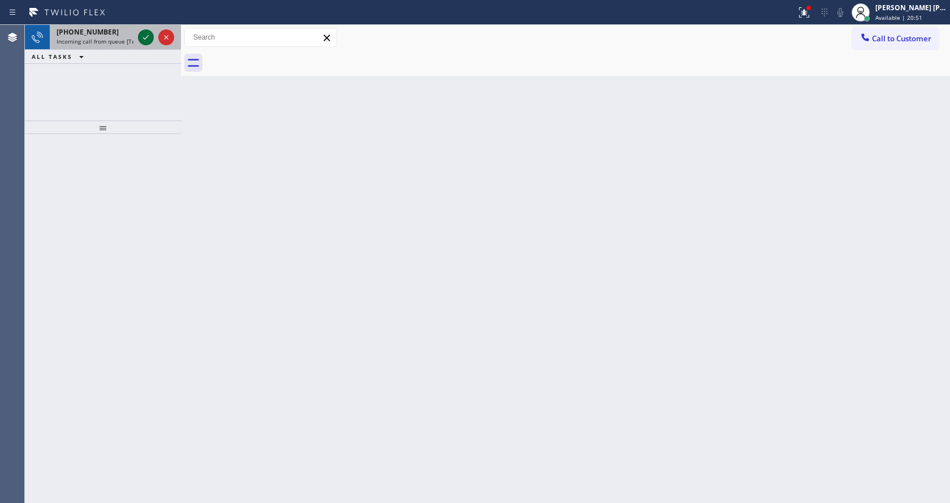
click at [150, 37] on icon at bounding box center [146, 38] width 14 height 14
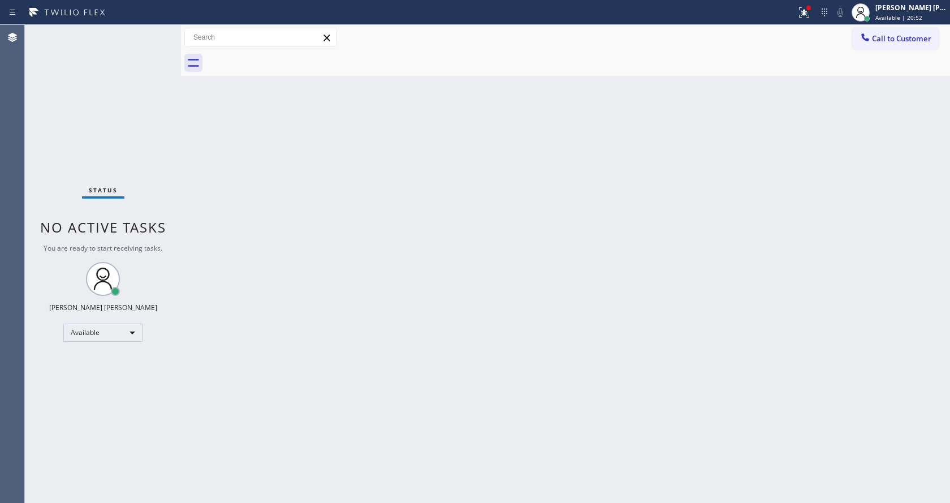
click at [402, 357] on div "Back to Dashboard Change Sender ID Customers Technicians Select a contact Outbo…" at bounding box center [565, 264] width 769 height 478
click at [445, 141] on div "Back to Dashboard Change Sender ID Customers Technicians Select a contact Outbo…" at bounding box center [565, 264] width 769 height 478
click at [808, 3] on button at bounding box center [804, 12] width 25 height 25
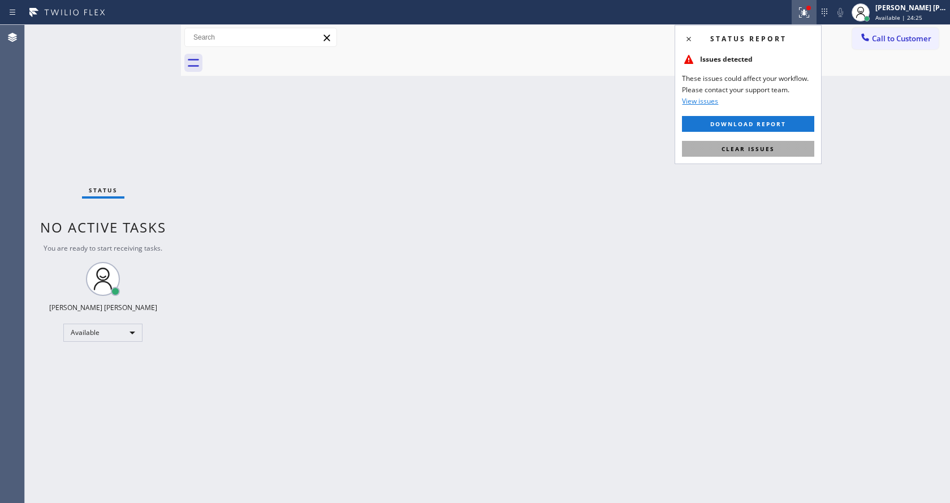
click at [761, 152] on span "Clear issues" at bounding box center [748, 149] width 53 height 8
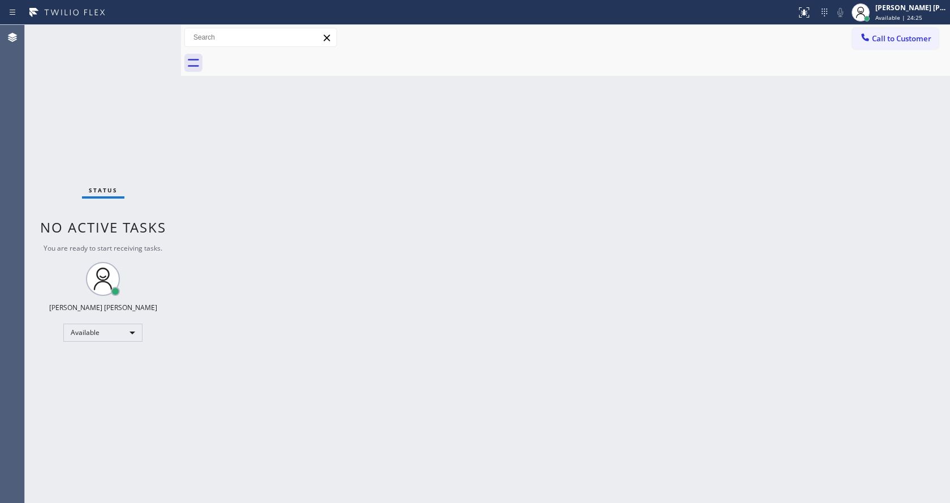
click at [777, 158] on div "Back to Dashboard Change Sender ID Customers Technicians Select a contact Outbo…" at bounding box center [565, 264] width 769 height 478
click at [153, 31] on div "Status No active tasks You are ready to start receiving tasks. [PERSON_NAME] [P…" at bounding box center [103, 264] width 156 height 478
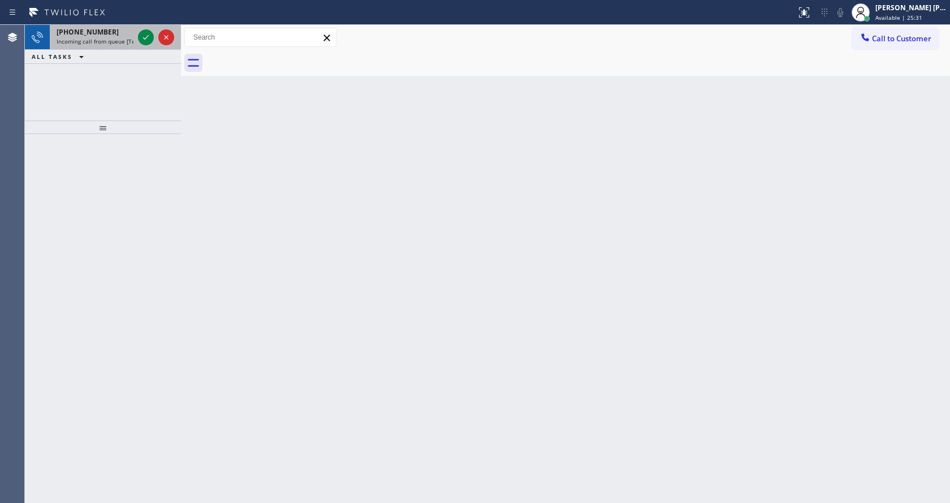
click at [127, 45] on div "[PHONE_NUMBER] Incoming call from queue [Test] All" at bounding box center [93, 37] width 86 height 25
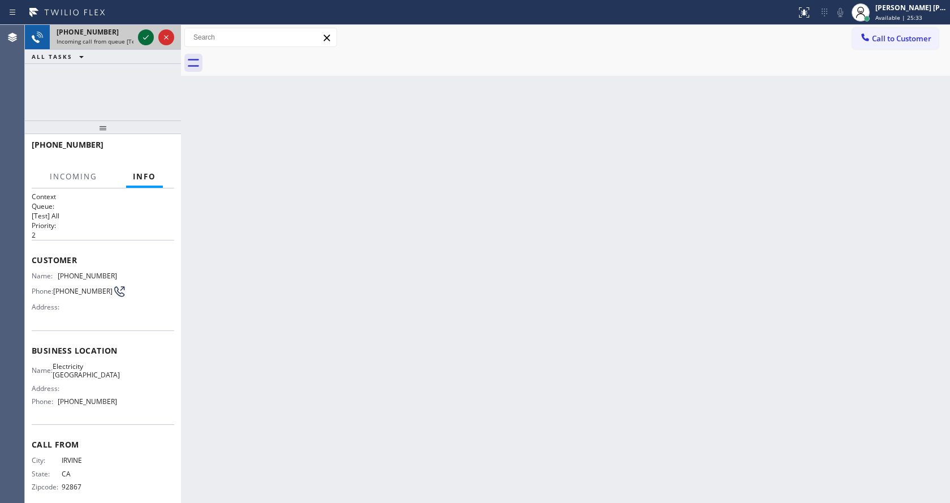
click at [147, 40] on icon at bounding box center [146, 38] width 14 height 14
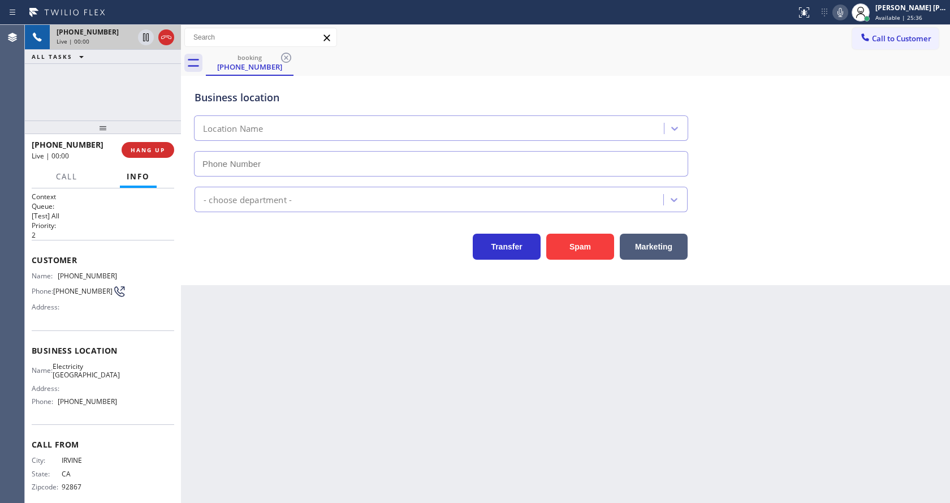
type input "[PHONE_NUMBER]"
click at [330, 379] on div "Back to Dashboard Change Sender ID Customers Technicians Select a contact Outbo…" at bounding box center [565, 264] width 769 height 478
click at [375, 400] on div "Back to Dashboard Change Sender ID Customers Technicians Select a contact Outbo…" at bounding box center [565, 264] width 769 height 478
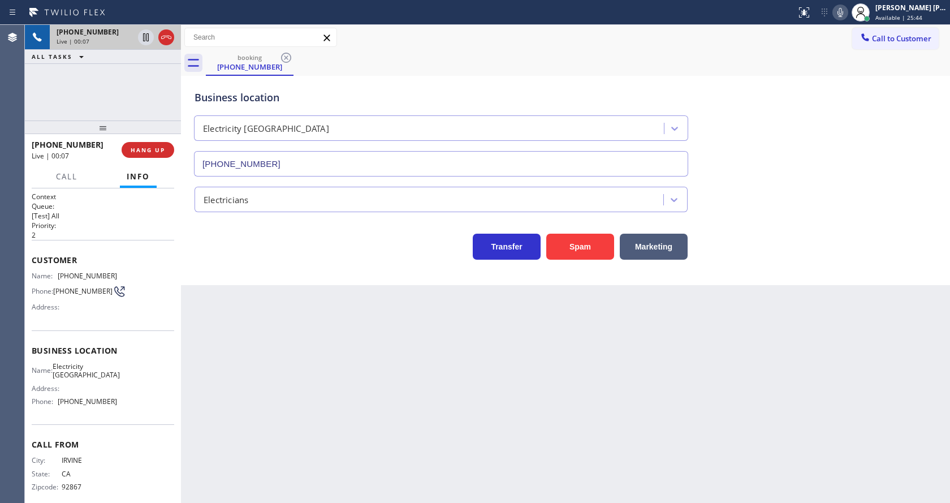
click at [270, 311] on div "Back to Dashboard Change Sender ID Customers Technicians Select a contact Outbo…" at bounding box center [565, 264] width 769 height 478
click at [467, 337] on div "Back to Dashboard Change Sender ID Customers Technicians Select a contact Outbo…" at bounding box center [565, 264] width 769 height 478
click at [769, 100] on div "Business location Electricity [GEOGRAPHIC_DATA] [PHONE_NUMBER]" at bounding box center [565, 125] width 747 height 102
click at [414, 372] on div "Back to Dashboard Change Sender ID Customers Technicians Select a contact Outbo…" at bounding box center [565, 264] width 769 height 478
click at [136, 339] on div "Business location Name: Electricity [GEOGRAPHIC_DATA] Address: Phone: [PHONE_NU…" at bounding box center [103, 377] width 143 height 94
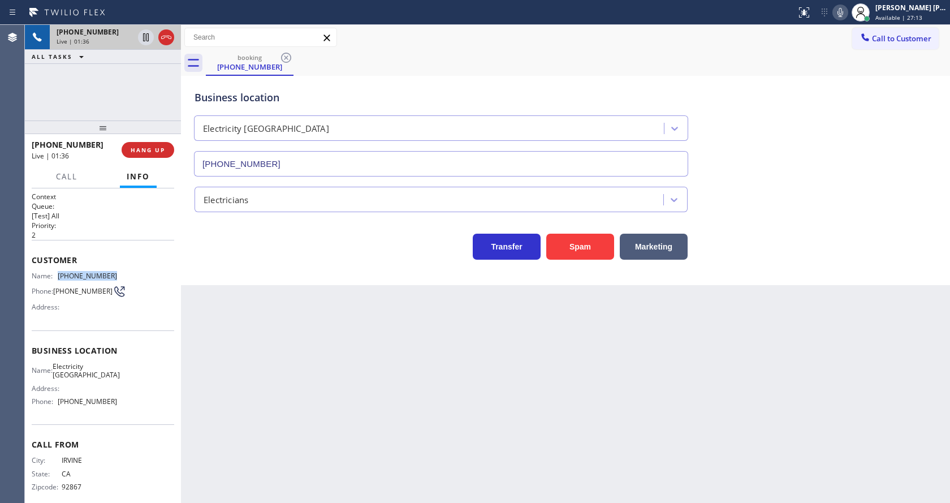
drag, startPoint x: 56, startPoint y: 275, endPoint x: 118, endPoint y: 271, distance: 62.3
click at [118, 271] on div "Name: [PHONE_NUMBER] Phone: [PHONE_NUMBER] Address:" at bounding box center [103, 293] width 143 height 45
click at [327, 340] on div "Back to Dashboard Change Sender ID Customers Technicians Select a contact Outbo…" at bounding box center [565, 264] width 769 height 478
click at [104, 356] on span "Business location" at bounding box center [103, 350] width 143 height 11
drag, startPoint x: 60, startPoint y: 365, endPoint x: 96, endPoint y: 396, distance: 47.7
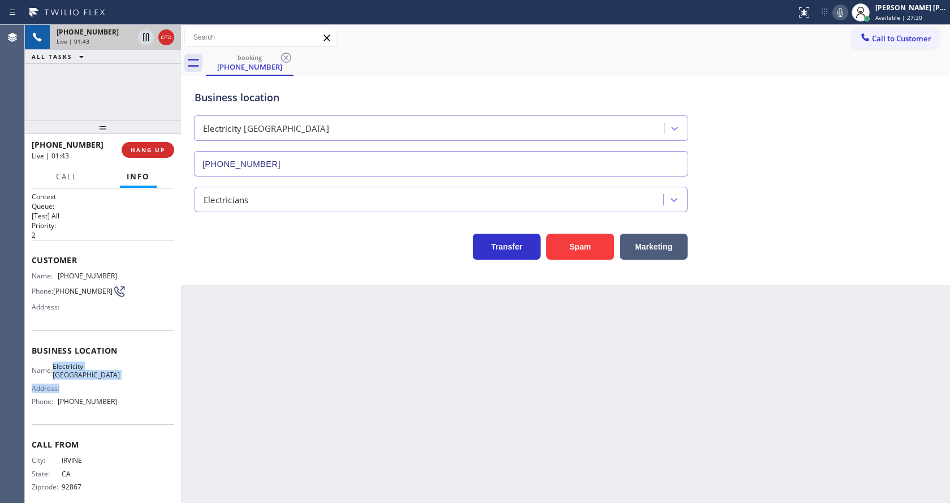
click at [96, 396] on div "Business location Name: Electricity [GEOGRAPHIC_DATA] Address: Phone: [PHONE_NU…" at bounding box center [103, 377] width 143 height 94
click at [95, 393] on div "Address:" at bounding box center [74, 388] width 85 height 8
drag, startPoint x: 58, startPoint y: 366, endPoint x: 87, endPoint y: 390, distance: 36.9
click at [87, 380] on div "Name: Electricity [GEOGRAPHIC_DATA]" at bounding box center [74, 371] width 85 height 18
drag, startPoint x: 291, startPoint y: 402, endPoint x: 275, endPoint y: 484, distance: 84.2
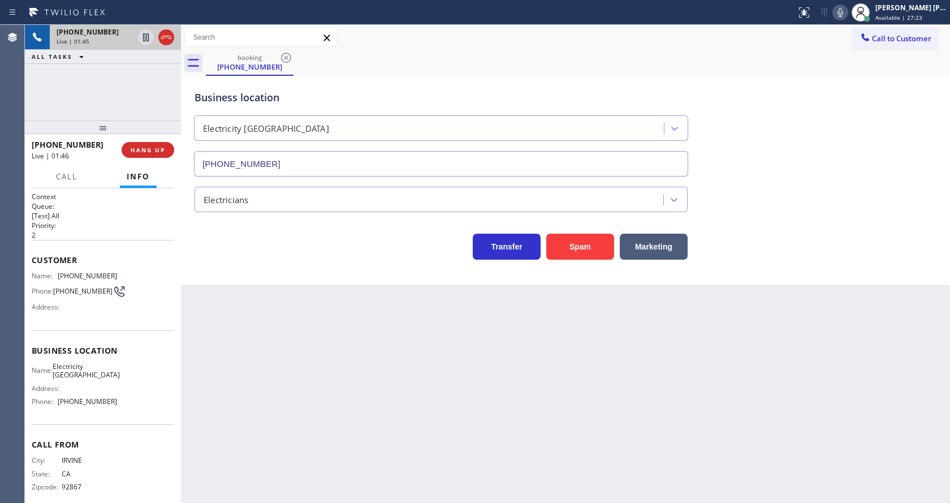
click at [291, 404] on div "Back to Dashboard Change Sender ID Customers Technicians Select a contact Outbo…" at bounding box center [565, 264] width 769 height 478
click at [162, 376] on div "Name: Electricity [GEOGRAPHIC_DATA] Address: Phone: [PHONE_NUMBER]" at bounding box center [103, 386] width 143 height 49
drag, startPoint x: 58, startPoint y: 415, endPoint x: 117, endPoint y: 419, distance: 58.4
click at [117, 411] on div "Name: Electricity [GEOGRAPHIC_DATA] Address: Phone: [PHONE_NUMBER]" at bounding box center [103, 386] width 143 height 49
click at [294, 393] on div "Back to Dashboard Change Sender ID Customers Technicians Select a contact Outbo…" at bounding box center [565, 264] width 769 height 478
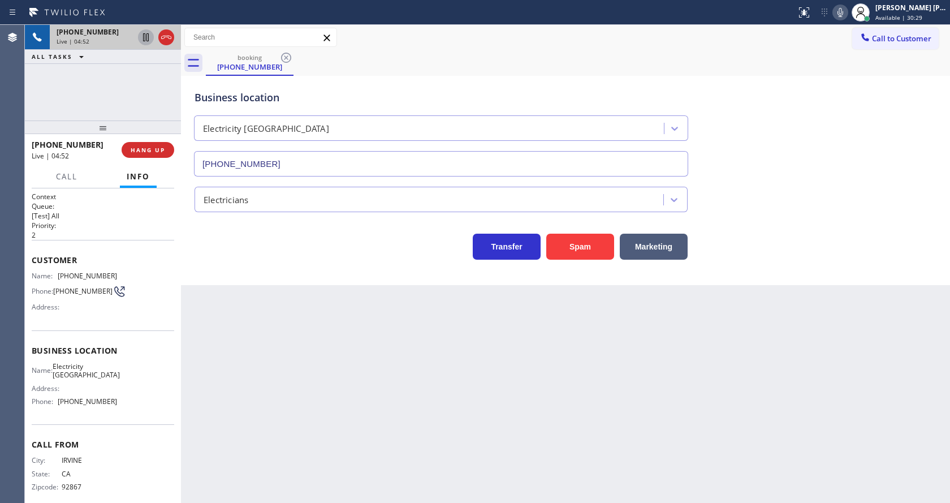
click at [146, 37] on icon at bounding box center [146, 37] width 6 height 8
click at [847, 18] on icon at bounding box center [841, 13] width 14 height 14
click at [803, 249] on div "Transfer Spam Marketing" at bounding box center [565, 241] width 747 height 36
click at [146, 38] on icon at bounding box center [146, 38] width 14 height 14
drag, startPoint x: 842, startPoint y: 16, endPoint x: 845, endPoint y: 63, distance: 47.0
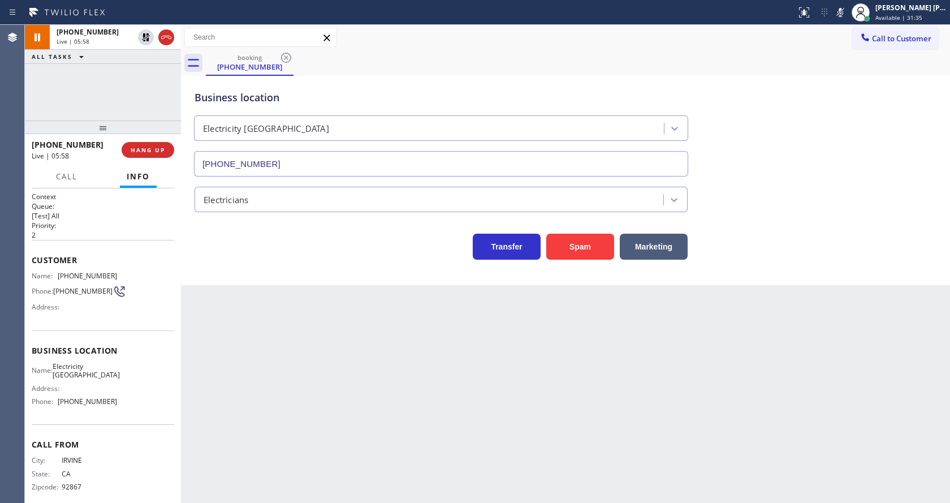
click at [842, 19] on button at bounding box center [841, 13] width 16 height 16
click at [845, 67] on div "booking [PHONE_NUMBER]" at bounding box center [578, 62] width 744 height 25
click at [348, 320] on div "Back to Dashboard Change Sender ID Customers Technicians Select a contact Outbo…" at bounding box center [565, 264] width 769 height 478
click at [402, 357] on div "Back to Dashboard Change Sender ID Customers Technicians Select a contact Outbo…" at bounding box center [565, 264] width 769 height 478
click at [338, 380] on div "Back to Dashboard Change Sender ID Customers Technicians Select a contact Outbo…" at bounding box center [565, 264] width 769 height 478
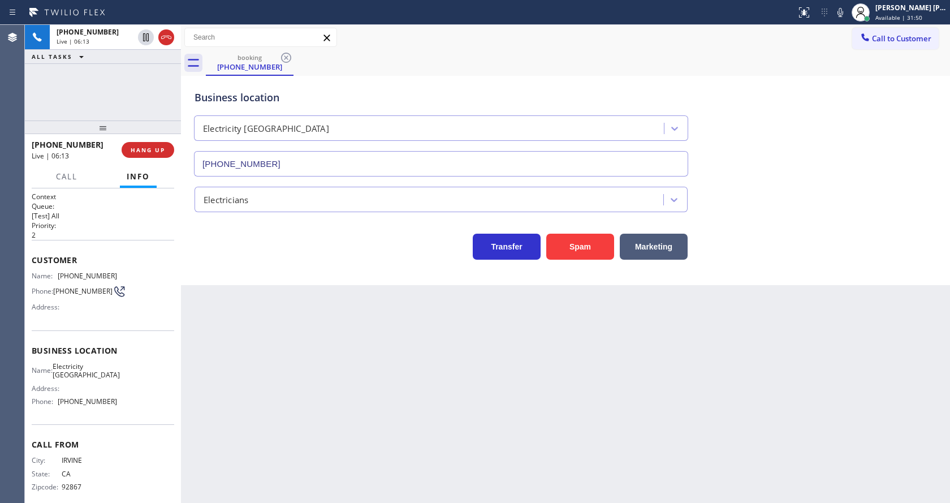
click at [453, 364] on div "Back to Dashboard Change Sender ID Customers Technicians Select a contact Outbo…" at bounding box center [565, 264] width 769 height 478
click at [143, 146] on span "COMPLETE" at bounding box center [145, 150] width 39 height 8
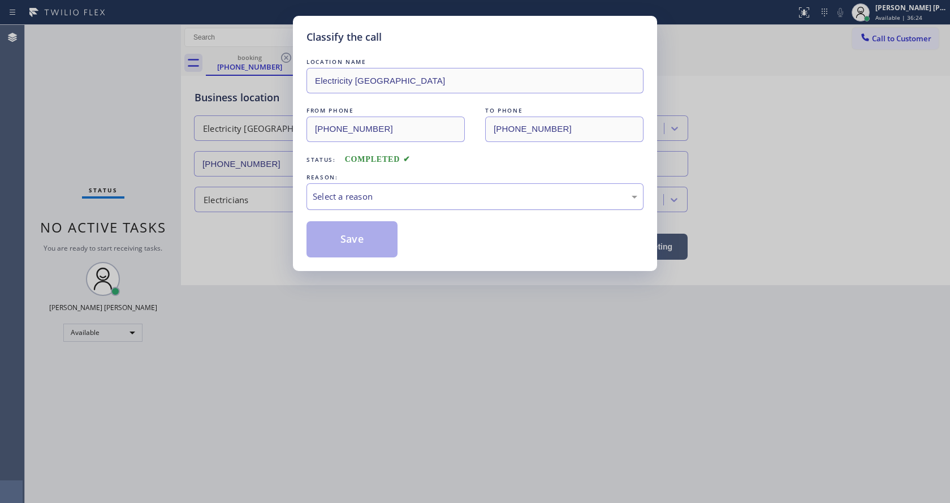
click at [331, 197] on div "Select a reason" at bounding box center [475, 196] width 325 height 13
click at [335, 240] on button "Save" at bounding box center [352, 239] width 91 height 36
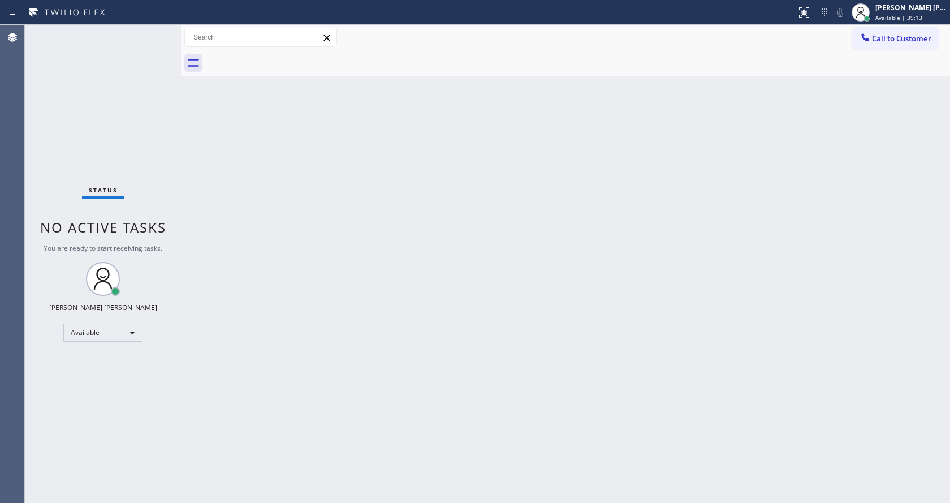
click at [308, 191] on div "Back to Dashboard Change Sender ID Customers Technicians Select a contact Outbo…" at bounding box center [565, 264] width 769 height 478
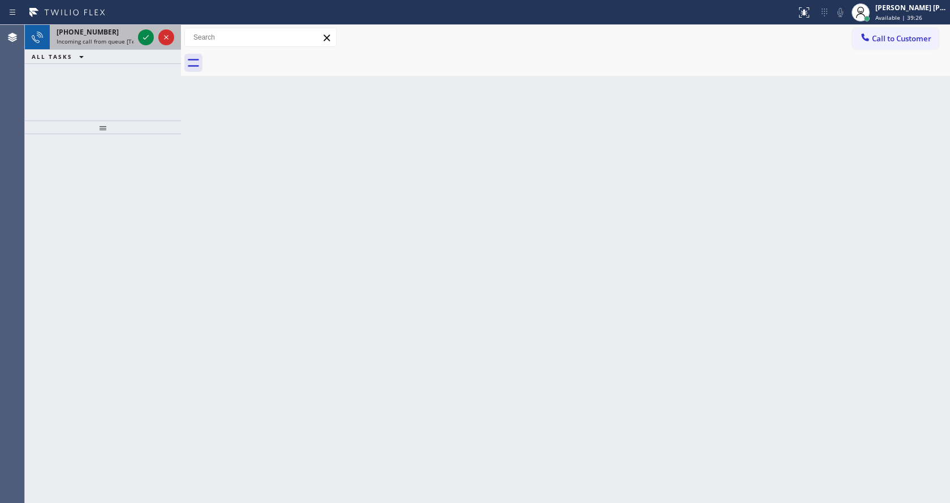
click at [123, 30] on div "[PHONE_NUMBER]" at bounding box center [95, 32] width 77 height 10
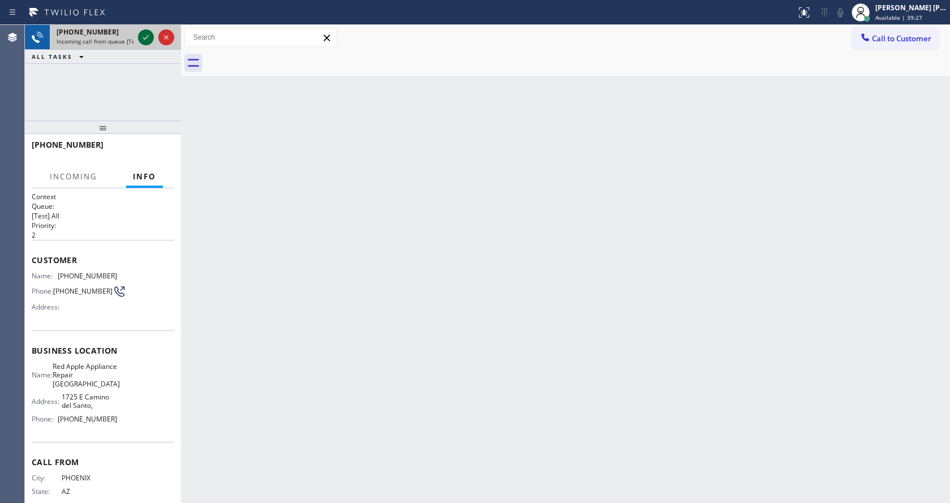
click at [140, 32] on icon at bounding box center [146, 38] width 14 height 14
click at [398, 386] on div "Back to Dashboard Change Sender ID Customers Technicians Select a contact Outbo…" at bounding box center [565, 264] width 769 height 478
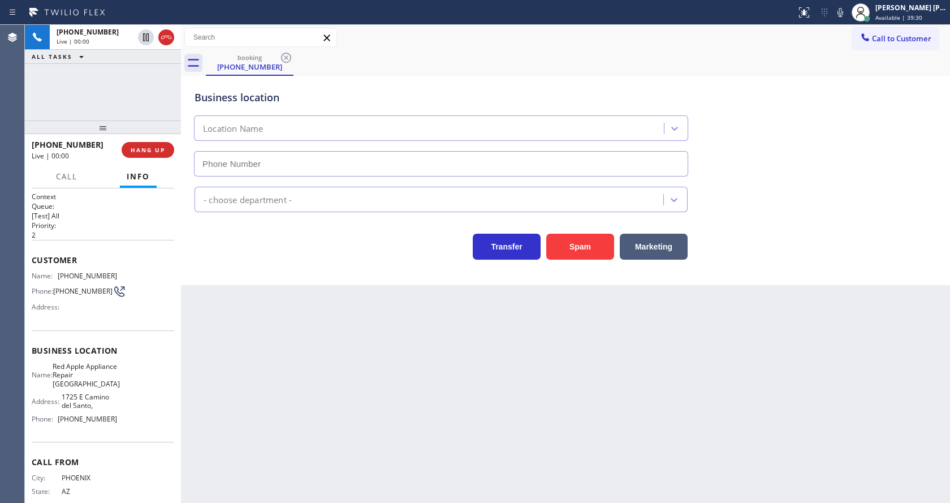
type input "[PHONE_NUMBER]"
click at [337, 372] on div "Back to Dashboard Change Sender ID Customers Technicians Select a contact Outbo…" at bounding box center [565, 264] width 769 height 478
click at [255, 458] on div "Back to Dashboard Change Sender ID Customers Technicians Select a contact Outbo…" at bounding box center [565, 264] width 769 height 478
drag, startPoint x: 100, startPoint y: 279, endPoint x: 131, endPoint y: 269, distance: 33.4
click at [131, 269] on div "Customer Name: [PHONE_NUMBER] Phone: [PHONE_NUMBER] Address:" at bounding box center [103, 285] width 143 height 90
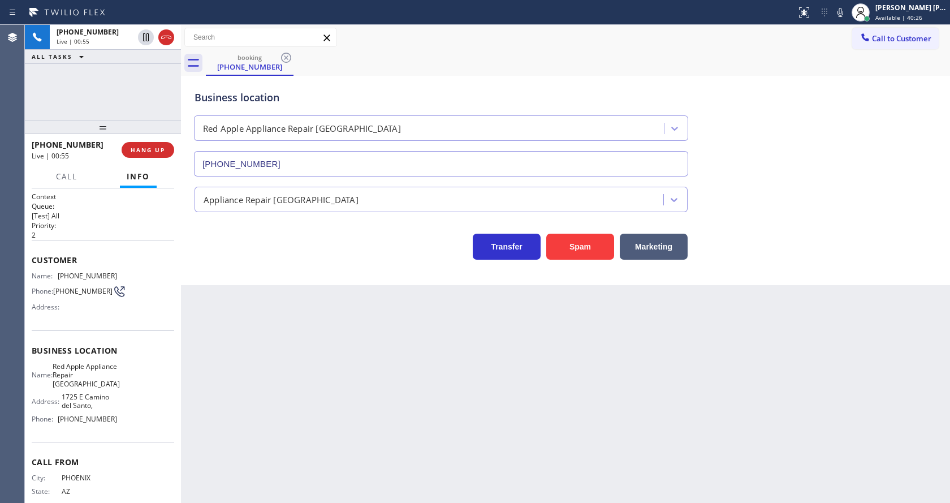
click at [294, 383] on div "Back to Dashboard Change Sender ID Customers Technicians Select a contact Outbo…" at bounding box center [565, 264] width 769 height 478
click at [100, 387] on span "Red Apple Appliance Repair [GEOGRAPHIC_DATA]" at bounding box center [86, 375] width 67 height 26
drag, startPoint x: 61, startPoint y: 370, endPoint x: 114, endPoint y: 389, distance: 56.3
click at [114, 389] on div "Name: Red Apple Appliance Repair Phoenix Address: [STREET_ADDRESS], Phone: [PHO…" at bounding box center [103, 395] width 143 height 66
click at [292, 392] on div "Back to Dashboard Change Sender ID Customers Technicians Select a contact Outbo…" at bounding box center [565, 264] width 769 height 478
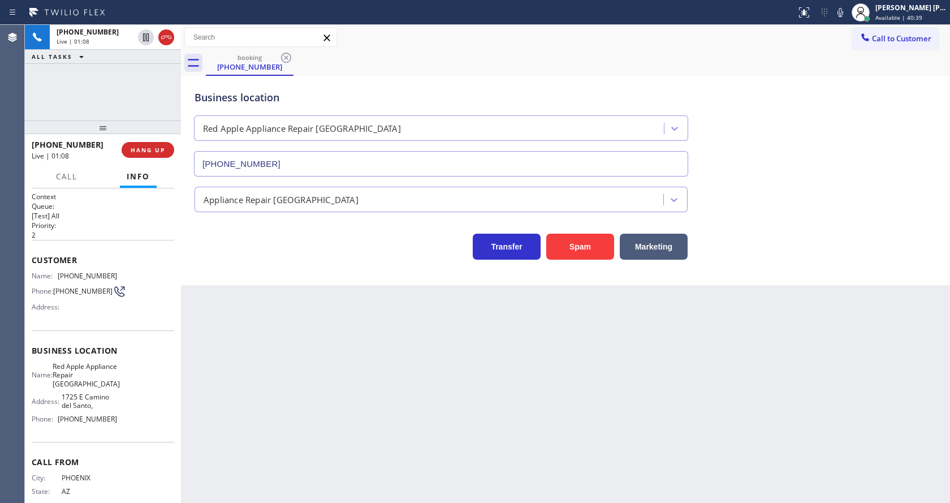
drag, startPoint x: 130, startPoint y: 434, endPoint x: 124, endPoint y: 430, distance: 6.9
click at [130, 434] on div "Business location Name: Red Apple Appliance Repair [GEOGRAPHIC_DATA] Address: […" at bounding box center [103, 386] width 143 height 112
drag, startPoint x: 55, startPoint y: 424, endPoint x: 118, endPoint y: 426, distance: 62.8
click at [118, 426] on div "Name: Red Apple Appliance Repair Phoenix Address: [STREET_ADDRESS], Phone: [PHO…" at bounding box center [103, 395] width 143 height 66
click at [253, 420] on div "Back to Dashboard Change Sender ID Customers Technicians Select a contact Outbo…" at bounding box center [565, 264] width 769 height 478
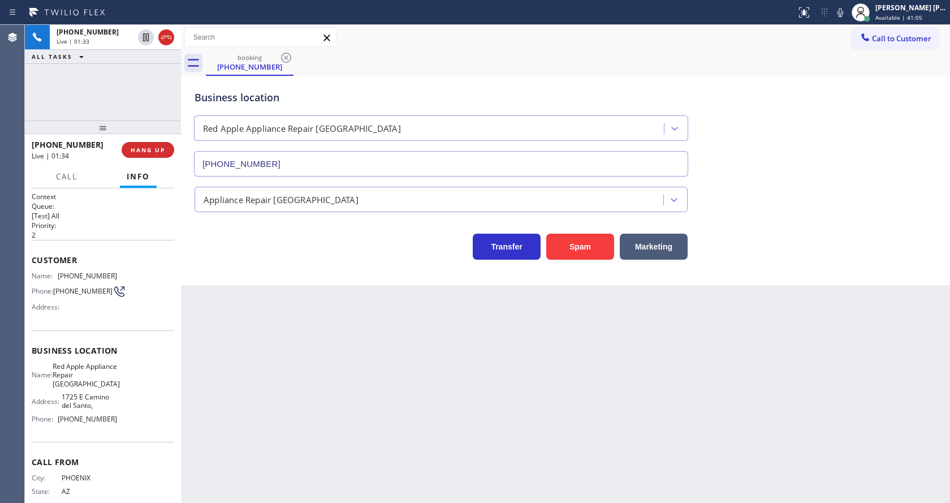
click at [614, 434] on div "Back to Dashboard Change Sender ID Customers Technicians Select a contact Outbo…" at bounding box center [565, 264] width 769 height 478
click at [307, 416] on div "Back to Dashboard Change Sender ID Customers Technicians Select a contact Outbo…" at bounding box center [565, 264] width 769 height 478
click at [523, 352] on div "Back to Dashboard Change Sender ID Customers Technicians Select a contact Outbo…" at bounding box center [565, 264] width 769 height 478
click at [153, 144] on button "COMPLETE" at bounding box center [145, 150] width 57 height 16
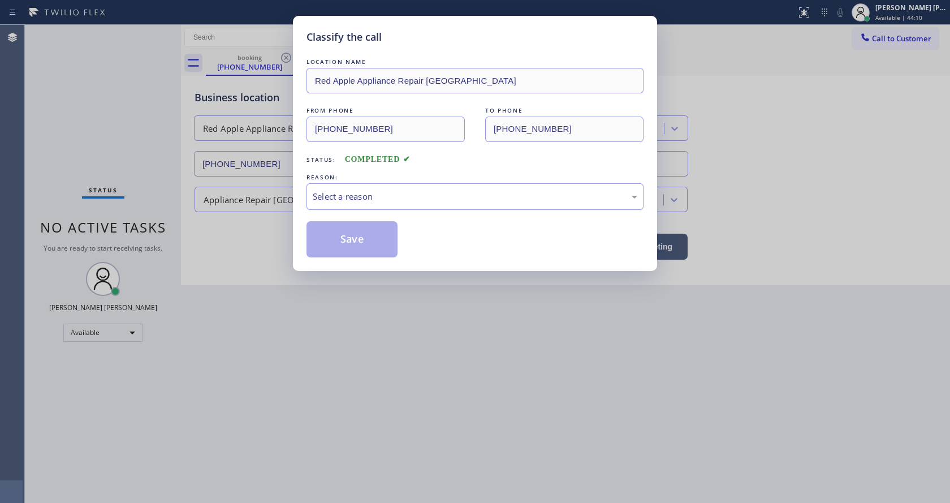
click at [348, 200] on div "Select a reason" at bounding box center [475, 196] width 325 height 13
click at [349, 235] on button "Save" at bounding box center [352, 239] width 91 height 36
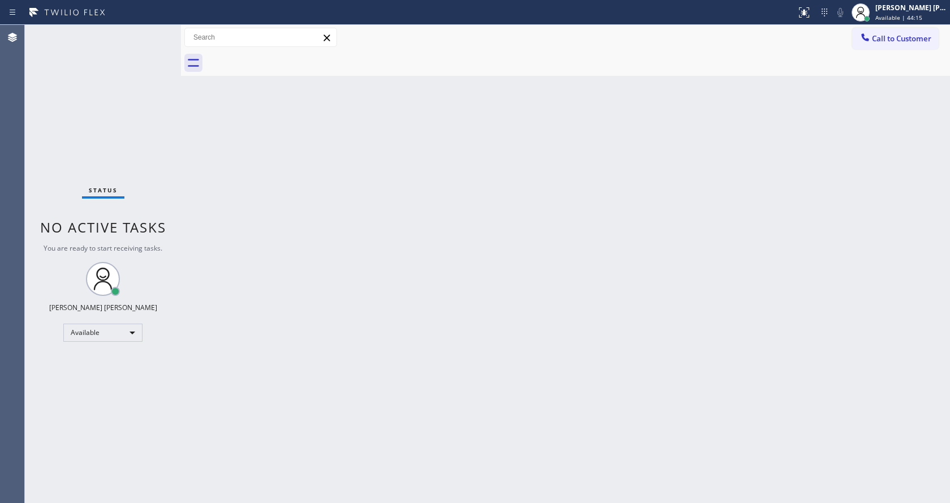
click at [420, 252] on div "Back to Dashboard Change Sender ID Customers Technicians Select a contact Outbo…" at bounding box center [565, 264] width 769 height 478
click at [114, 35] on div "Status No active tasks You are ready to start receiving tasks. [PERSON_NAME] [P…" at bounding box center [103, 264] width 156 height 478
drag, startPoint x: 659, startPoint y: 167, endPoint x: 688, endPoint y: 135, distance: 43.3
click at [659, 166] on div "Back to Dashboard Change Sender ID Customers Technicians Select a contact Outbo…" at bounding box center [565, 264] width 769 height 478
drag, startPoint x: 113, startPoint y: 117, endPoint x: 143, endPoint y: 71, distance: 54.4
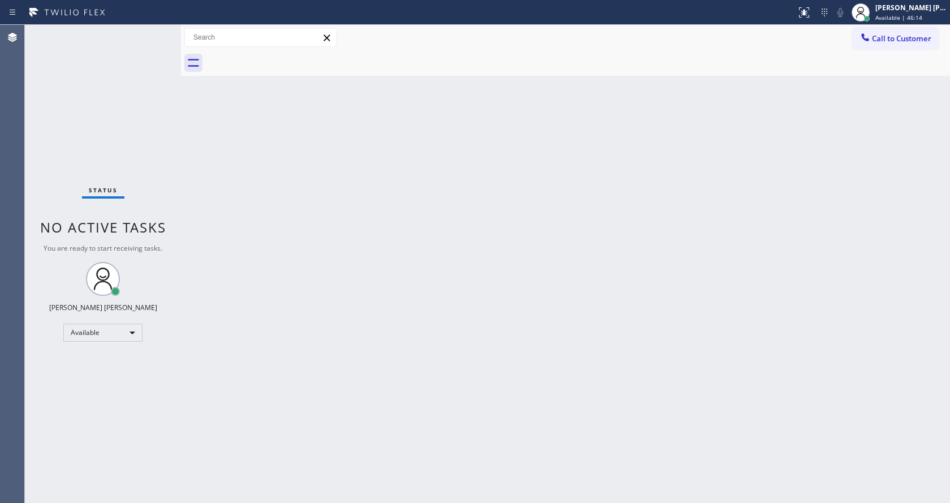
click at [114, 116] on div "Status No active tasks You are ready to start receiving tasks. [PERSON_NAME] [P…" at bounding box center [103, 264] width 156 height 478
click at [156, 29] on div "Status No active tasks You are ready to start receiving tasks. [PERSON_NAME] [P…" at bounding box center [103, 264] width 156 height 478
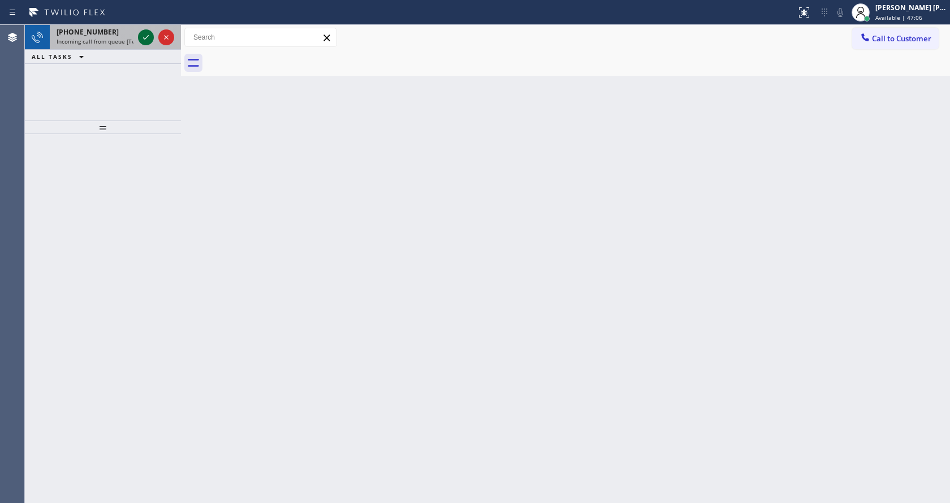
drag, startPoint x: 127, startPoint y: 39, endPoint x: 138, endPoint y: 37, distance: 10.9
click at [127, 39] on span "Incoming call from queue [Test] All" at bounding box center [104, 41] width 94 height 8
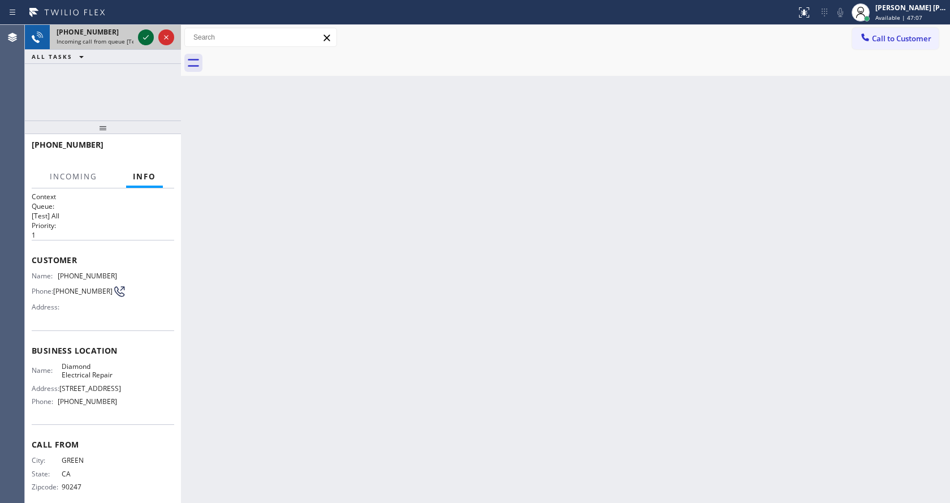
click at [139, 36] on icon at bounding box center [146, 38] width 14 height 14
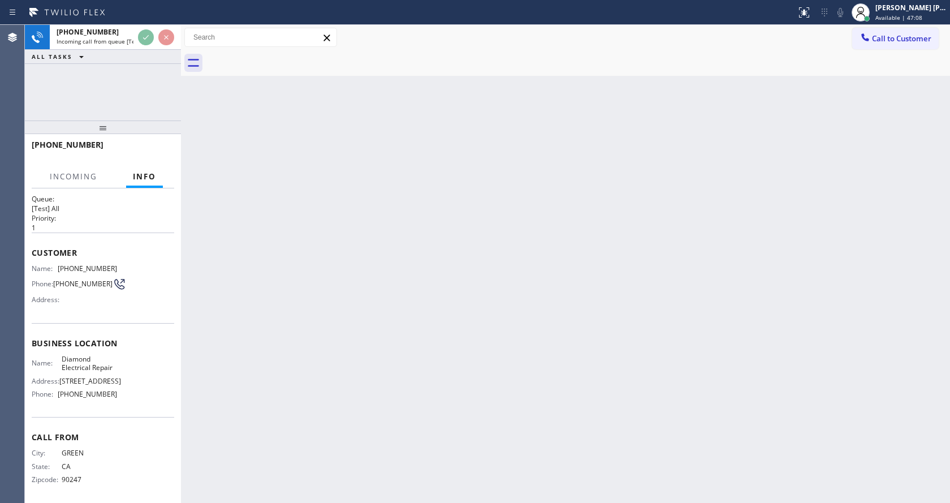
scroll to position [15, 0]
click at [450, 315] on div "Back to Dashboard Change Sender ID Customers Technicians Select a contact Outbo…" at bounding box center [565, 264] width 769 height 478
click at [285, 343] on div "Back to Dashboard Change Sender ID Customers Technicians Select a contact Outbo…" at bounding box center [565, 264] width 769 height 478
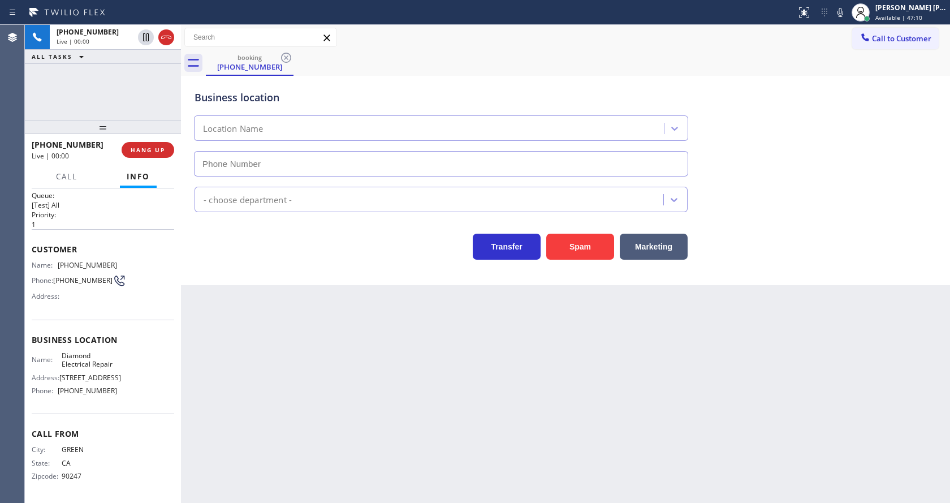
type input "[PHONE_NUMBER]"
click at [393, 387] on div "Back to Dashboard Change Sender ID Customers Technicians Select a contact Outbo…" at bounding box center [565, 264] width 769 height 478
click at [237, 312] on div "Back to Dashboard Change Sender ID Customers Technicians Select a contact Outbo…" at bounding box center [565, 264] width 769 height 478
click at [267, 325] on div "Back to Dashboard Change Sender ID Customers Technicians Select a contact Outbo…" at bounding box center [565, 264] width 769 height 478
click at [597, 248] on button "Spam" at bounding box center [580, 247] width 68 height 26
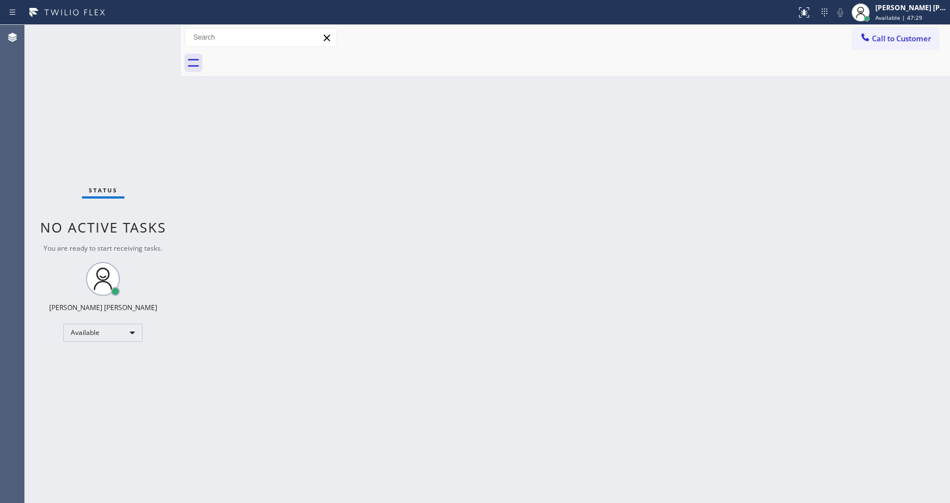
click at [341, 295] on div "Back to Dashboard Change Sender ID Customers Technicians Select a contact Outbo…" at bounding box center [565, 264] width 769 height 478
click at [314, 256] on div "Back to Dashboard Change Sender ID Customers Technicians Select a contact Outbo…" at bounding box center [565, 264] width 769 height 478
click at [635, 201] on div "Back to Dashboard Change Sender ID Customers Technicians Select a contact Outbo…" at bounding box center [565, 264] width 769 height 478
drag, startPoint x: 216, startPoint y: 217, endPoint x: 216, endPoint y: 183, distance: 33.4
click at [216, 217] on div "Back to Dashboard Change Sender ID Customers Technicians Select a contact Outbo…" at bounding box center [565, 264] width 769 height 478
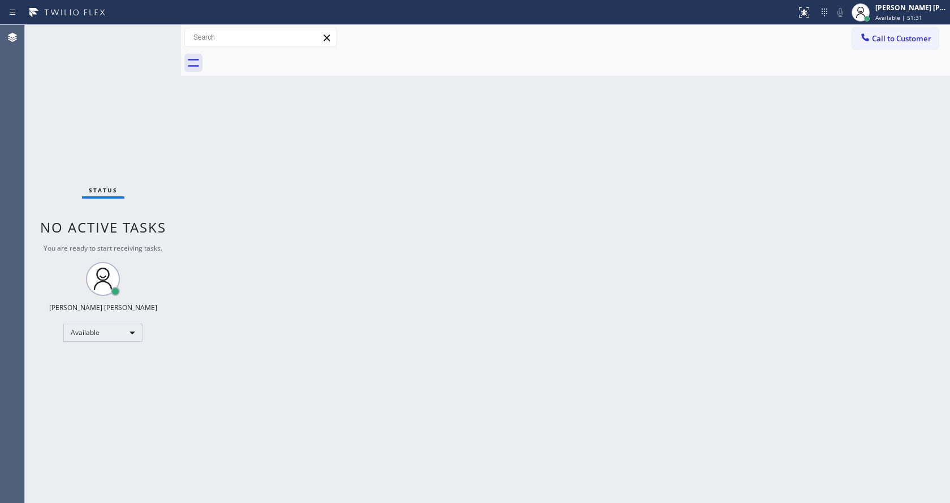
click at [151, 29] on div "Status No active tasks You are ready to start receiving tasks. [PERSON_NAME] [P…" at bounding box center [103, 264] width 156 height 478
click at [155, 30] on div "Status No active tasks You are ready to start receiving tasks. [PERSON_NAME] [P…" at bounding box center [103, 264] width 156 height 478
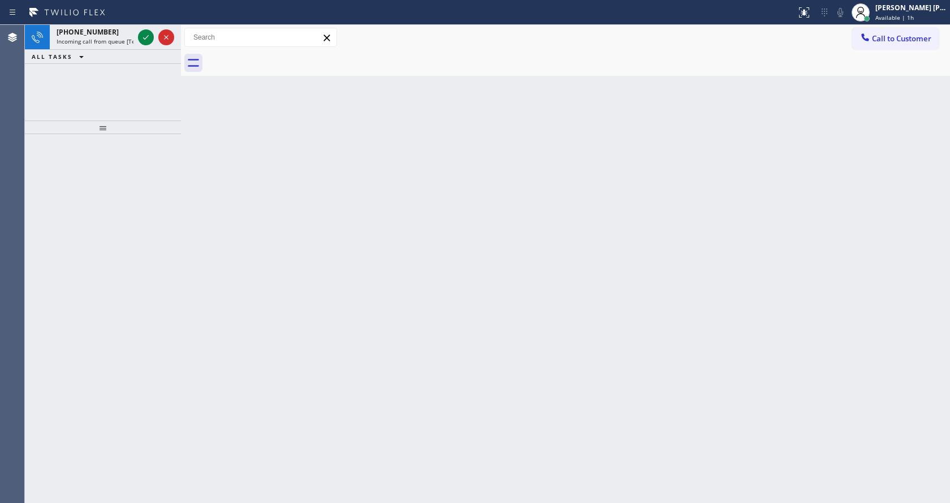
click at [208, 340] on div "Back to Dashboard Change Sender ID Customers Technicians Select a contact Outbo…" at bounding box center [565, 264] width 769 height 478
click at [498, 293] on div "Back to Dashboard Change Sender ID Customers Technicians Select a contact Outbo…" at bounding box center [565, 264] width 769 height 478
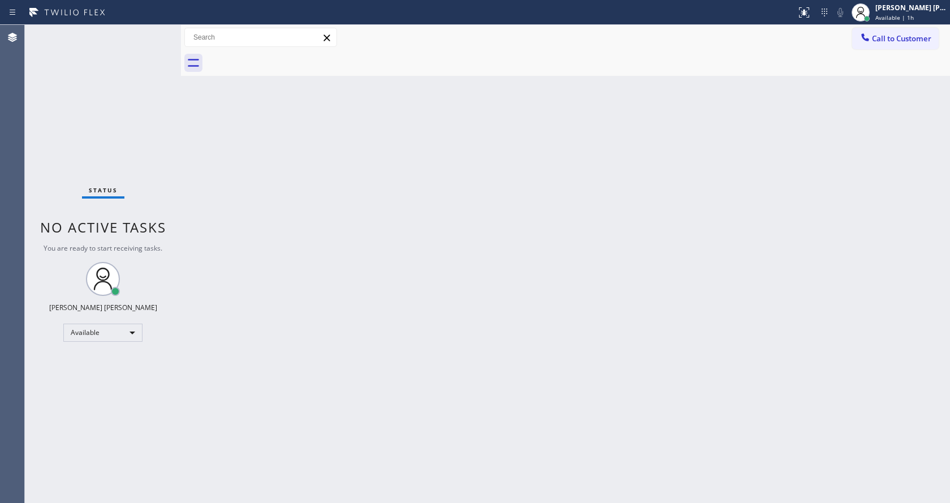
click at [158, 197] on div "Status No active tasks You are ready to start receiving tasks. [PERSON_NAME] [P…" at bounding box center [103, 264] width 156 height 478
click at [304, 265] on div "Back to Dashboard Change Sender ID Customers Technicians Select a contact Outbo…" at bounding box center [565, 264] width 769 height 478
drag, startPoint x: 533, startPoint y: 218, endPoint x: 525, endPoint y: 212, distance: 9.6
click at [533, 218] on div "Back to Dashboard Change Sender ID Customers Technicians Select a contact Outbo…" at bounding box center [565, 264] width 769 height 478
drag, startPoint x: 248, startPoint y: 318, endPoint x: 244, endPoint y: 356, distance: 38.0
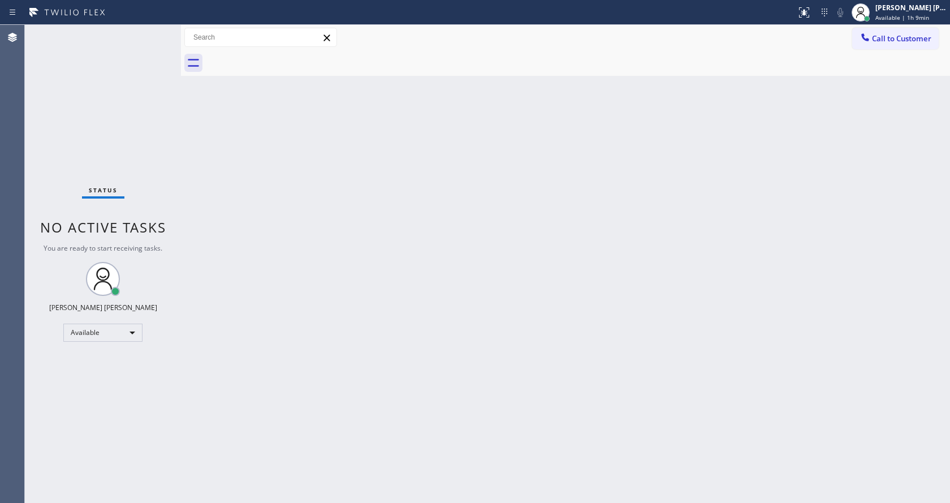
click at [247, 321] on div "Back to Dashboard Change Sender ID Customers Technicians Select a contact Outbo…" at bounding box center [565, 264] width 769 height 478
click at [258, 102] on div "Back to Dashboard Change Sender ID Customers Technicians Select a contact Outbo…" at bounding box center [565, 264] width 769 height 478
click at [883, 15] on span "Available | 1h 9min" at bounding box center [903, 18] width 54 height 8
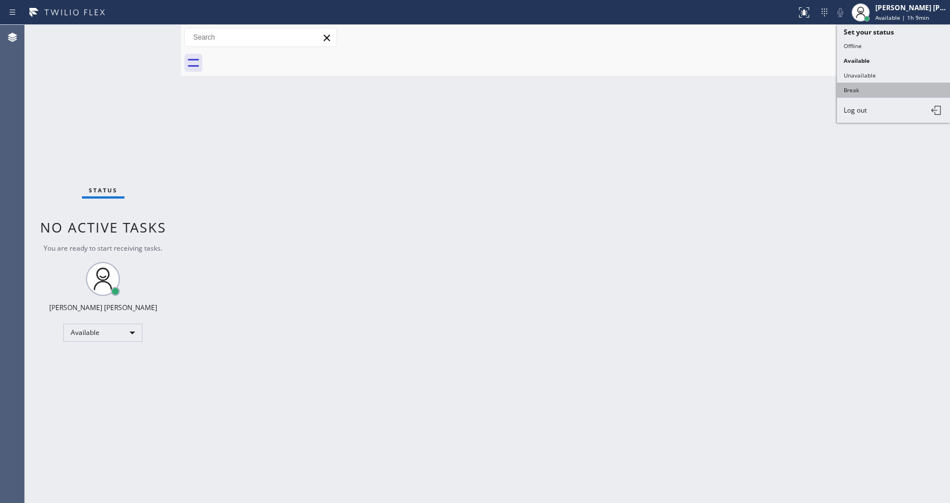
click at [846, 85] on button "Break" at bounding box center [893, 90] width 113 height 15
